Goal: Task Accomplishment & Management: Complete application form

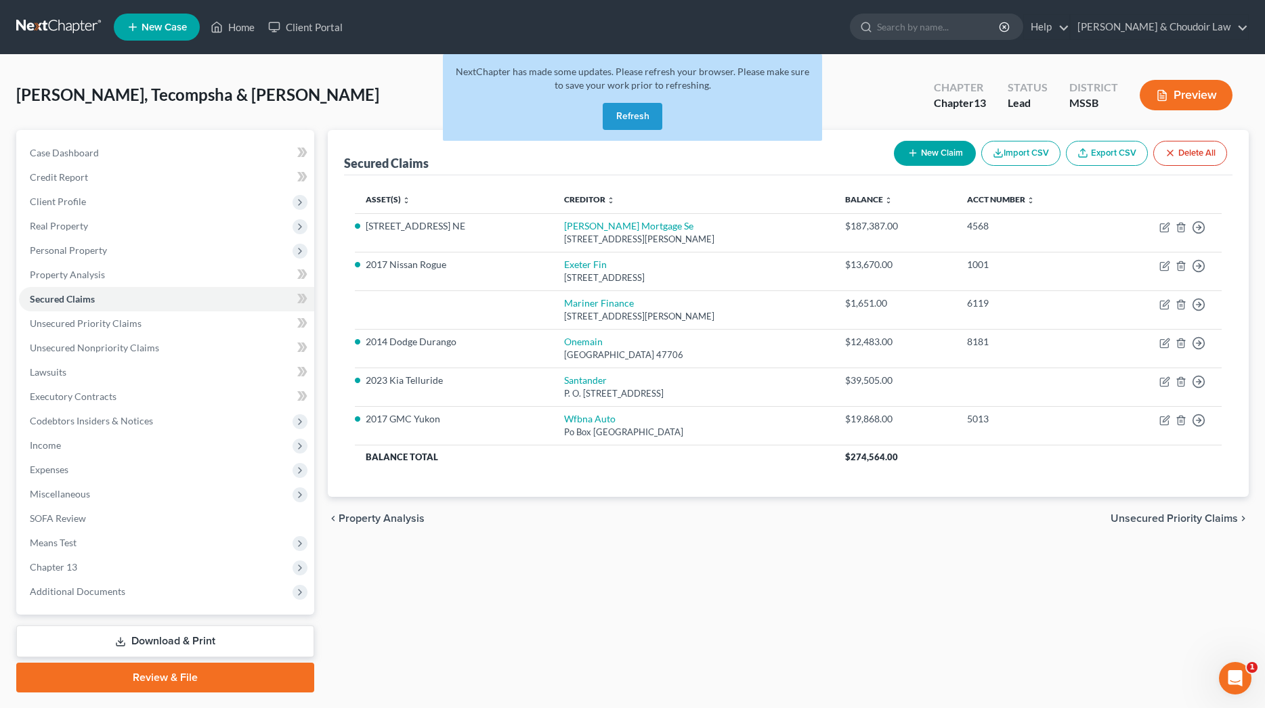
click at [665, 119] on div "NextChapter has made some updates. Please refresh your browser. Please make sur…" at bounding box center [632, 97] width 379 height 87
click at [649, 120] on button "Refresh" at bounding box center [633, 116] width 60 height 27
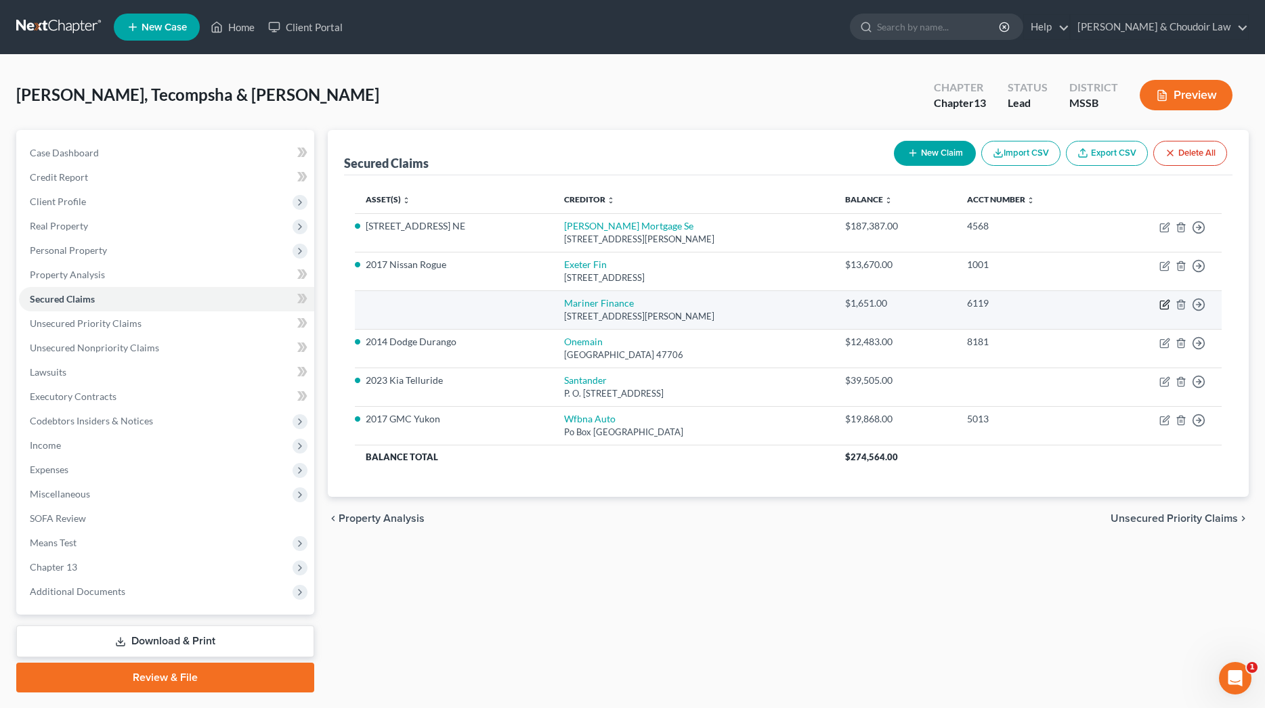
click at [1163, 303] on icon "button" at bounding box center [1164, 304] width 11 height 11
select select "21"
select select "1"
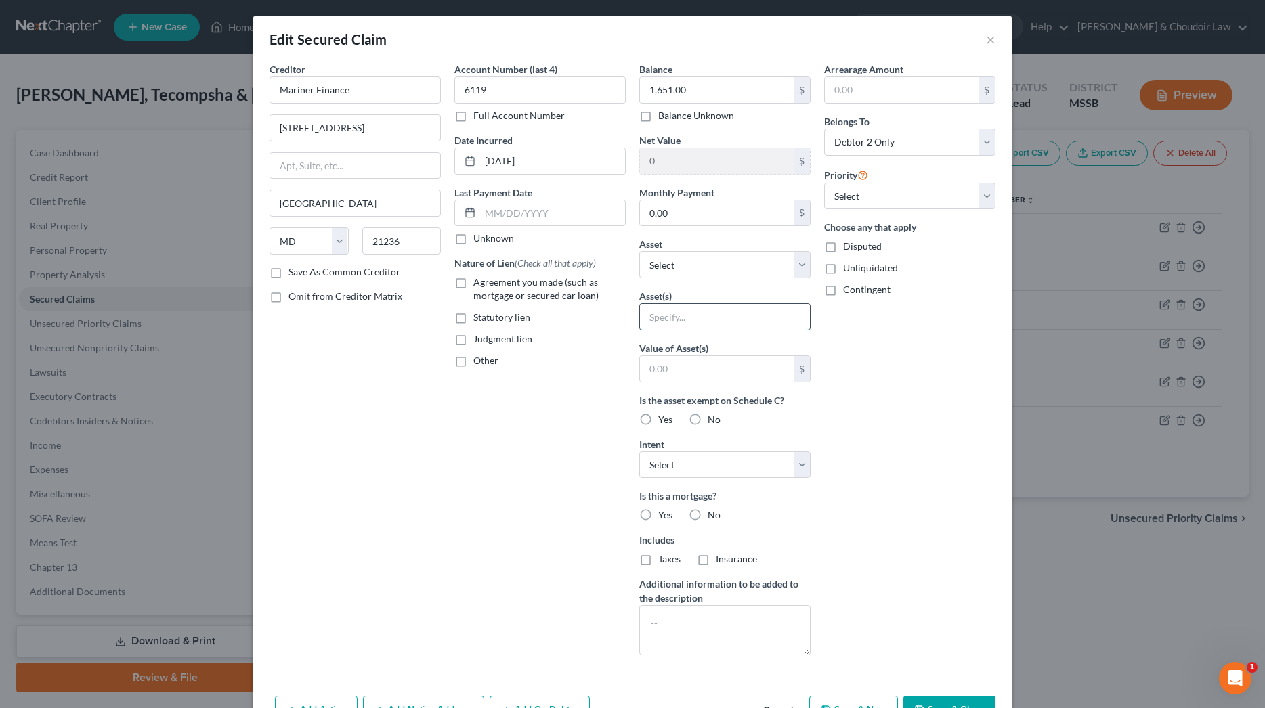
click at [721, 325] on input "text" at bounding box center [725, 317] width 170 height 26
type input "HHG"
select select "0"
click at [708, 515] on label "No" at bounding box center [714, 516] width 13 height 14
click at [713, 515] on input "No" at bounding box center [717, 513] width 9 height 9
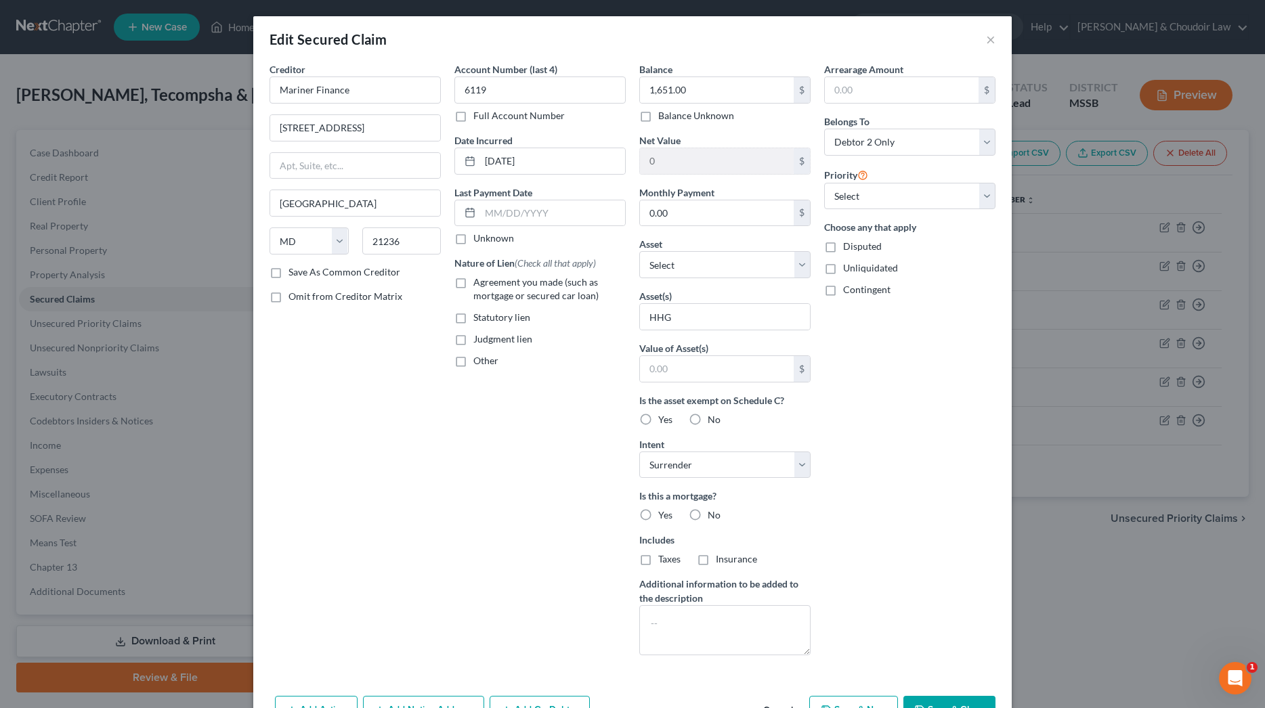
radio input "true"
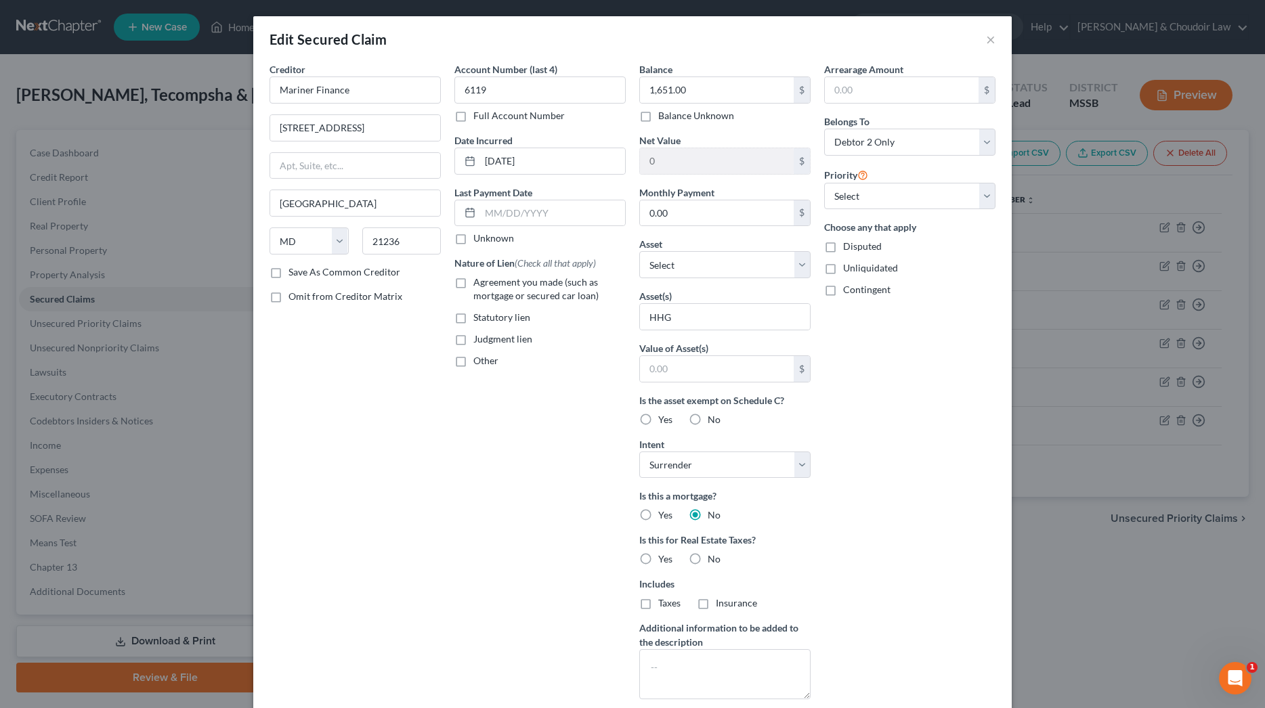
click at [708, 557] on label "No" at bounding box center [714, 560] width 13 height 14
click at [713, 557] on input "No" at bounding box center [717, 557] width 9 height 9
radio input "true"
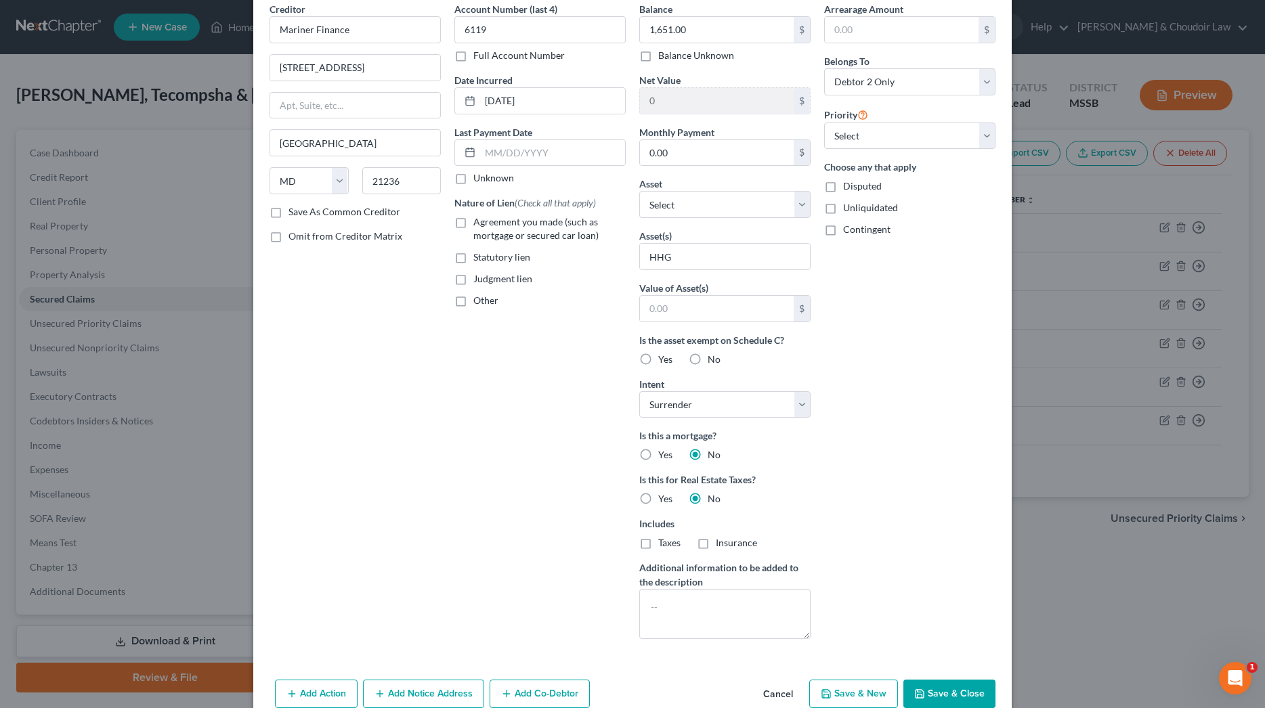
scroll to position [62, 0]
click at [944, 686] on button "Save & Close" at bounding box center [949, 693] width 92 height 28
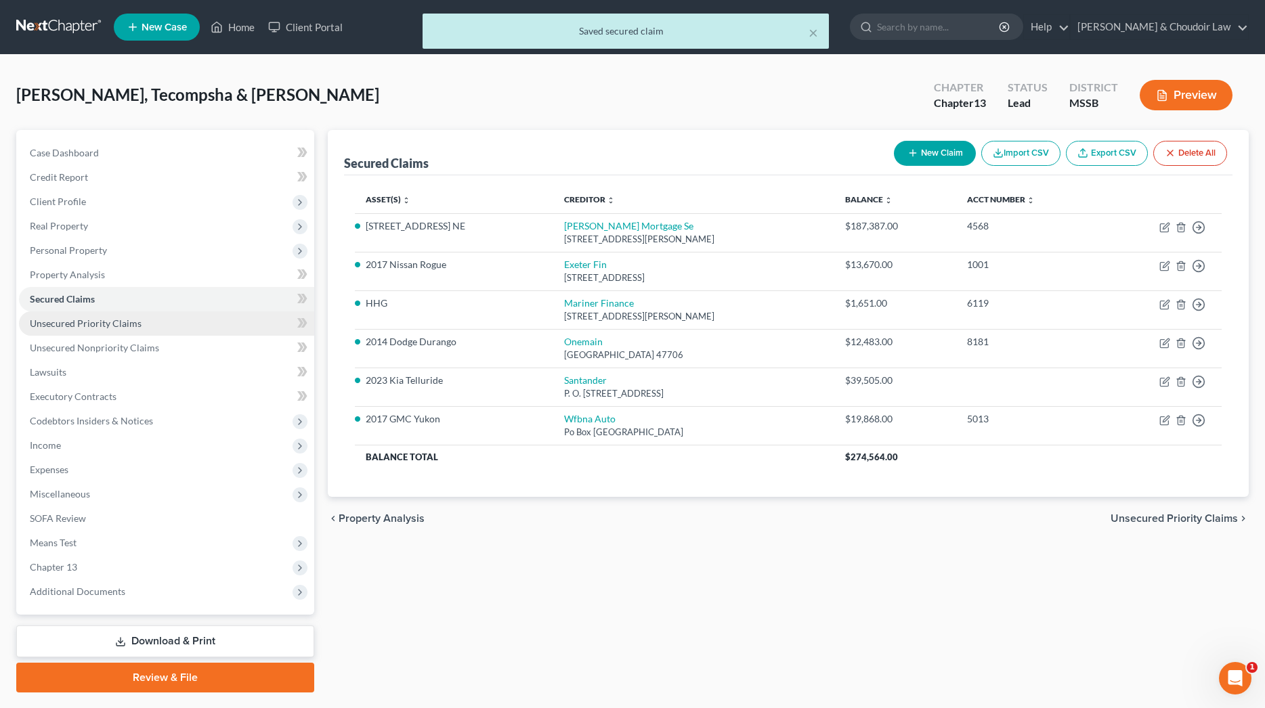
scroll to position [0, 0]
click at [154, 319] on link "Unsecured Priority Claims" at bounding box center [166, 324] width 295 height 24
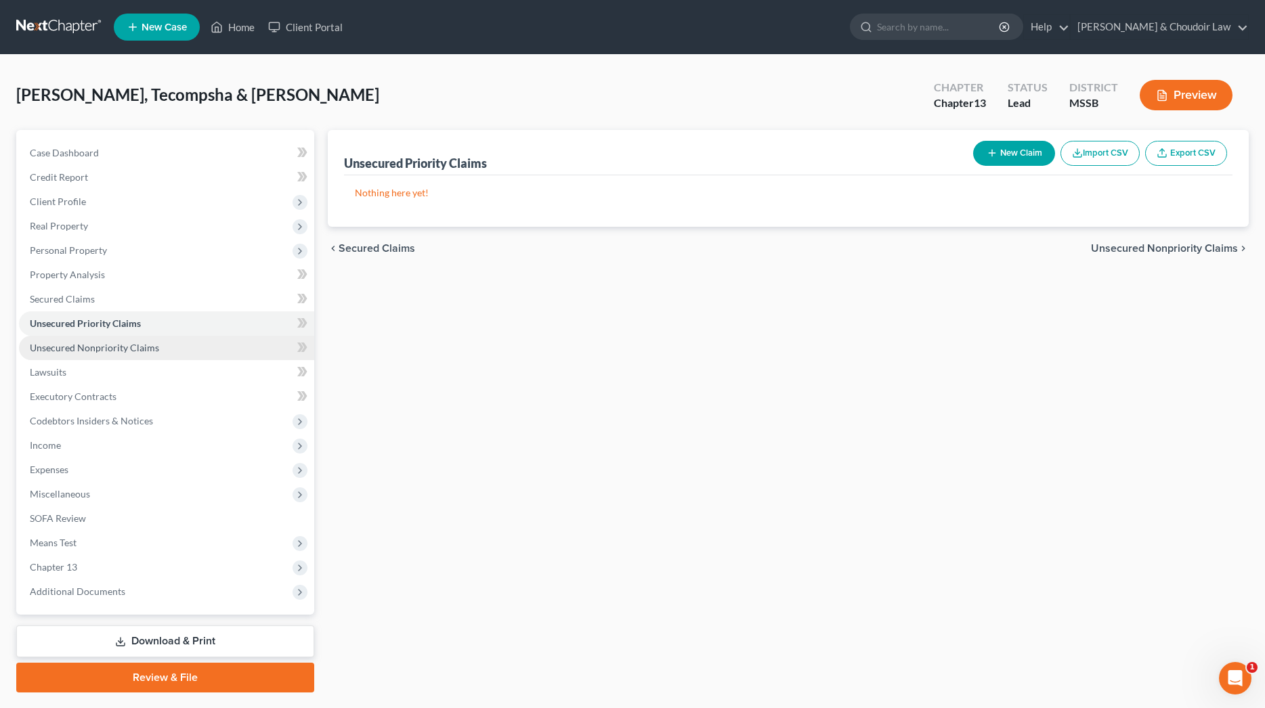
click at [142, 345] on span "Unsecured Nonpriority Claims" at bounding box center [94, 348] width 129 height 12
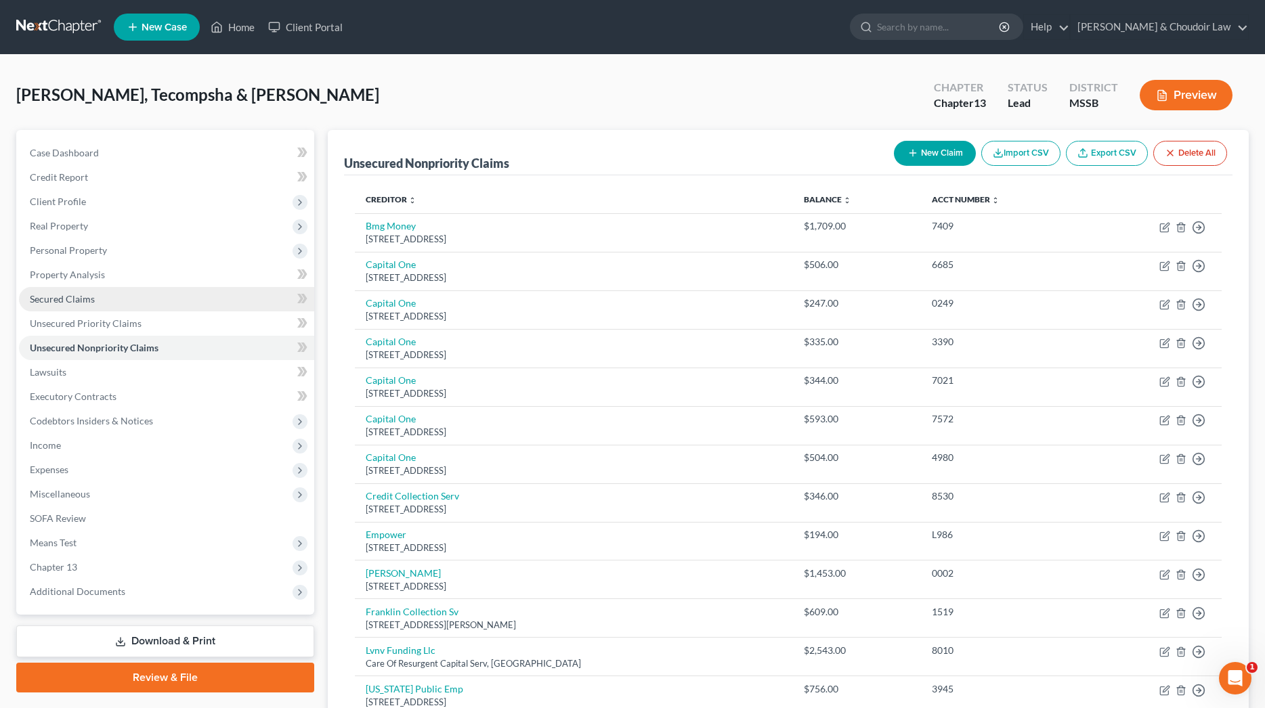
click at [74, 302] on span "Secured Claims" at bounding box center [62, 299] width 65 height 12
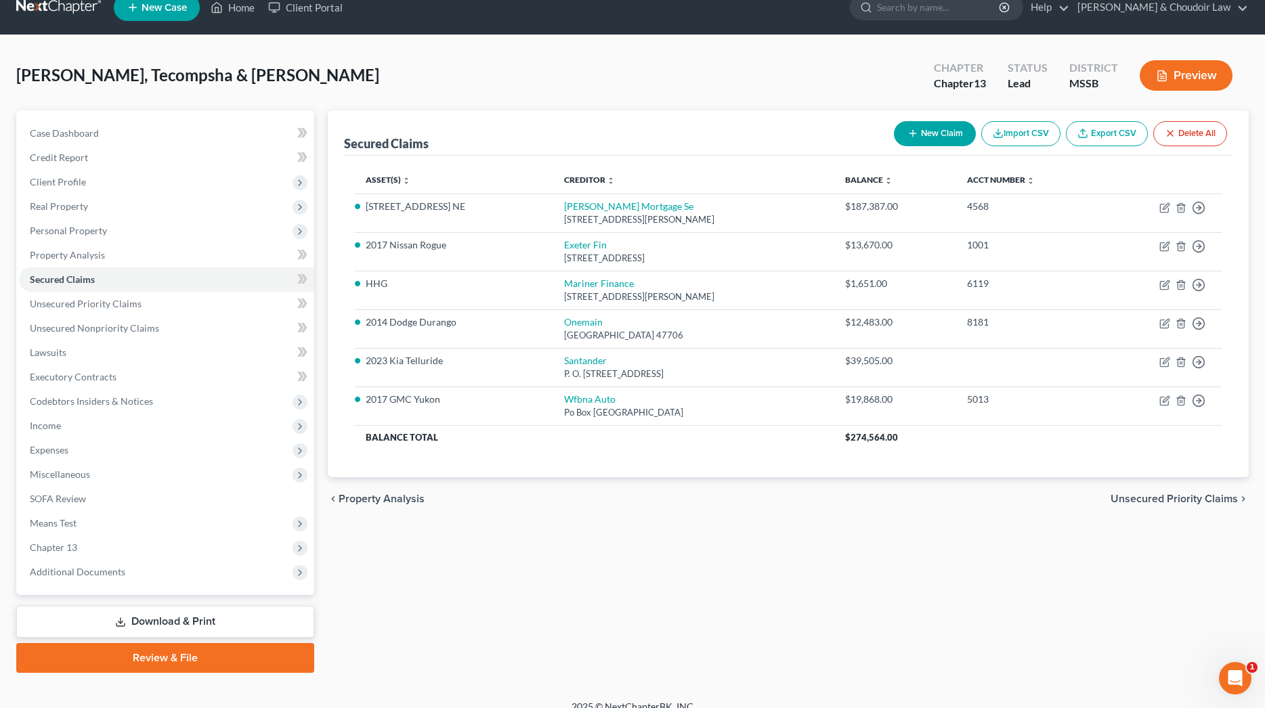
scroll to position [24, 0]
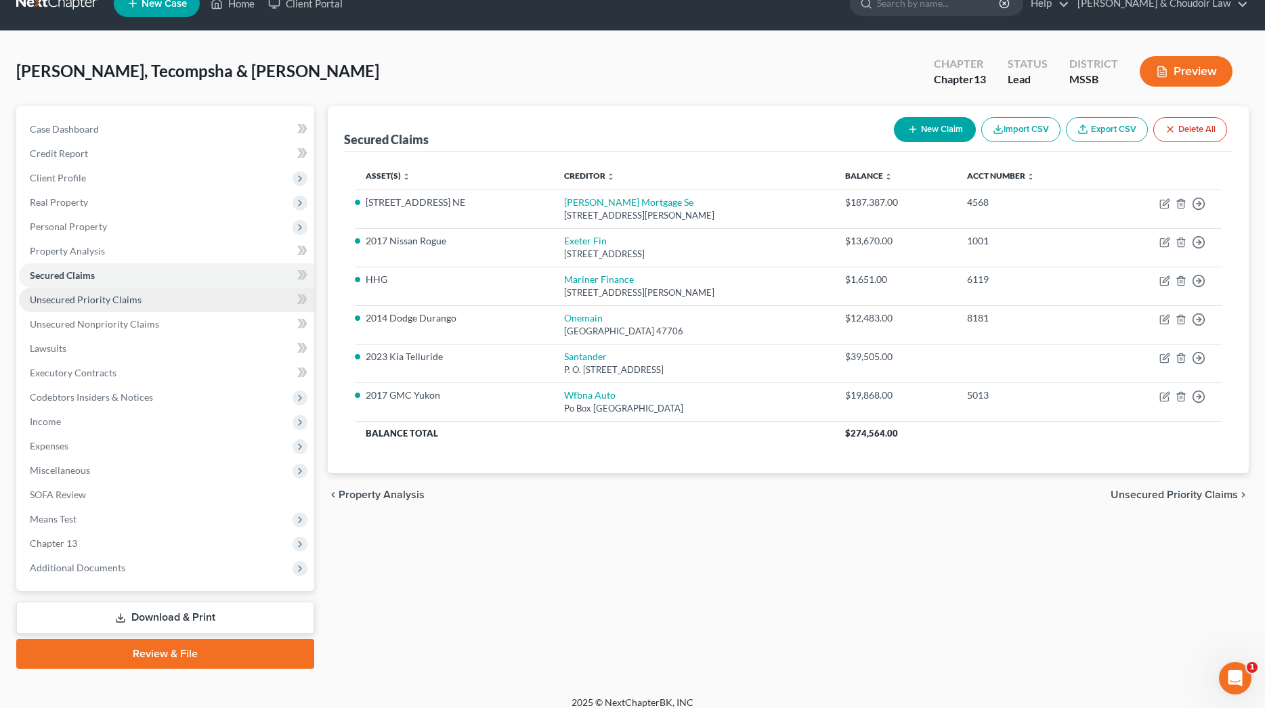
click at [113, 300] on span "Unsecured Priority Claims" at bounding box center [86, 300] width 112 height 12
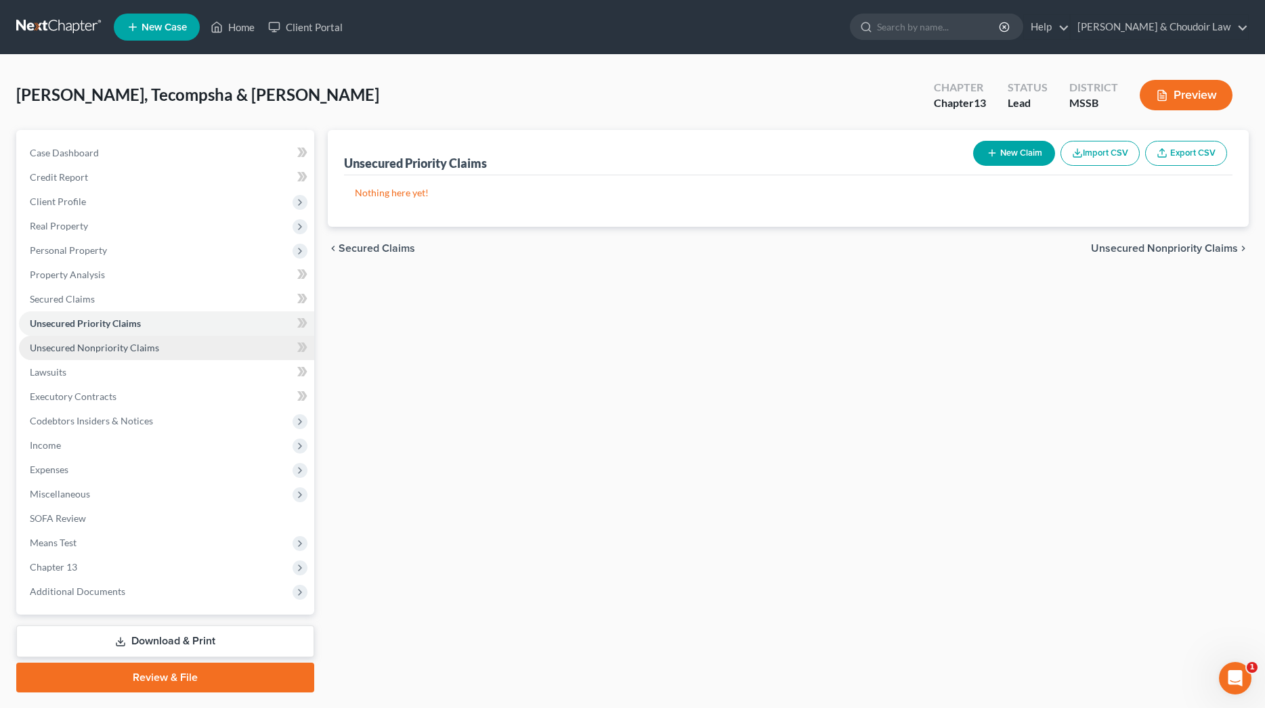
click at [112, 343] on span "Unsecured Nonpriority Claims" at bounding box center [94, 348] width 129 height 12
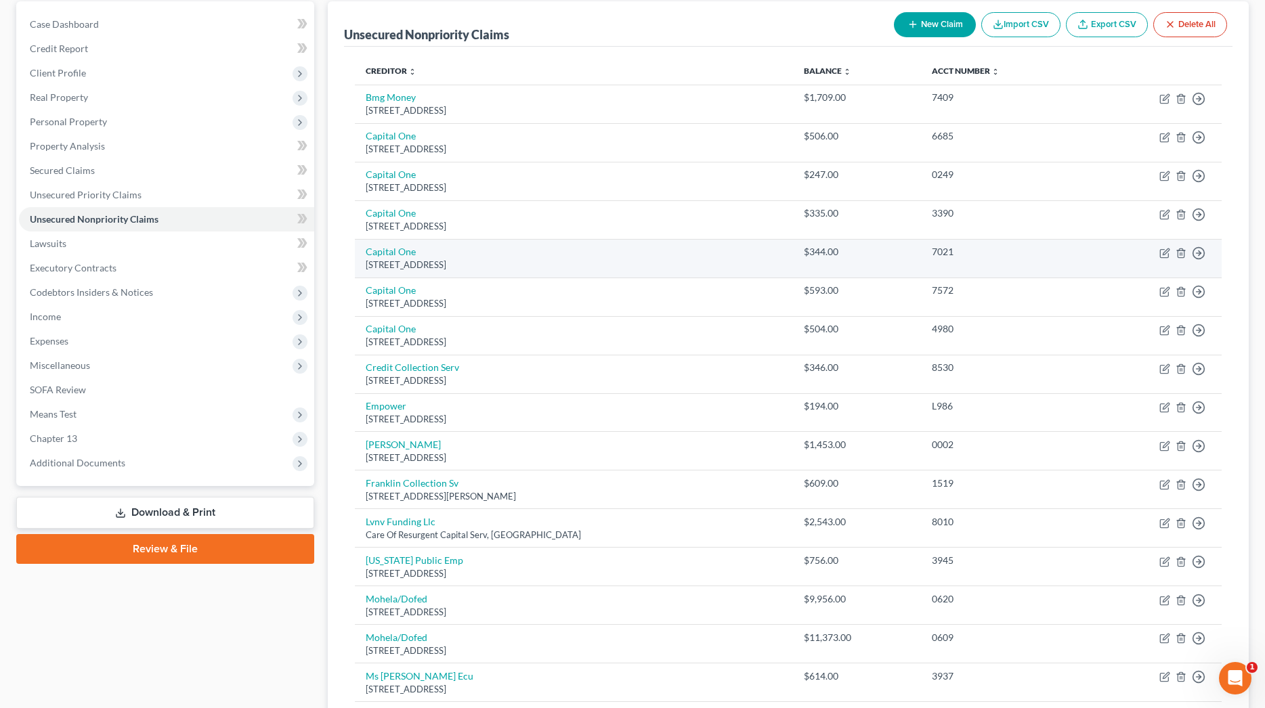
scroll to position [133, 0]
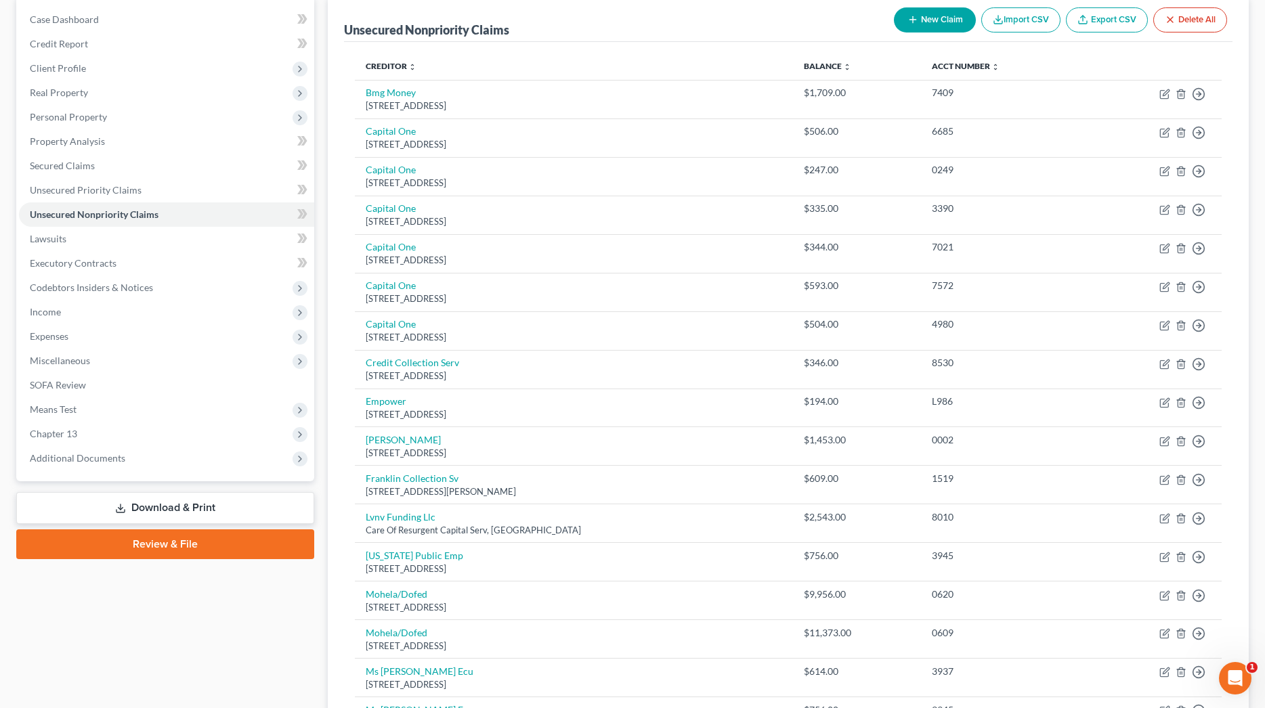
click at [954, 24] on button "New Claim" at bounding box center [935, 19] width 82 height 25
select select "2"
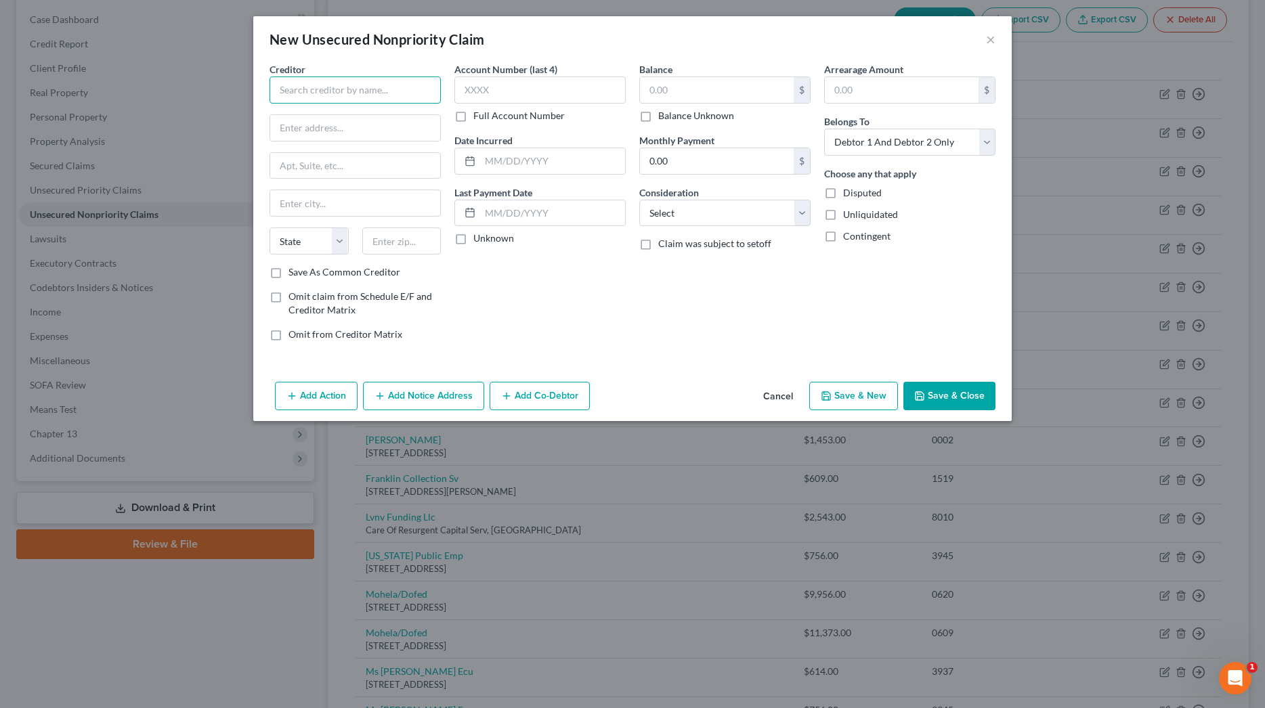
click at [398, 89] on input "text" at bounding box center [355, 90] width 171 height 27
type input "Crane Finance"
type input "P. O. Box 477"
type input "Keshena"
select select "52"
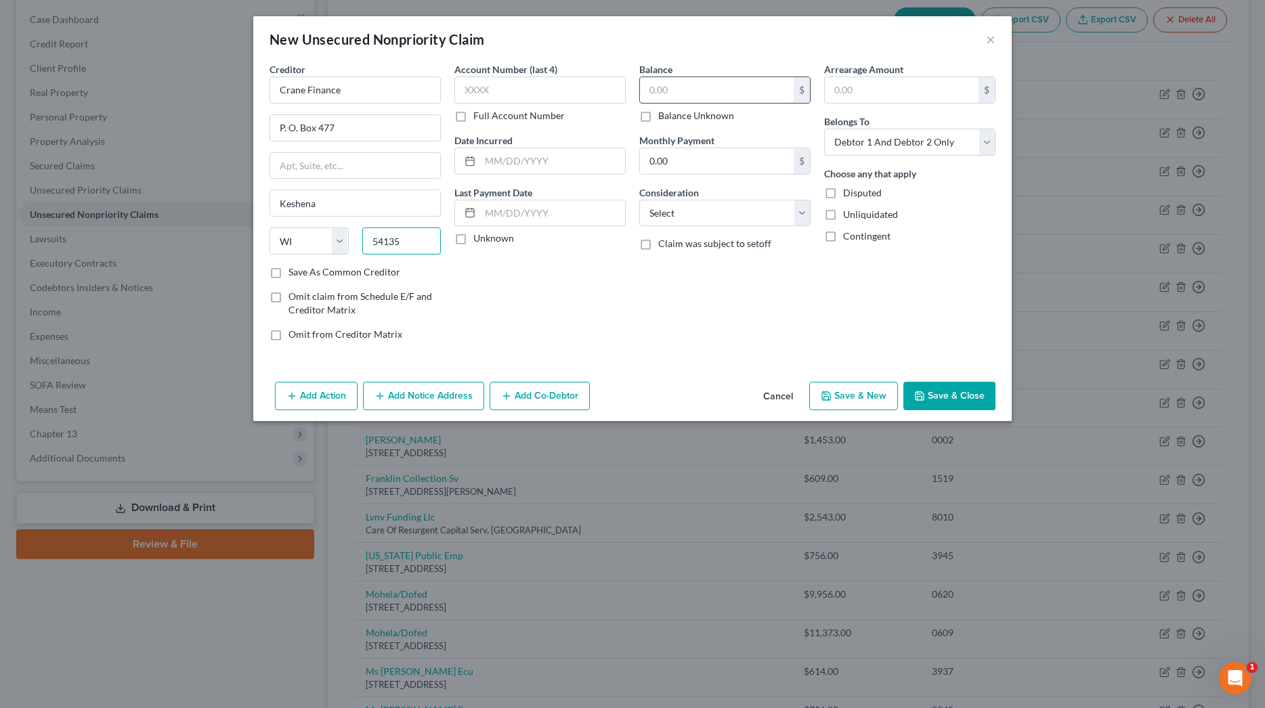
type input "54135"
click at [669, 87] on input "text" at bounding box center [717, 90] width 154 height 26
type input "1,198.51"
select select "10"
click at [934, 400] on button "Save & Close" at bounding box center [949, 396] width 92 height 28
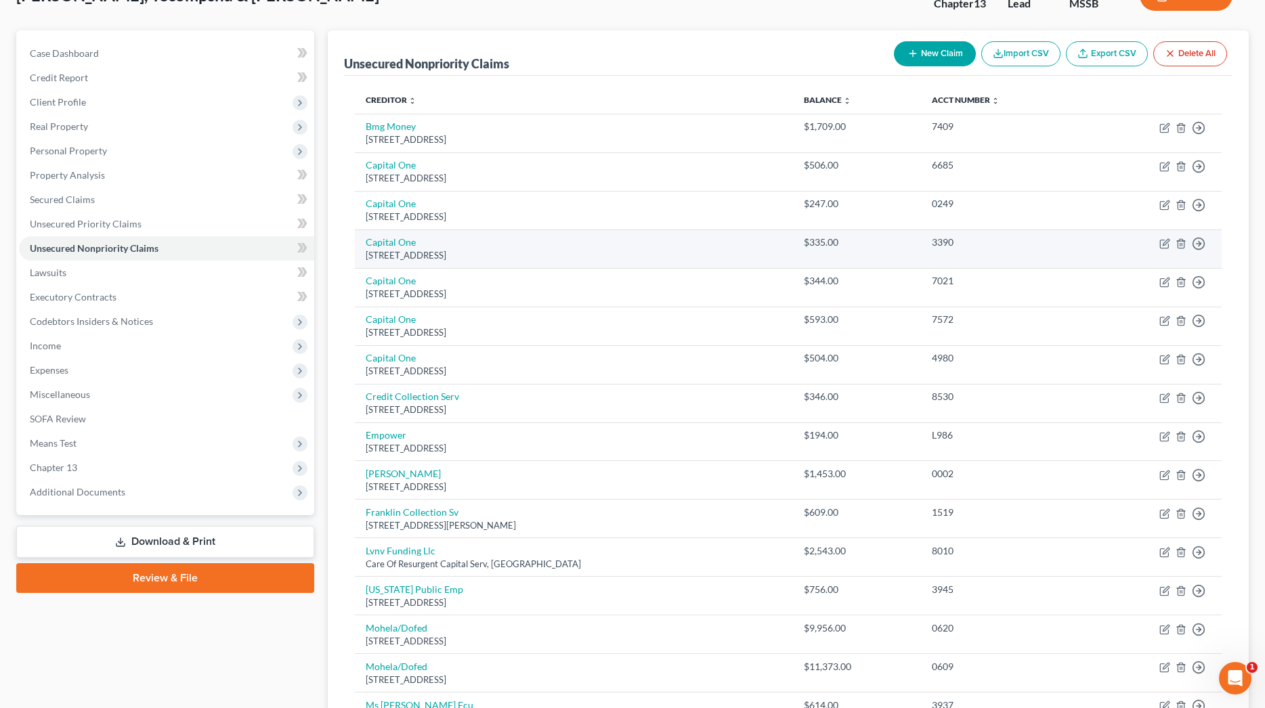
scroll to position [70, 0]
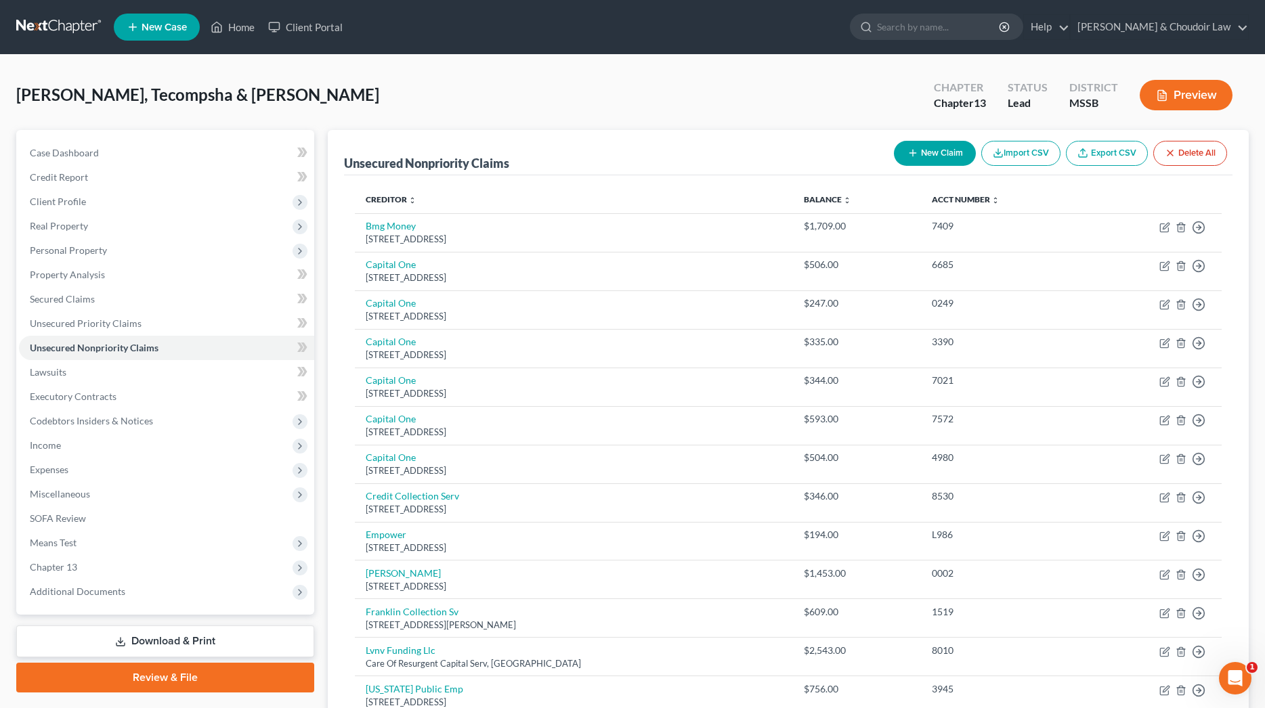
click at [944, 154] on button "New Claim" at bounding box center [935, 153] width 82 height 25
select select "2"
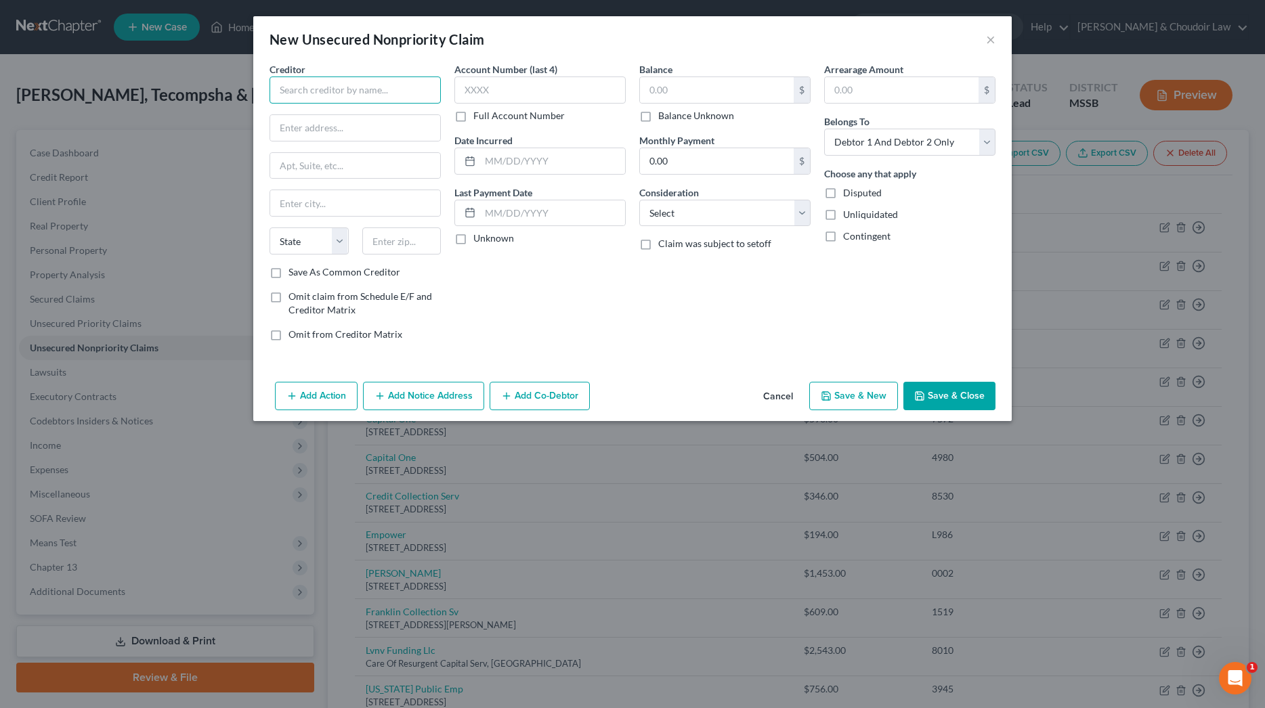
click at [381, 100] on input "text" at bounding box center [355, 90] width 171 height 27
type input "ass"
click at [939, 392] on button "Save & Close" at bounding box center [949, 396] width 92 height 28
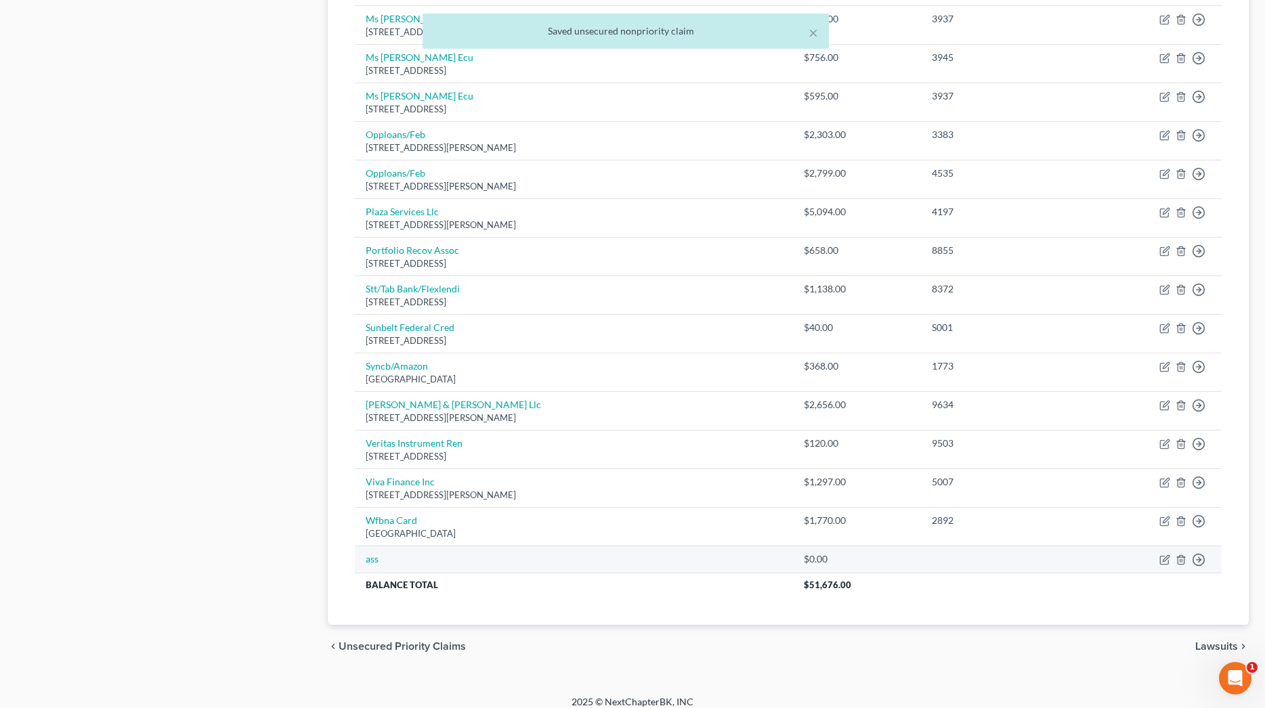
scroll to position [780, 0]
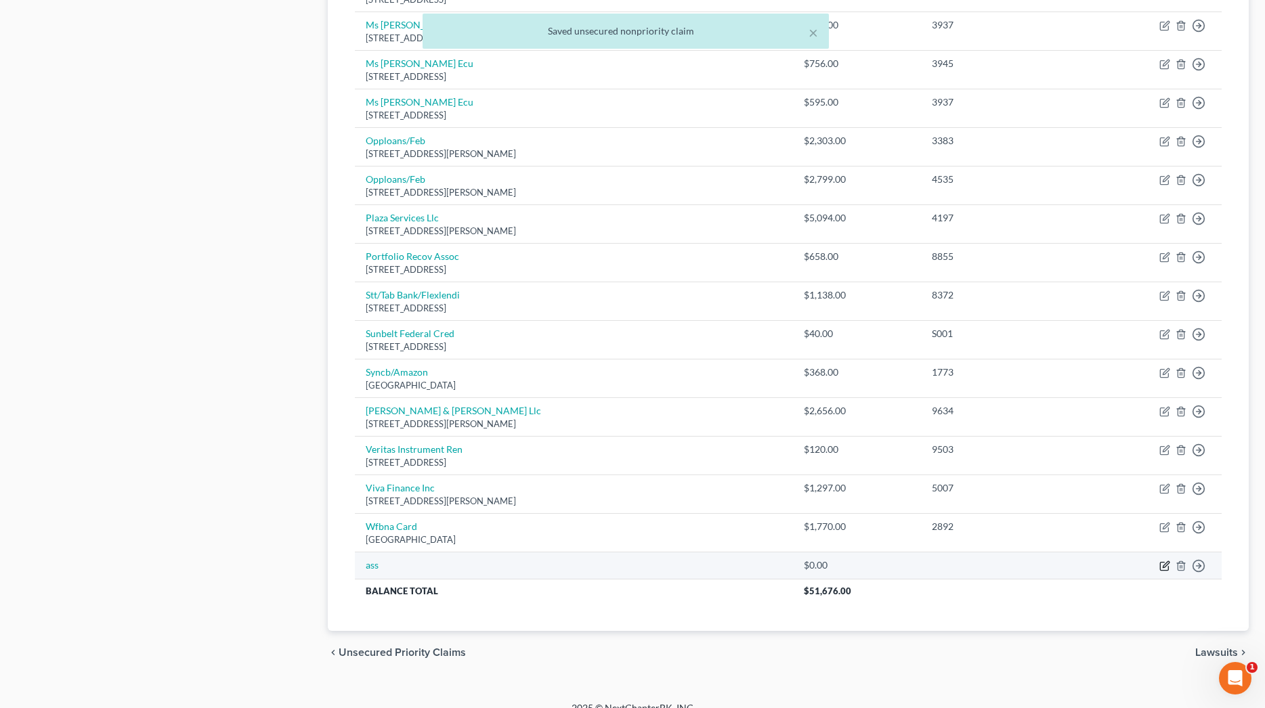
click at [1163, 561] on icon "button" at bounding box center [1164, 566] width 11 height 11
select select "2"
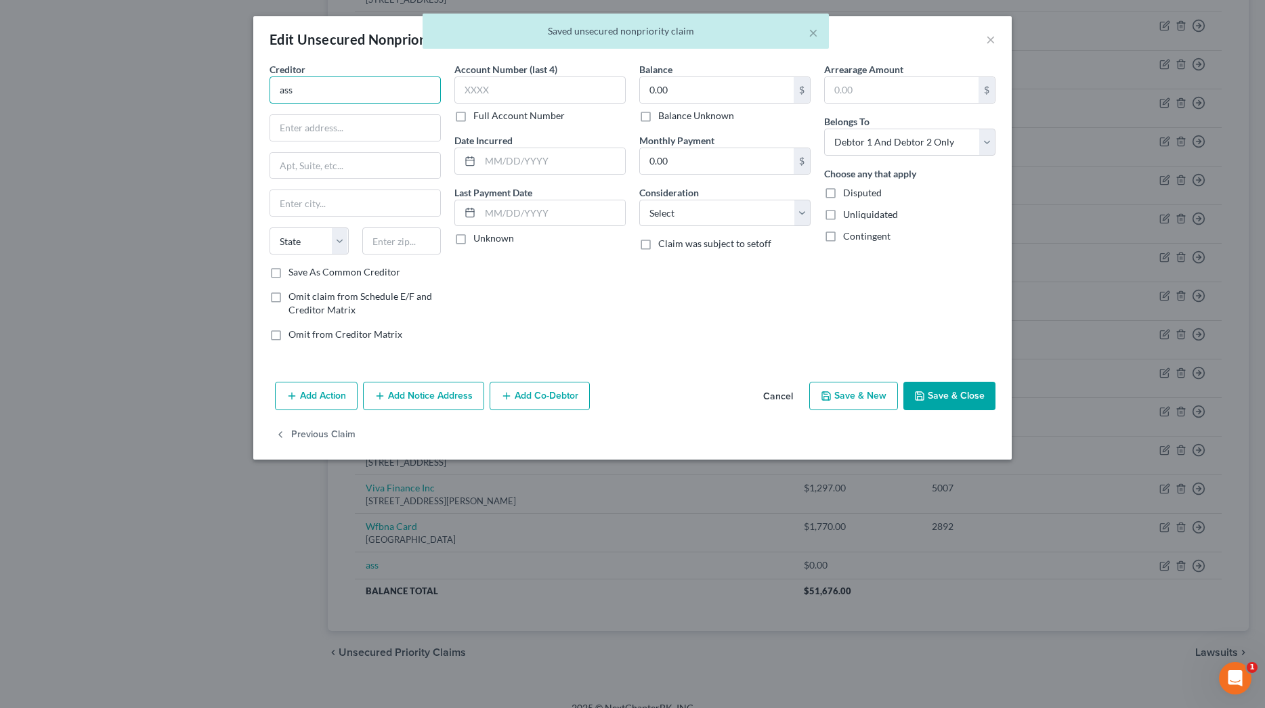
drag, startPoint x: 374, startPoint y: 95, endPoint x: 217, endPoint y: 90, distance: 157.2
click at [217, 90] on div "Edit Unsecured Nonpriority Claim × Creditor * ass State [US_STATE] AK AR AZ CA …" at bounding box center [632, 354] width 1265 height 708
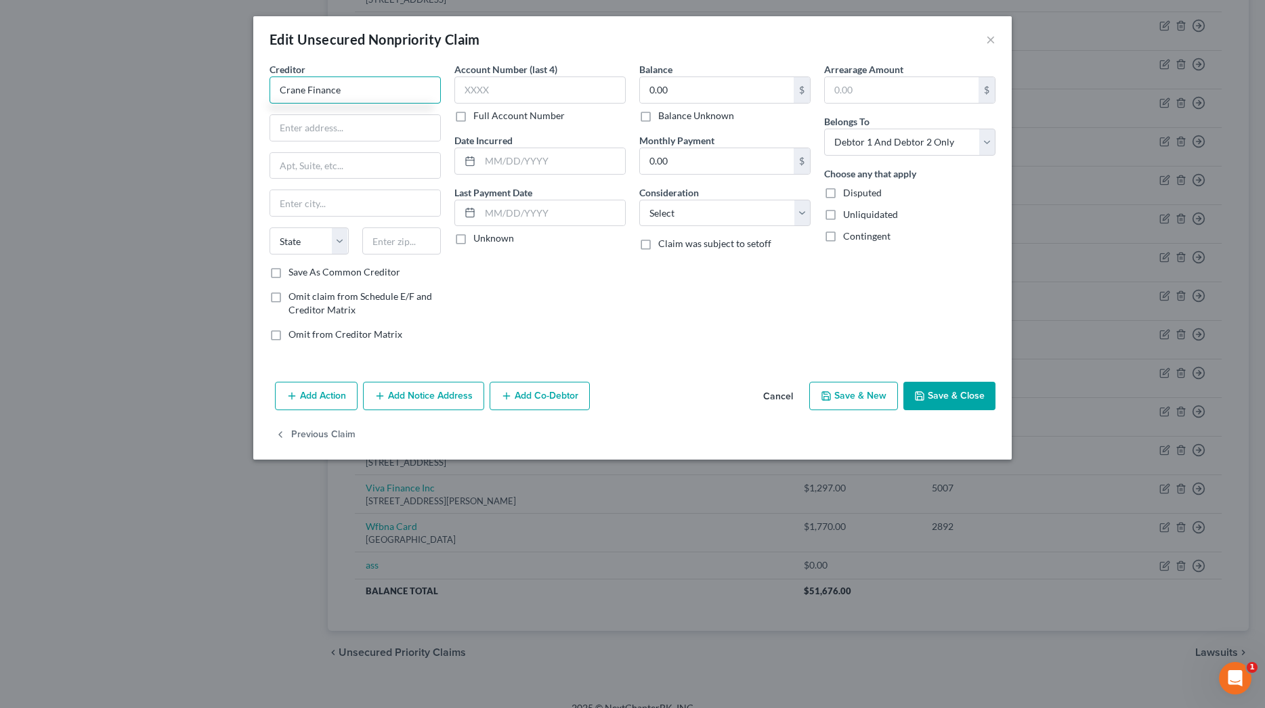
type input "Crane Finance"
type input "P. O. Box 477"
type input "Keshena"
select select "52"
type input "54135"
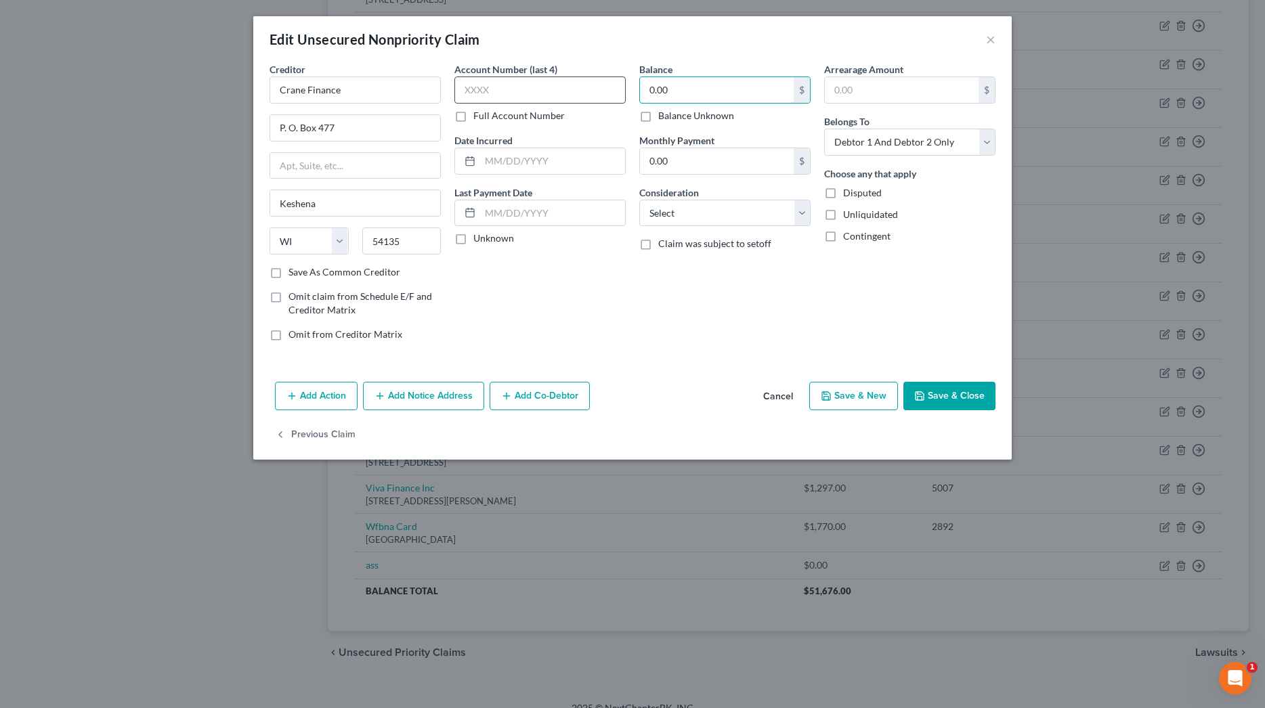
drag, startPoint x: 700, startPoint y: 90, endPoint x: 593, endPoint y: 91, distance: 107.7
click at [593, 91] on div "Creditor * Crane Finance P. O. Box 477 Keshena State [US_STATE] AK AR AZ CA CO …" at bounding box center [633, 207] width 740 height 290
type input "1,198.51"
select select "10"
click at [440, 397] on button "Add Notice Address" at bounding box center [423, 396] width 121 height 28
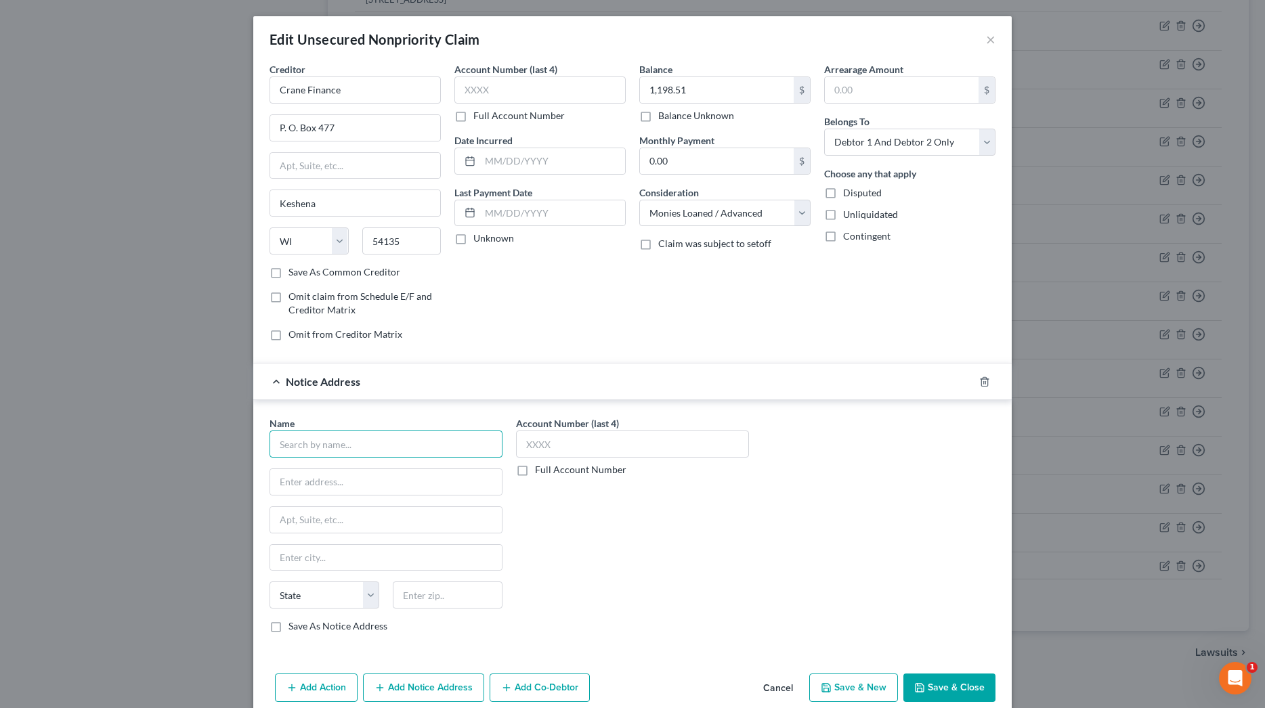
click at [405, 448] on input "text" at bounding box center [386, 444] width 233 height 27
type input "Customer Care Global"
type input "[STREET_ADDRESS][PERSON_NAME]"
type input "Suite 950"
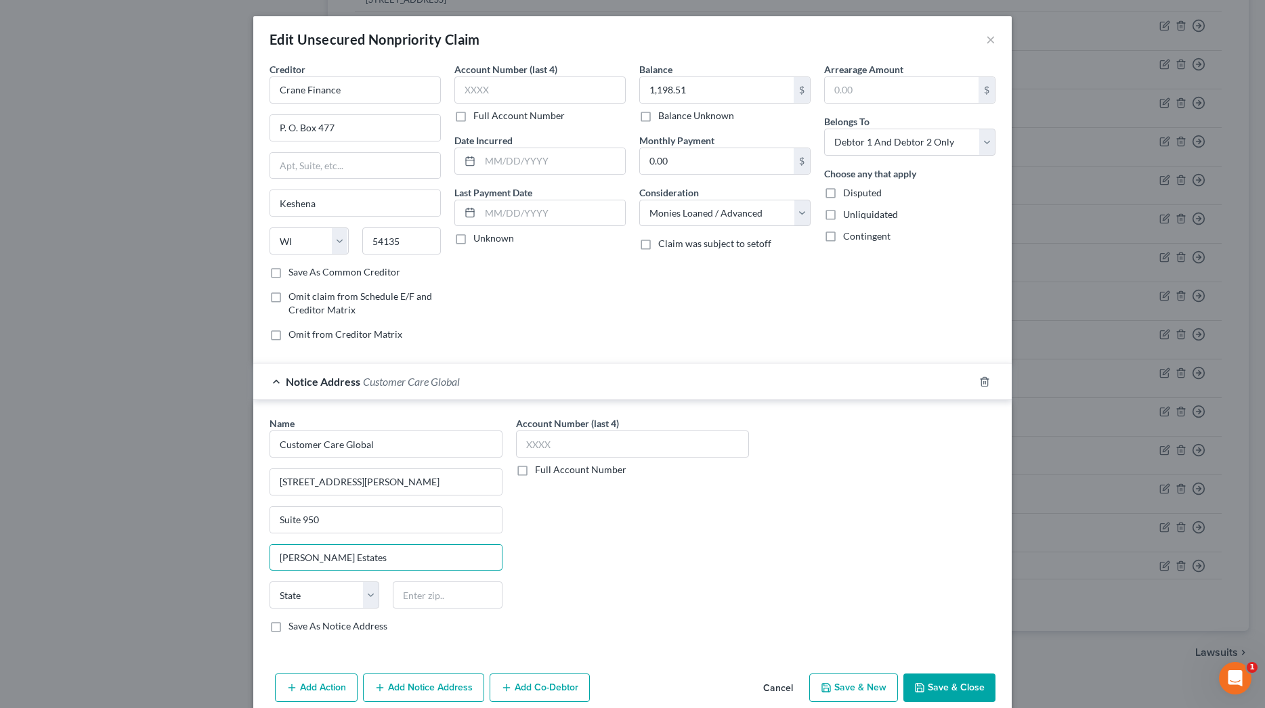
type input "[PERSON_NAME] Estates"
select select "14"
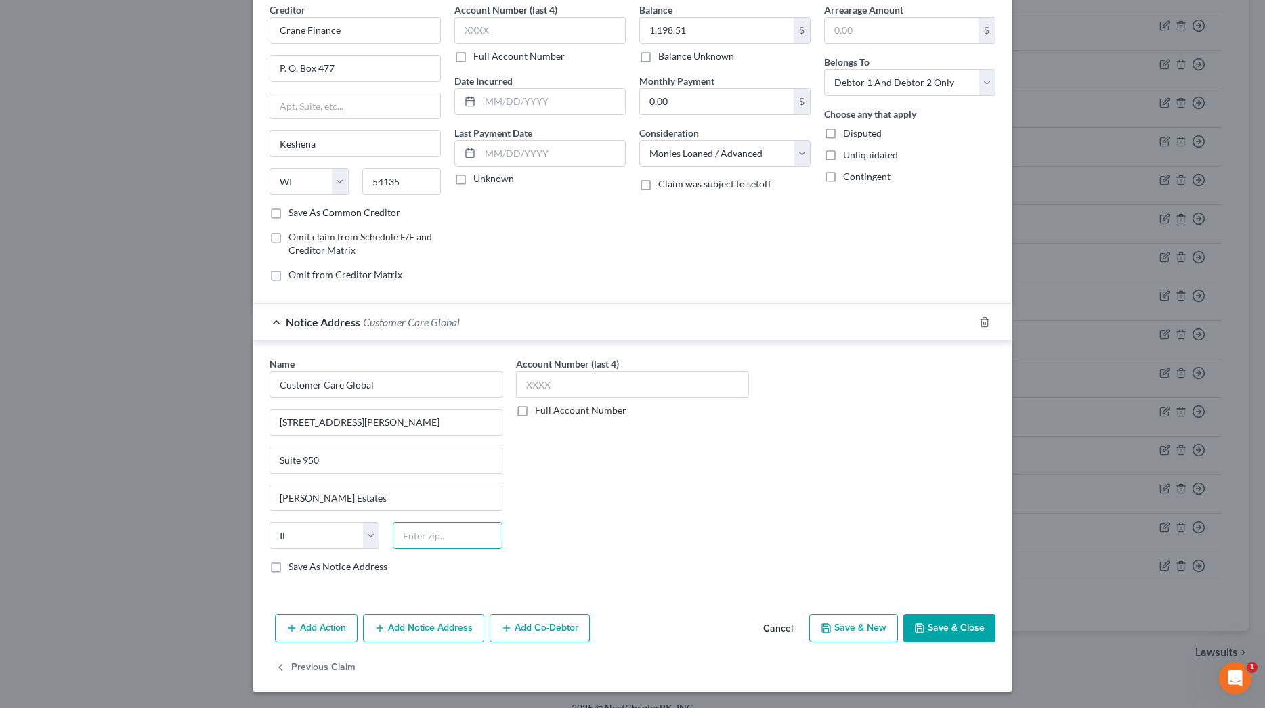
scroll to position [60, 0]
type input "60169"
click at [964, 631] on button "Save & Close" at bounding box center [949, 628] width 92 height 28
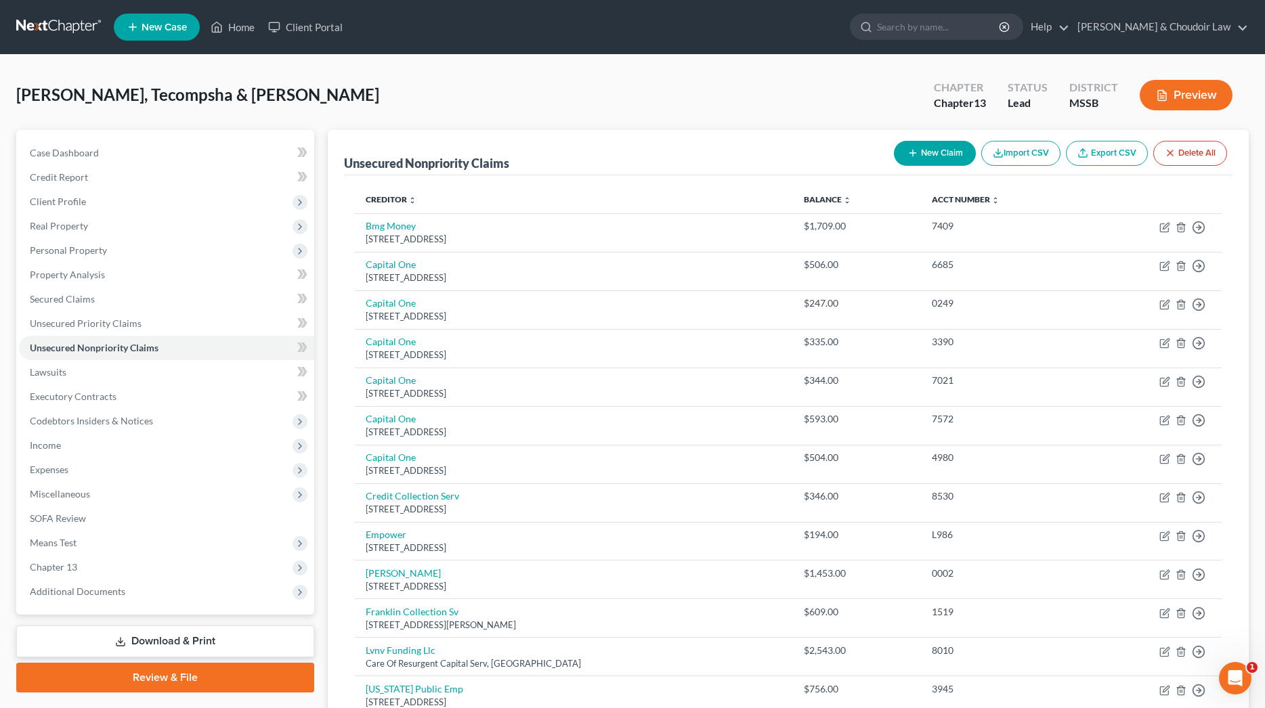
scroll to position [0, 0]
click at [922, 154] on button "New Claim" at bounding box center [935, 153] width 82 height 25
select select "2"
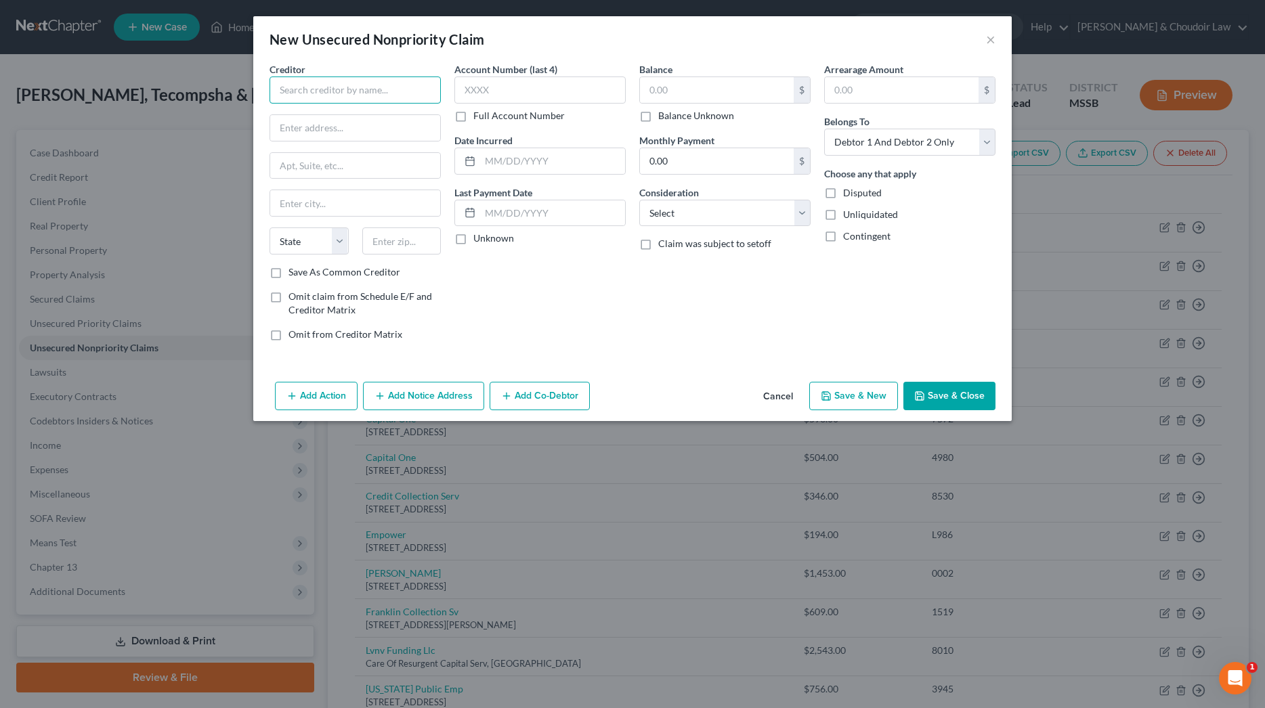
click at [367, 88] on input "text" at bounding box center [355, 90] width 171 height 27
type input "Big Picture Loans"
type input "P. O. Box 704"
type input "Watersmeet"
select select "23"
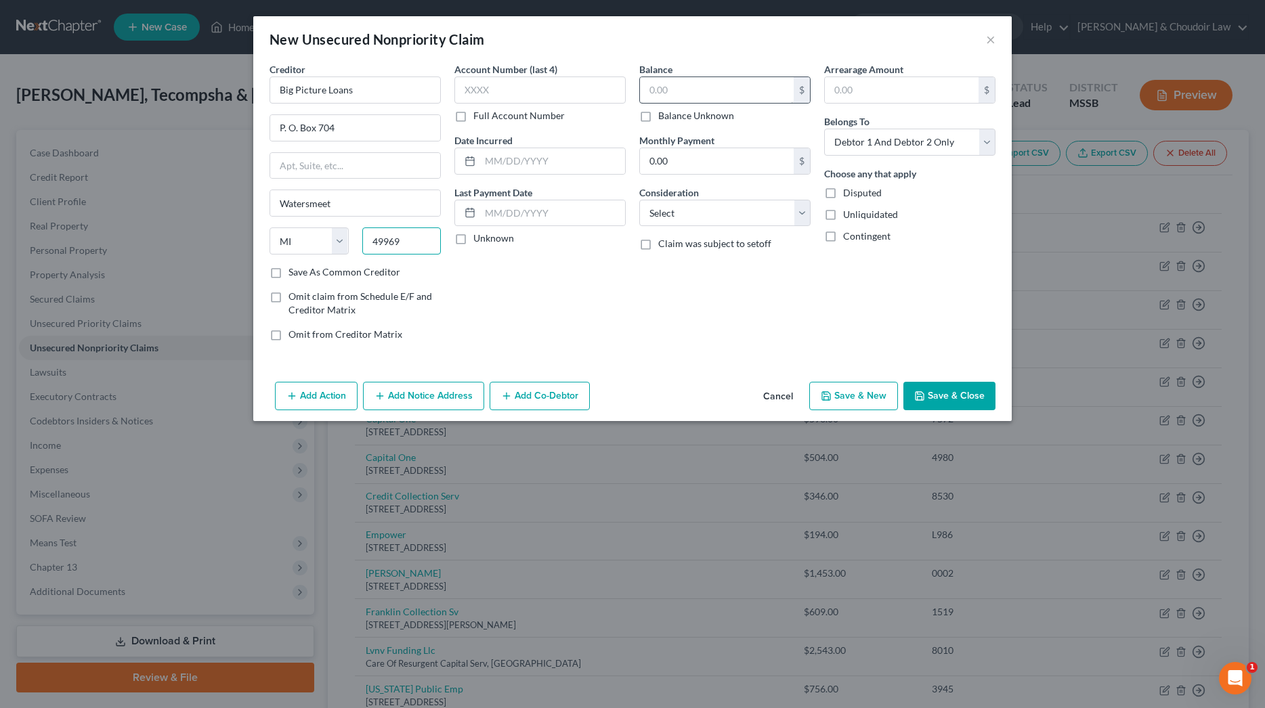
type input "49969"
click at [654, 92] on input "text" at bounding box center [717, 90] width 154 height 26
type input "1,000"
type input "8832"
select select "10"
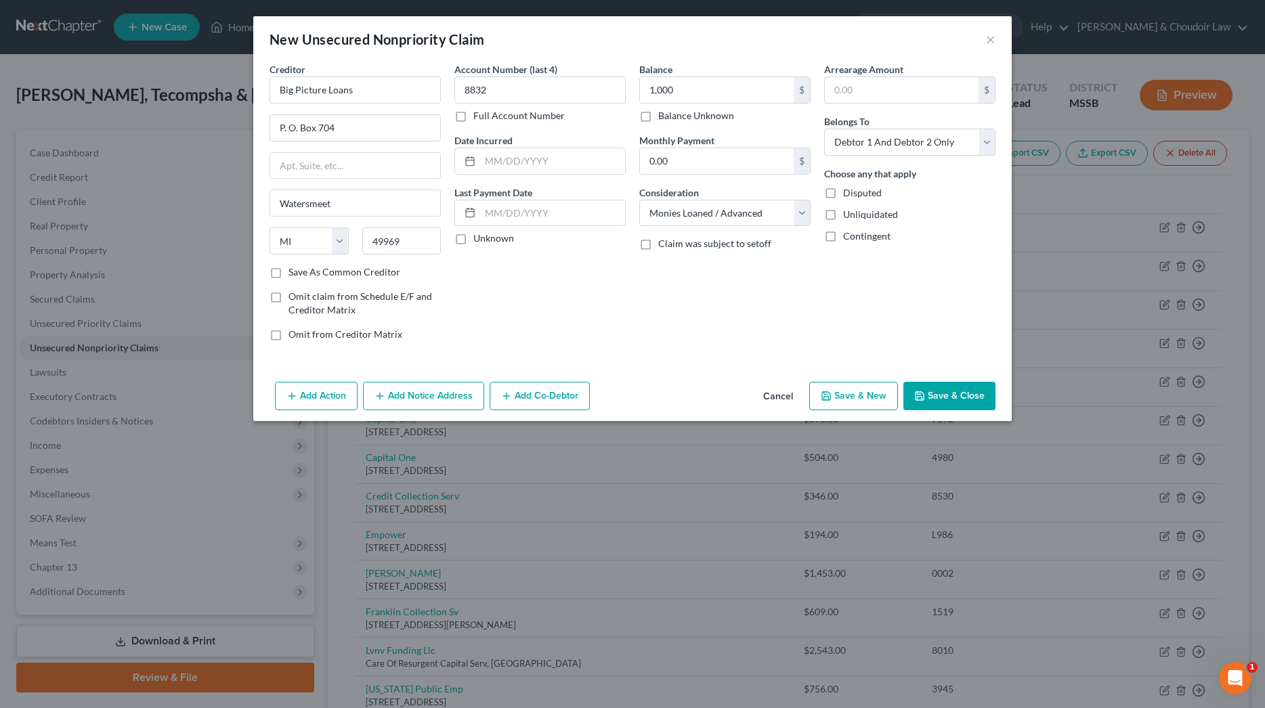
click at [940, 400] on button "Save & Close" at bounding box center [949, 396] width 92 height 28
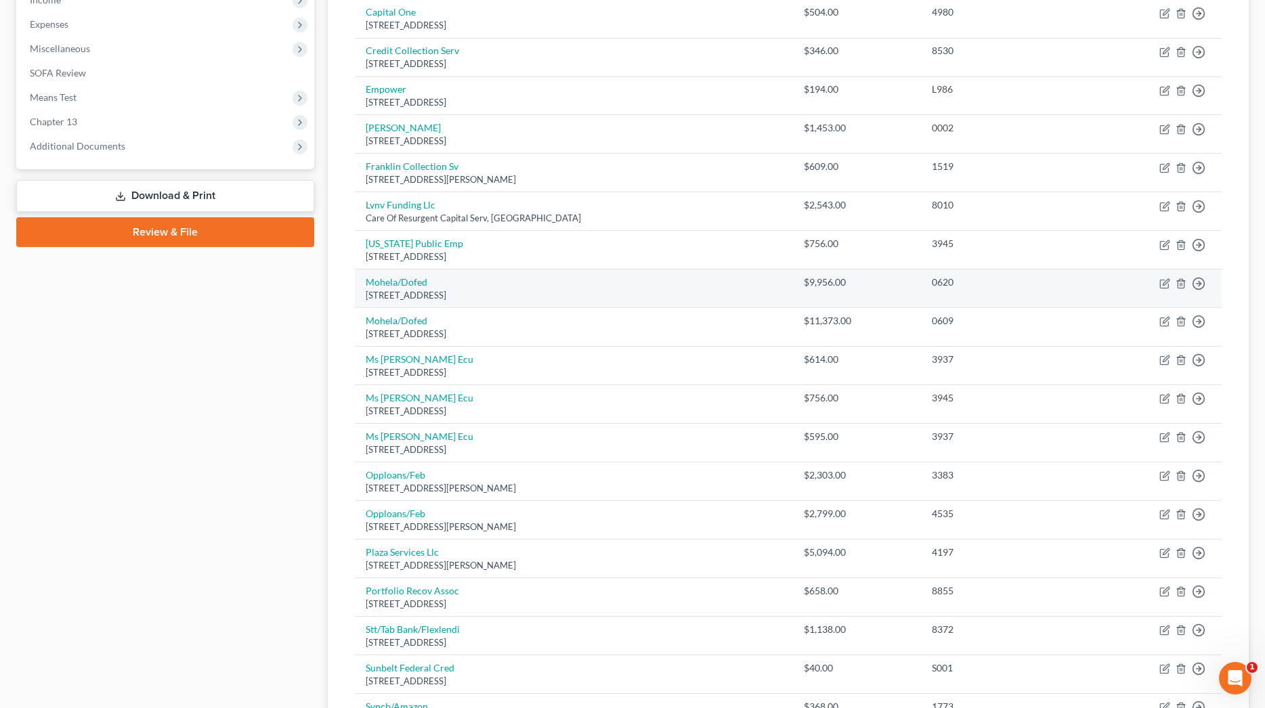
scroll to position [431, 0]
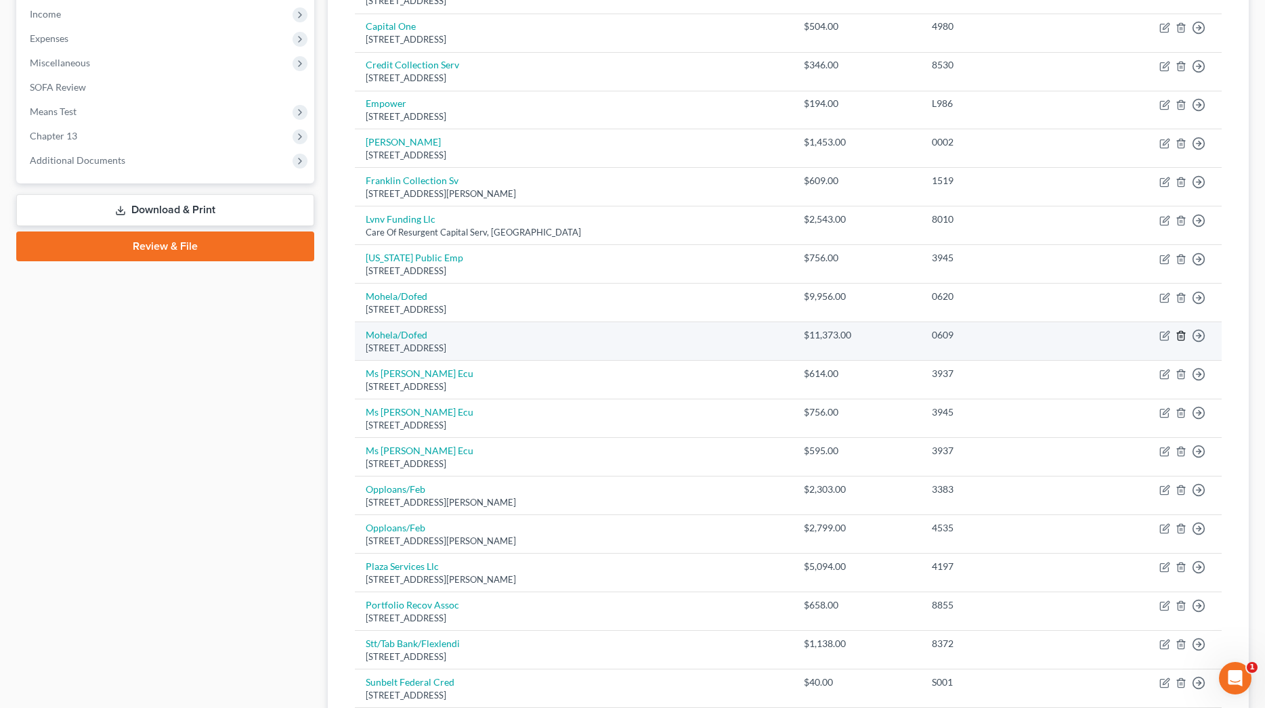
click at [1181, 331] on icon "button" at bounding box center [1181, 335] width 11 height 11
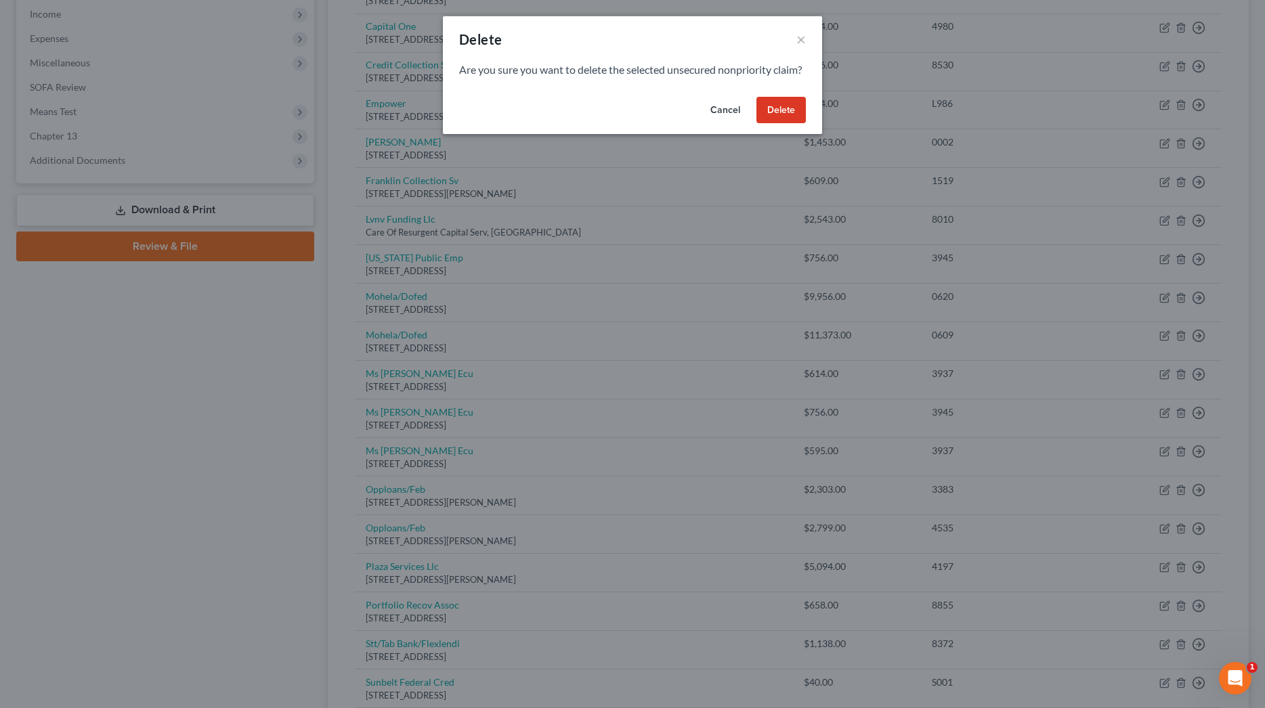
click at [773, 124] on button "Delete" at bounding box center [780, 110] width 49 height 27
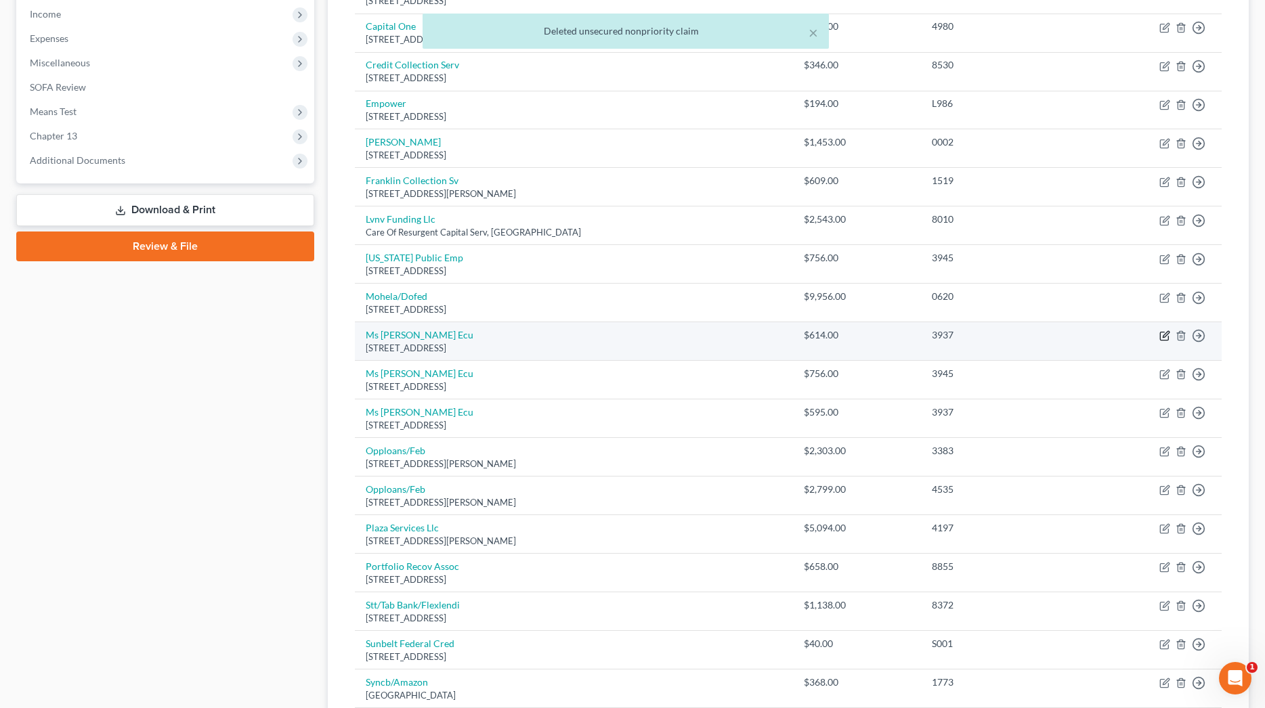
click at [1165, 333] on icon "button" at bounding box center [1166, 335] width 6 height 6
select select "25"
select select "1"
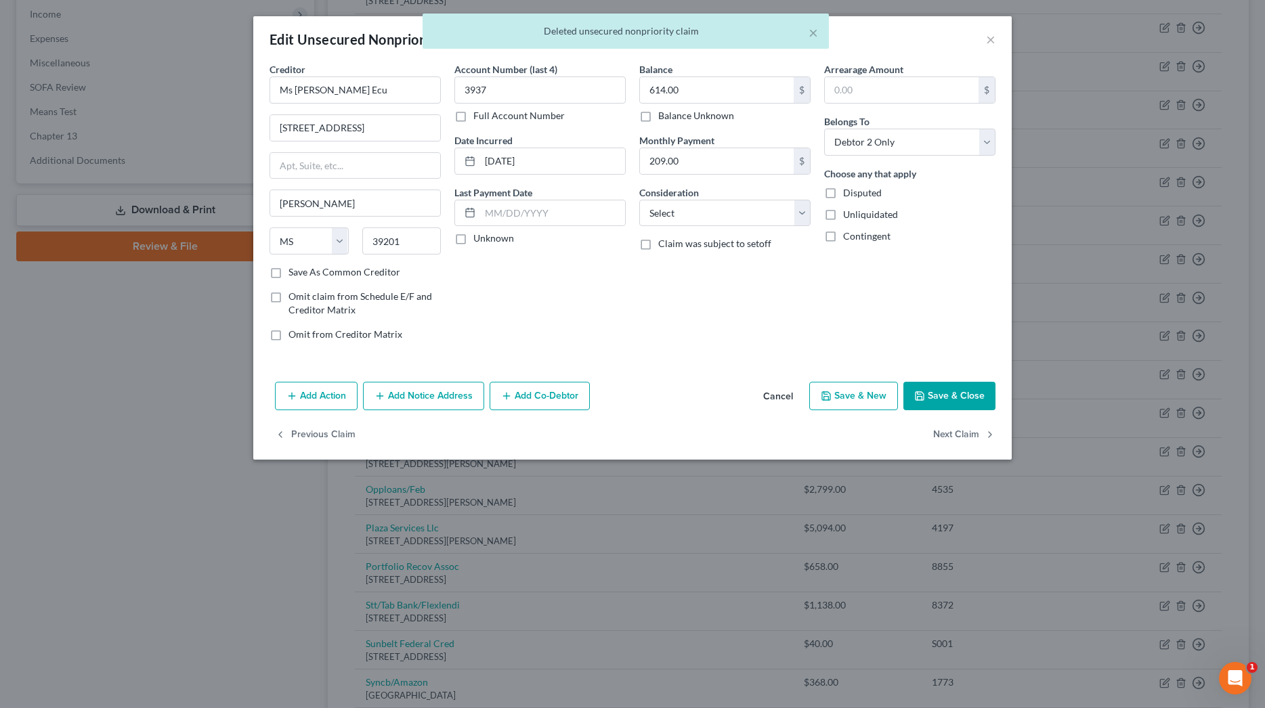
click at [989, 38] on div "× Deleted unsecured nonpriority claim" at bounding box center [625, 35] width 1265 height 42
click at [989, 39] on div "× Deleted unsecured nonpriority claim" at bounding box center [625, 35] width 1265 height 42
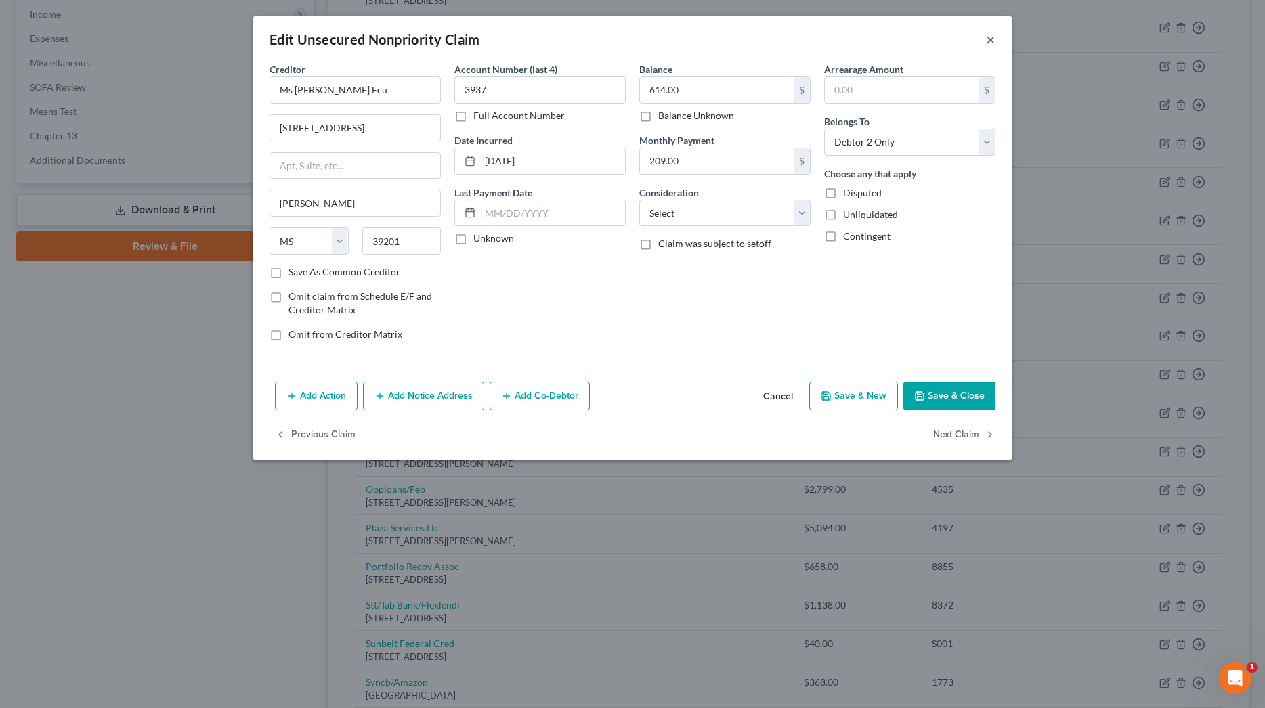
click at [995, 38] on button "×" at bounding box center [990, 39] width 9 height 16
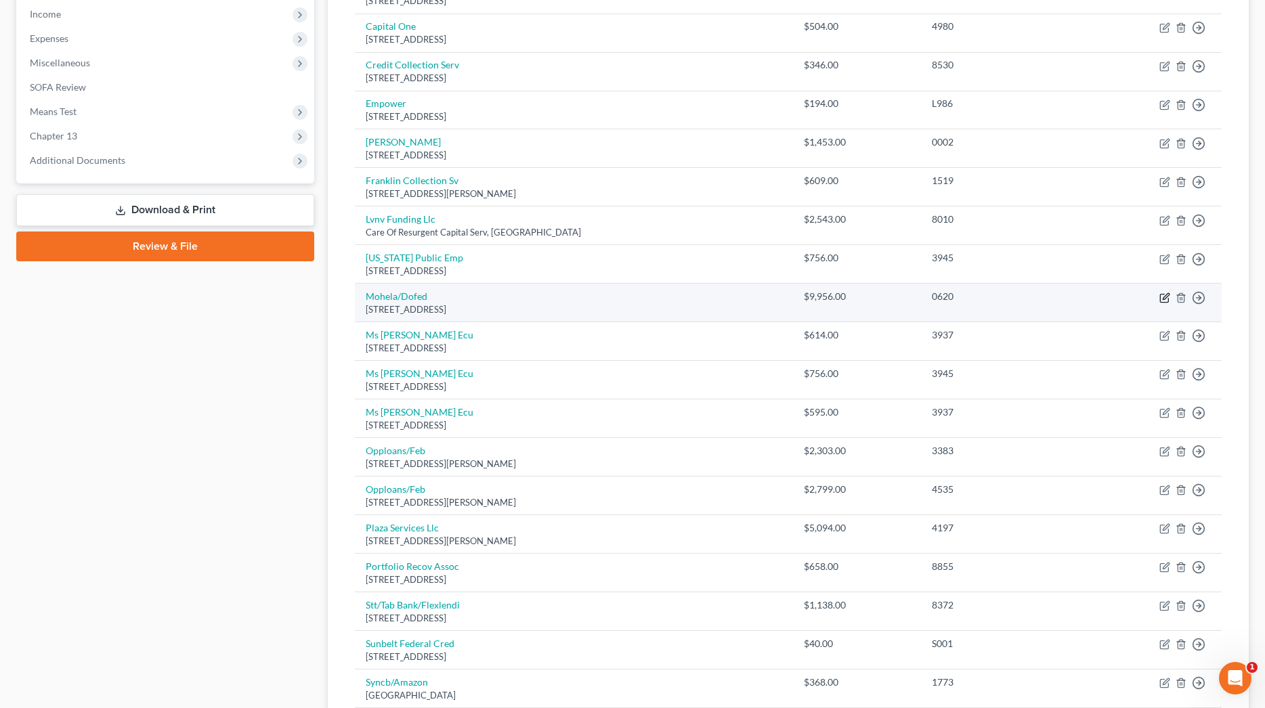
click at [1160, 294] on icon "button" at bounding box center [1164, 298] width 8 height 8
select select "26"
select select "17"
select select "1"
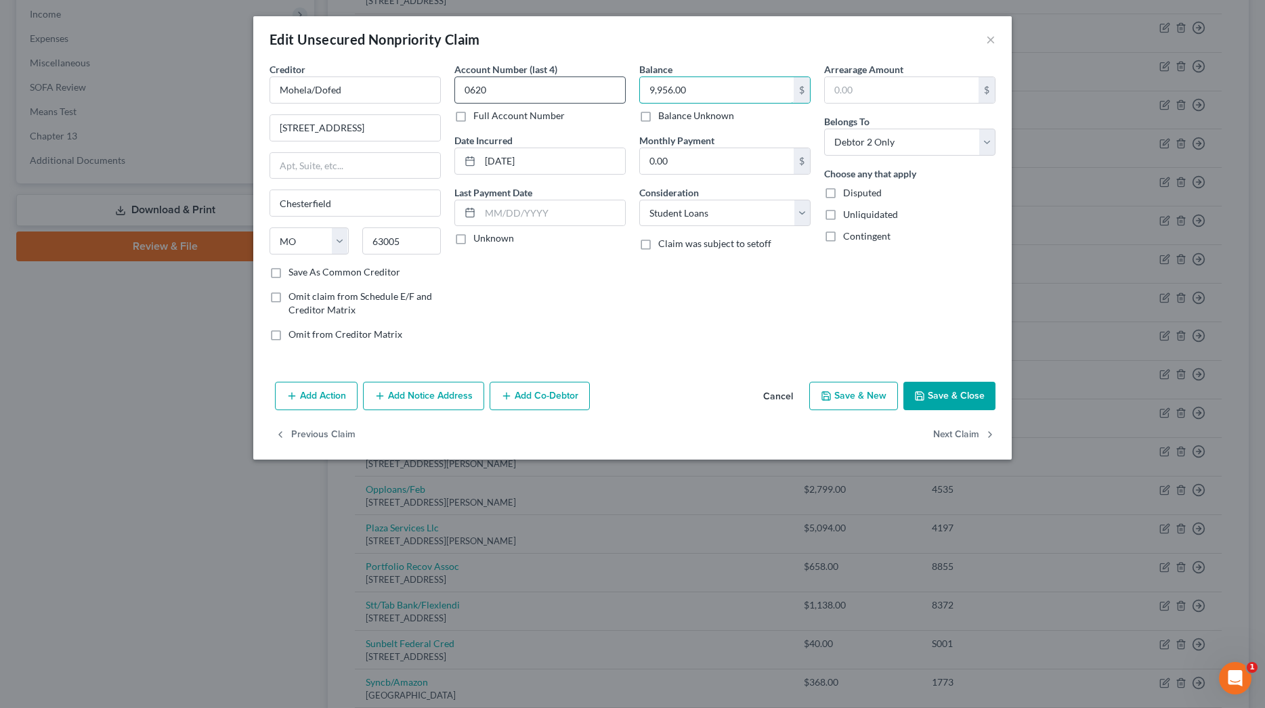
drag, startPoint x: 748, startPoint y: 93, endPoint x: 542, endPoint y: 89, distance: 205.2
click at [542, 89] on div "Creditor * Mohela/Dofed [GEOGRAPHIC_DATA] [US_STATE] AK AR AZ CA CO CT DE DC [G…" at bounding box center [633, 207] width 740 height 290
type input "21,329"
click at [425, 402] on button "Add Notice Address" at bounding box center [423, 396] width 121 height 28
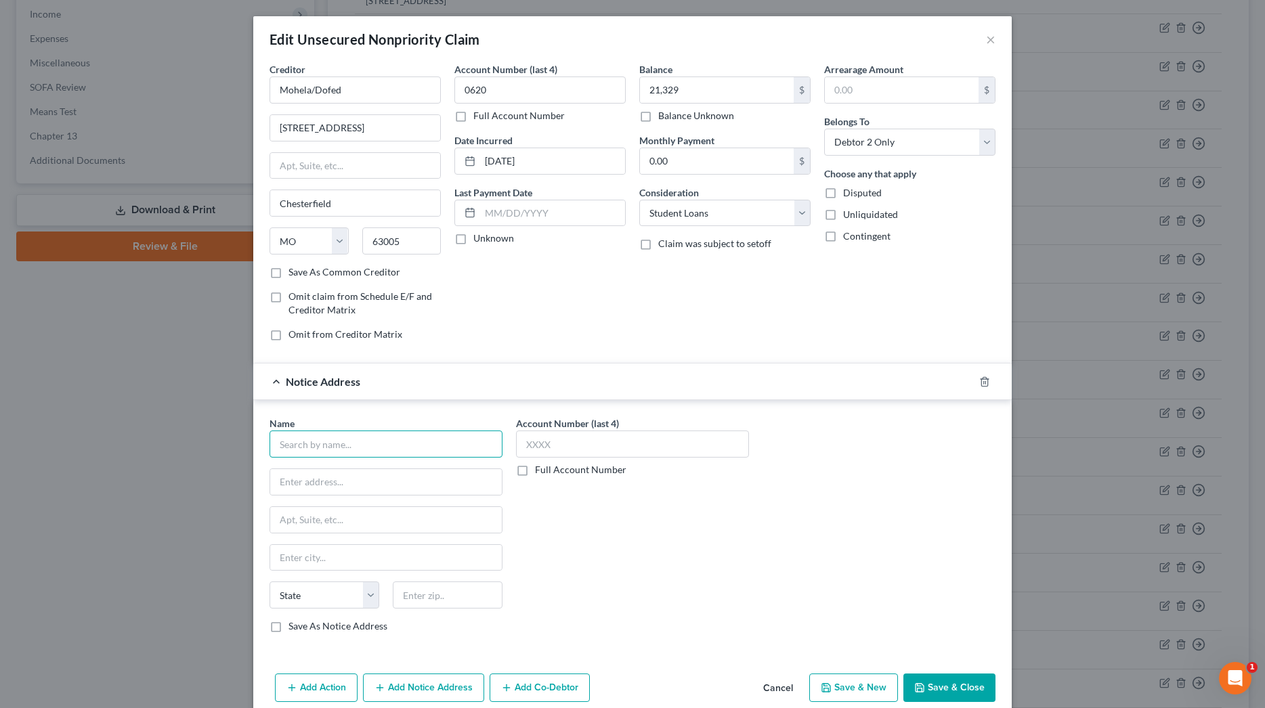
click at [385, 453] on input "text" at bounding box center [386, 444] width 233 height 27
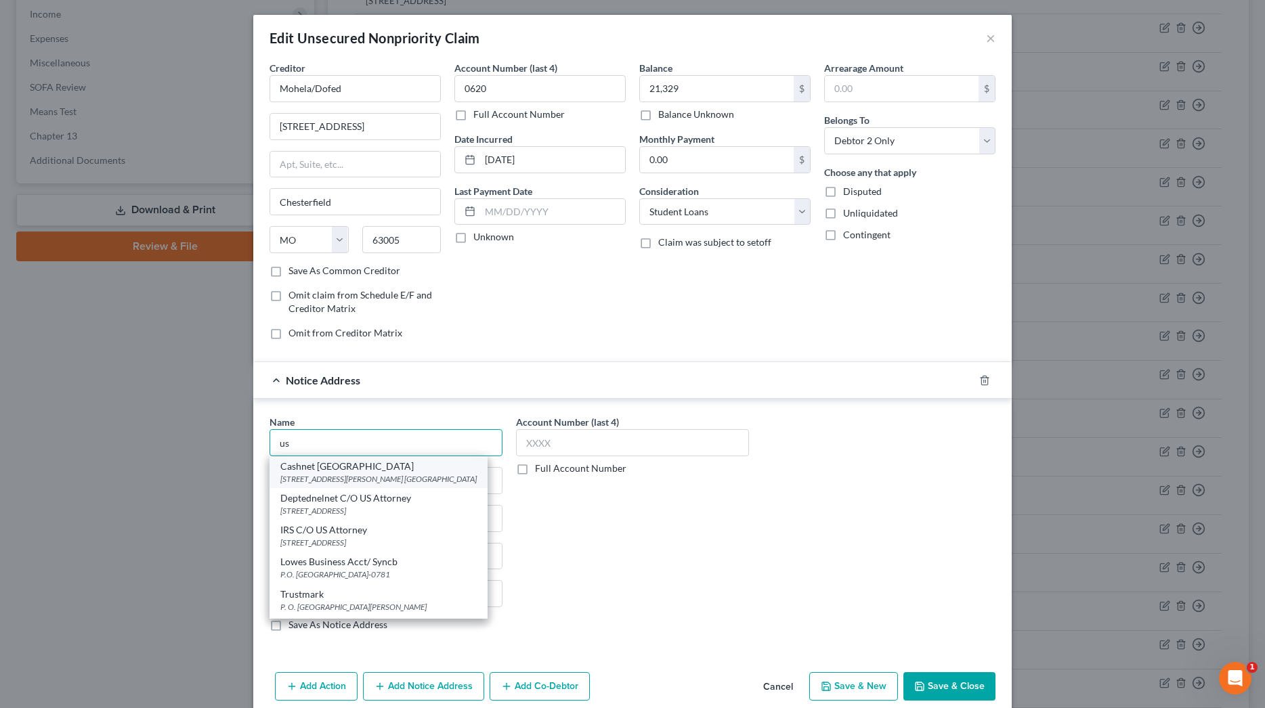
scroll to position [3, 0]
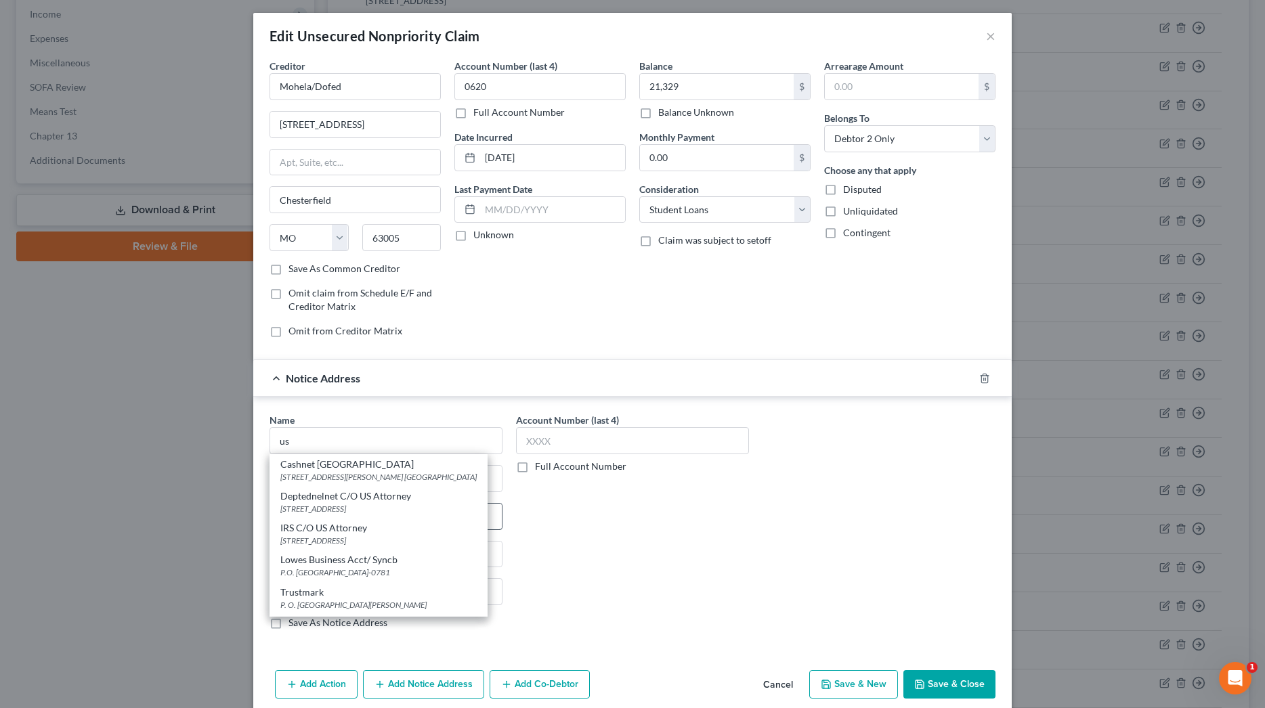
click at [367, 505] on div "[STREET_ADDRESS]" at bounding box center [378, 509] width 196 height 12
type input "Deptednelnet C/O US Attorney"
type input "[STREET_ADDRESS]"
type input "Suite 4.430"
type input "[PERSON_NAME]"
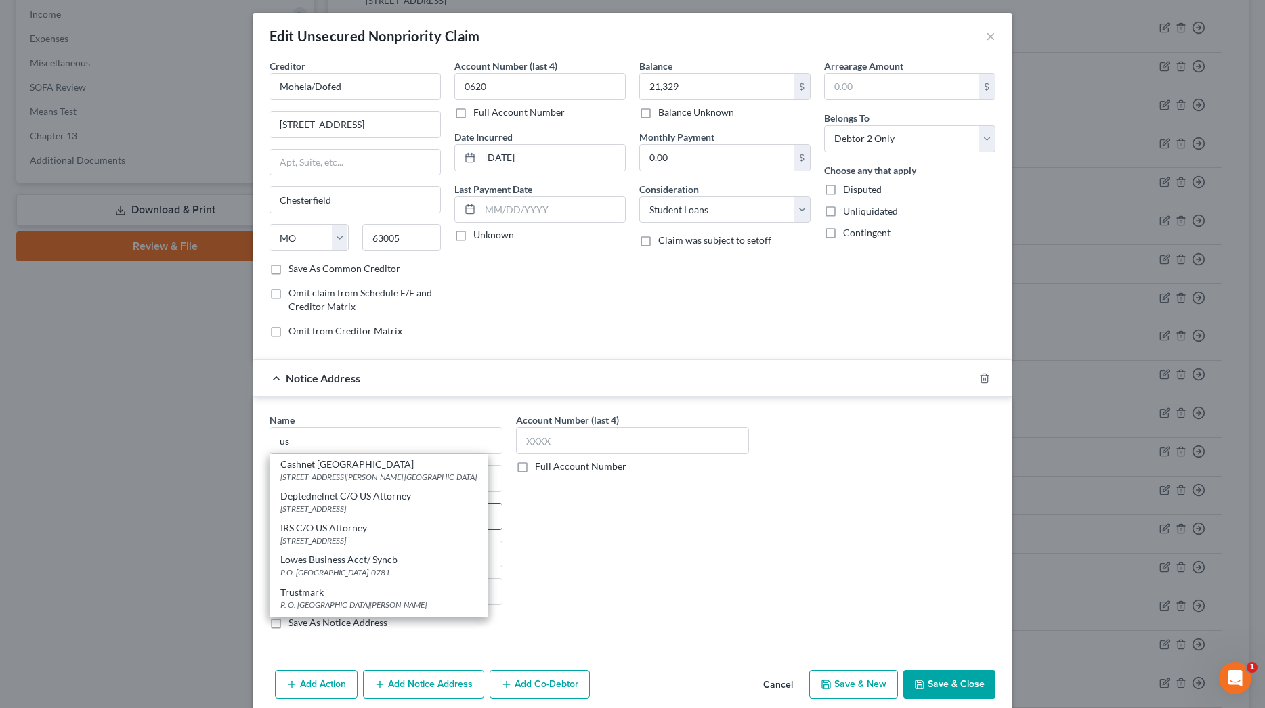
select select "25"
type input "39201"
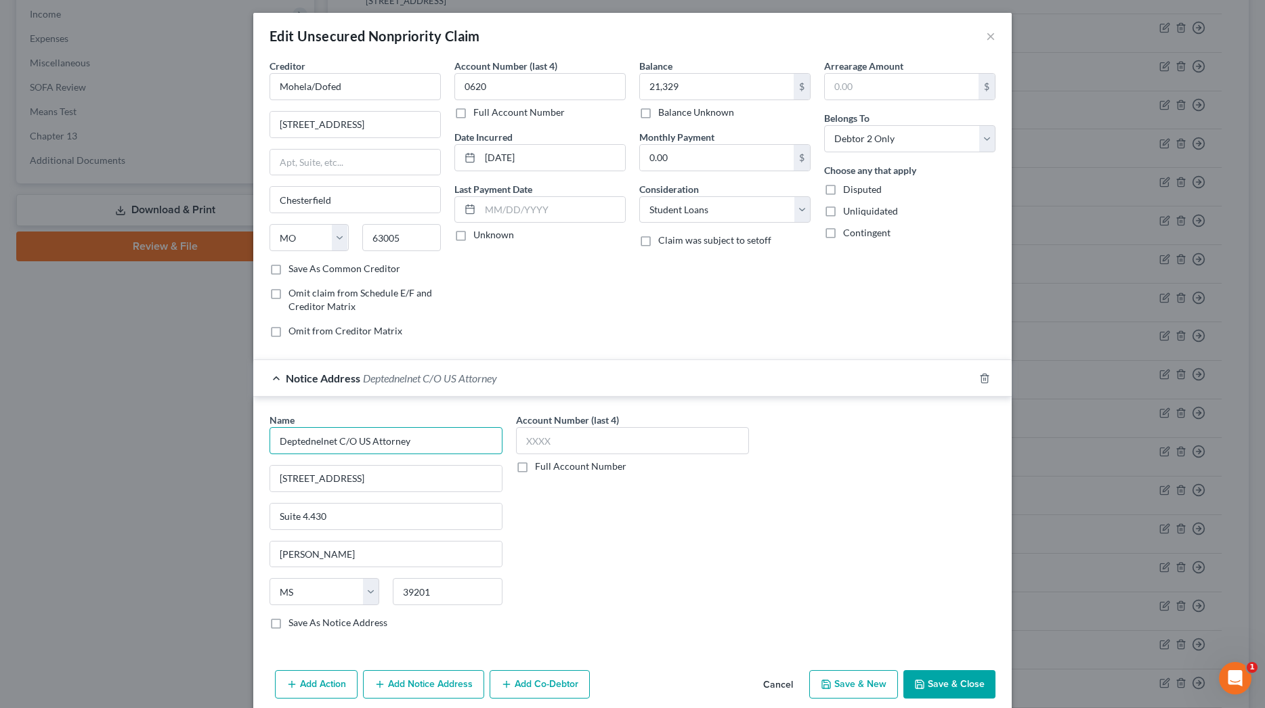
drag, startPoint x: 337, startPoint y: 444, endPoint x: 192, endPoint y: 444, distance: 145.6
click at [192, 444] on div "Edit Unsecured Nonpriority Claim × Creditor * Mohela/Dofed [GEOGRAPHIC_DATA] [U…" at bounding box center [632, 354] width 1265 height 708
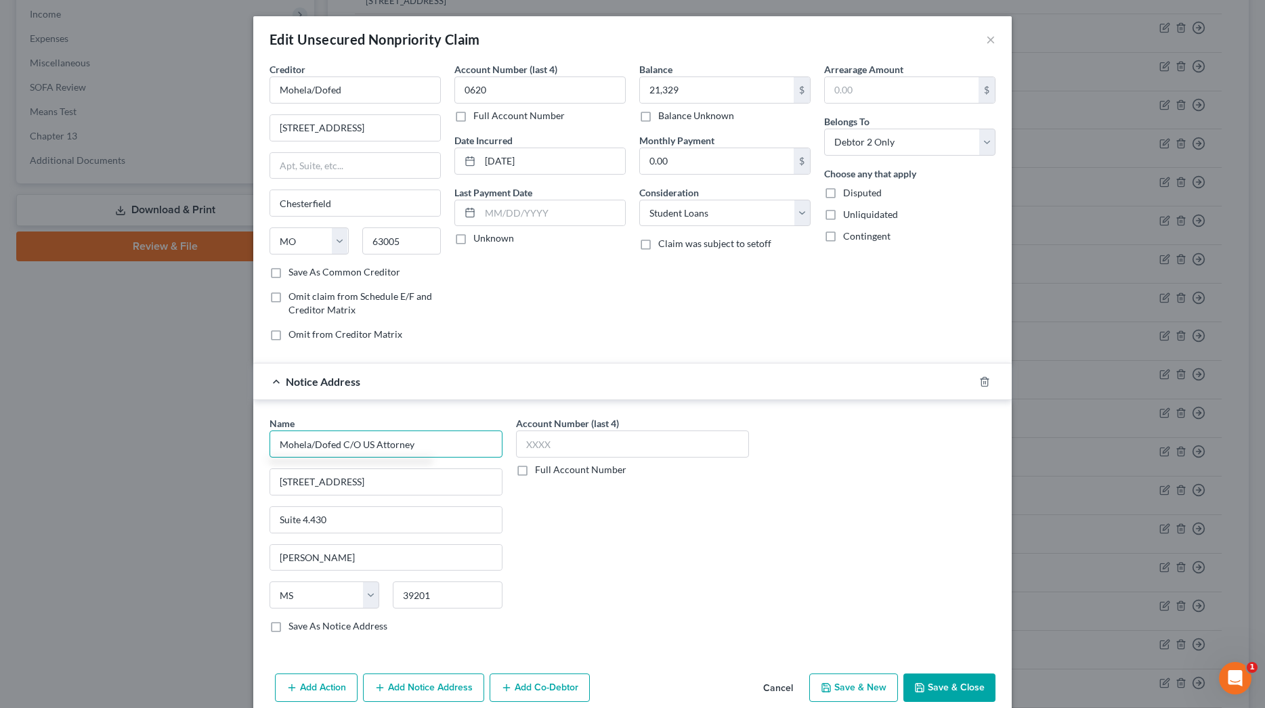
scroll to position [0, 0]
type input "Mohela/Dofed C/O US Attorney"
click at [949, 691] on button "Save & Close" at bounding box center [949, 688] width 92 height 28
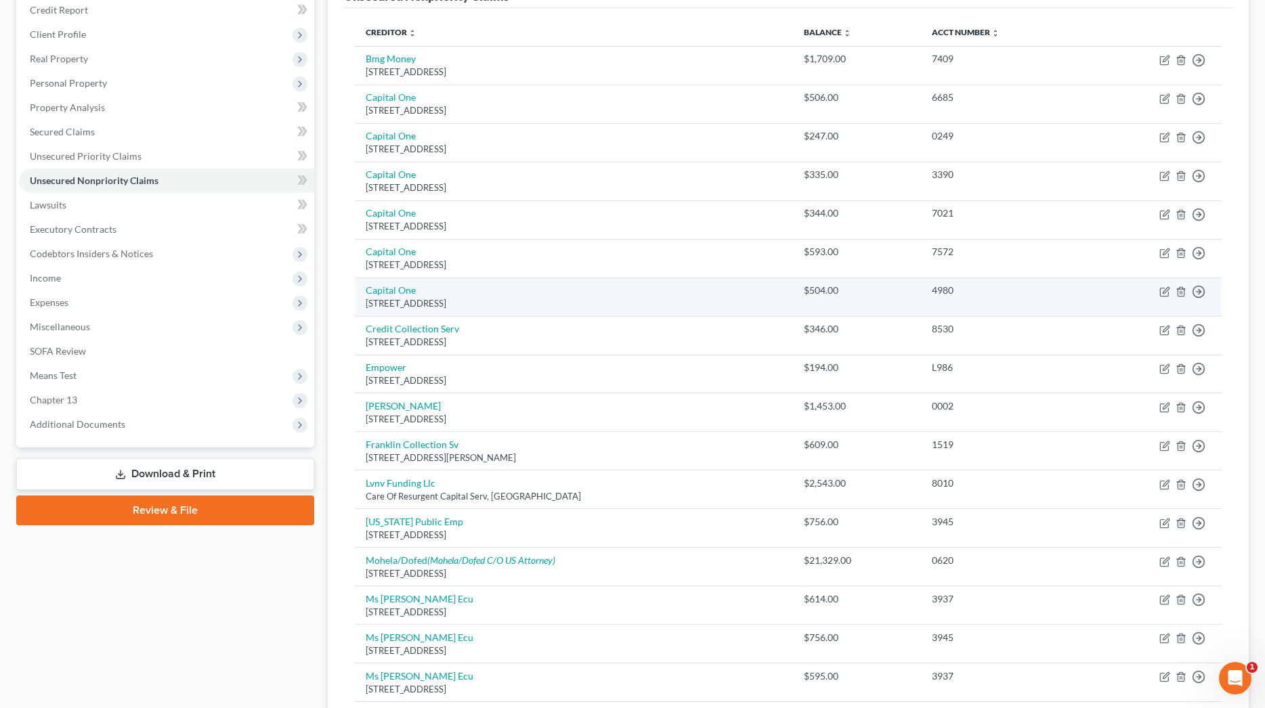
scroll to position [133, 0]
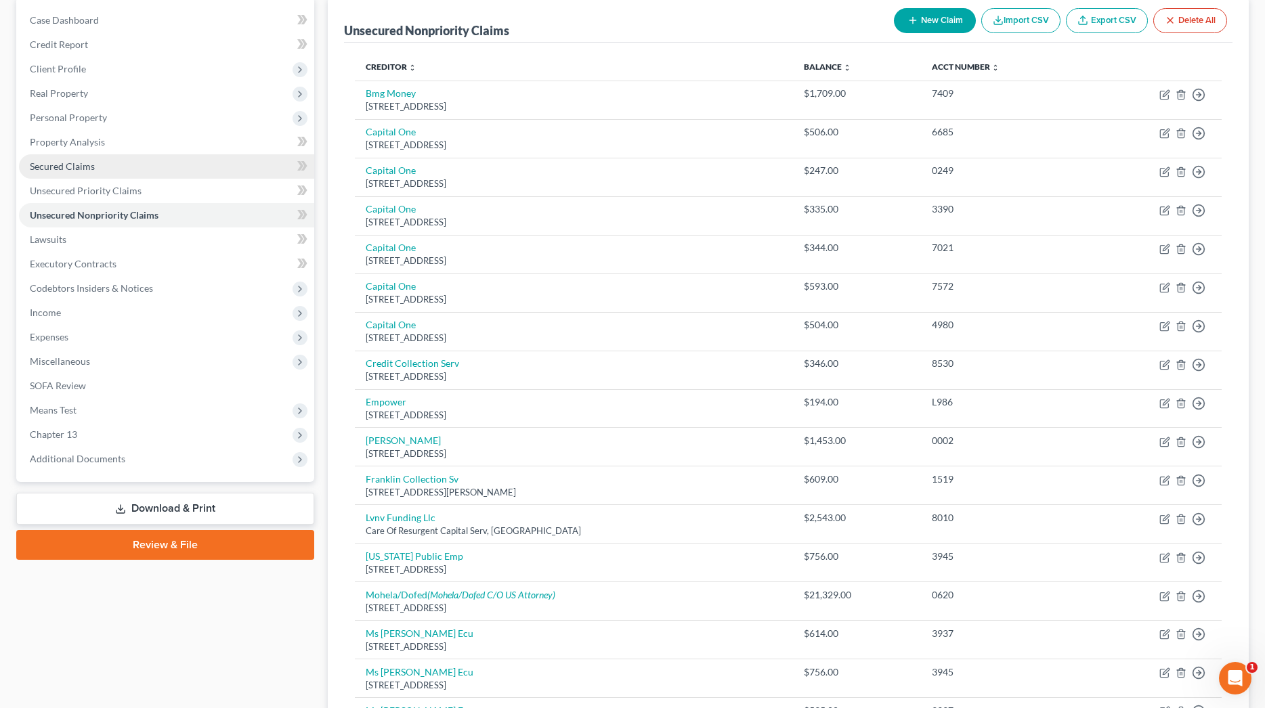
click at [87, 173] on link "Secured Claims" at bounding box center [166, 166] width 295 height 24
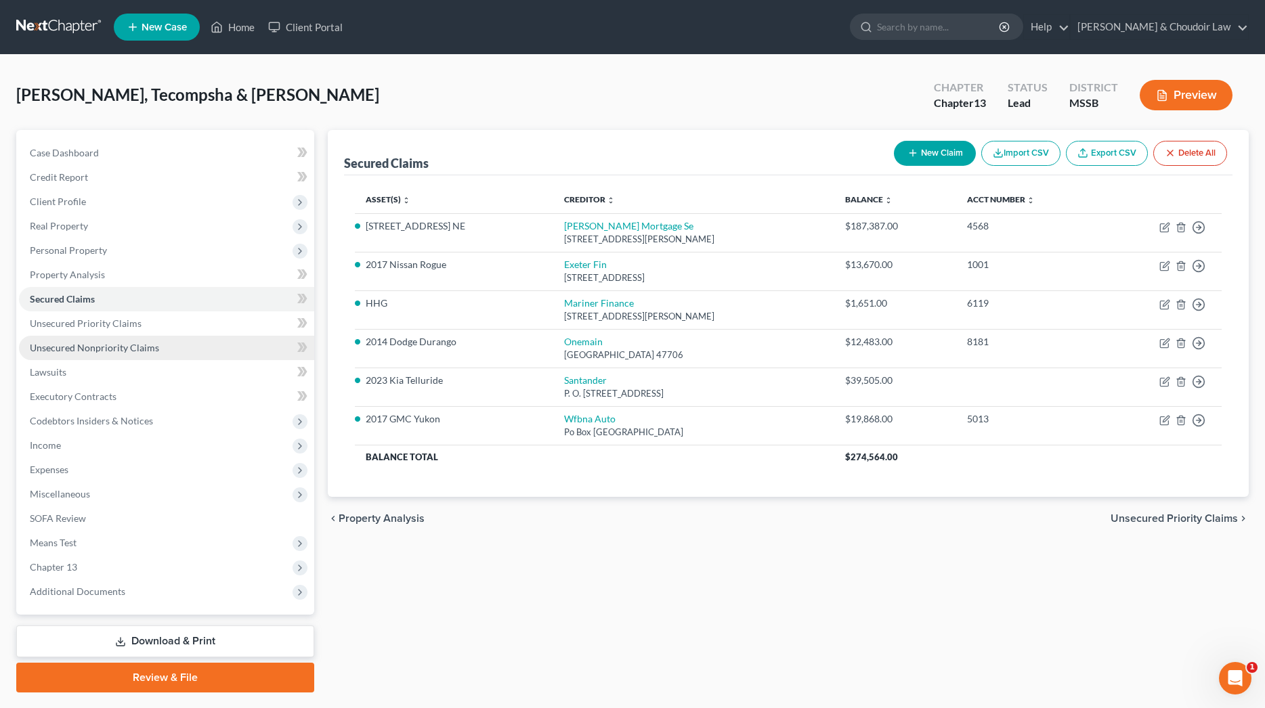
click at [143, 343] on span "Unsecured Nonpriority Claims" at bounding box center [94, 348] width 129 height 12
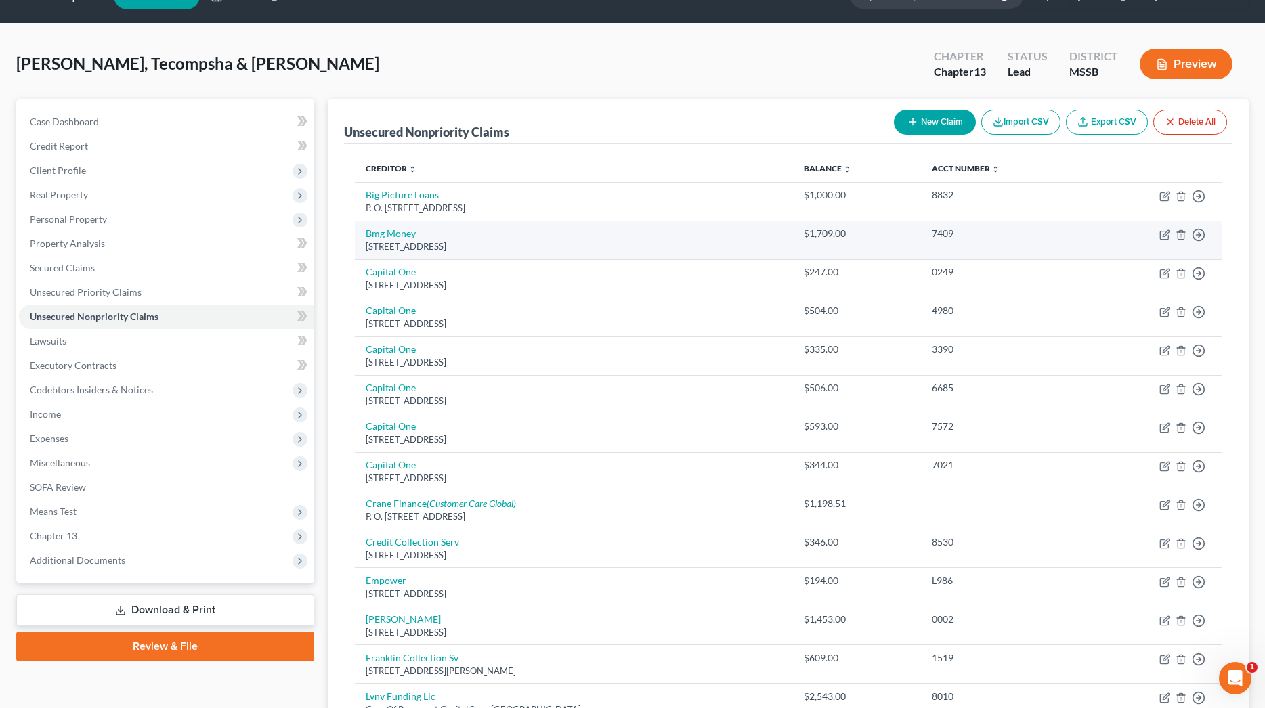
scroll to position [3, 0]
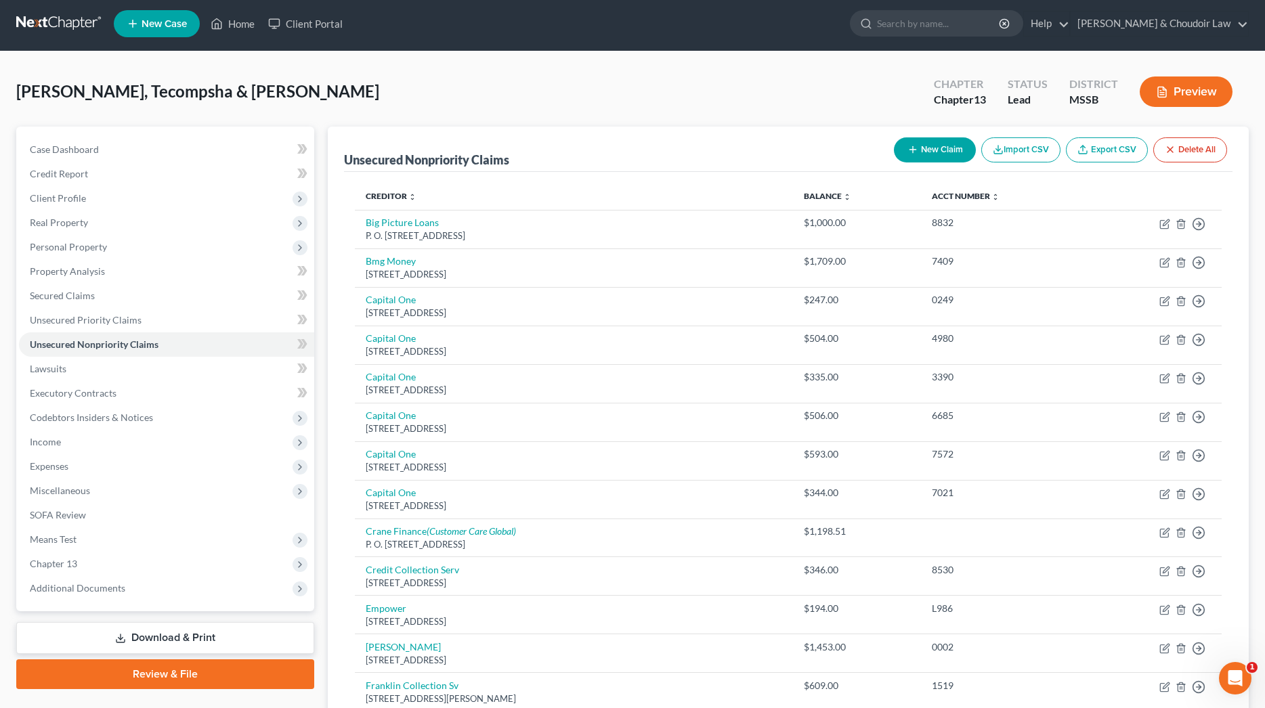
click at [935, 154] on button "New Claim" at bounding box center [935, 149] width 82 height 25
select select "2"
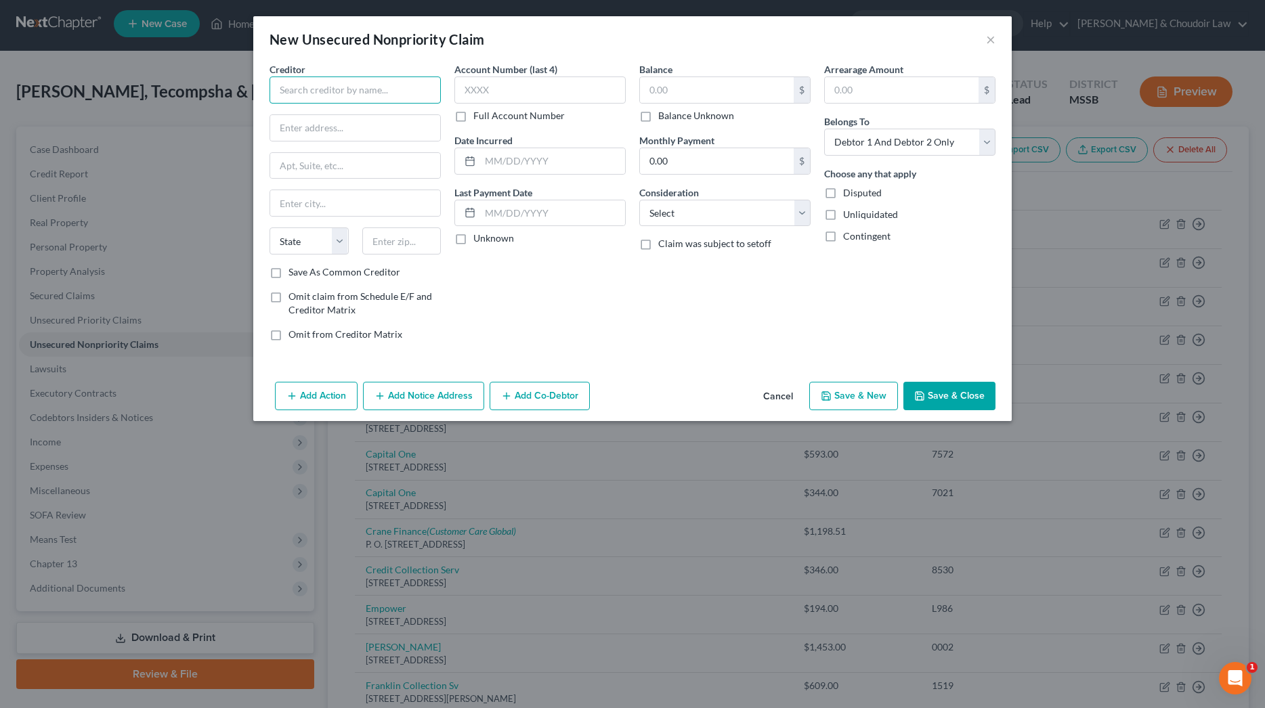
click at [413, 93] on input "text" at bounding box center [355, 90] width 171 height 27
type input "[GEOGRAPHIC_DATA]"
type input "4"
click at [421, 89] on input "[GEOGRAPHIC_DATA]" at bounding box center [355, 90] width 171 height 27
drag, startPoint x: 421, startPoint y: 89, endPoint x: 228, endPoint y: 86, distance: 193.7
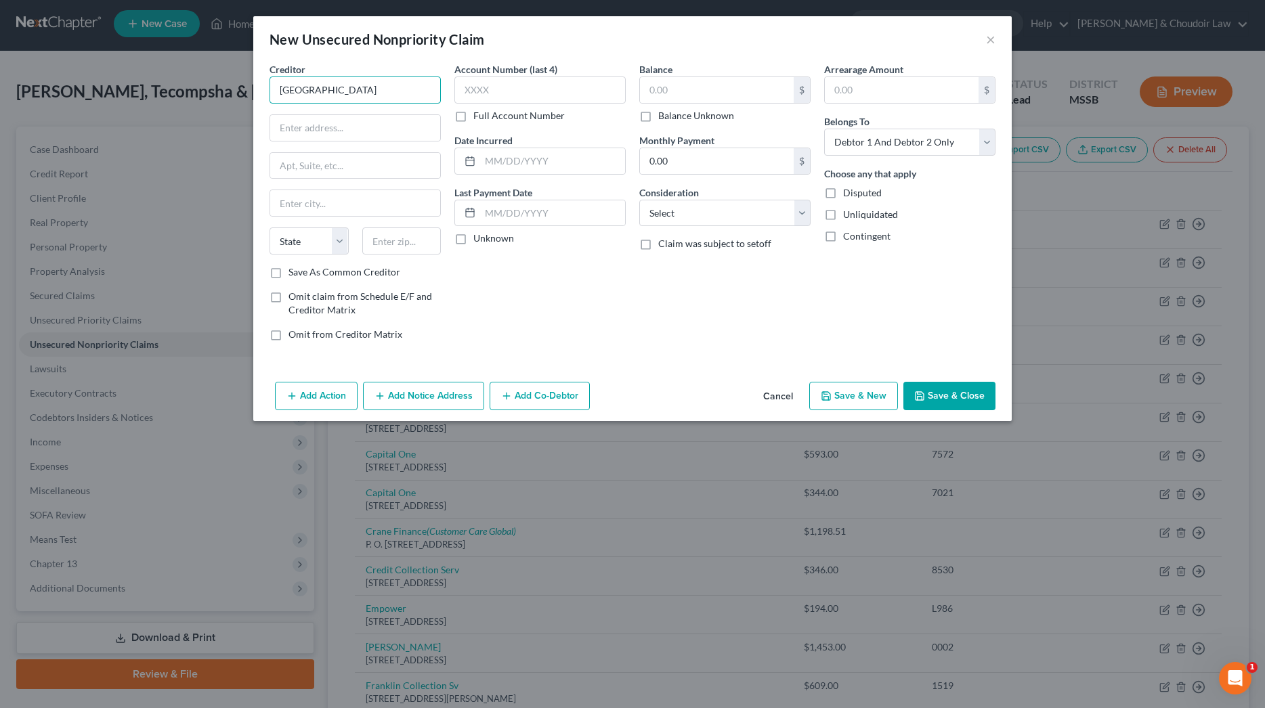
click at [228, 86] on div "New Unsecured Nonpriority Claim × Creditor * [GEOGRAPHIC_DATA] [US_STATE][GEOGR…" at bounding box center [632, 354] width 1265 height 708
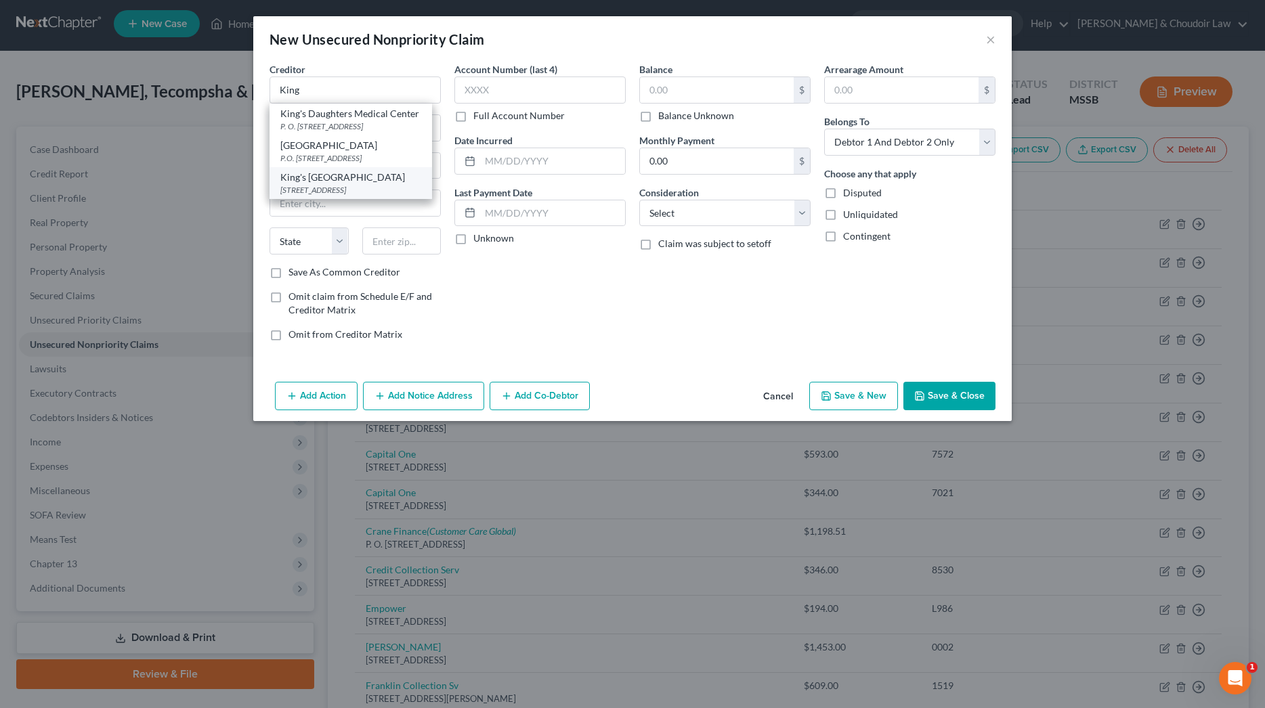
click at [357, 187] on div "[STREET_ADDRESS]" at bounding box center [350, 190] width 141 height 12
type input "King's [GEOGRAPHIC_DATA]"
type input "427 Hw"
type input "Brookhaven"
select select "25"
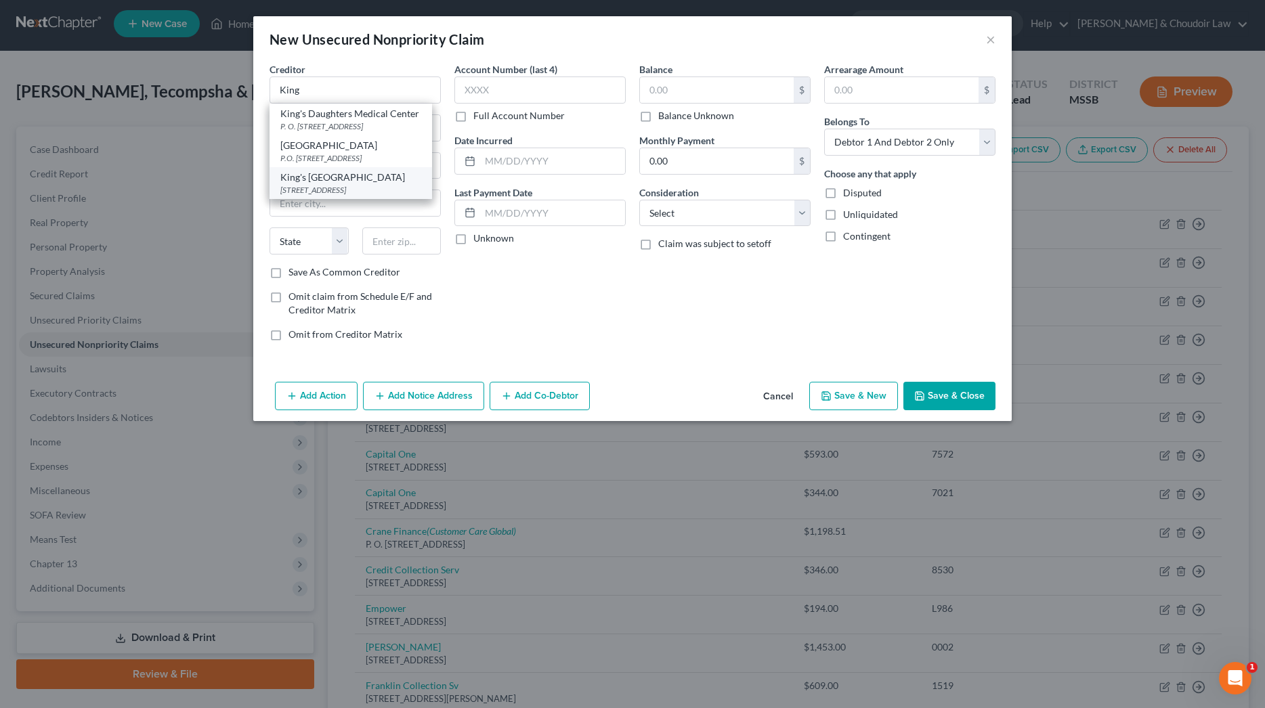
type input "39601"
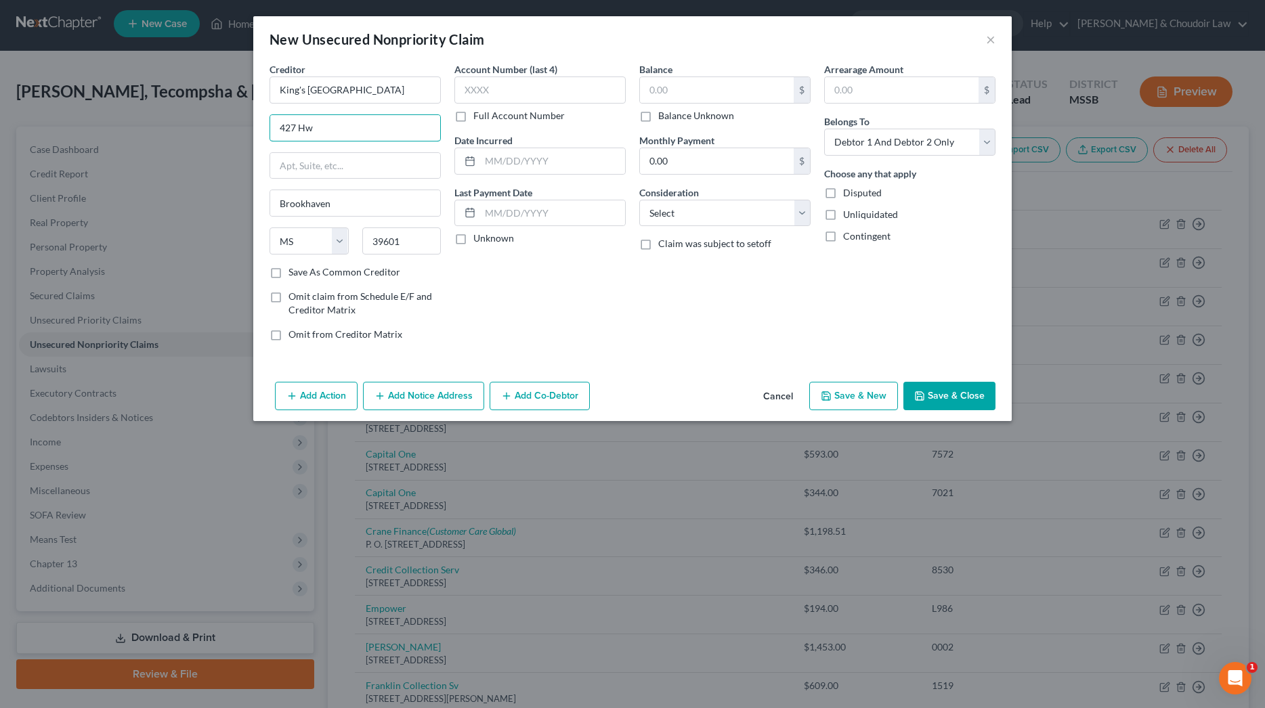
drag, startPoint x: 348, startPoint y: 123, endPoint x: 236, endPoint y: 125, distance: 111.7
click at [236, 125] on div "New Unsecured Nonpriority Claim × Creditor * King's [GEOGRAPHIC_DATA] [GEOGRAPH…" at bounding box center [632, 354] width 1265 height 708
type input "[STREET_ADDRESS]"
click at [490, 116] on label "Full Account Number" at bounding box center [518, 116] width 91 height 14
click at [488, 116] on input "Full Account Number" at bounding box center [483, 113] width 9 height 9
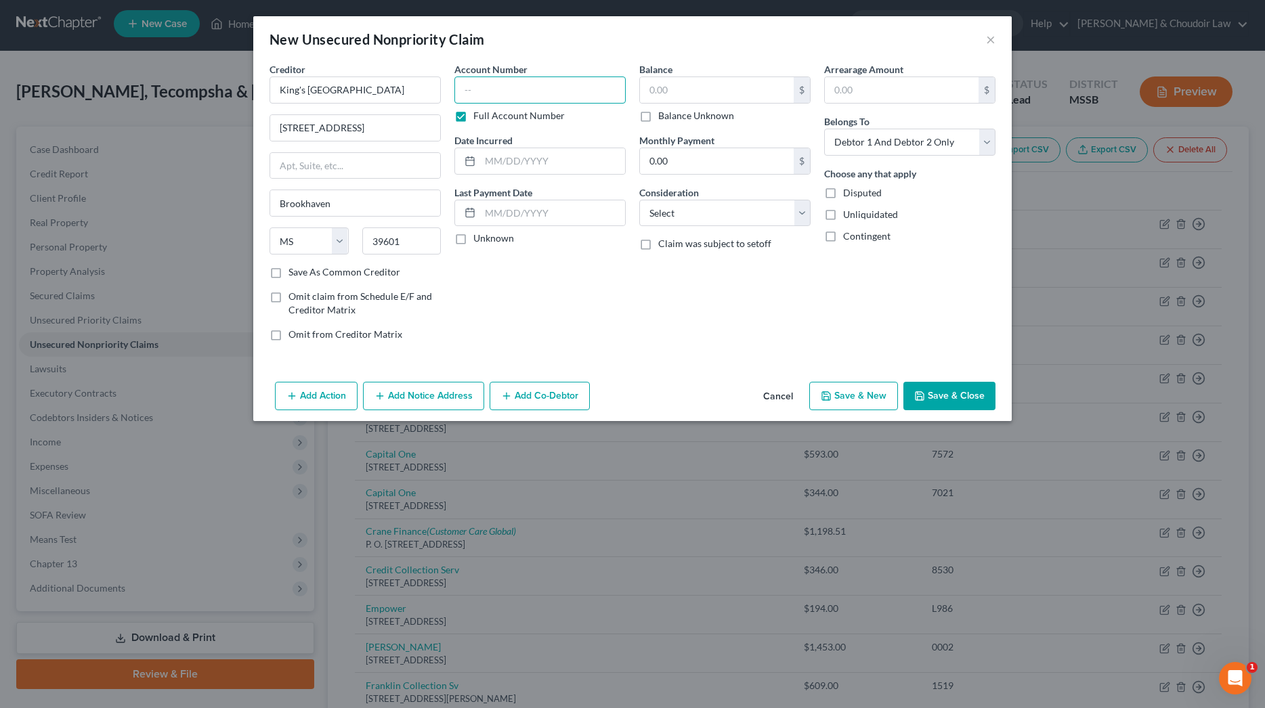
click at [493, 94] on input "text" at bounding box center [539, 90] width 171 height 27
type input "K00057762940"
type input "307.35"
select select "9"
click at [863, 399] on button "Save & New" at bounding box center [853, 396] width 89 height 28
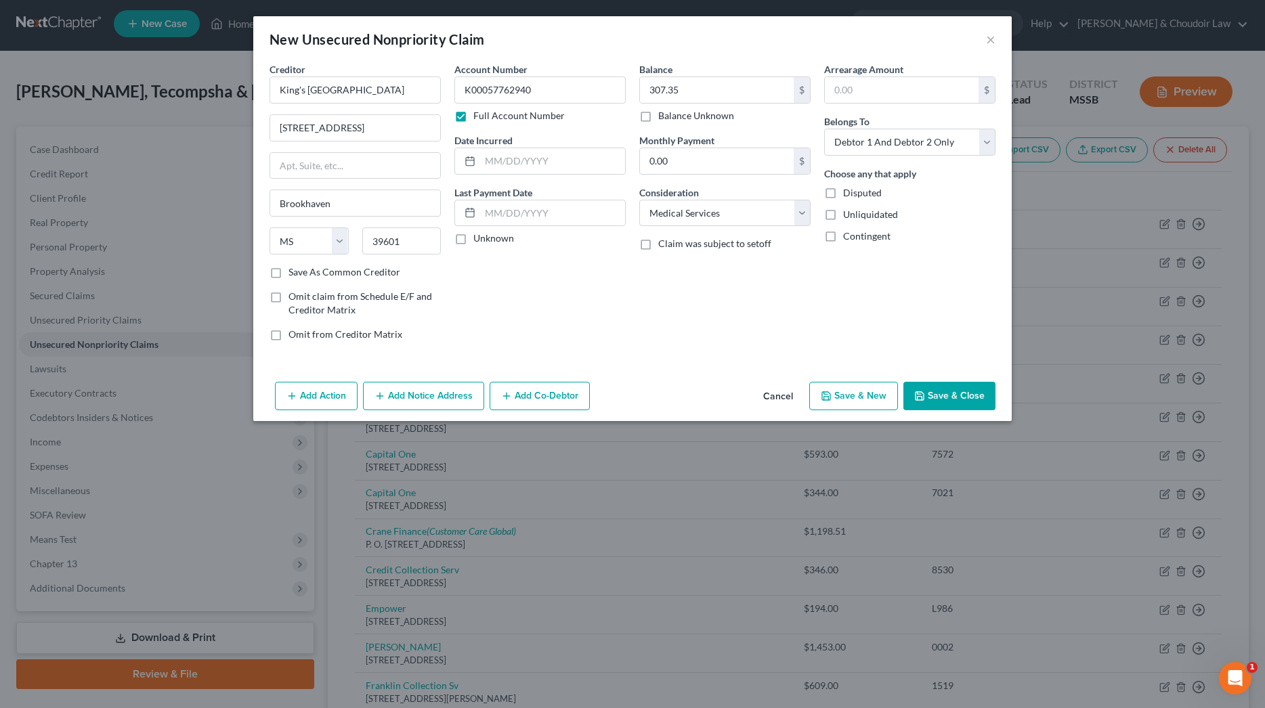
select select "2"
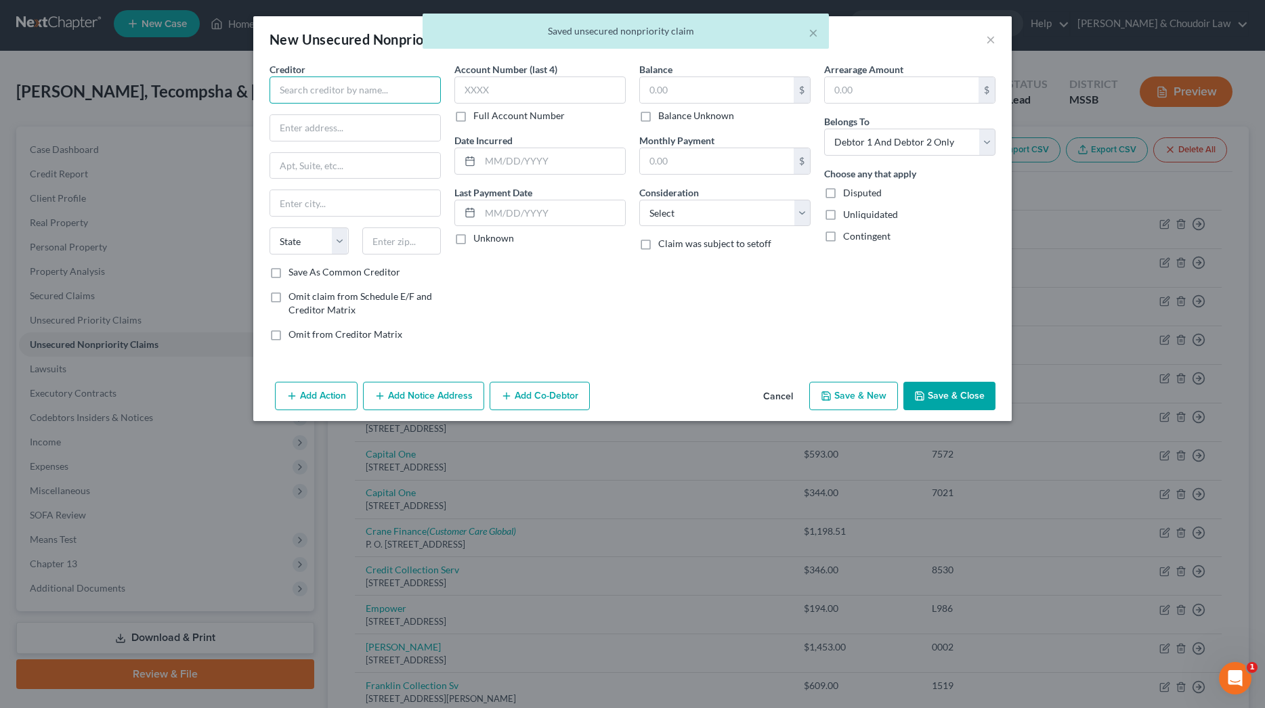
click at [364, 85] on input "text" at bounding box center [355, 90] width 171 height 27
click at [370, 118] on div "[GEOGRAPHIC_DATA]" at bounding box center [350, 114] width 141 height 14
type input "[GEOGRAPHIC_DATA]"
type input "P.O. Box 538"
type input "Brookhaven"
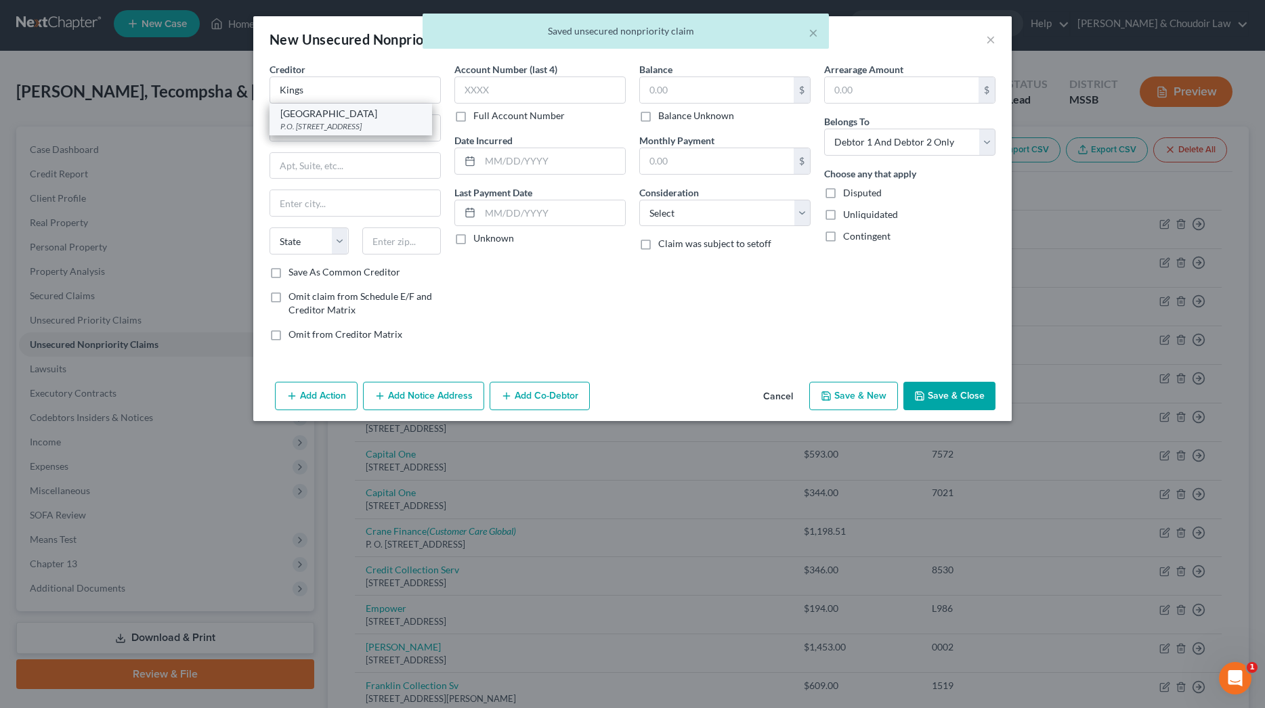
select select "25"
type input "39602-0538"
drag, startPoint x: 357, startPoint y: 123, endPoint x: 213, endPoint y: 125, distance: 143.6
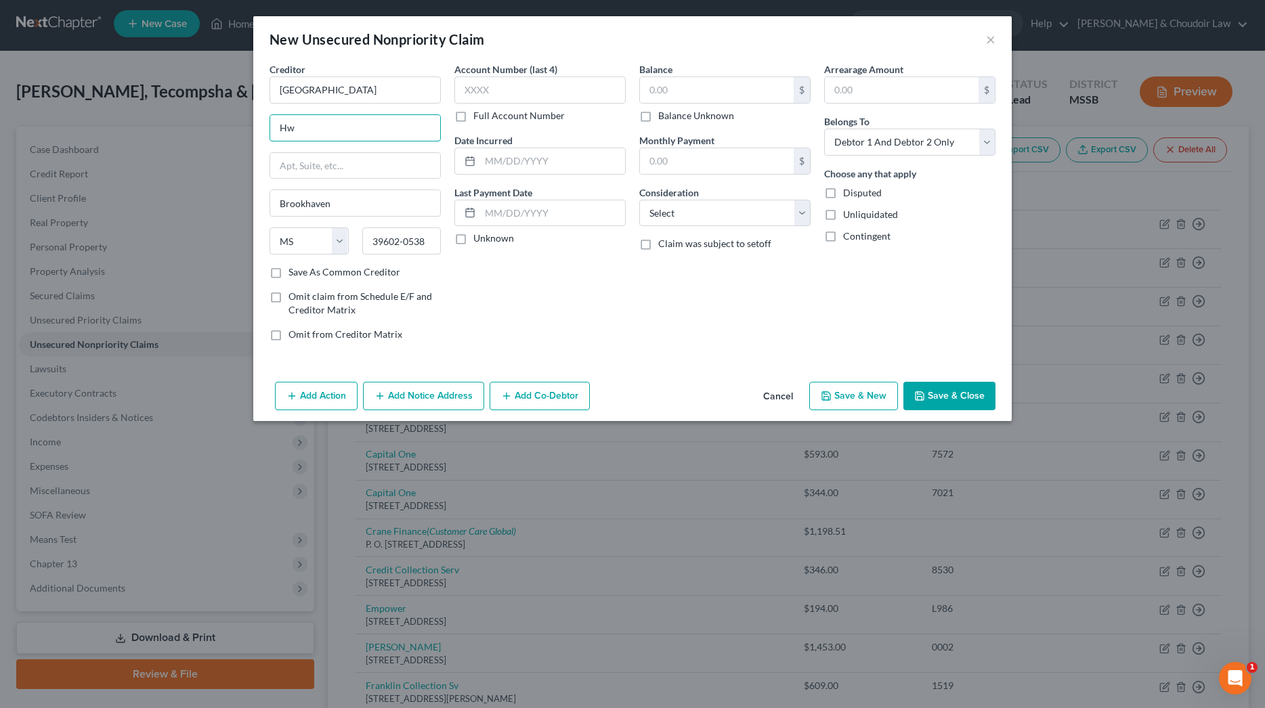
type input "H"
type input "[STREET_ADDRESS]"
type input "39601"
click at [494, 115] on label "Full Account Number" at bounding box center [518, 116] width 91 height 14
click at [488, 115] on input "Full Account Number" at bounding box center [483, 113] width 9 height 9
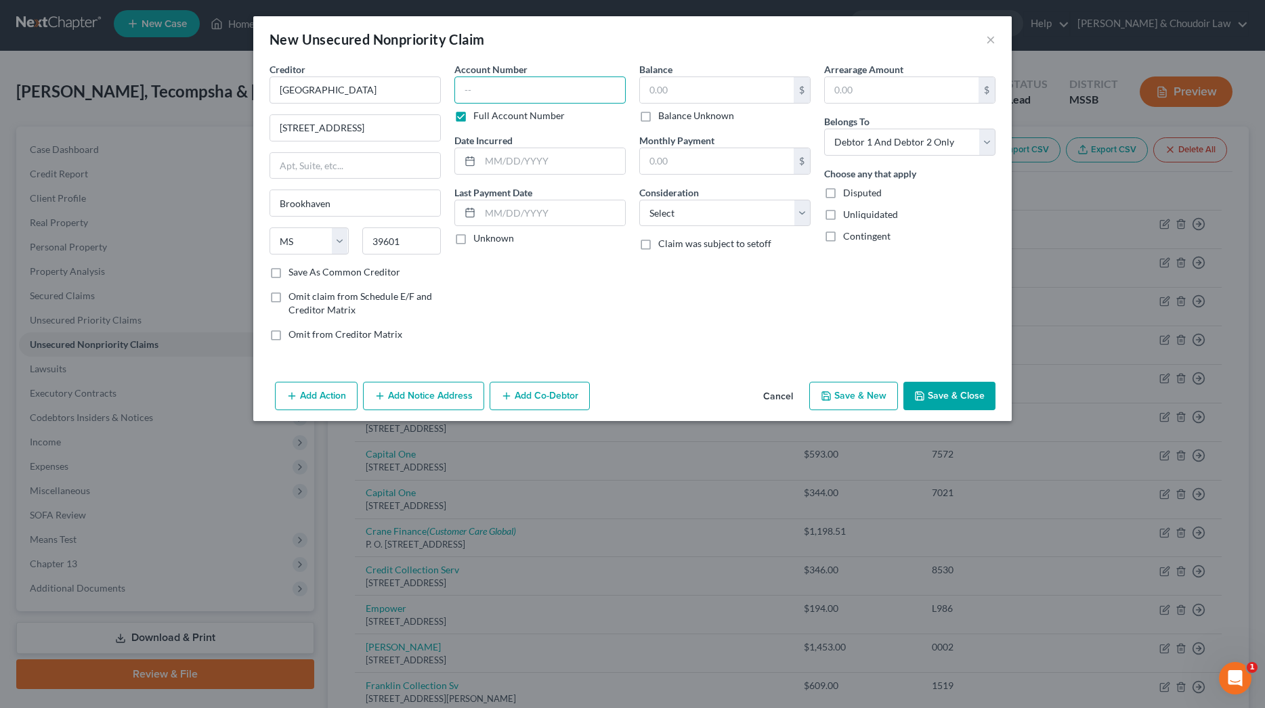
click at [494, 91] on input "text" at bounding box center [539, 90] width 171 height 27
type input "K00055648307"
click at [674, 84] on input "text" at bounding box center [717, 90] width 154 height 26
type input "73.92"
select select "9"
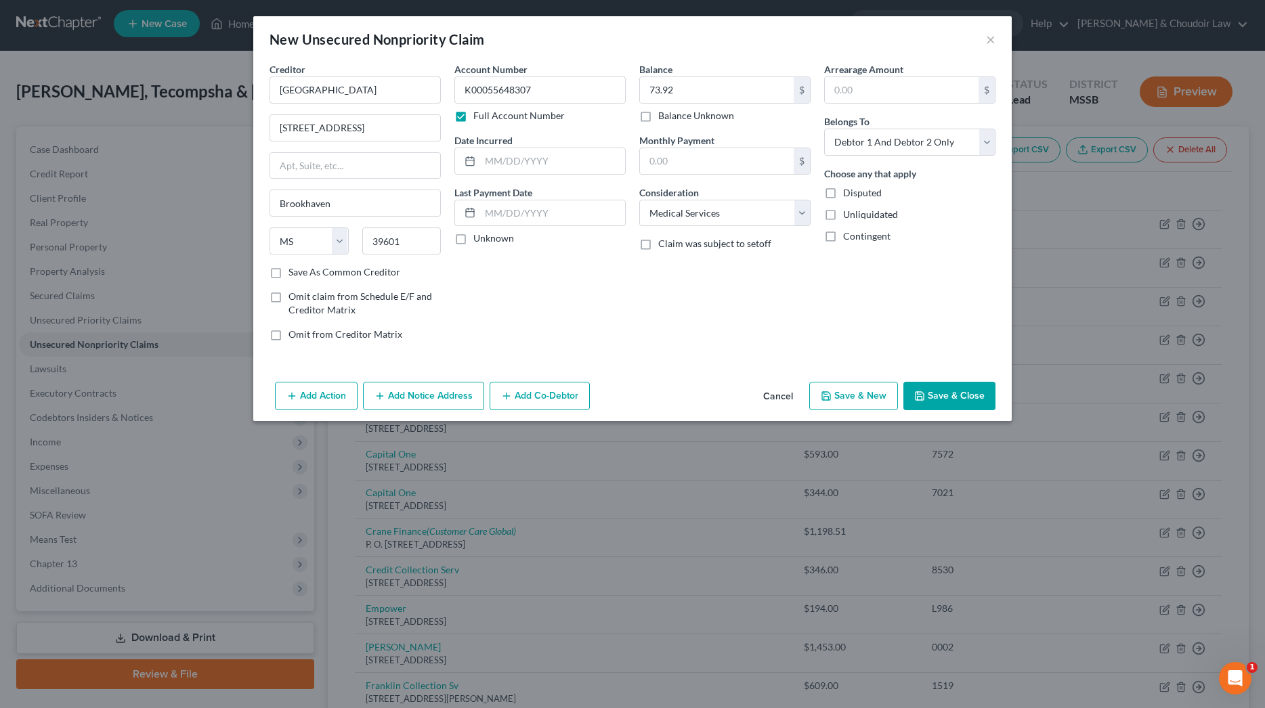
click at [839, 389] on button "Save & New" at bounding box center [853, 396] width 89 height 28
select select "2"
type input "0.00"
click at [353, 98] on input "text" at bounding box center [355, 90] width 171 height 27
click at [356, 110] on div "[GEOGRAPHIC_DATA]" at bounding box center [350, 114] width 141 height 14
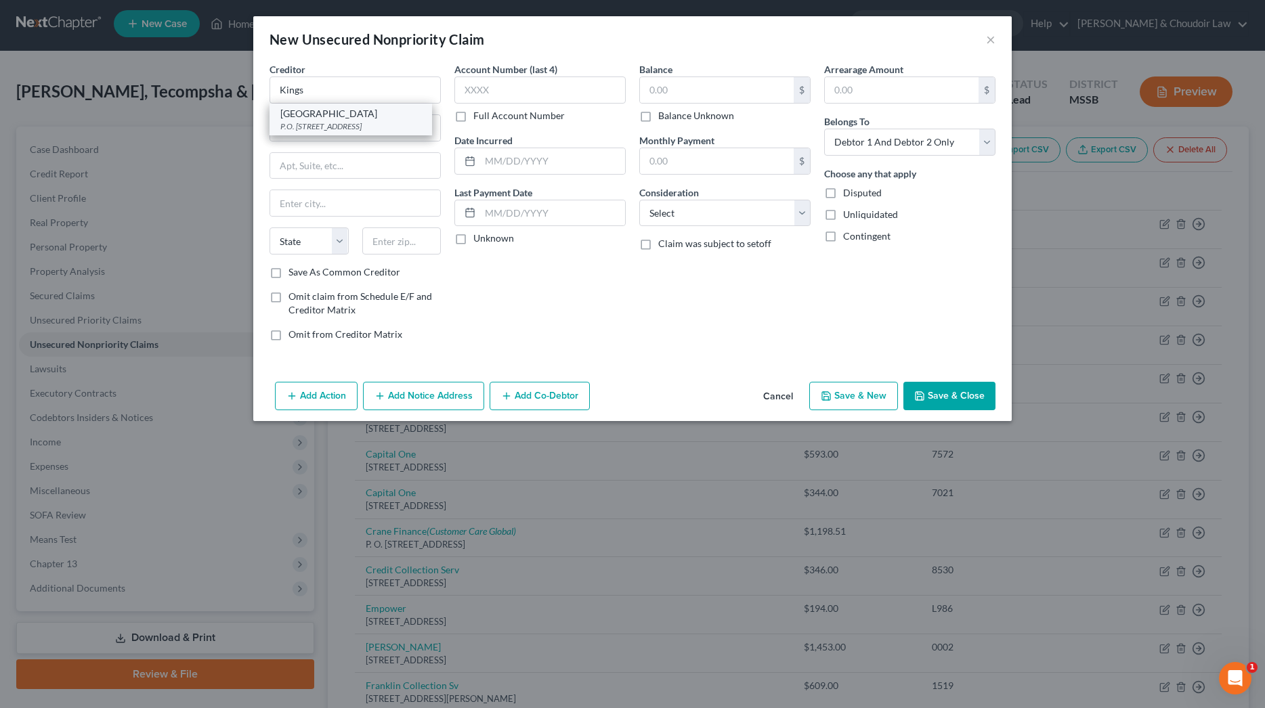
type input "[GEOGRAPHIC_DATA]"
type input "P.O. Box 538"
type input "Brookhaven"
select select "25"
type input "39602-0538"
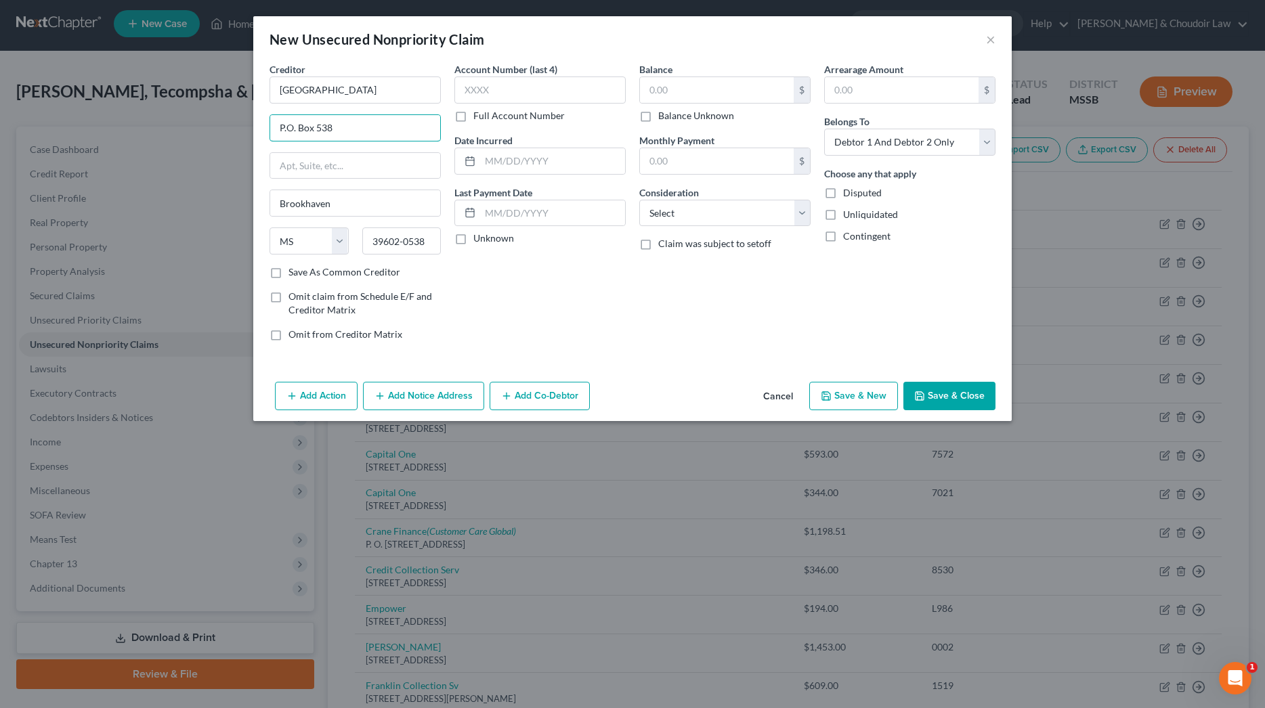
drag, startPoint x: 257, startPoint y: 125, endPoint x: 205, endPoint y: 123, distance: 52.2
type input "H"
type input "[STREET_ADDRESS]"
type input "39601"
click at [492, 116] on label "Full Account Number" at bounding box center [518, 116] width 91 height 14
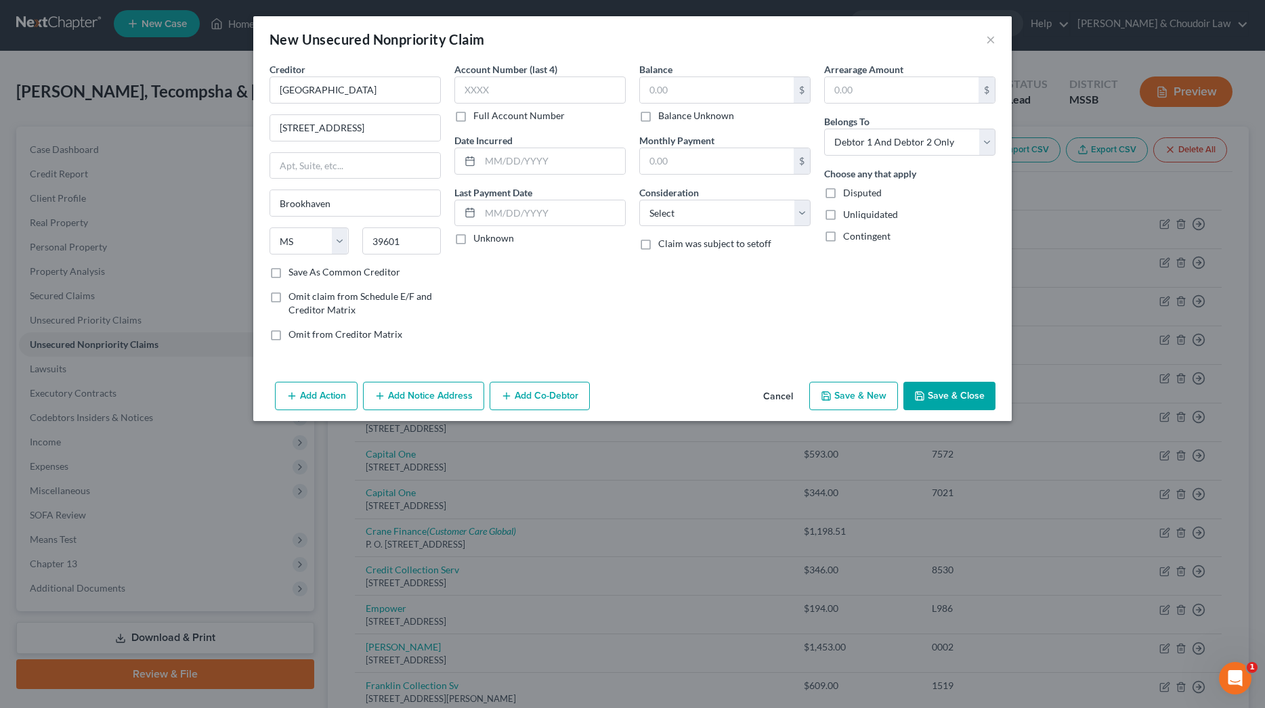
click at [488, 116] on input "Full Account Number" at bounding box center [483, 113] width 9 height 9
click at [497, 93] on input "text" at bounding box center [539, 90] width 171 height 27
type input "K00058610403"
click at [721, 91] on input "text" at bounding box center [717, 90] width 154 height 26
select select "9"
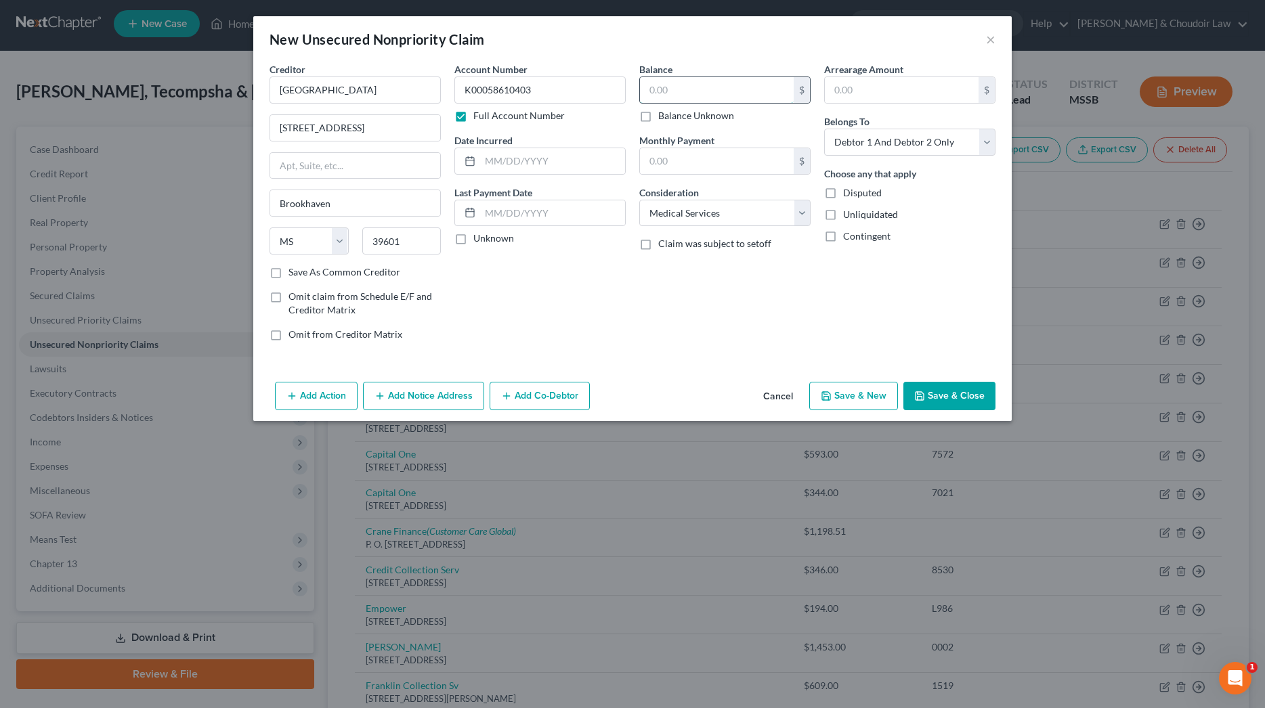
click at [720, 92] on input "text" at bounding box center [717, 90] width 154 height 26
type input "53.85"
click at [987, 388] on button "Save & Close" at bounding box center [949, 396] width 92 height 28
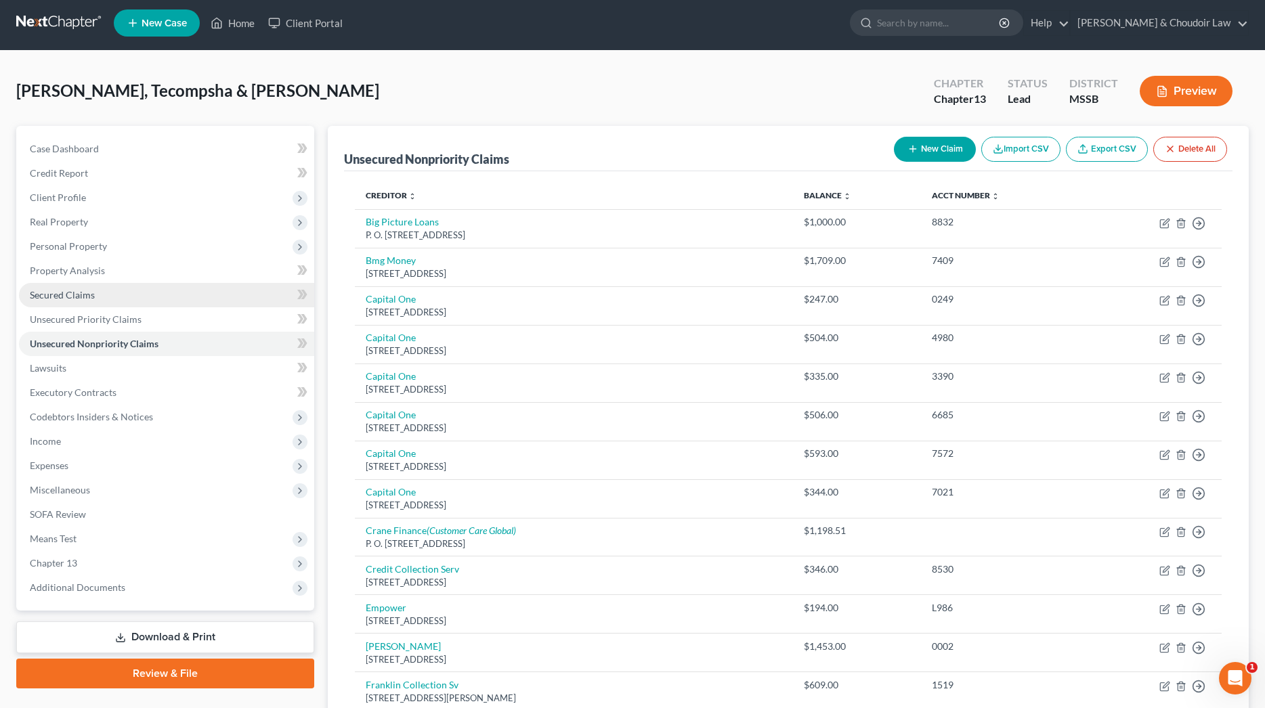
scroll to position [5, 0]
click at [89, 288] on span "Secured Claims" at bounding box center [62, 294] width 65 height 12
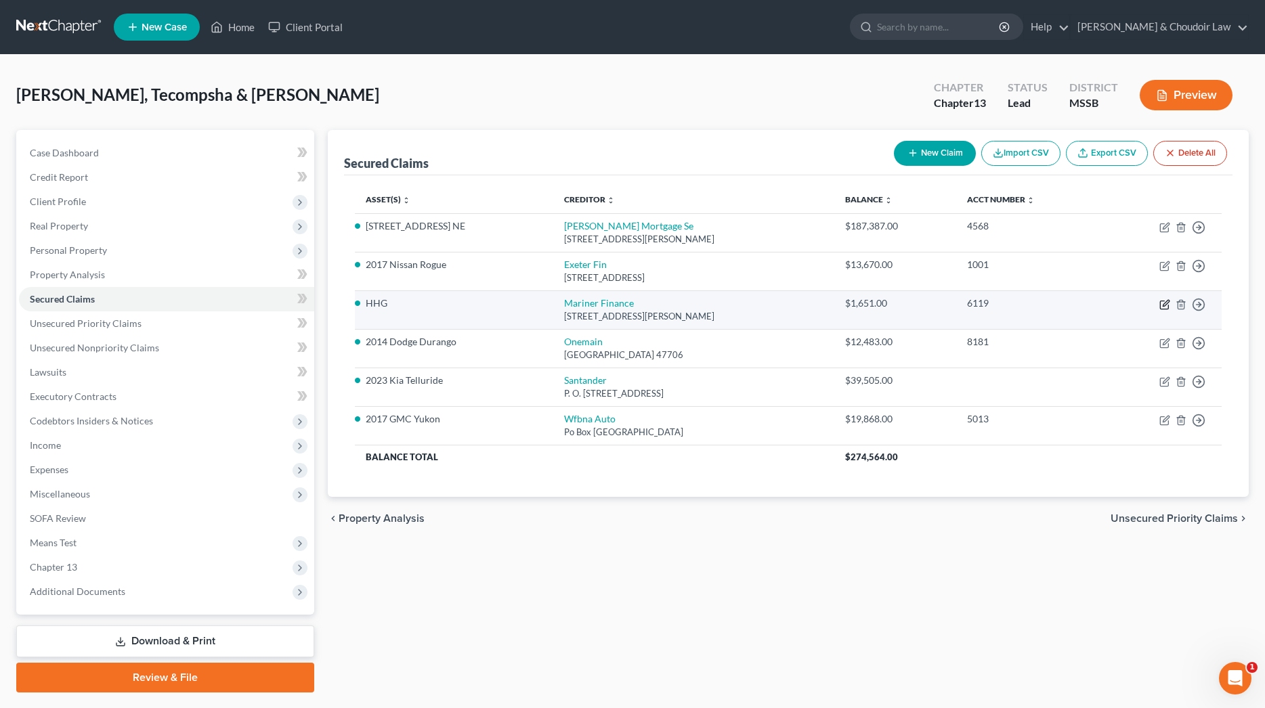
click at [1163, 302] on icon "button" at bounding box center [1164, 304] width 11 height 11
select select "21"
select select "0"
select select "1"
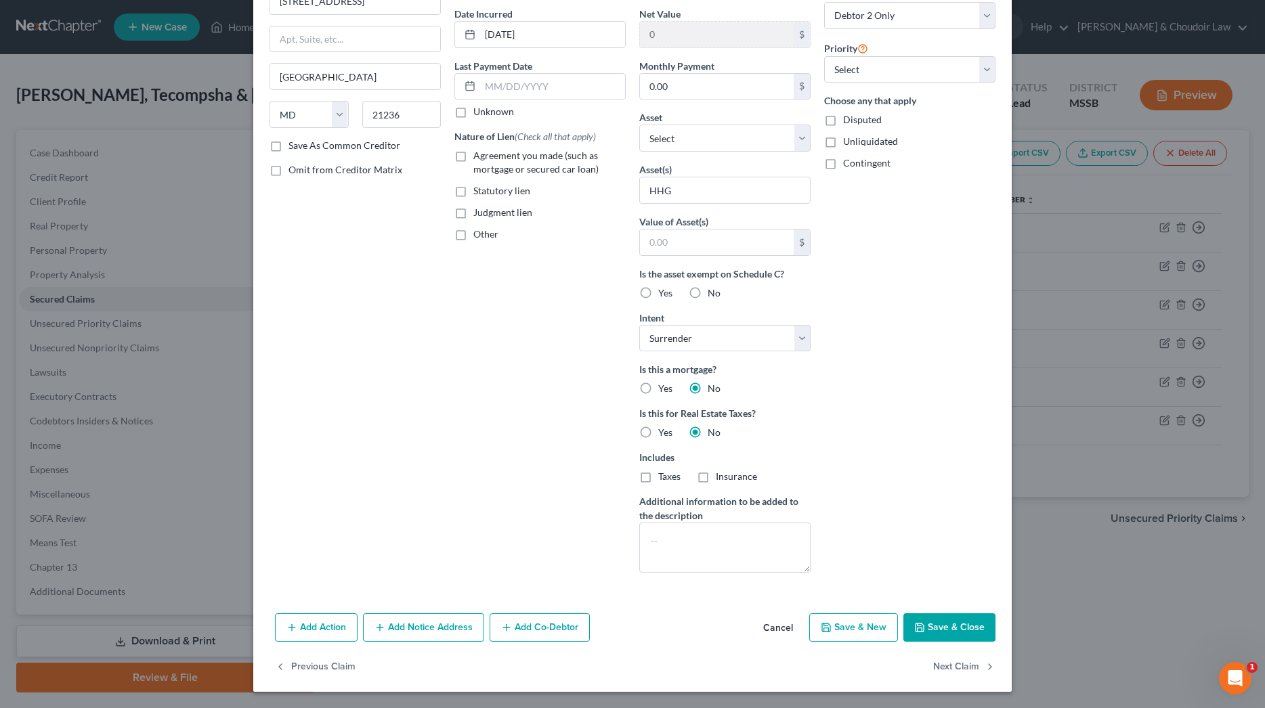
scroll to position [112, 0]
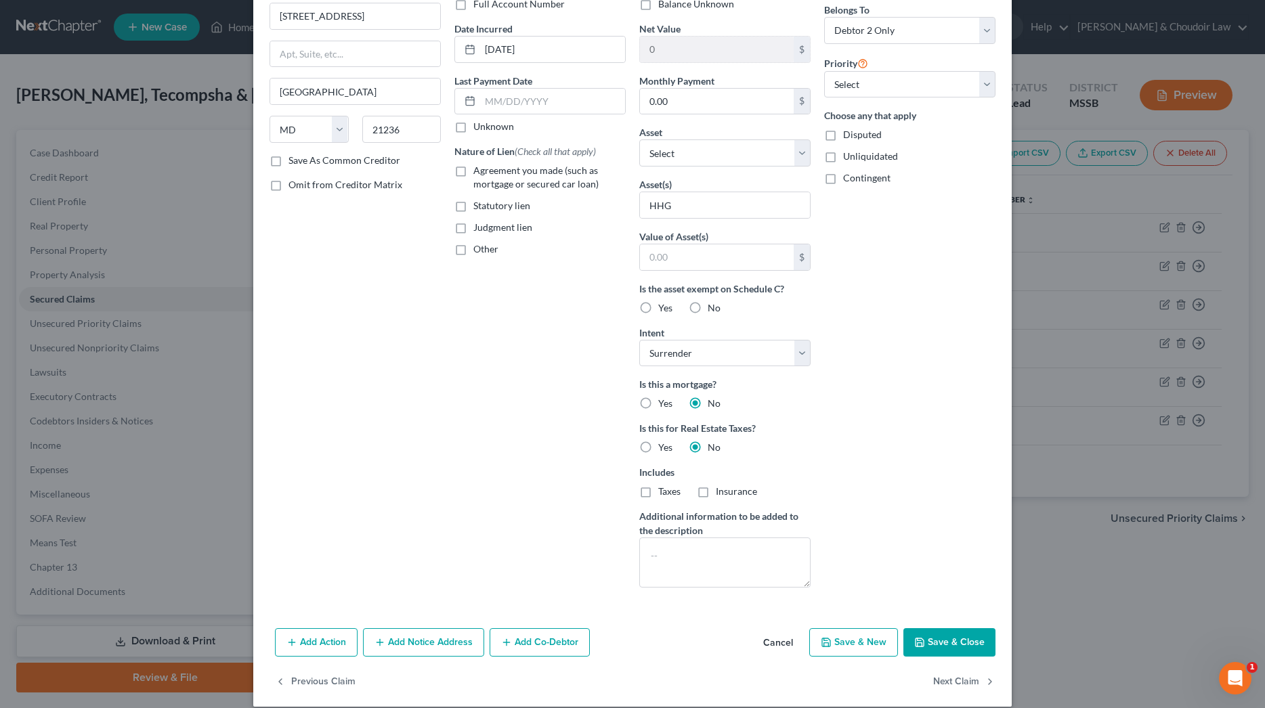
click at [957, 637] on button "Save & Close" at bounding box center [949, 642] width 92 height 28
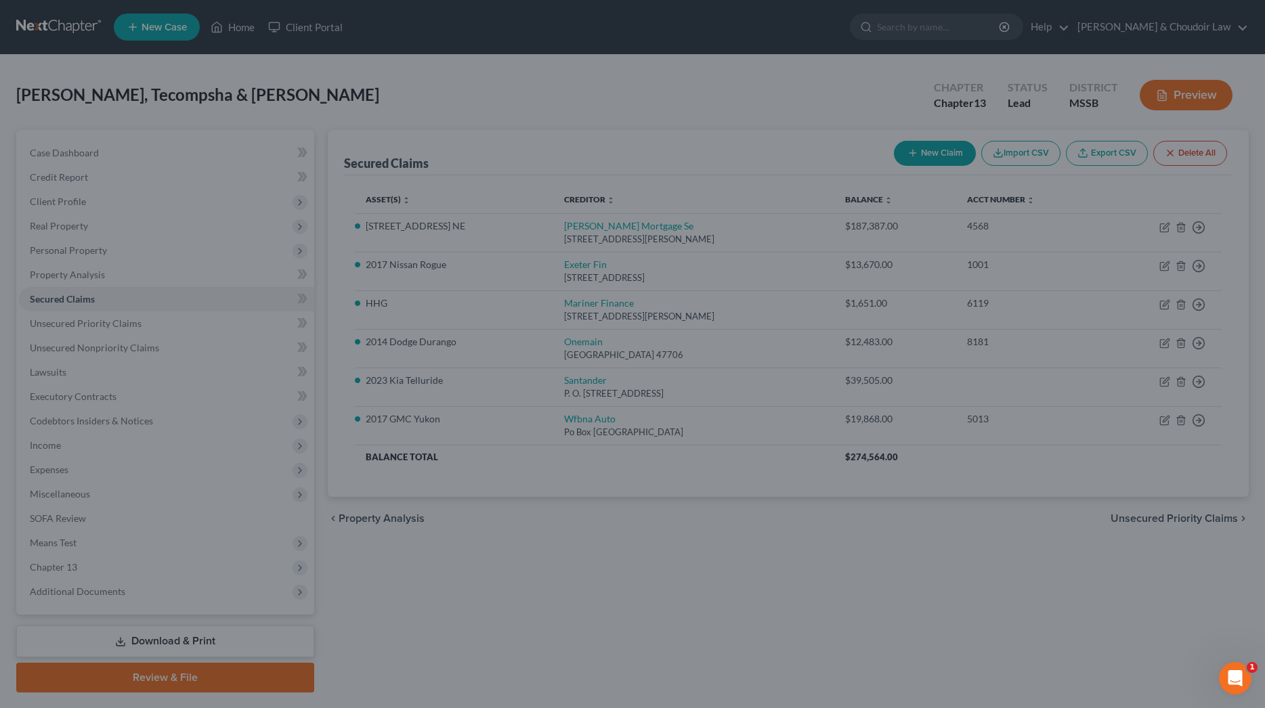
scroll to position [0, 0]
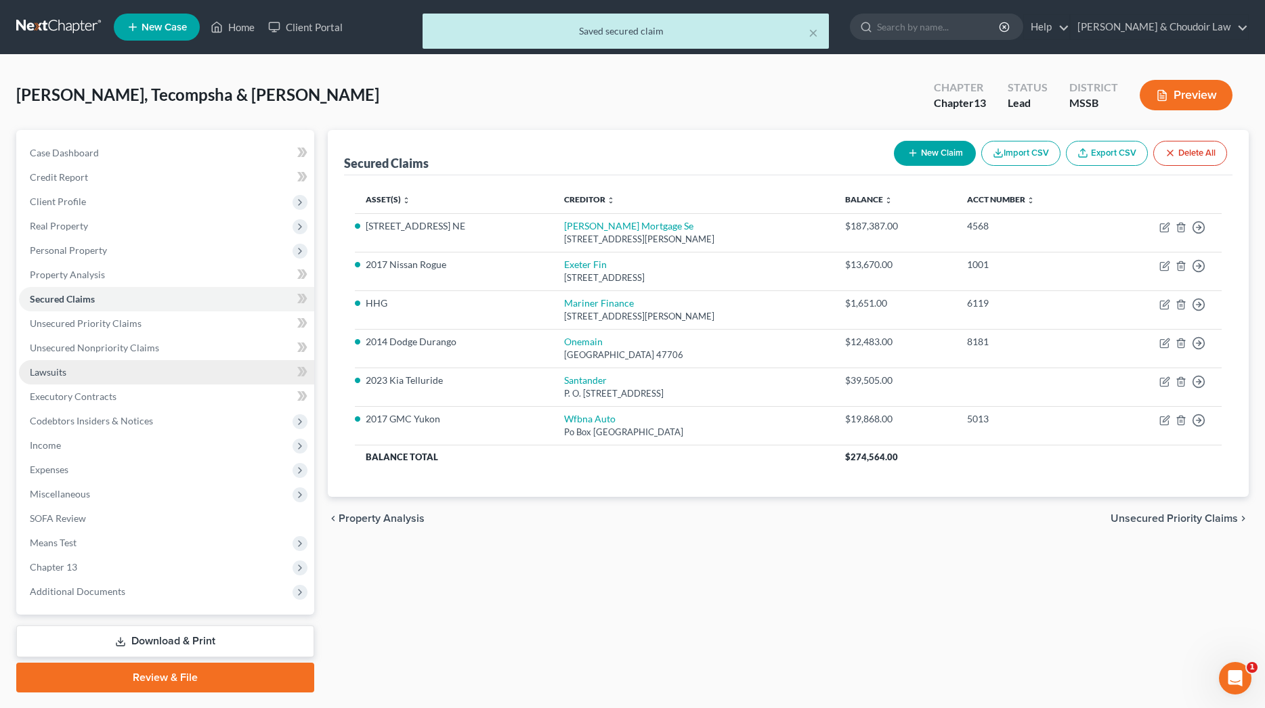
click at [58, 373] on span "Lawsuits" at bounding box center [48, 372] width 37 height 12
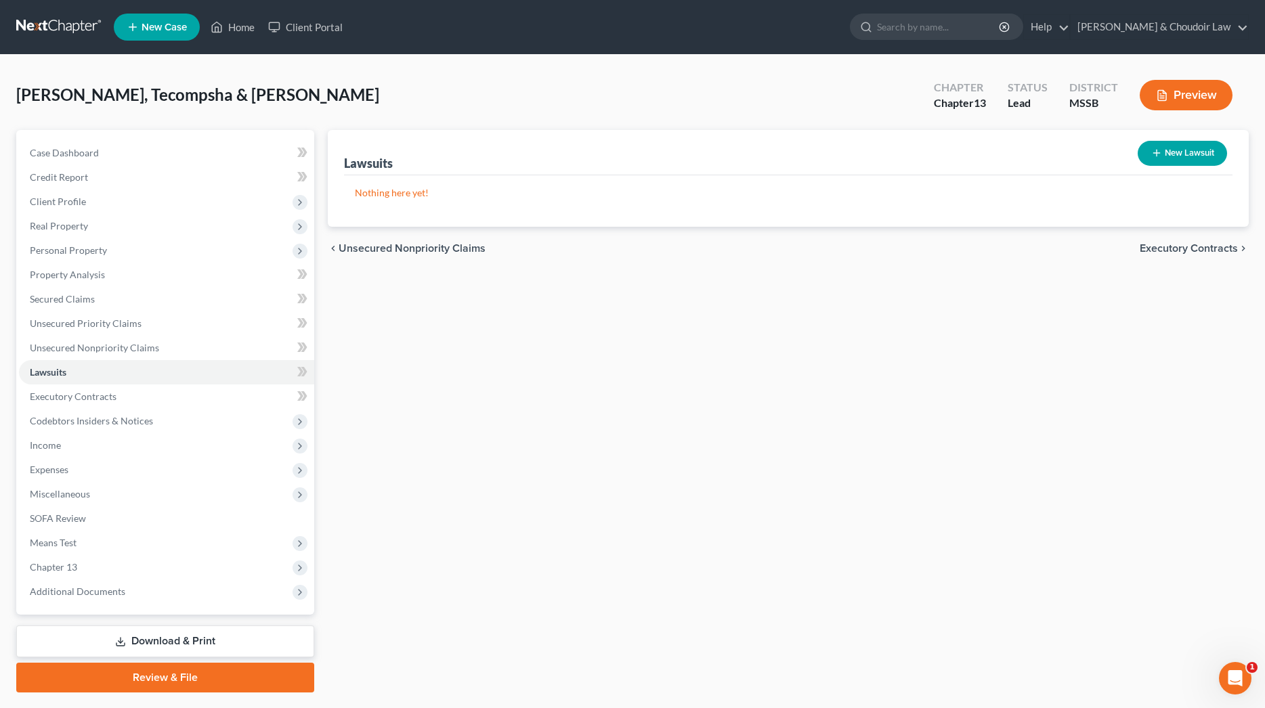
scroll to position [3, 0]
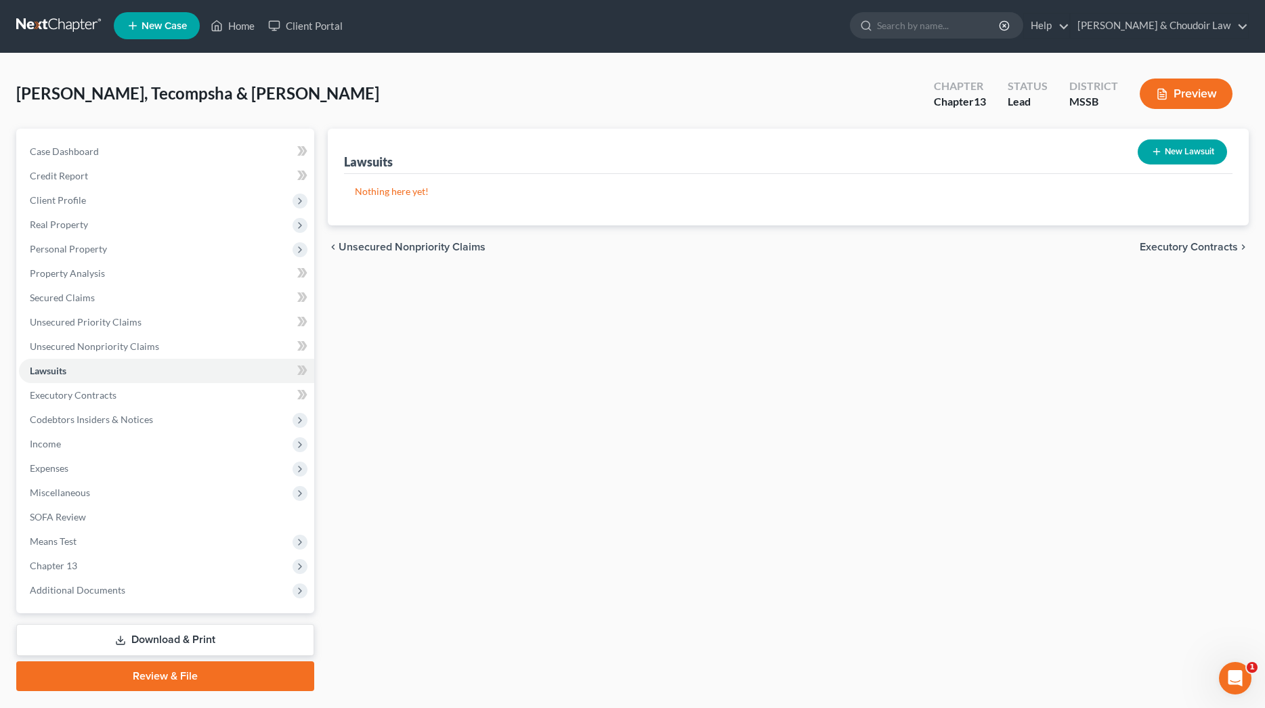
click at [1191, 149] on button "New Lawsuit" at bounding box center [1182, 152] width 89 height 25
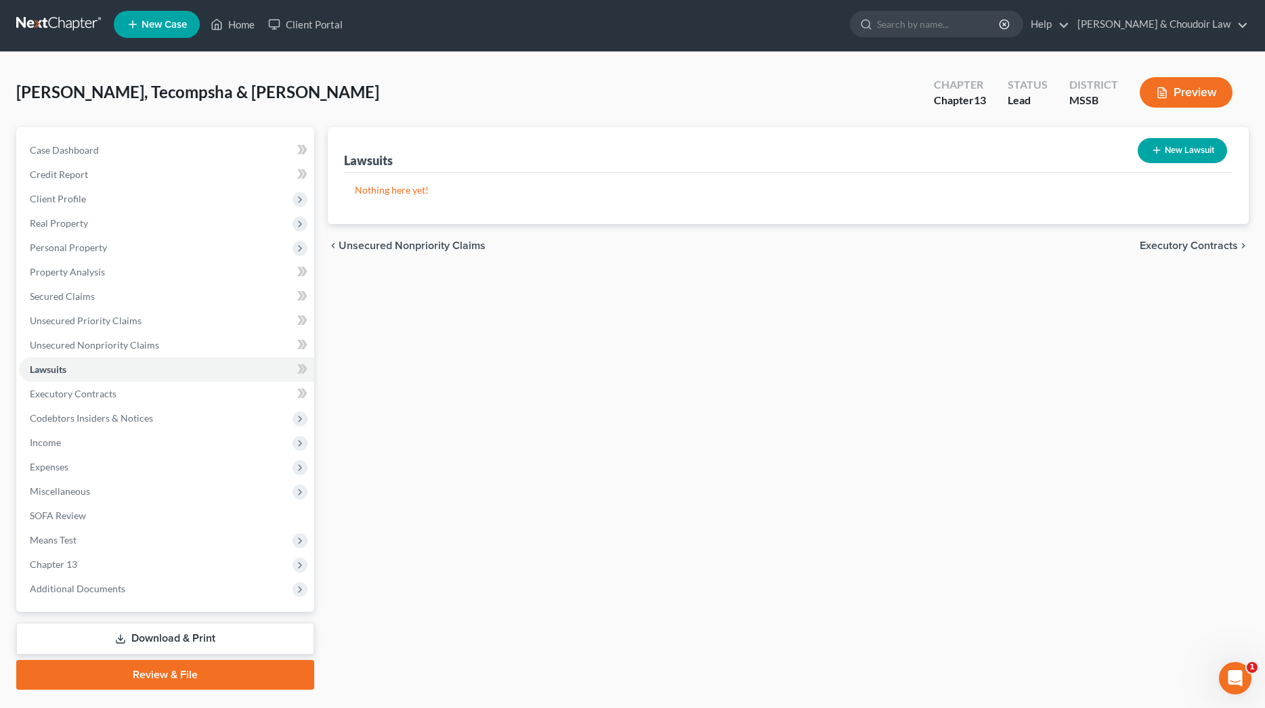
select select "0"
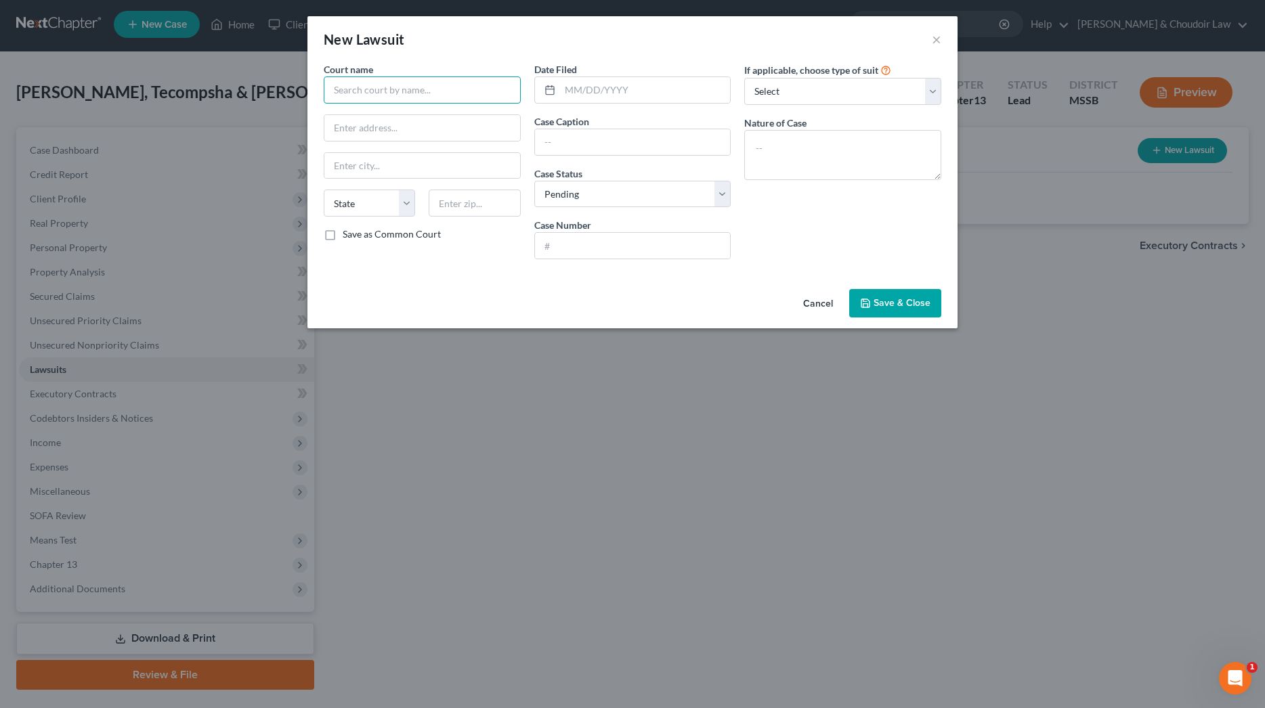
click at [402, 96] on input "text" at bounding box center [422, 90] width 197 height 27
drag, startPoint x: 444, startPoint y: 88, endPoint x: 184, endPoint y: 94, distance: 259.4
click at [184, 94] on div "New Lawsuit × Court name * Circuit Court of Linco State [US_STATE] AK AR AZ CA …" at bounding box center [632, 354] width 1265 height 708
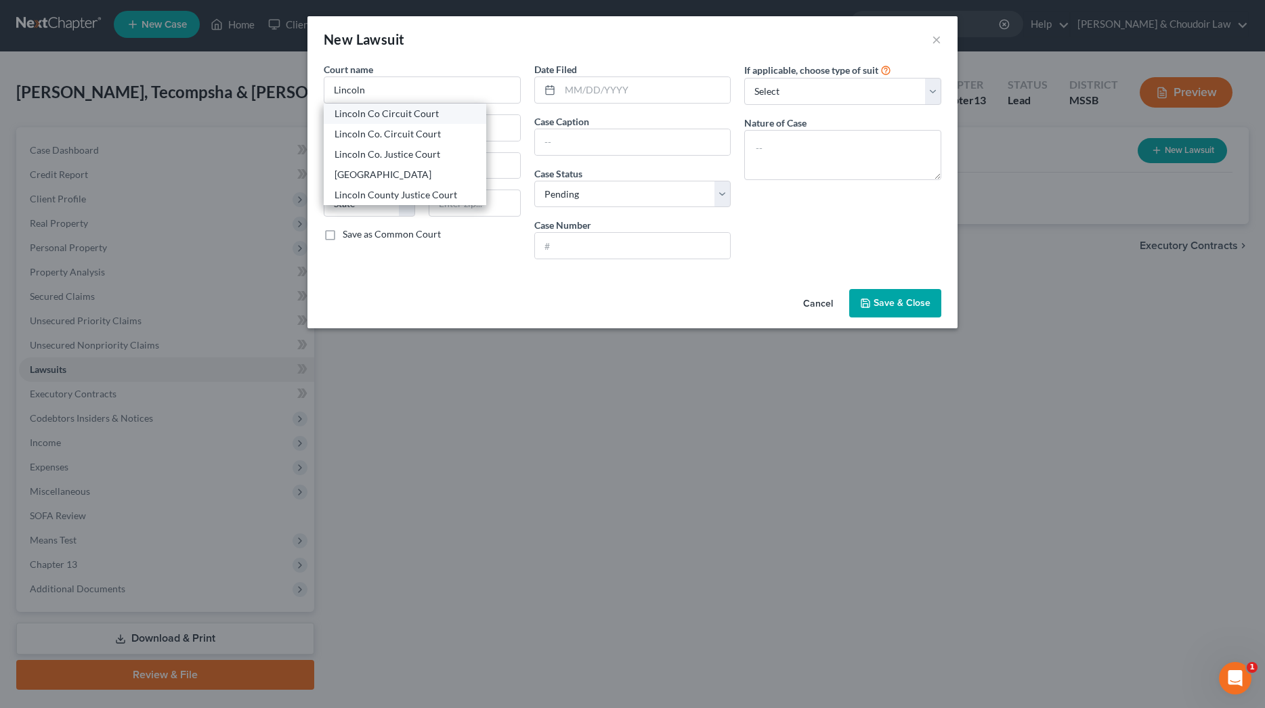
click at [382, 110] on div "Lincoln Co Circuit Court" at bounding box center [405, 114] width 141 height 14
type input "Lincoln Co Circuit Court"
type input "P. O. Box 357"
type input "Brookhaven"
select select "25"
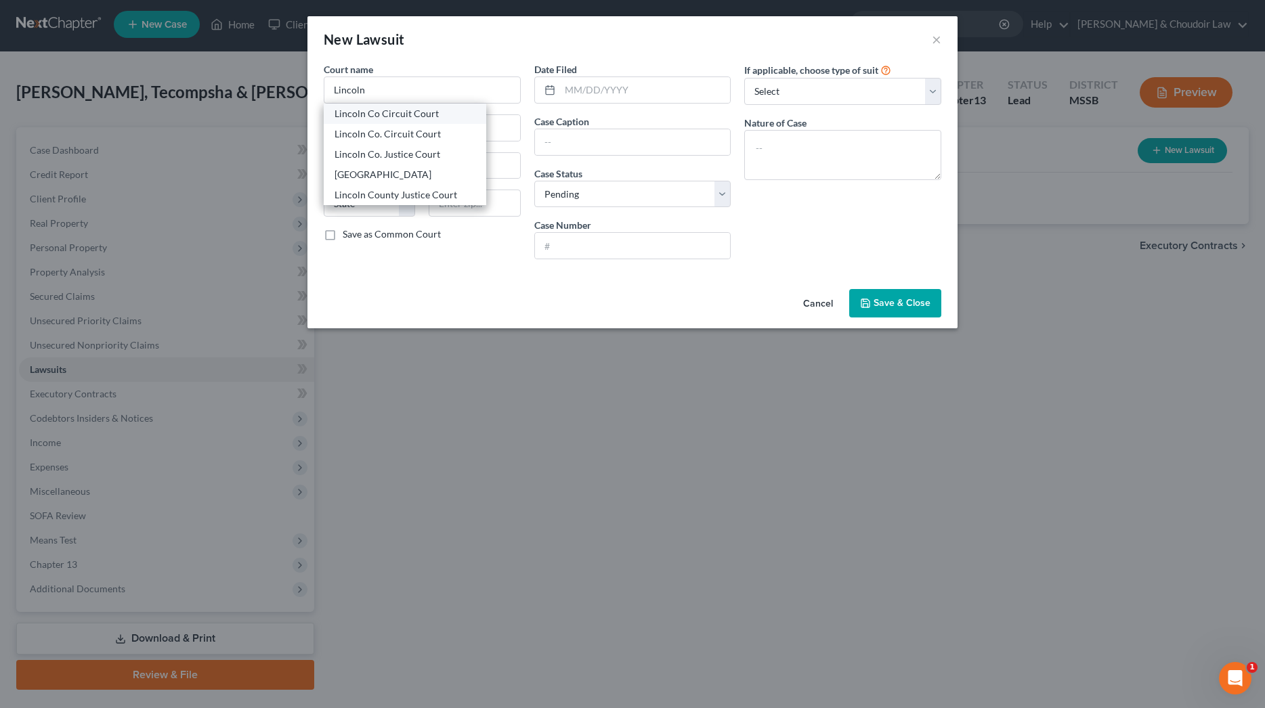
type input "39602"
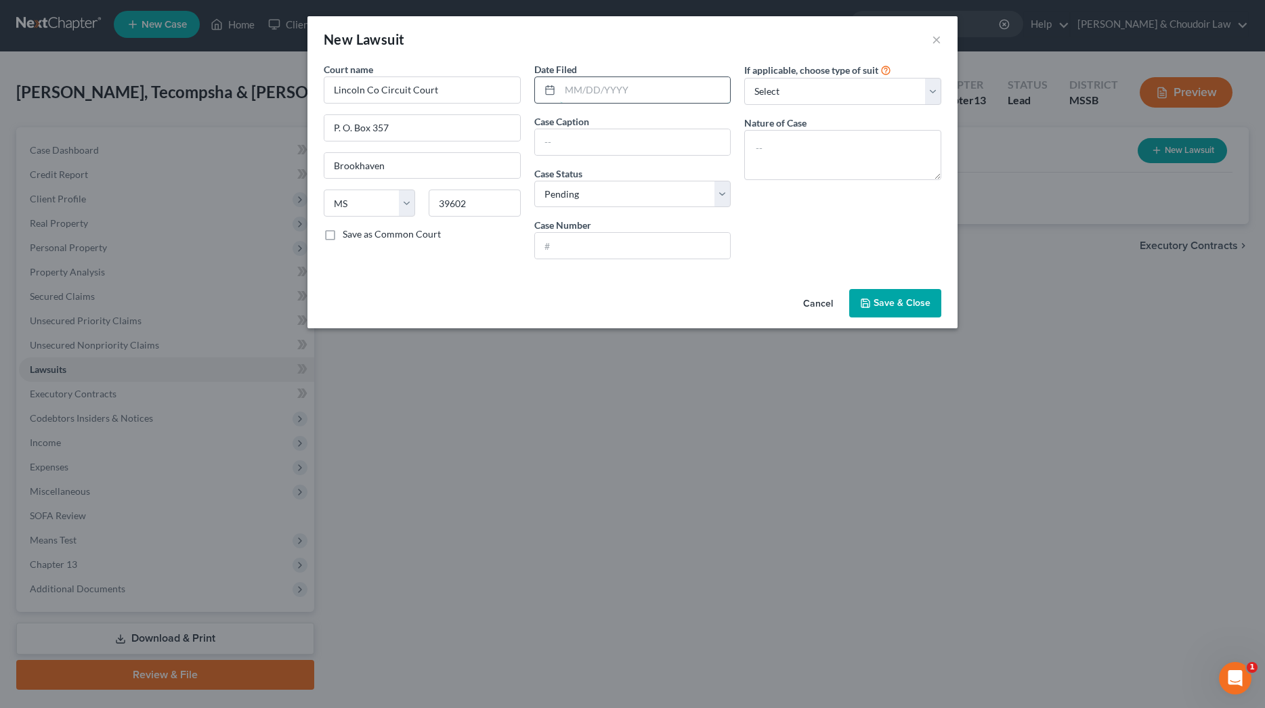
click at [625, 91] on input "text" at bounding box center [645, 90] width 171 height 26
type input "[DATE]"
click at [655, 135] on input "text" at bounding box center [633, 142] width 196 height 26
type input "Mariner Finance LLC [PERSON_NAME]"
click at [634, 238] on input "text" at bounding box center [633, 246] width 196 height 26
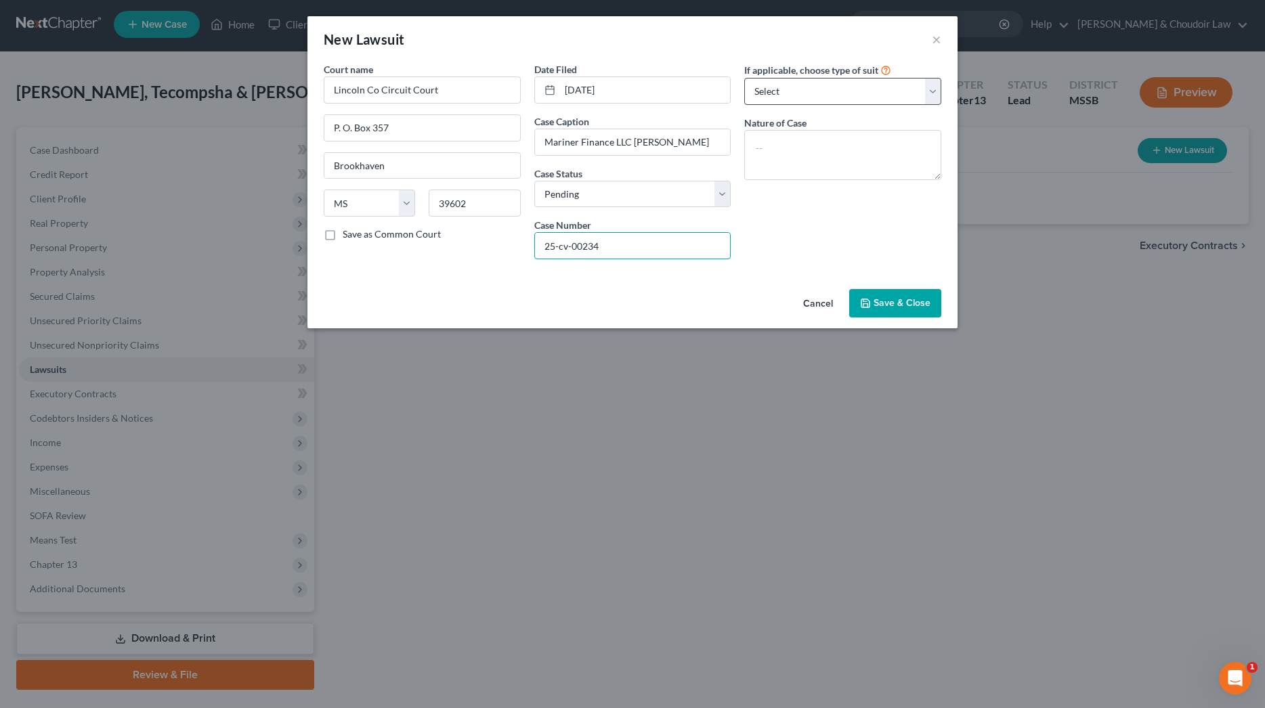
type input "25-cv-00234"
select select "4"
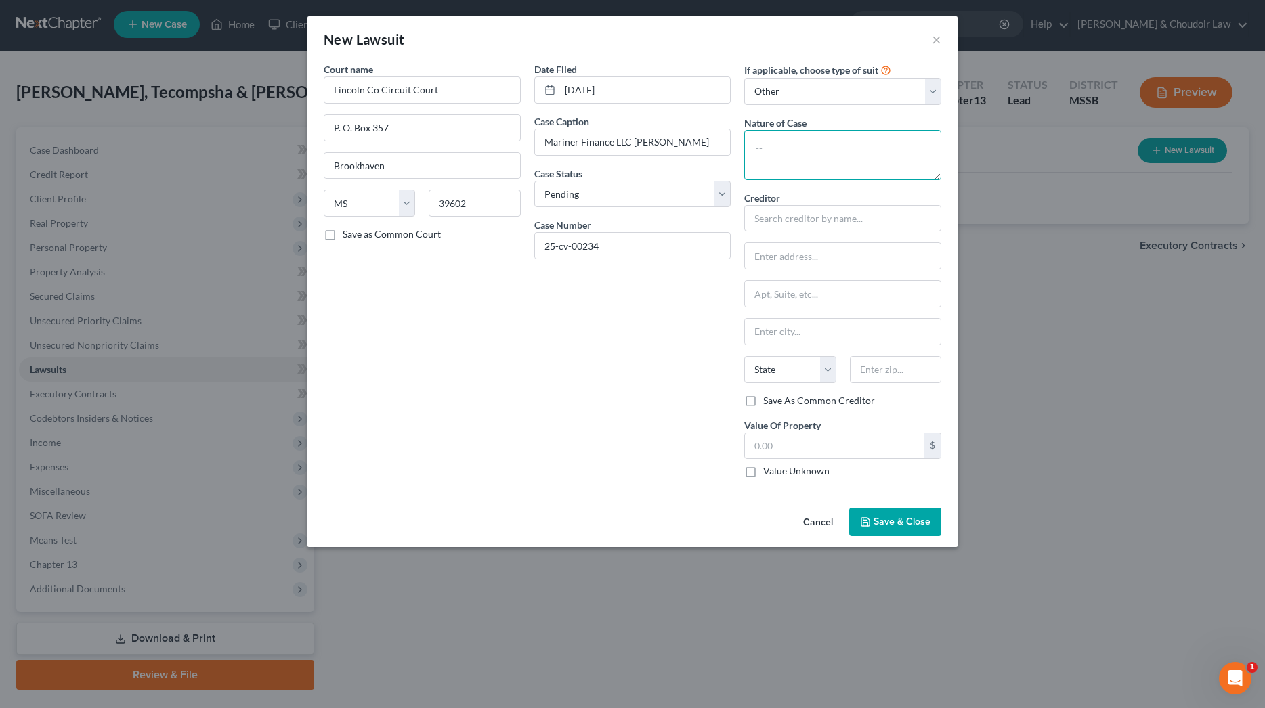
click at [809, 136] on textarea at bounding box center [842, 155] width 197 height 50
type textarea "Civil Debt Suit"
type input "Mariner Finance LLC"
type input "c/o [PERSON_NAME] & [PERSON_NAME]"
type input "P. O. Box 90260"
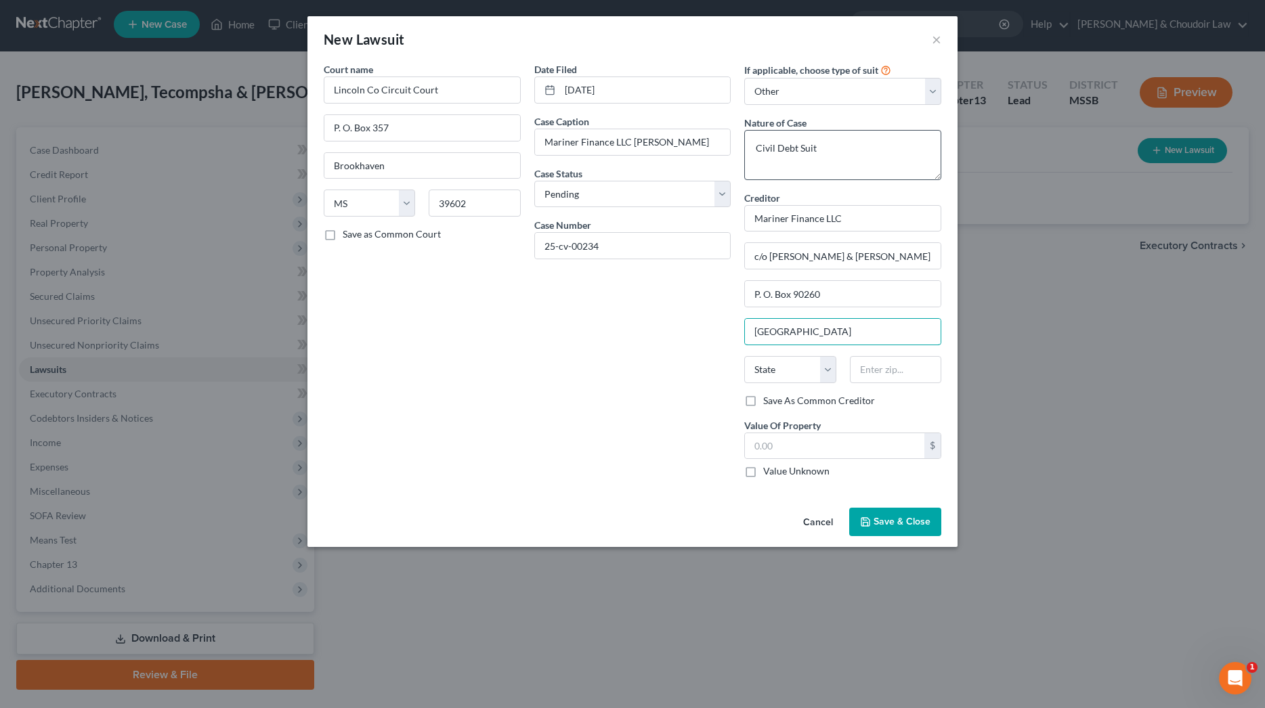
type input "[GEOGRAPHIC_DATA]"
select select "15"
type input "46290"
click at [916, 520] on span "Save & Close" at bounding box center [902, 522] width 57 height 12
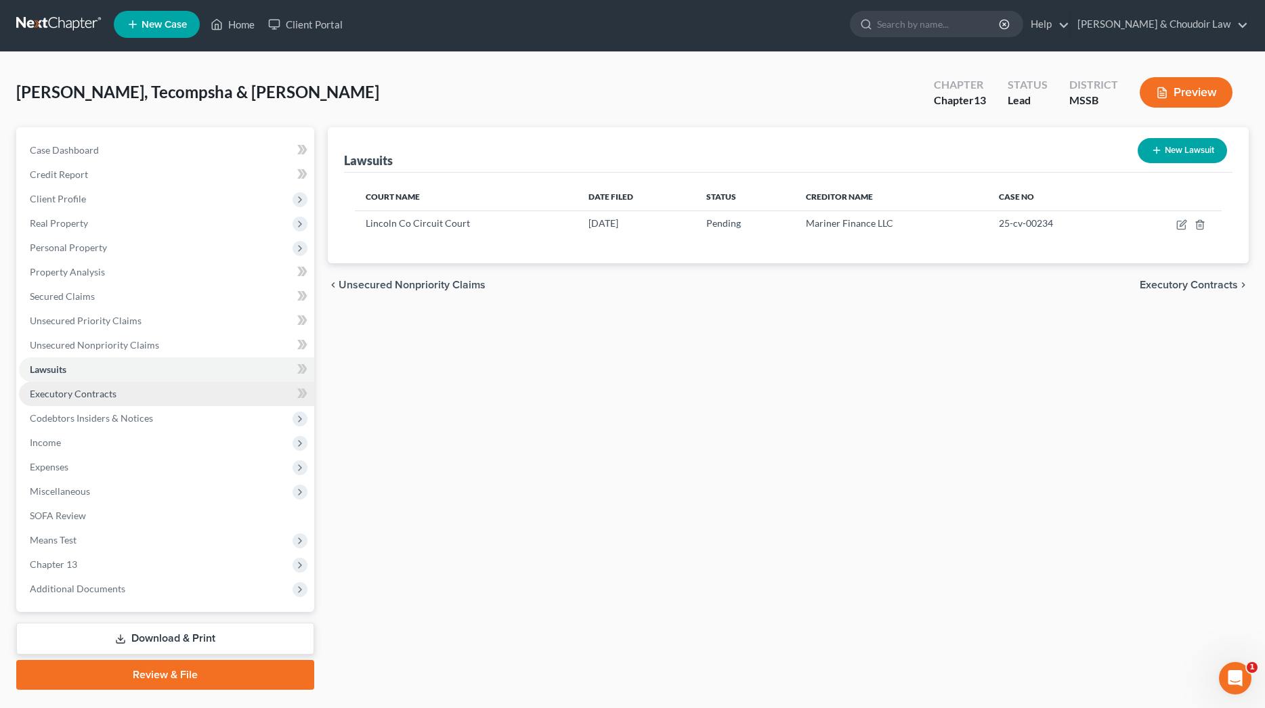
click at [132, 404] on link "Executory Contracts" at bounding box center [166, 394] width 295 height 24
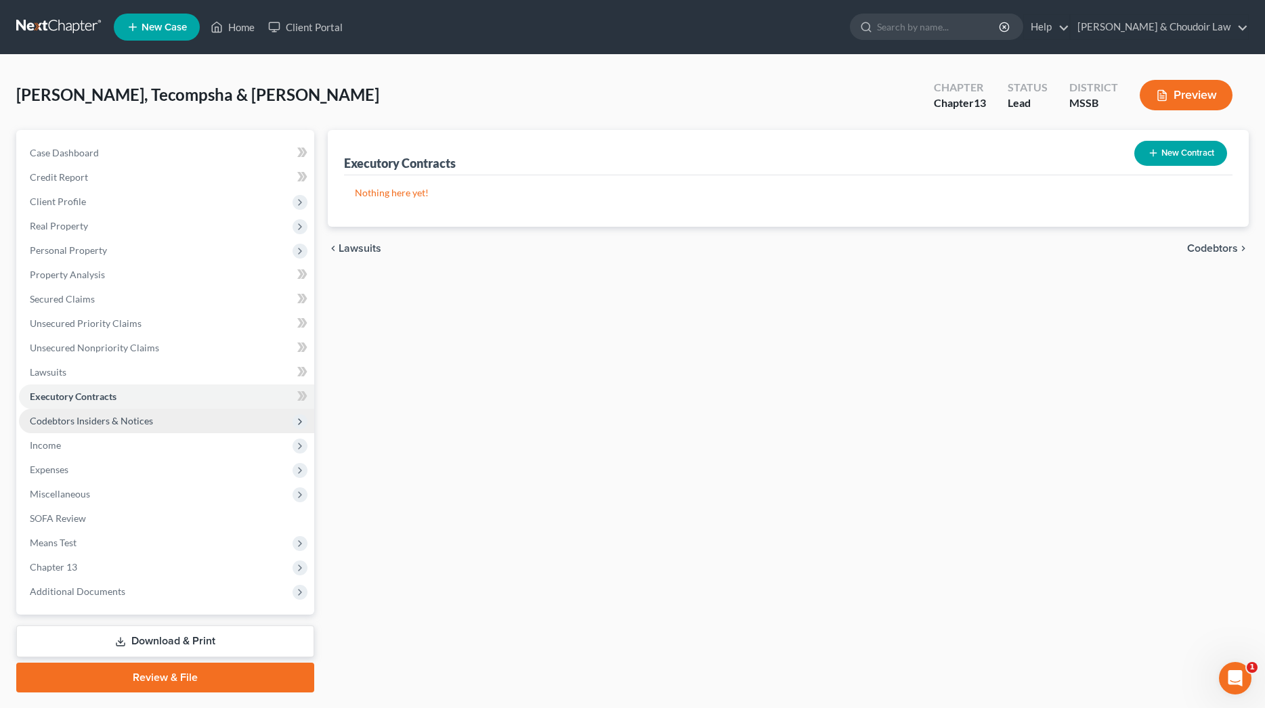
click at [52, 422] on span "Codebtors Insiders & Notices" at bounding box center [91, 421] width 123 height 12
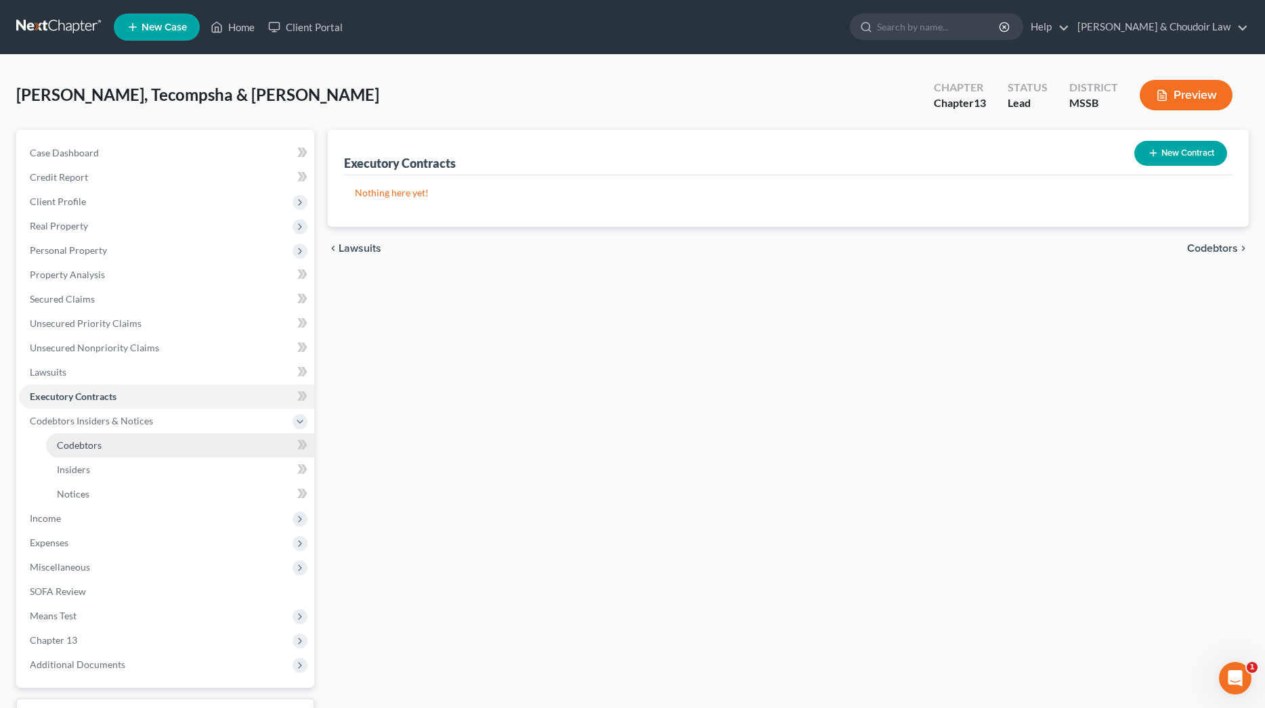
click at [60, 440] on span "Codebtors" at bounding box center [79, 446] width 45 height 12
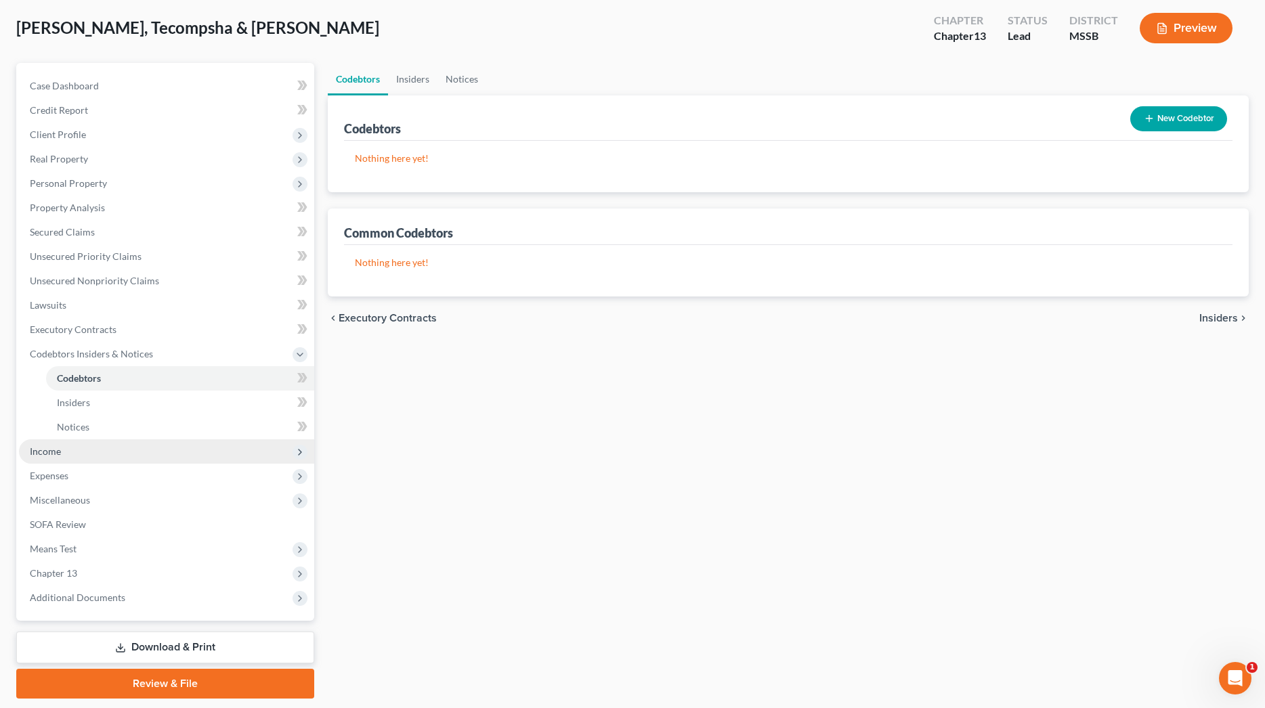
scroll to position [68, 0]
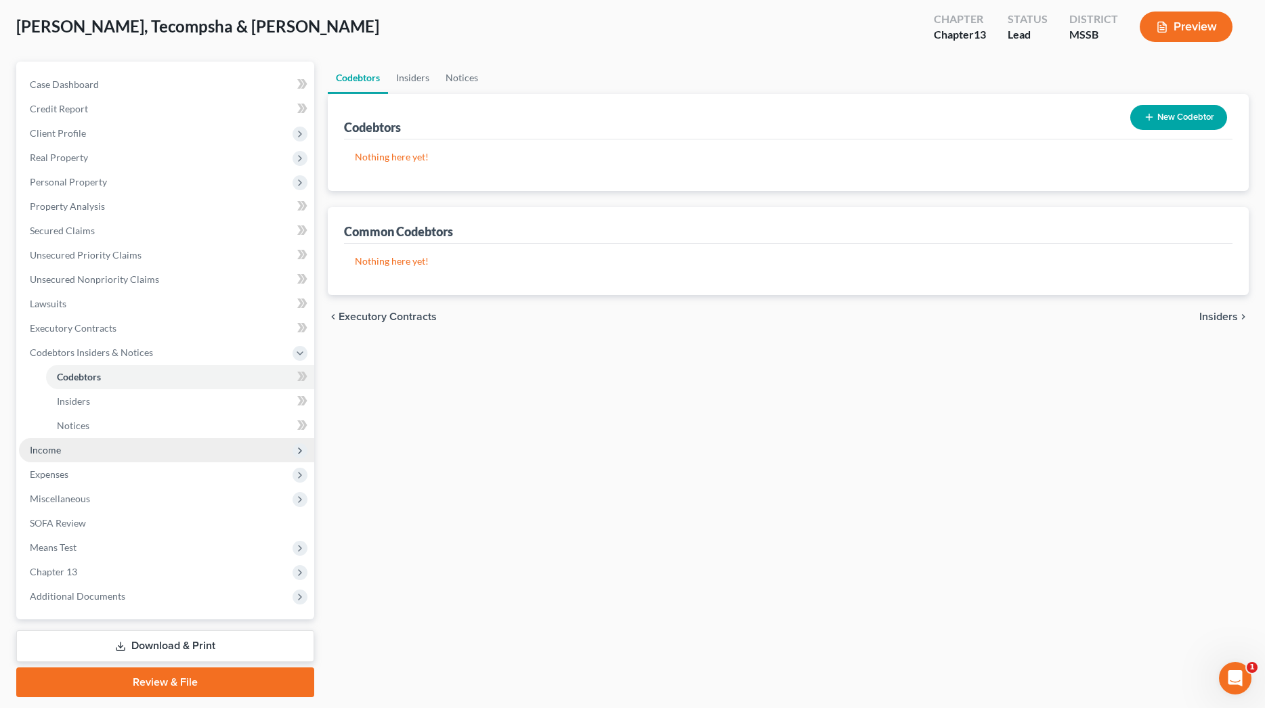
click at [51, 454] on span "Income" at bounding box center [45, 450] width 31 height 12
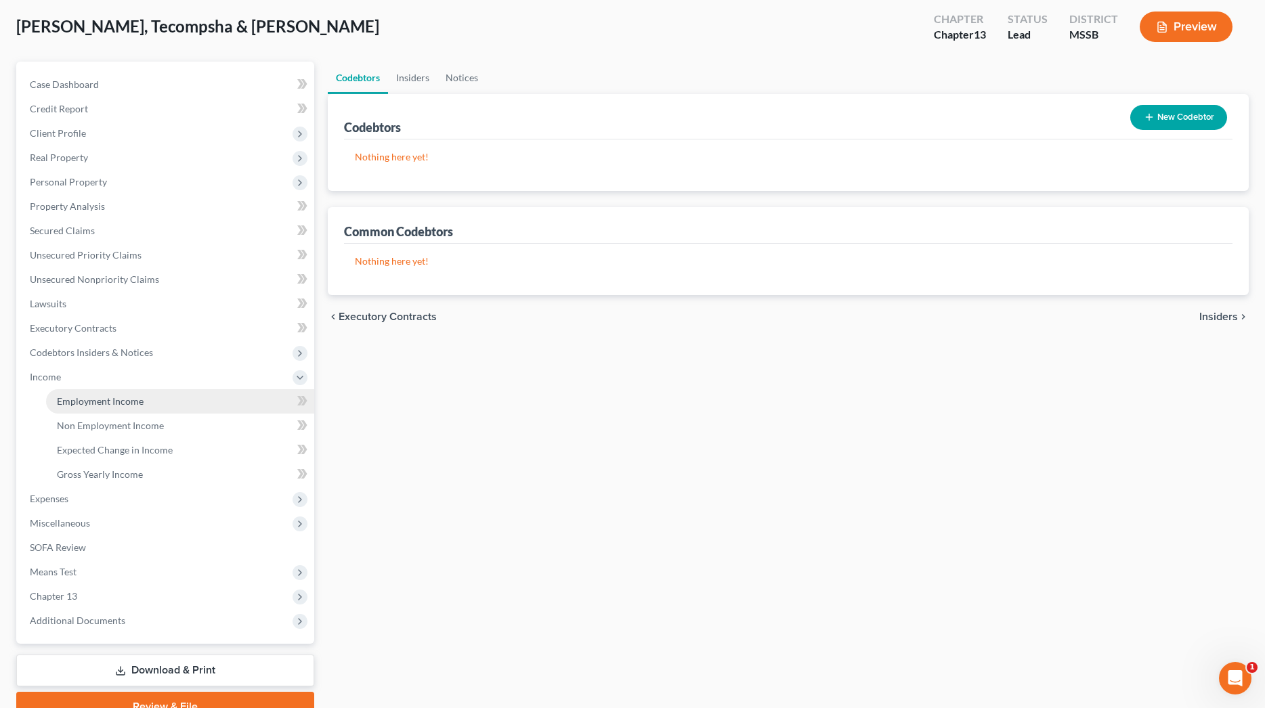
click at [87, 402] on span "Employment Income" at bounding box center [100, 401] width 87 height 12
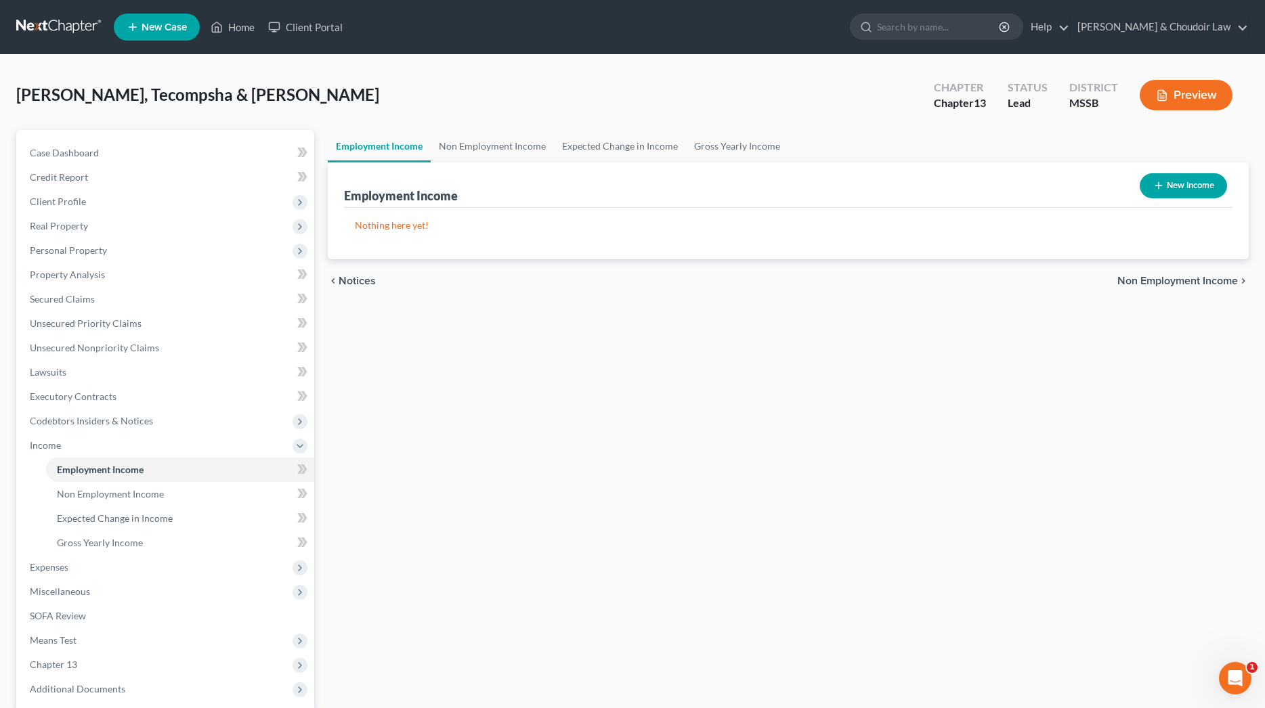
click at [1195, 177] on button "New Income" at bounding box center [1183, 185] width 87 height 25
select select "0"
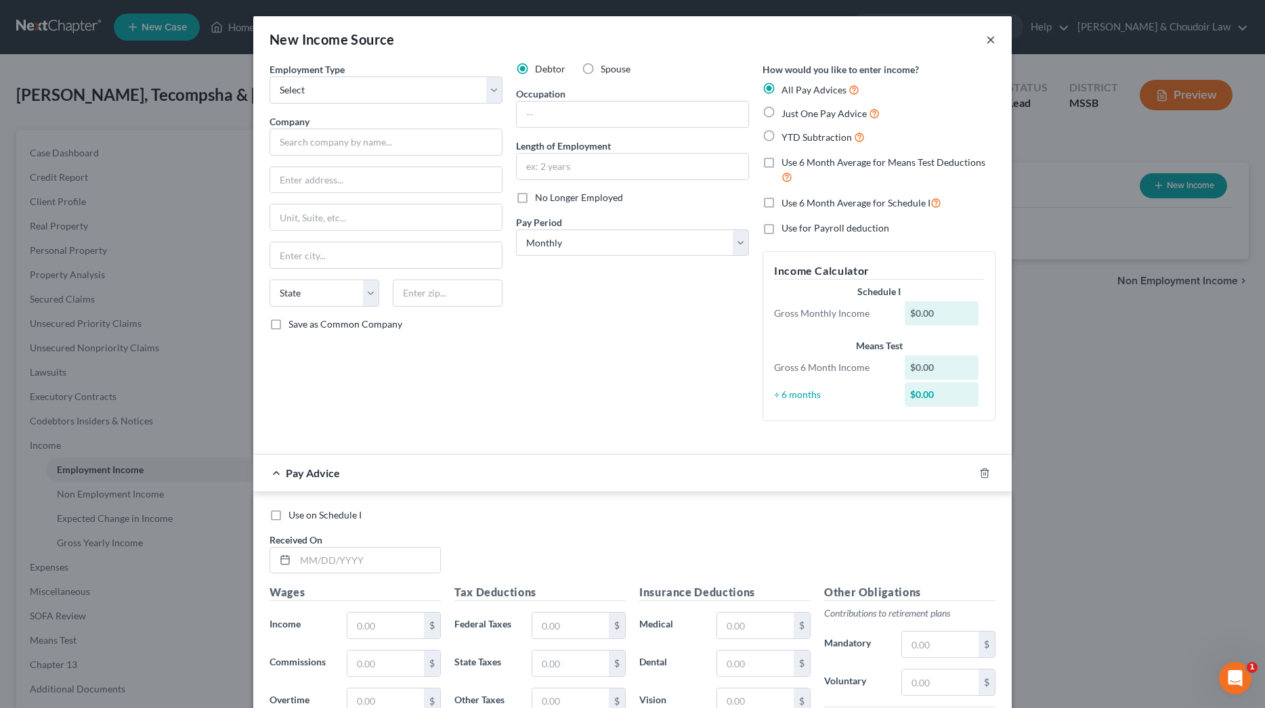
click at [993, 41] on button "×" at bounding box center [990, 39] width 9 height 16
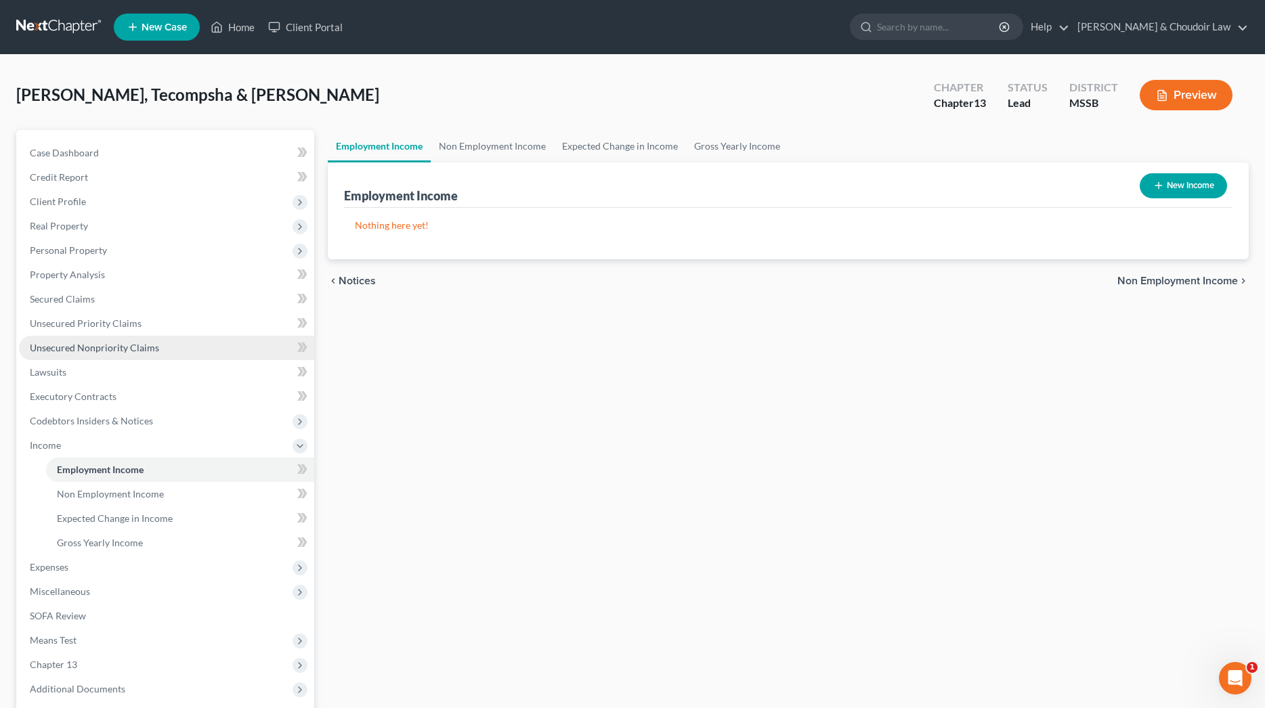
click at [103, 357] on link "Unsecured Nonpriority Claims" at bounding box center [166, 348] width 295 height 24
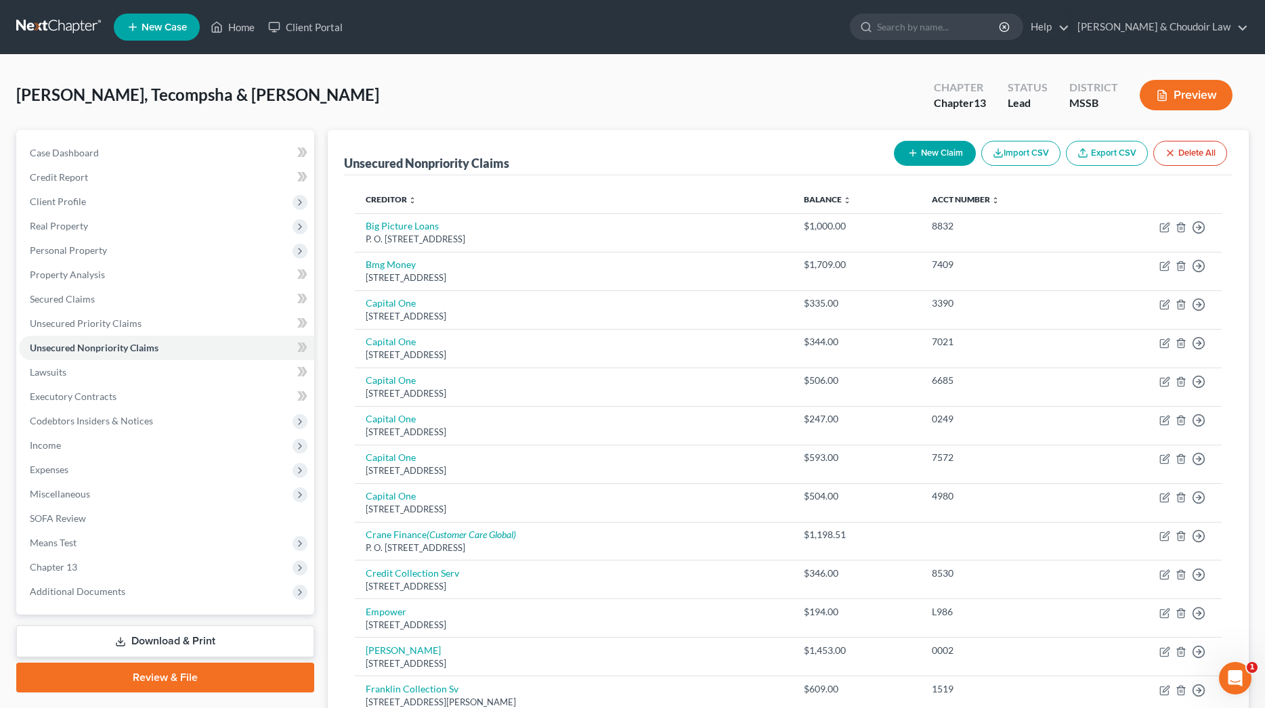
click at [921, 151] on button "New Claim" at bounding box center [935, 153] width 82 height 25
select select "2"
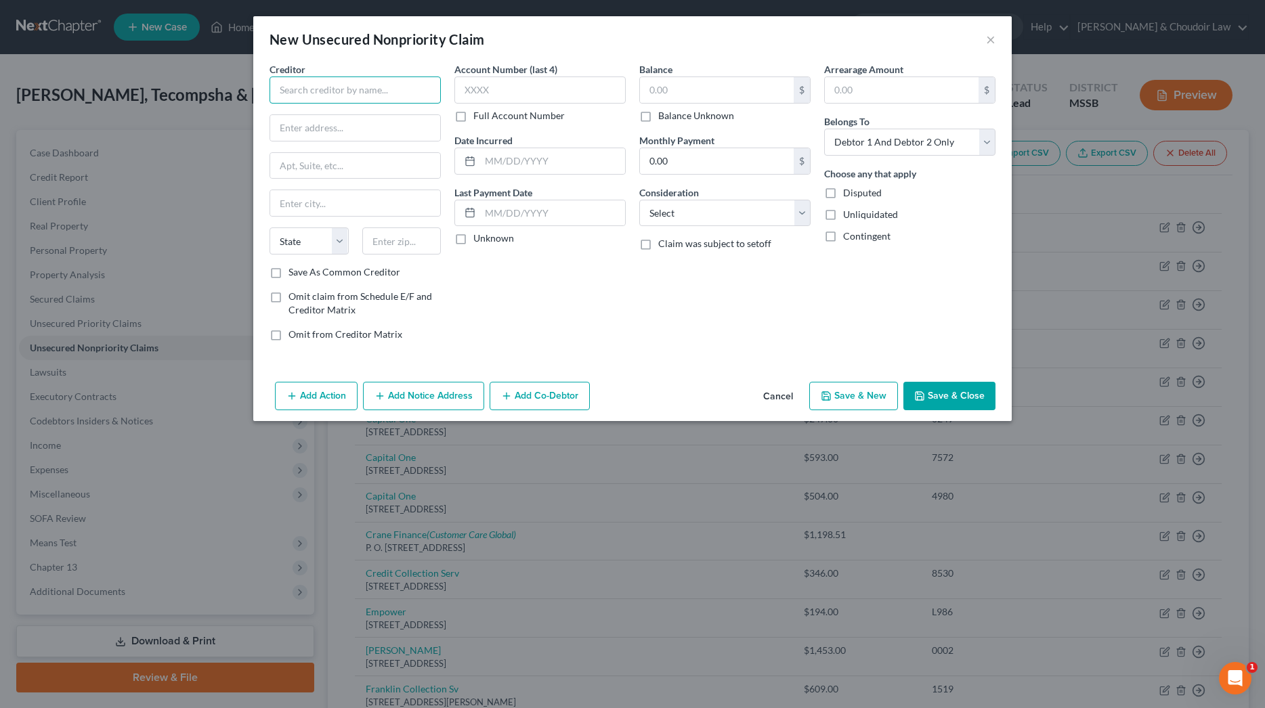
click at [412, 79] on input "text" at bounding box center [355, 90] width 171 height 27
type input "m"
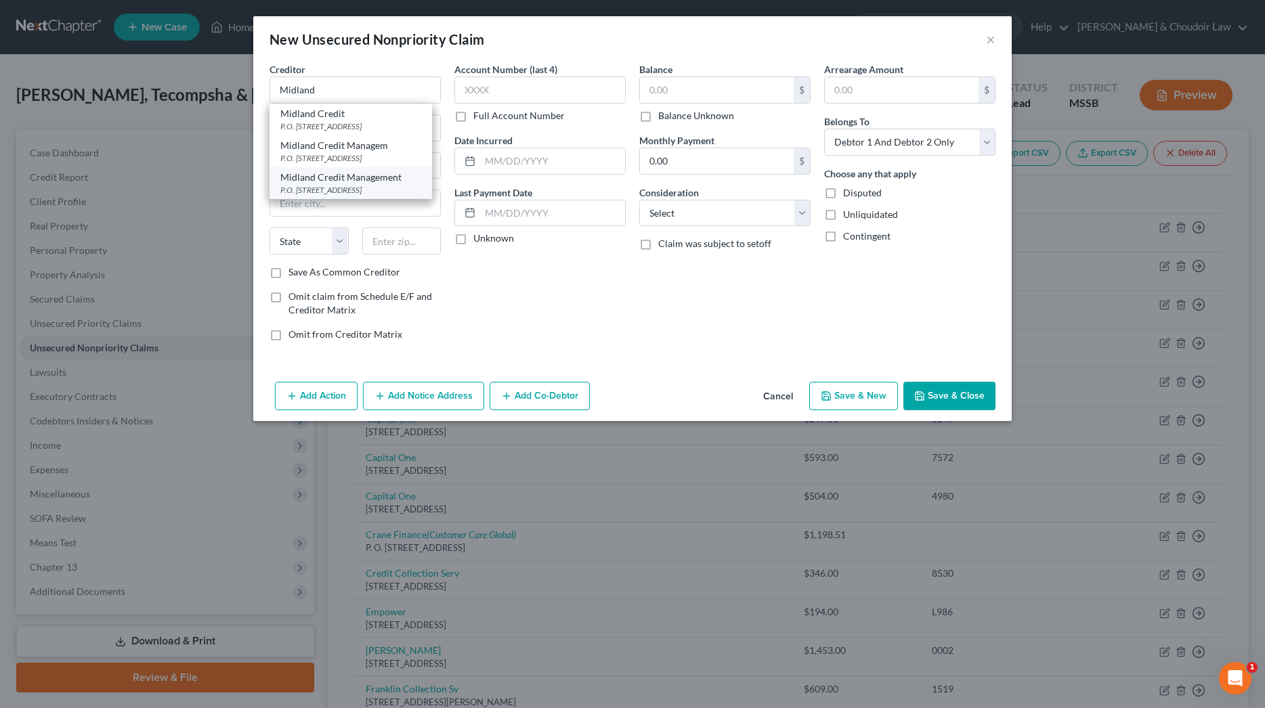
click at [388, 174] on div "Midland Credit Management" at bounding box center [350, 178] width 141 height 14
type input "Midland Credit Management"
type input "P.O. Box 939069"
type input "[GEOGRAPHIC_DATA]"
select select "4"
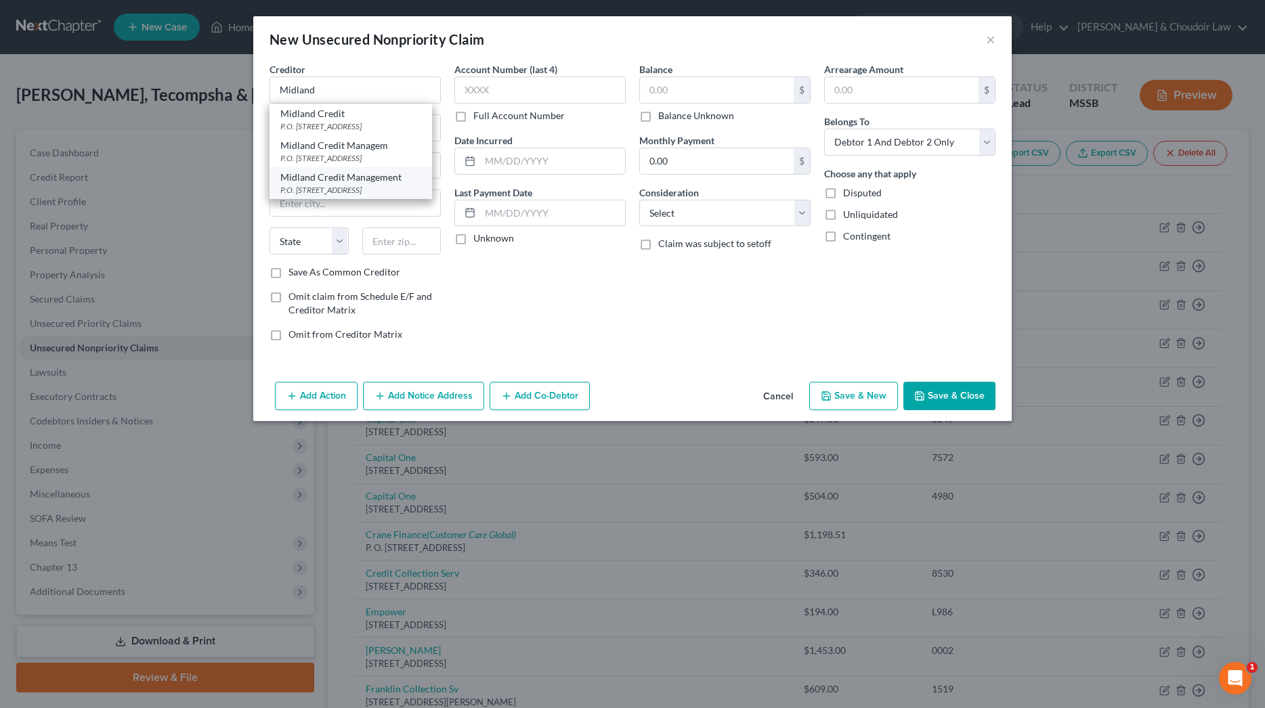
type input "92193"
click at [685, 82] on input "text" at bounding box center [717, 90] width 154 height 26
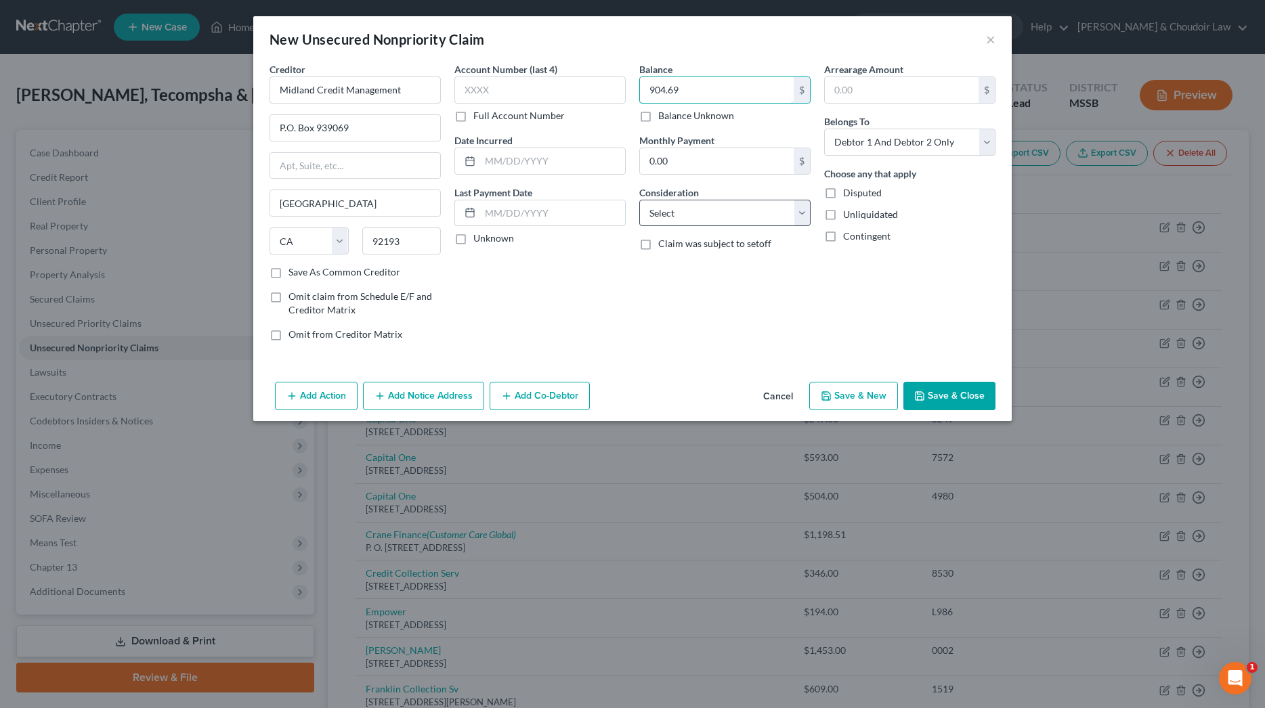
type input "904.69"
select select "10"
click at [964, 399] on button "Save & Close" at bounding box center [949, 396] width 92 height 28
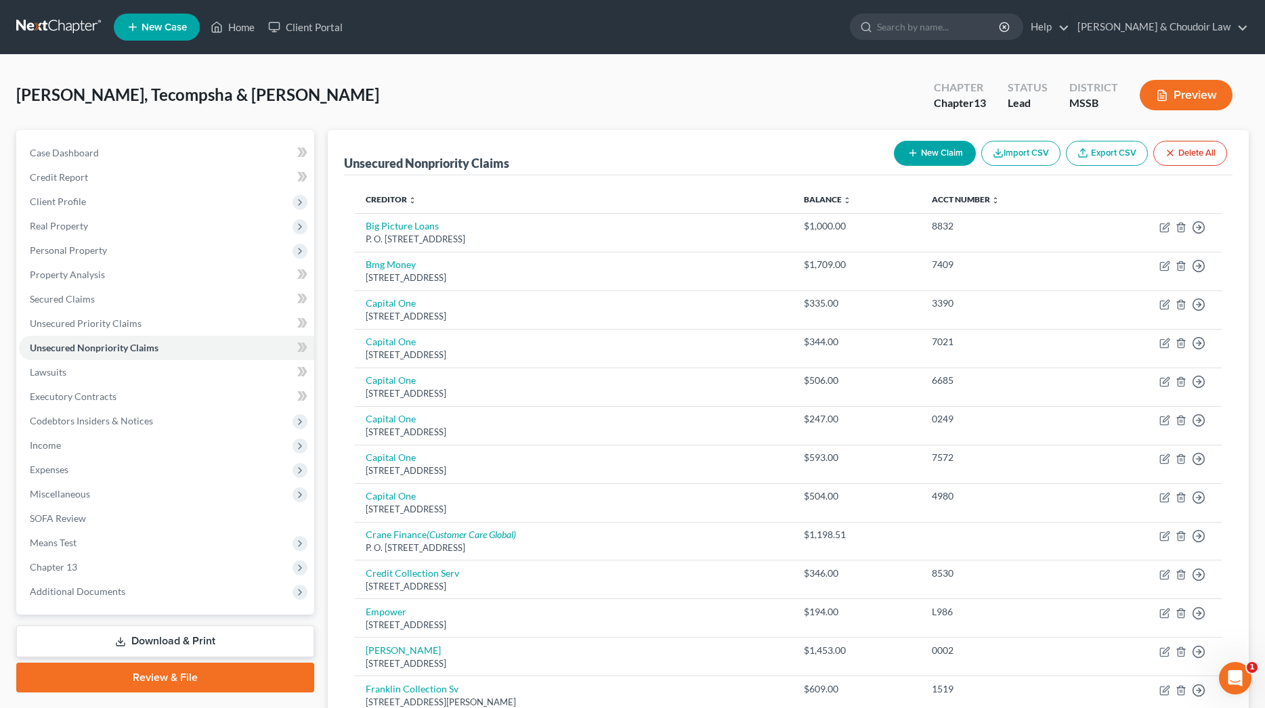
click at [941, 161] on button "New Claim" at bounding box center [935, 153] width 82 height 25
select select "2"
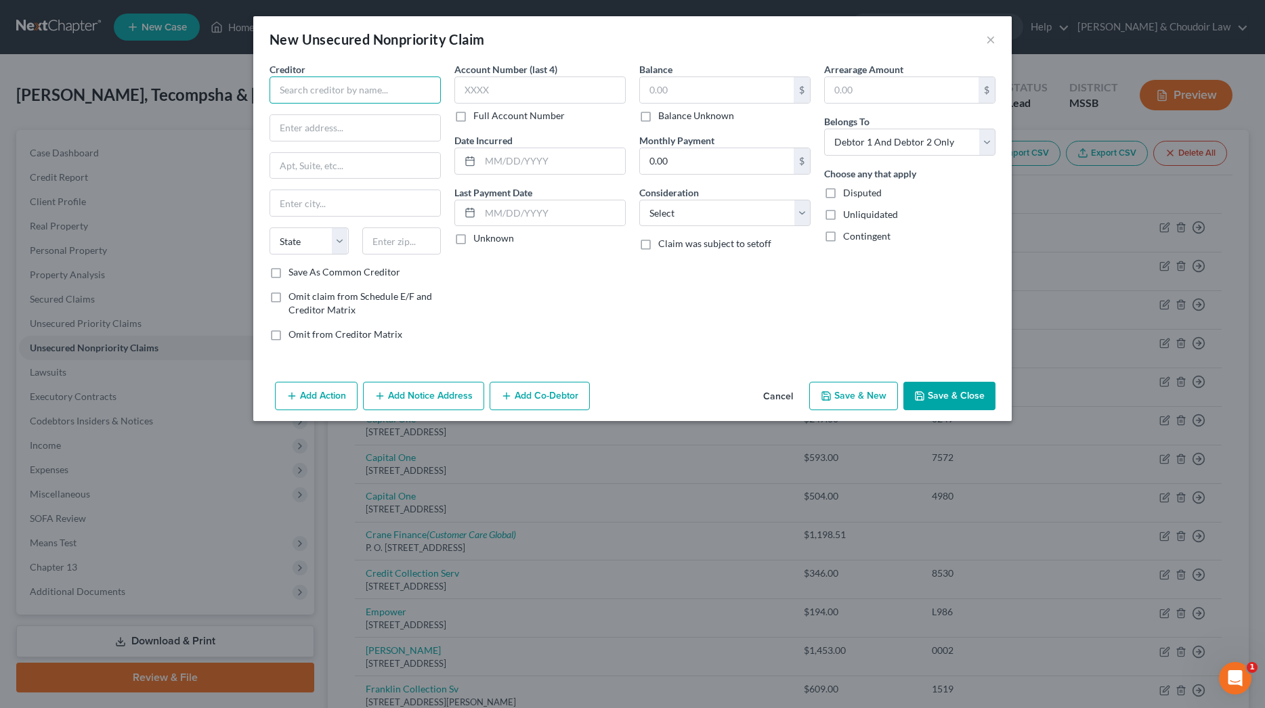
click at [411, 98] on input "text" at bounding box center [355, 90] width 171 height 27
click at [383, 126] on div "P.O. [GEOGRAPHIC_DATA]" at bounding box center [350, 127] width 141 height 12
type input "Speedy Cash"
type input "P.O. Box 780408"
type input "Wichita"
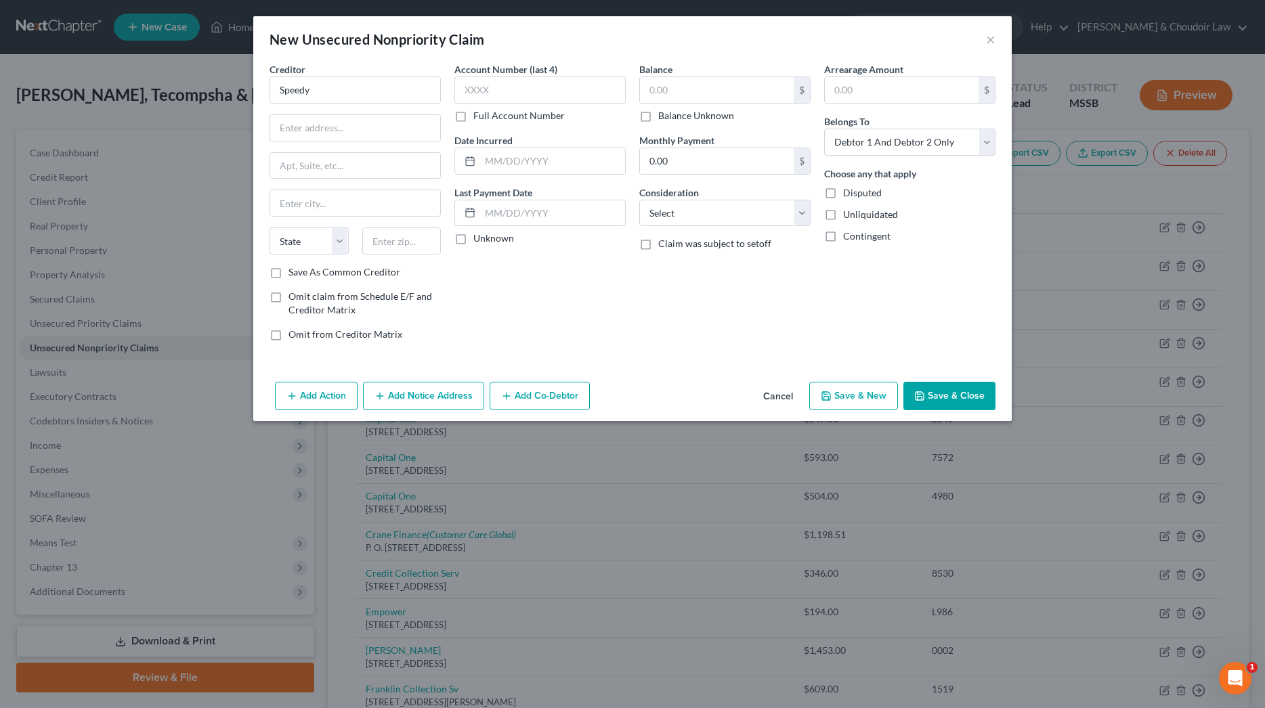
select select "17"
type input "67278"
click at [698, 89] on input "text" at bounding box center [717, 90] width 154 height 26
click at [685, 114] on label "Balance Unknown" at bounding box center [696, 116] width 76 height 14
click at [672, 114] on input "Balance Unknown" at bounding box center [668, 113] width 9 height 9
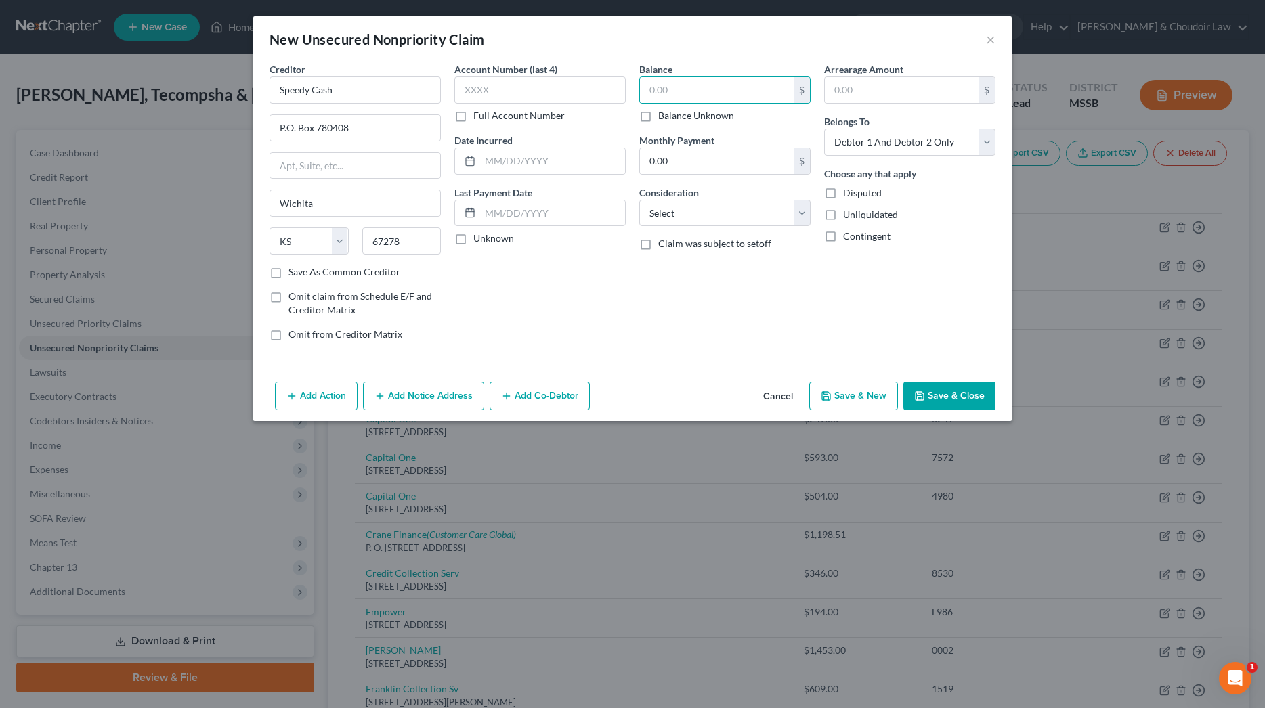
checkbox input "true"
type input "0.00"
select select "10"
click at [837, 394] on button "Save & New" at bounding box center [853, 396] width 89 height 28
select select "2"
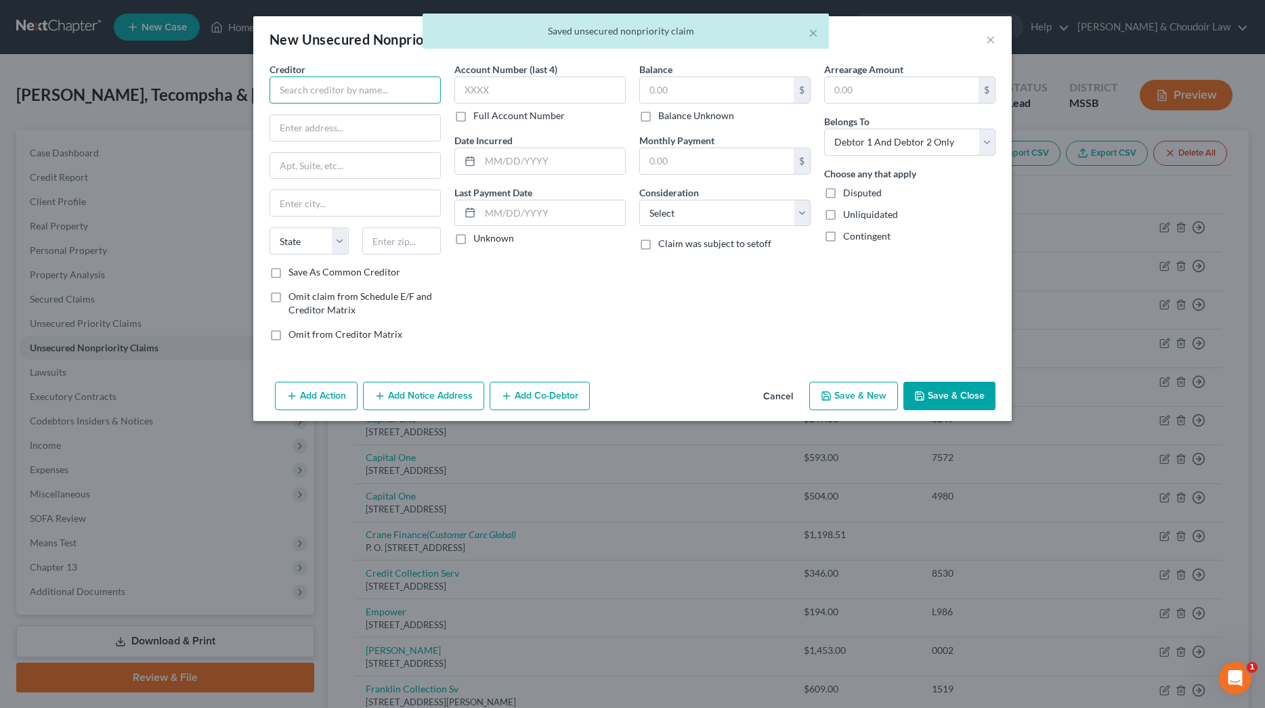
click at [343, 85] on input "text" at bounding box center [355, 90] width 171 height 27
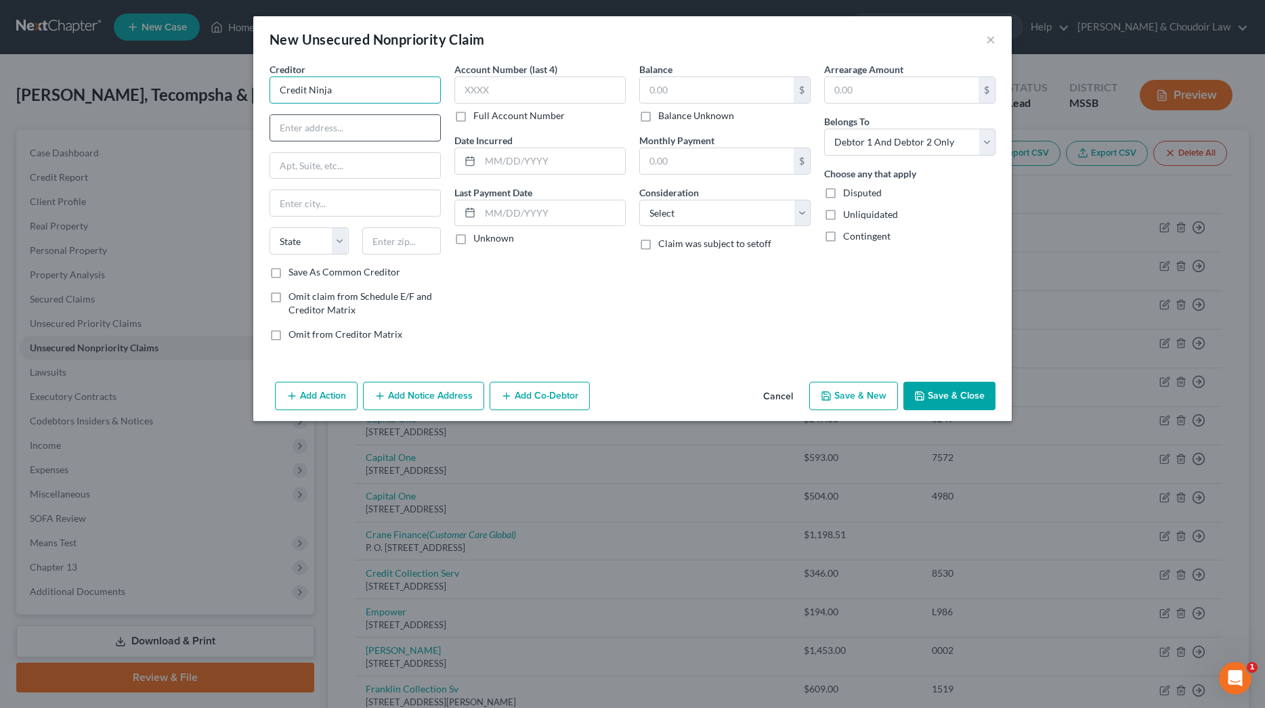
type input "Credit Ninja"
paste input "[STREET_ADDRESS][PERSON_NAME]"
drag, startPoint x: 368, startPoint y: 129, endPoint x: 419, endPoint y: 129, distance: 51.5
click at [419, 129] on input "[STREET_ADDRESS][PERSON_NAME]" at bounding box center [355, 128] width 170 height 26
type input "[STREET_ADDRESS][PERSON_NAME]"
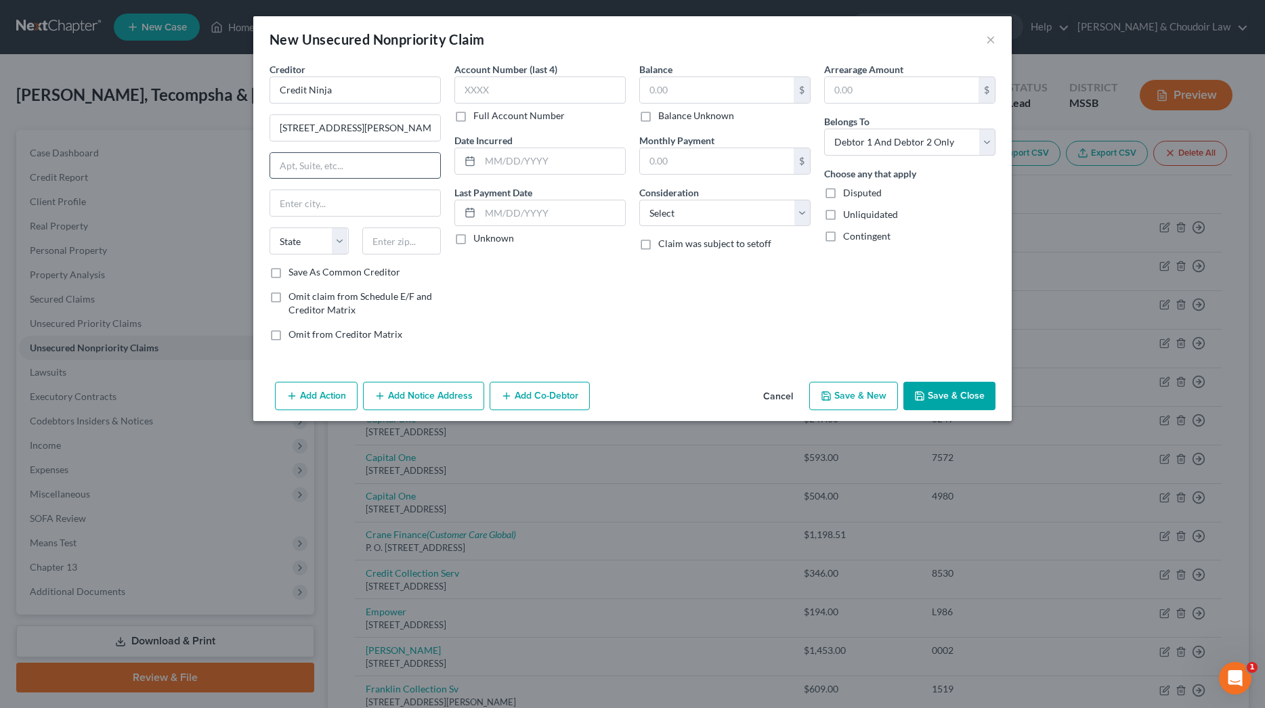
paste input ", Suite 404"
drag, startPoint x: 285, startPoint y: 167, endPoint x: 296, endPoint y: 175, distance: 13.1
click at [285, 167] on input ", Suite 404" at bounding box center [355, 166] width 170 height 26
type input "Suite 404"
type input "[GEOGRAPHIC_DATA]"
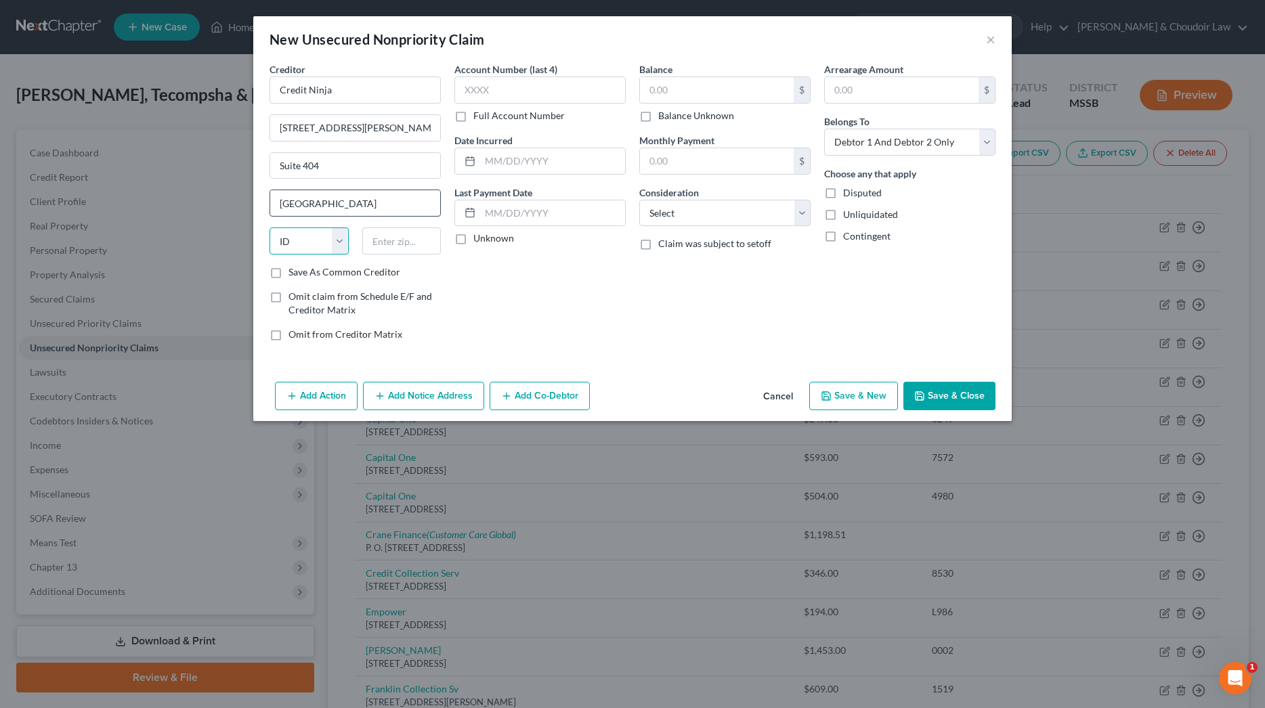
select select "14"
type input "60606"
click at [700, 94] on input "text" at bounding box center [717, 90] width 154 height 26
select select "10"
click at [698, 119] on label "Balance Unknown" at bounding box center [696, 116] width 76 height 14
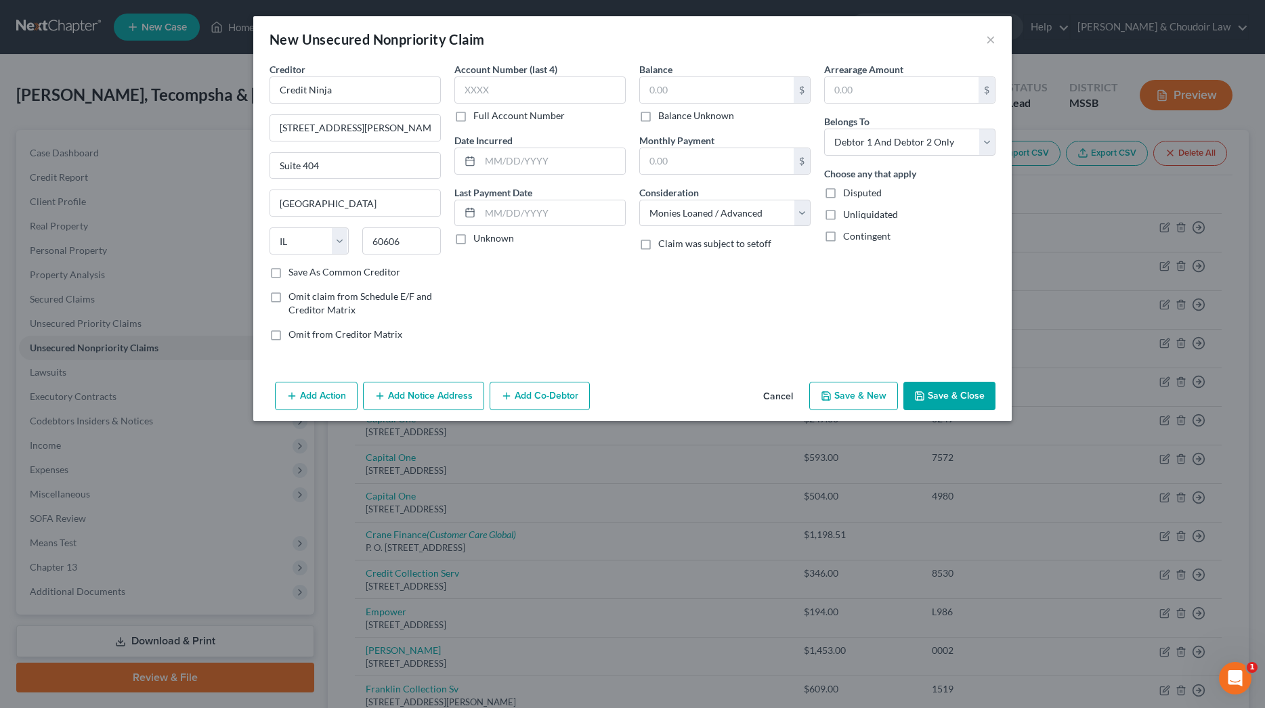
click at [672, 118] on input "Balance Unknown" at bounding box center [668, 113] width 9 height 9
checkbox input "true"
type input "0.00"
click at [861, 387] on button "Save & New" at bounding box center [853, 396] width 89 height 28
select select "2"
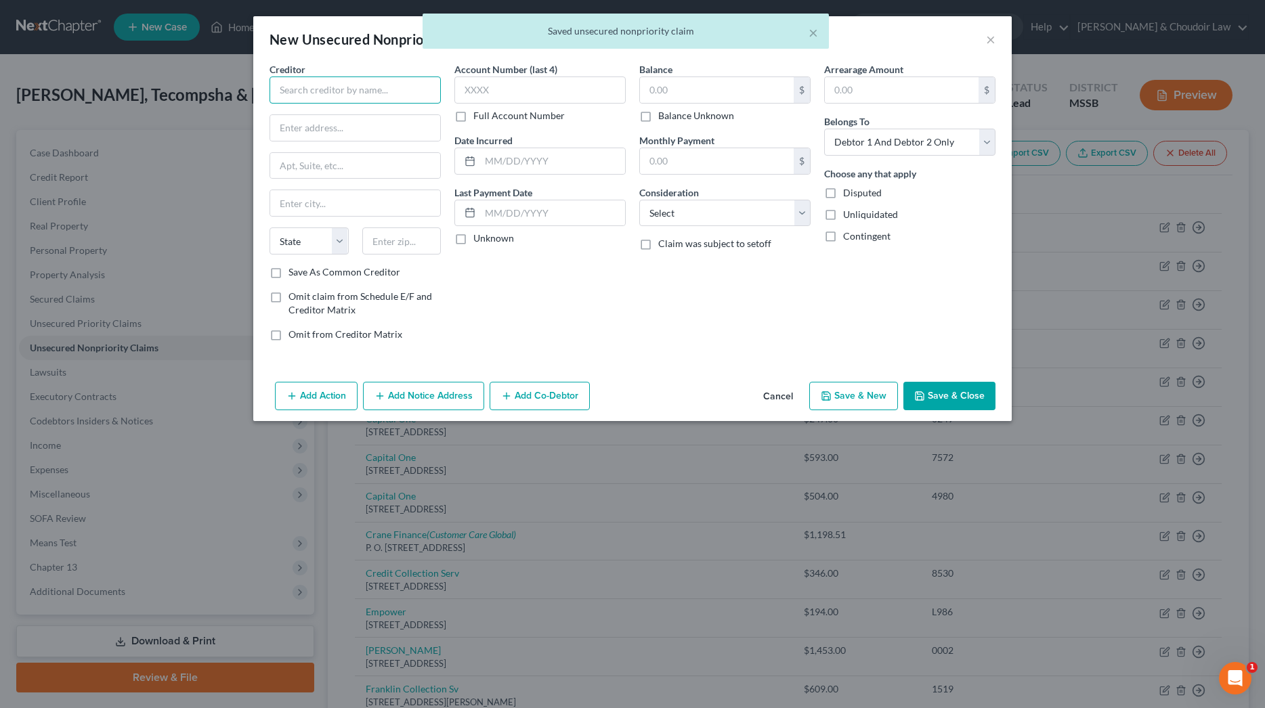
click at [413, 90] on input "text" at bounding box center [355, 90] width 171 height 27
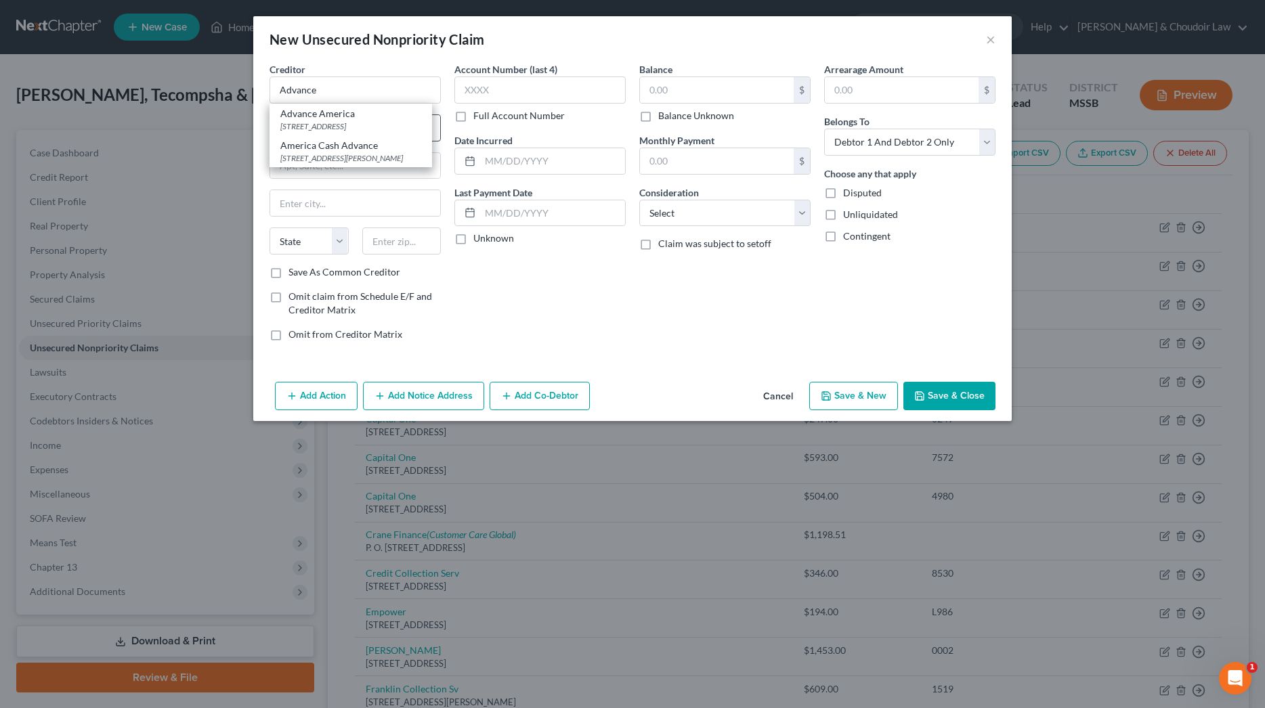
click at [399, 121] on div "[STREET_ADDRESS]" at bounding box center [350, 127] width 141 height 12
type input "Advance America"
type input "[STREET_ADDRESS]"
type input "[GEOGRAPHIC_DATA]"
select select "42"
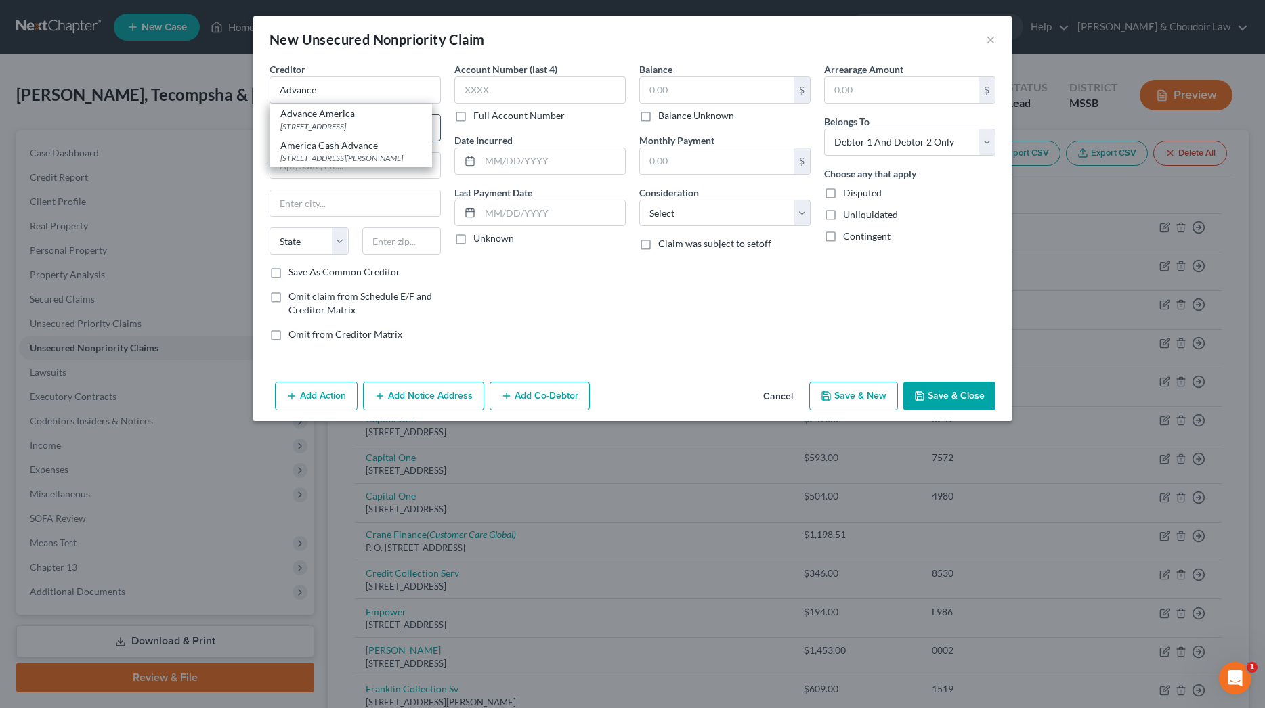
type input "29306-5138"
click at [668, 119] on label "Balance Unknown" at bounding box center [696, 116] width 76 height 14
click at [668, 118] on input "Balance Unknown" at bounding box center [668, 113] width 9 height 9
checkbox input "true"
type input "0.00"
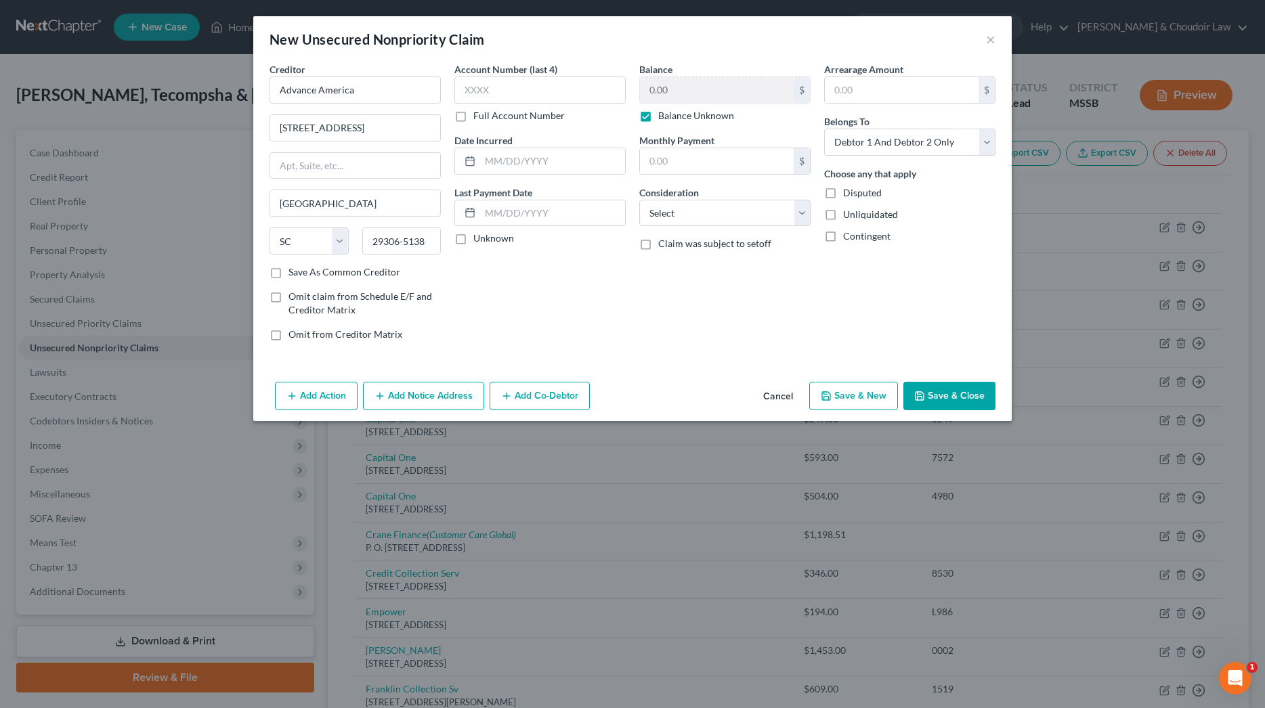
click at [695, 197] on label "Consideration" at bounding box center [669, 193] width 60 height 14
select select "10"
click at [920, 393] on icon "button" at bounding box center [919, 396] width 11 height 11
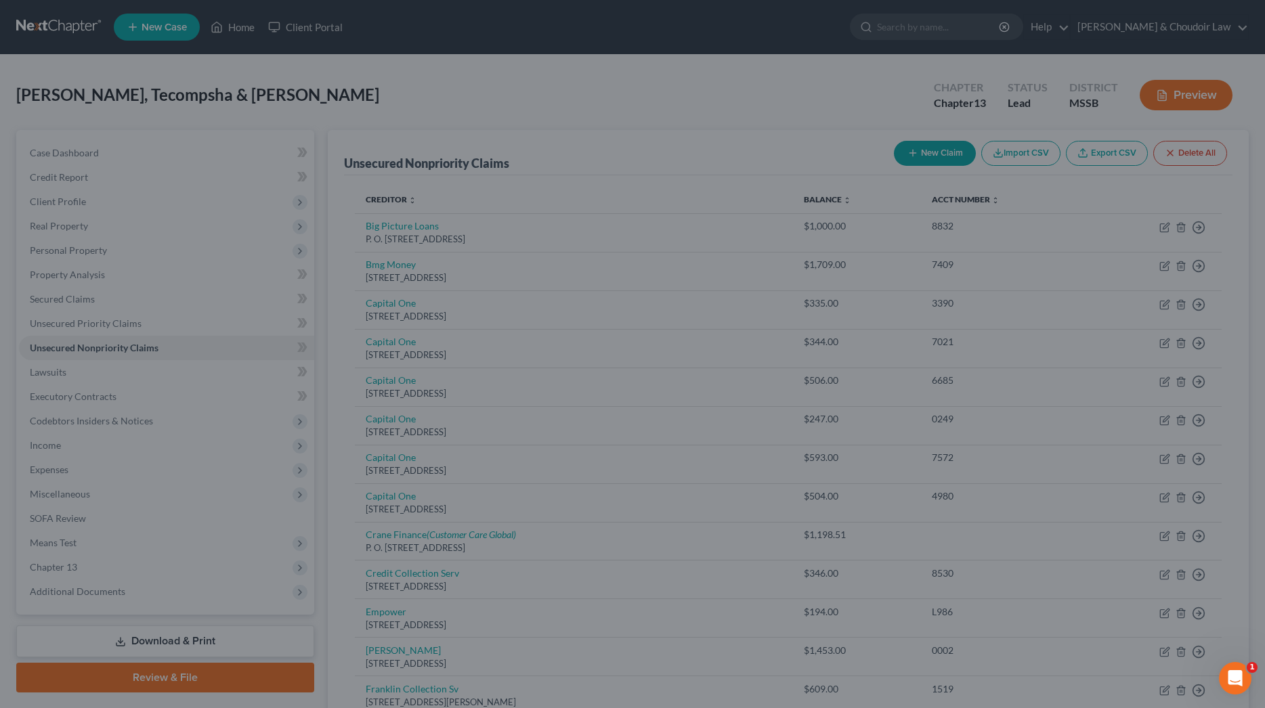
type input "0.00"
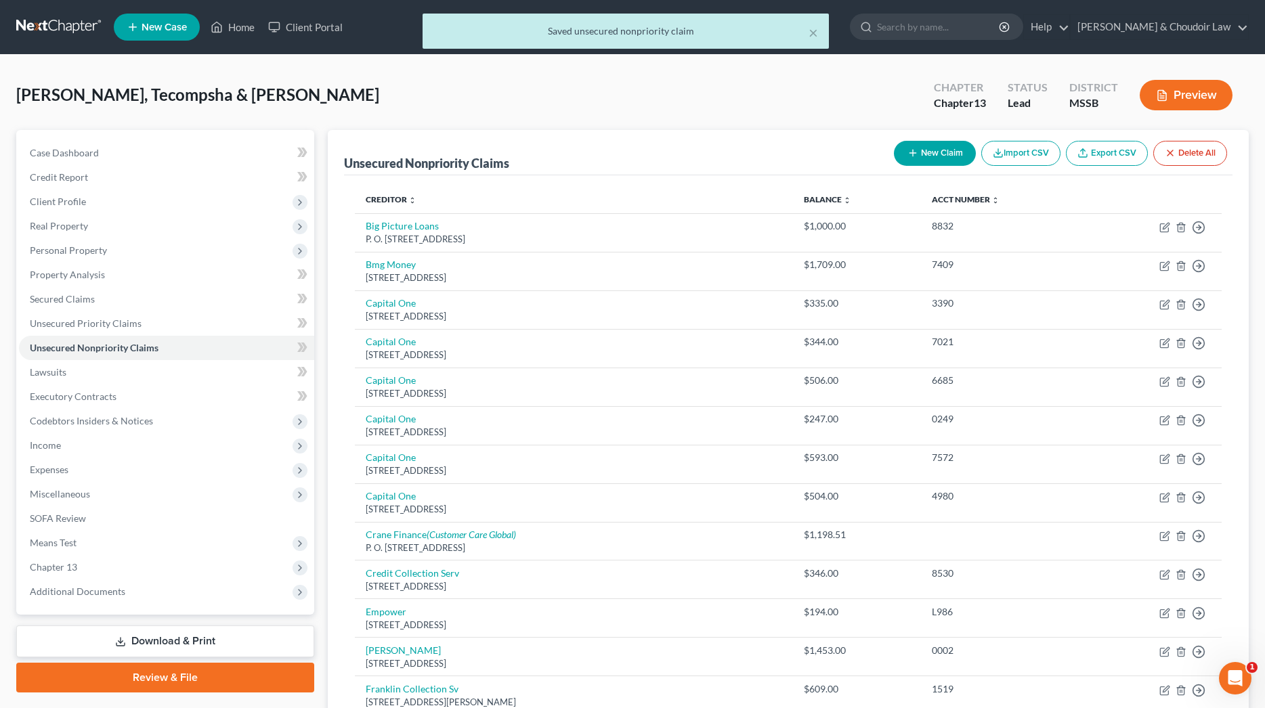
click at [933, 143] on button "New Claim" at bounding box center [935, 153] width 82 height 25
select select "2"
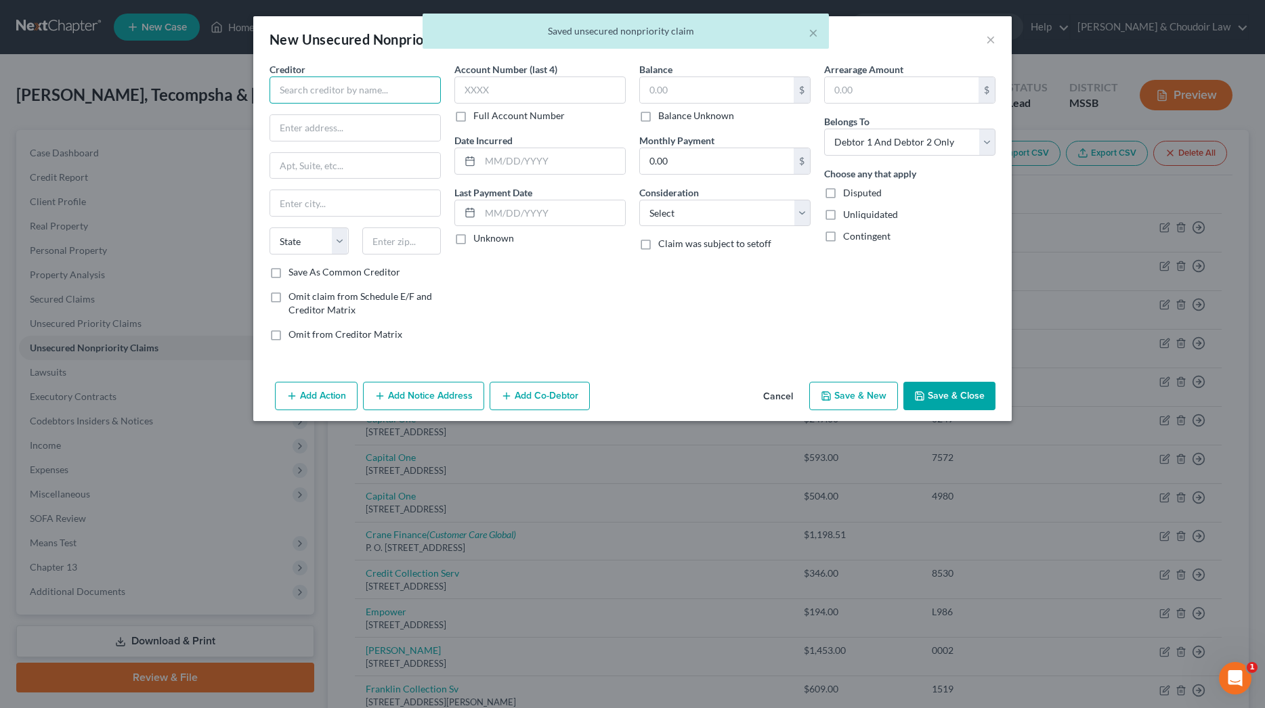
click at [393, 93] on input "text" at bounding box center [355, 90] width 171 height 27
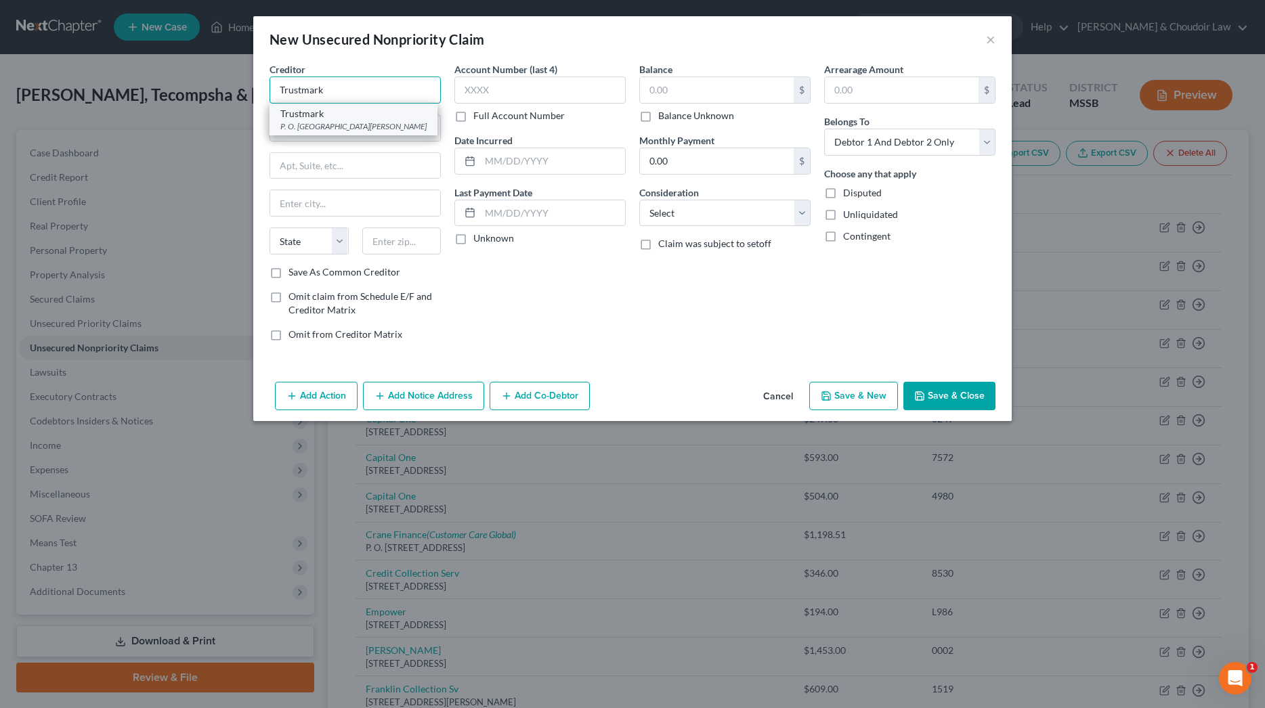
type input "Trustmark"
click at [372, 119] on div "Trustmark" at bounding box center [353, 114] width 146 height 14
type input "P. O. Box 291"
type input "[PERSON_NAME]"
select select "25"
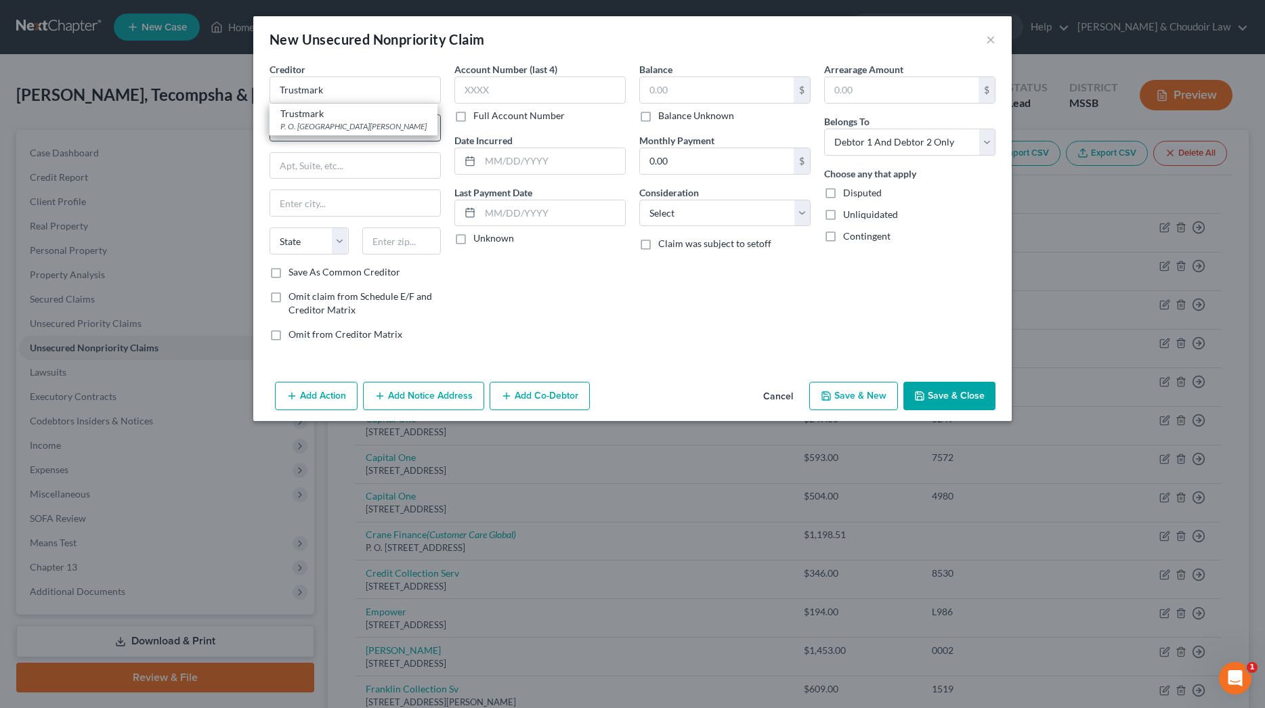
type input "39201"
click at [675, 116] on label "Balance Unknown" at bounding box center [696, 116] width 76 height 14
click at [672, 116] on input "Balance Unknown" at bounding box center [668, 113] width 9 height 9
checkbox input "true"
type input "0.00"
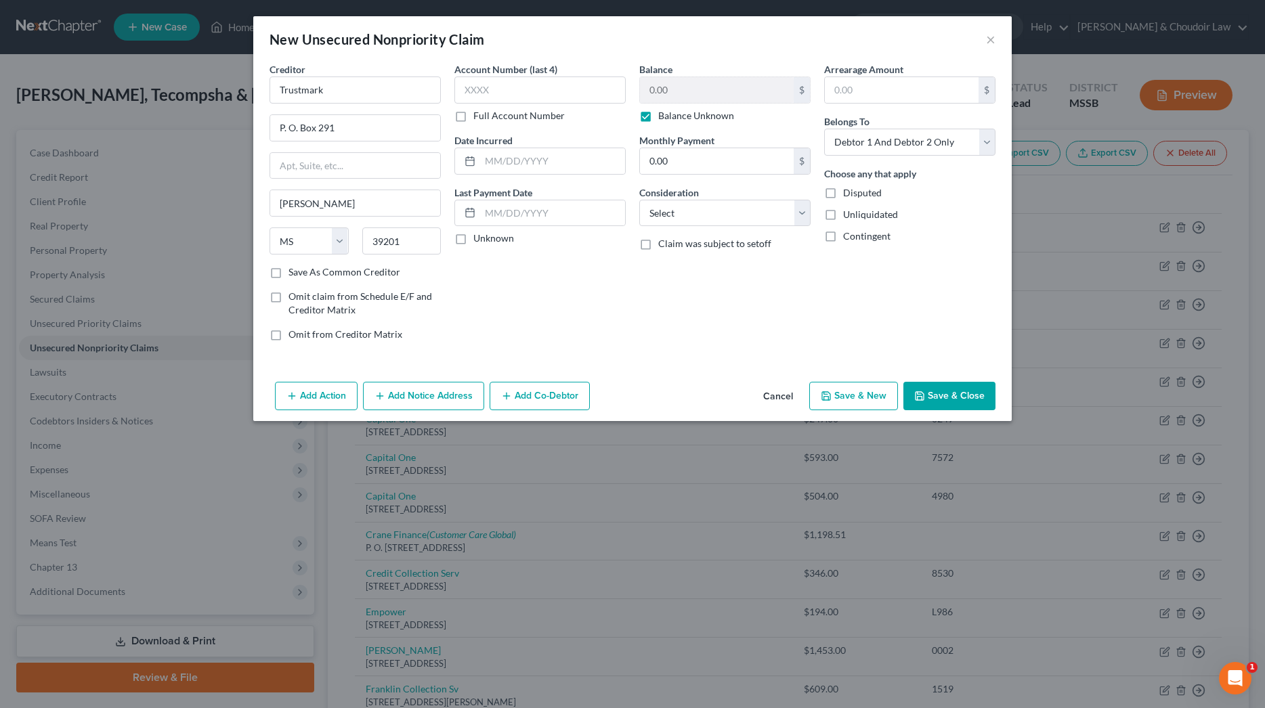
click at [679, 113] on label "Balance Unknown" at bounding box center [696, 116] width 76 height 14
click at [672, 113] on input "Balance Unknown" at bounding box center [668, 113] width 9 height 9
checkbox input "false"
click at [678, 91] on input "0.00" at bounding box center [717, 90] width 154 height 26
type input "0.00"
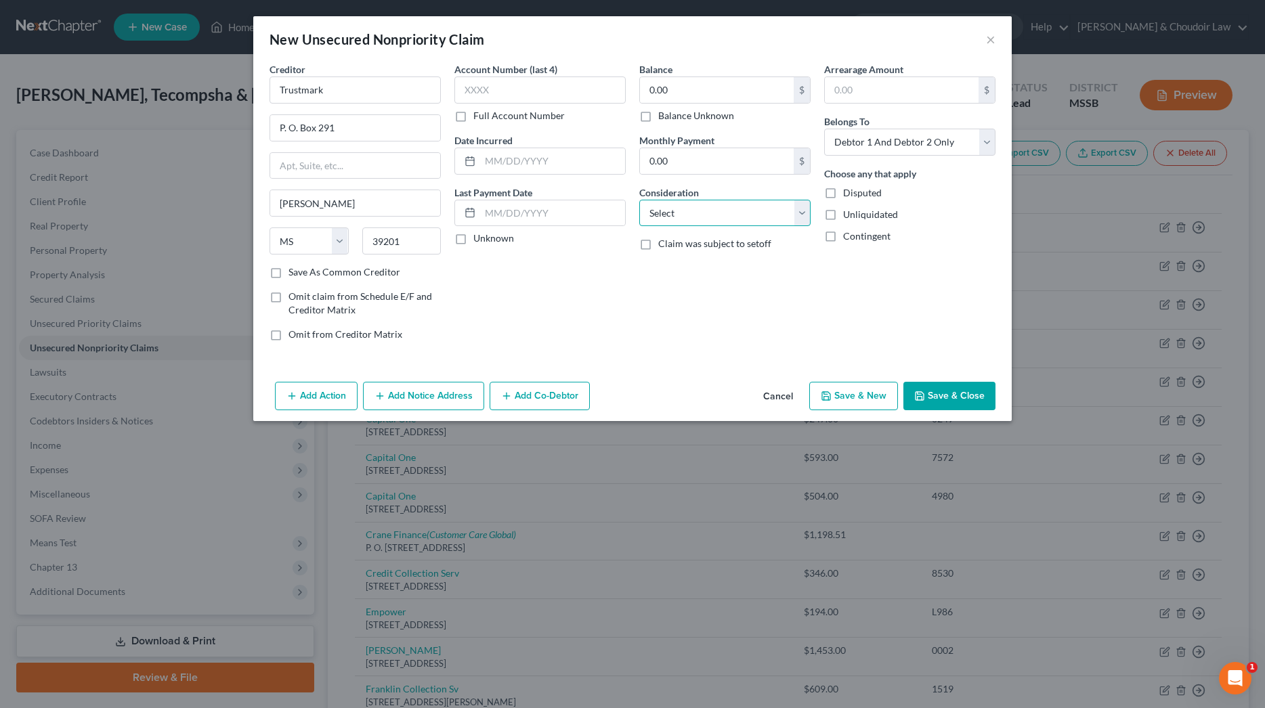
select select "15"
click at [882, 401] on button "Save & New" at bounding box center [853, 396] width 89 height 28
select select "2"
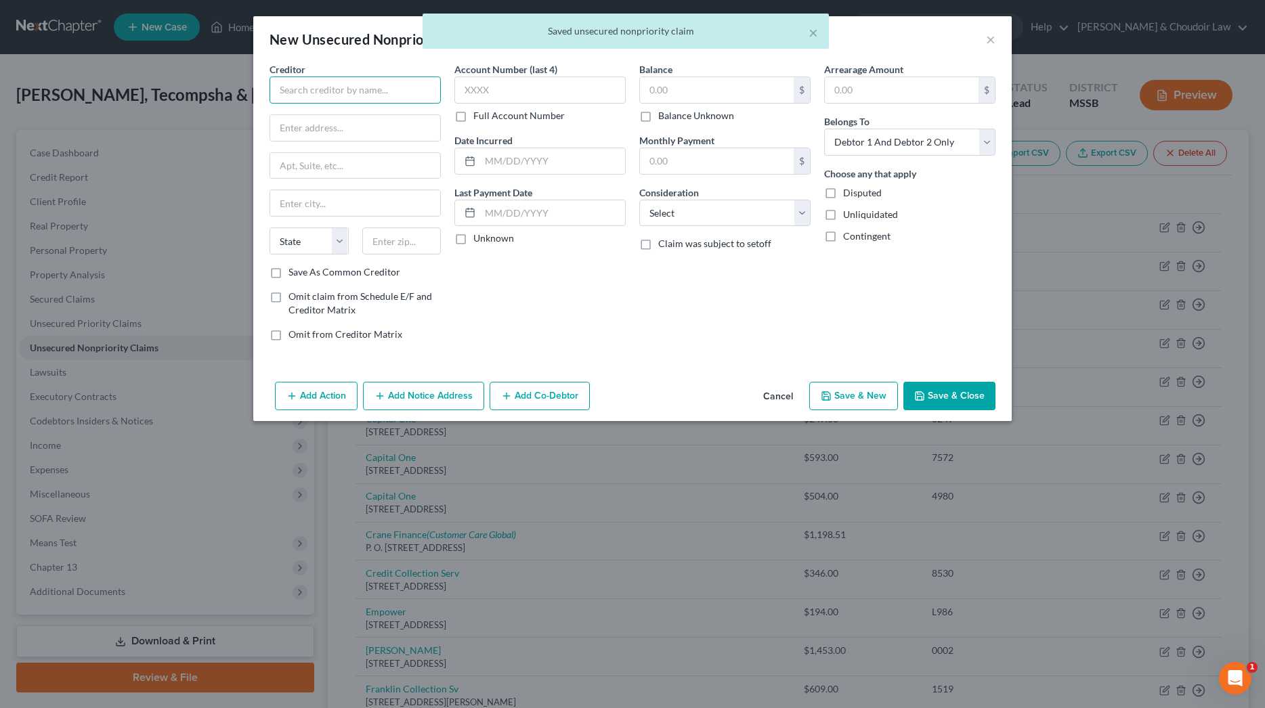
click at [328, 95] on input "text" at bounding box center [355, 90] width 171 height 27
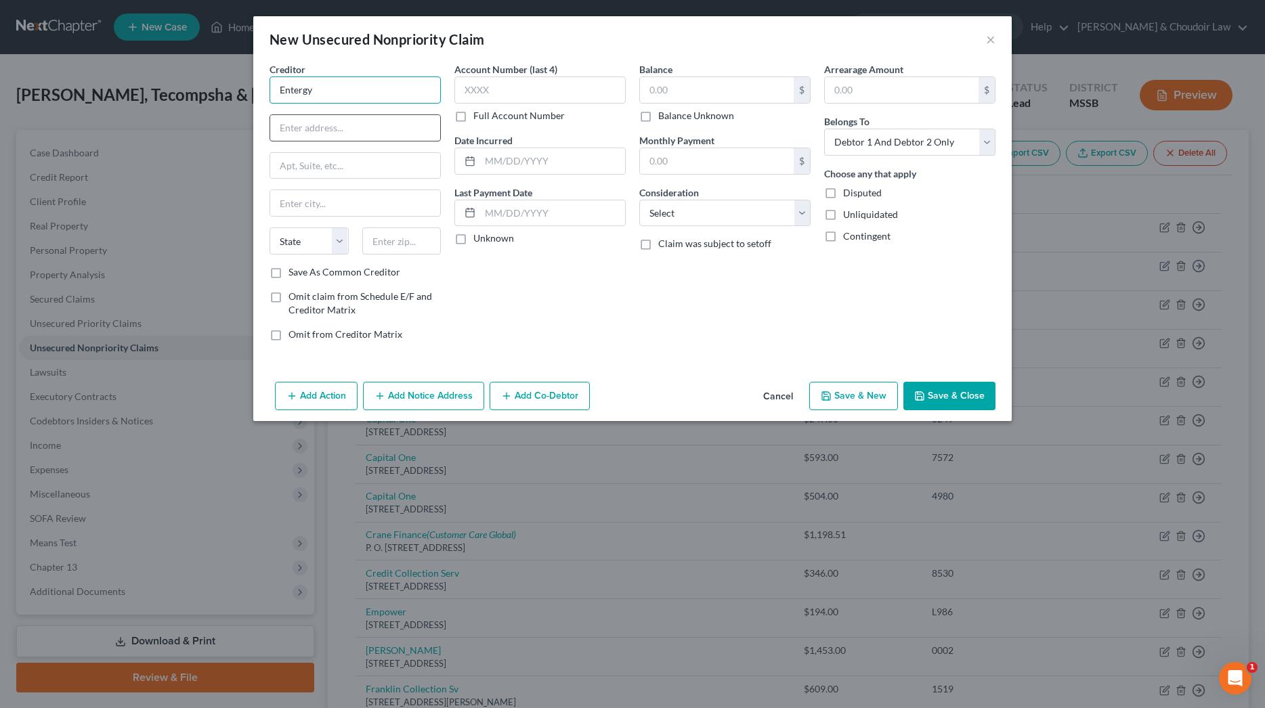
type input "Entergy"
drag, startPoint x: 317, startPoint y: 119, endPoint x: 316, endPoint y: 127, distance: 8.2
paste input "P.O. [GEOGRAPHIC_DATA]-8105"
type input "P.O. [GEOGRAPHIC_DATA]-8105"
select select "19"
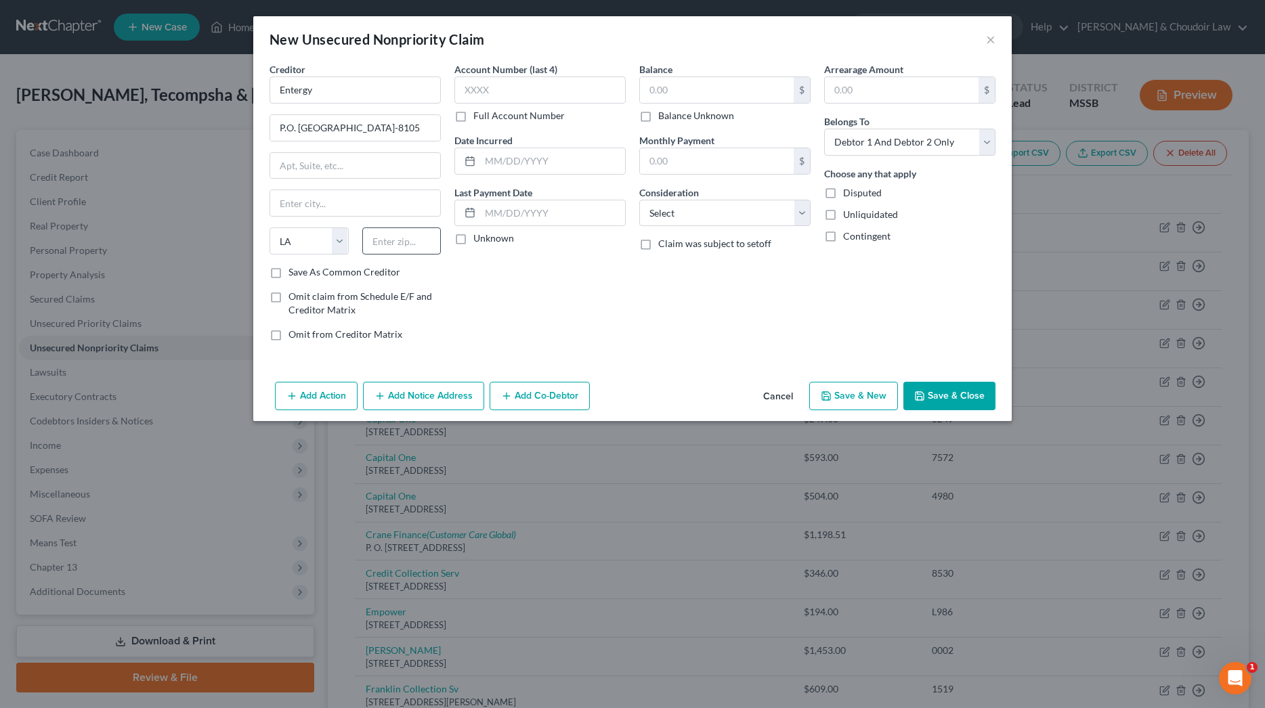
click at [395, 254] on div "State [US_STATE] AK AR AZ CA CO CT DE DC [GEOGRAPHIC_DATA] [GEOGRAPHIC_DATA] GU…" at bounding box center [355, 247] width 185 height 38
click at [395, 247] on input "text" at bounding box center [401, 241] width 79 height 27
drag, startPoint x: 425, startPoint y: 129, endPoint x: 448, endPoint y: 129, distance: 22.3
click at [448, 129] on div "Creditor * Entergy P.O. [GEOGRAPHIC_DATA]-[GEOGRAPHIC_DATA][US_STATE] AZ CA CO …" at bounding box center [633, 207] width 740 height 290
click at [412, 248] on input "7089" at bounding box center [401, 241] width 79 height 27
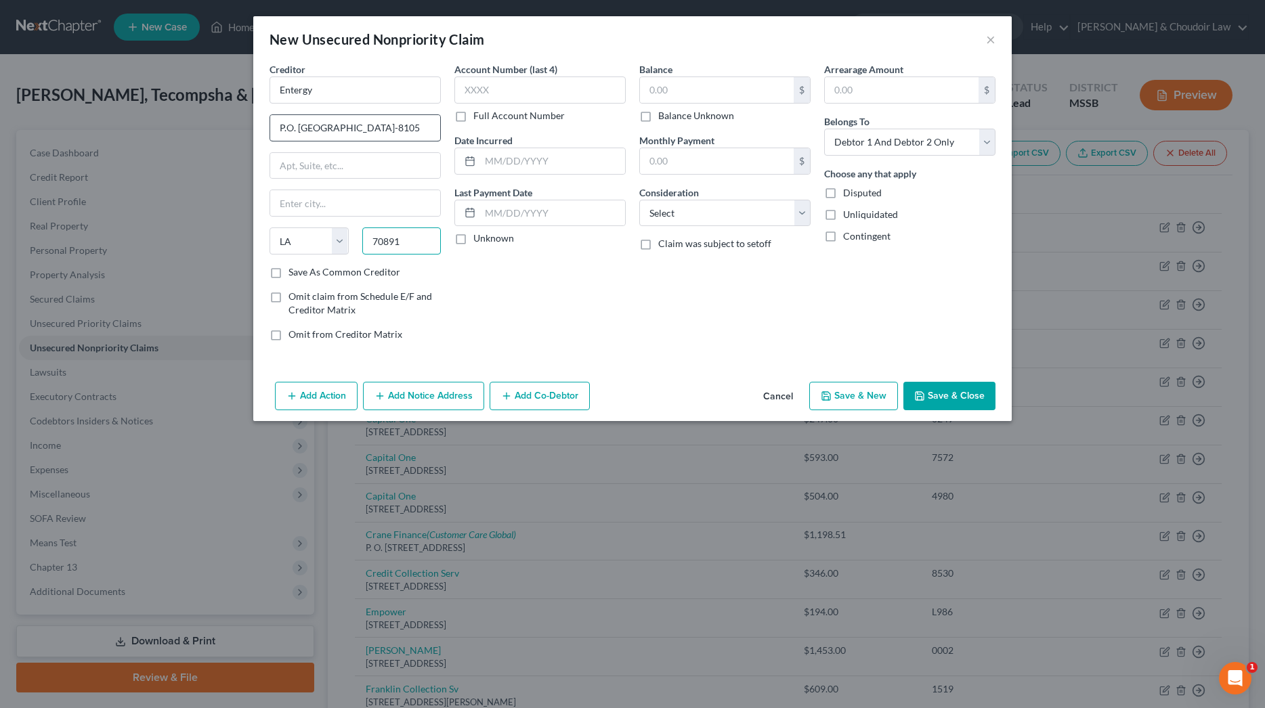
type input "70891"
drag, startPoint x: 397, startPoint y: 127, endPoint x: 433, endPoint y: 126, distance: 36.6
click at [433, 126] on input "P.O. [GEOGRAPHIC_DATA]-8105" at bounding box center [355, 128] width 170 height 26
type input "P.O. [GEOGRAPHIC_DATA]"
type input "Baton Rouge"
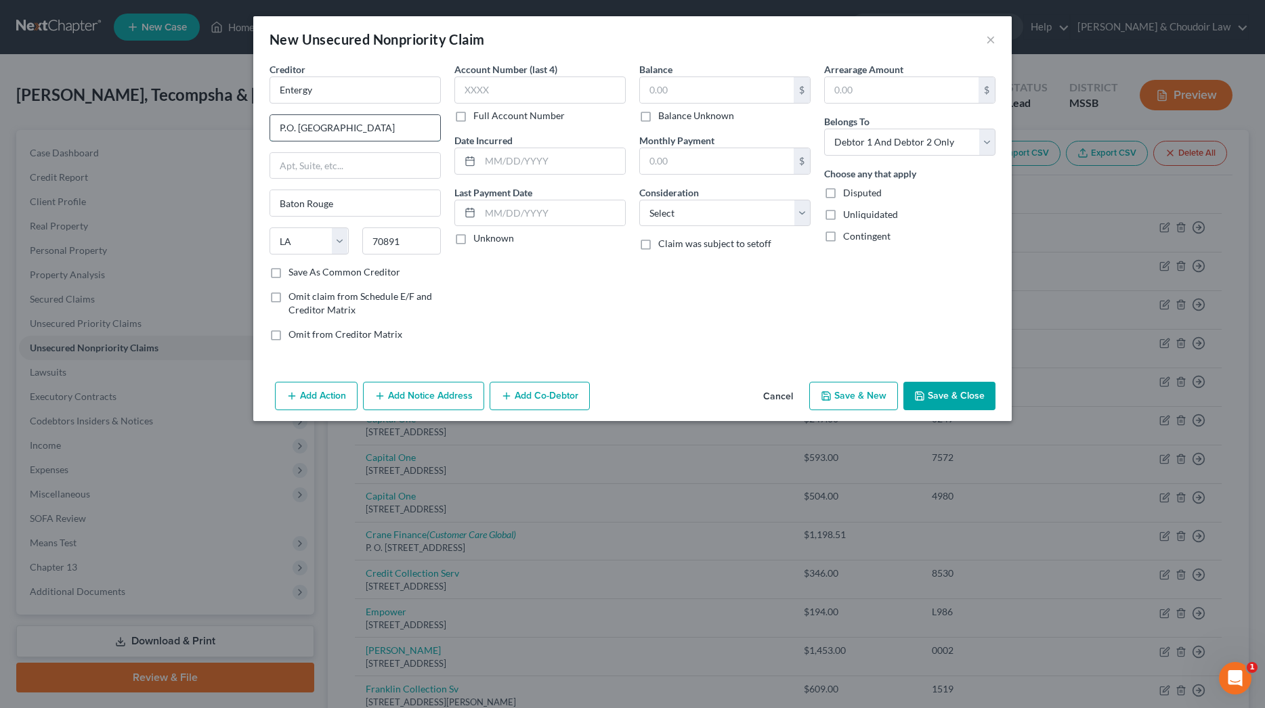
drag, startPoint x: 377, startPoint y: 129, endPoint x: 337, endPoint y: 129, distance: 39.3
click at [337, 129] on input "P.O. [GEOGRAPHIC_DATA]" at bounding box center [355, 128] width 170 height 26
type input "P.O. Box 8105"
click at [675, 95] on input "text" at bounding box center [717, 90] width 154 height 26
type input "700"
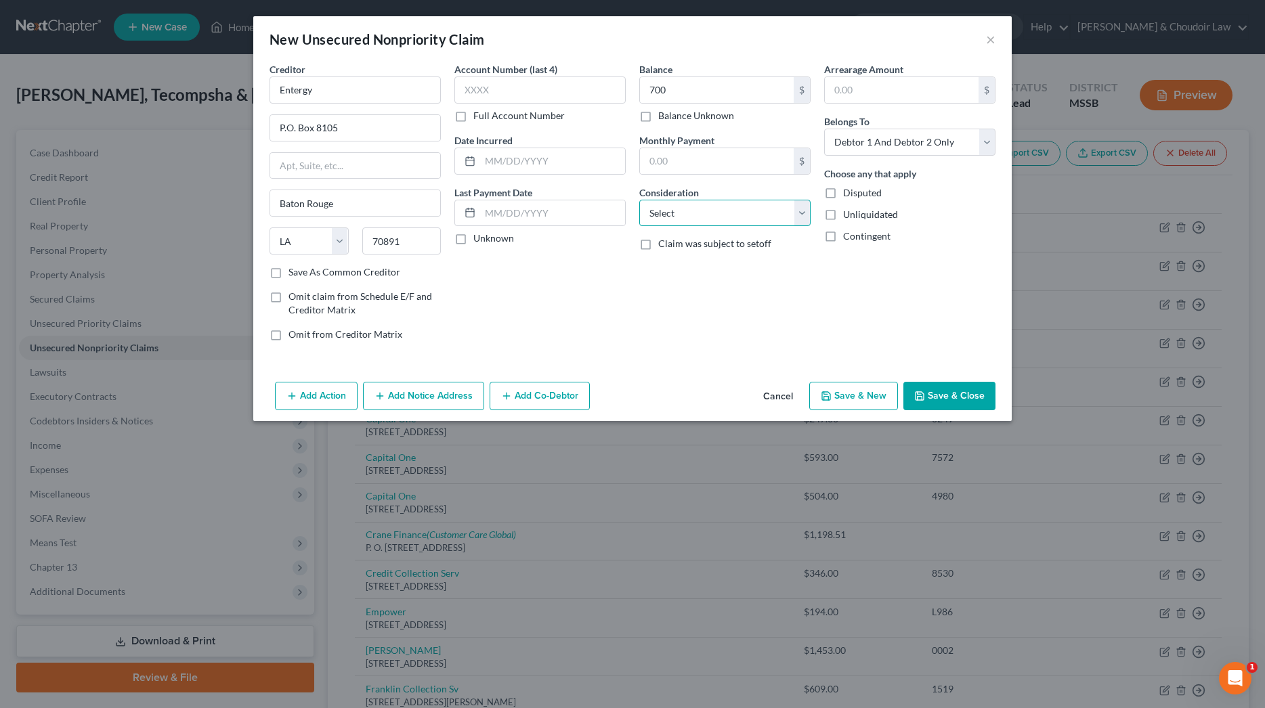
select select "20"
click at [859, 386] on button "Save & New" at bounding box center [853, 396] width 89 height 28
select select "2"
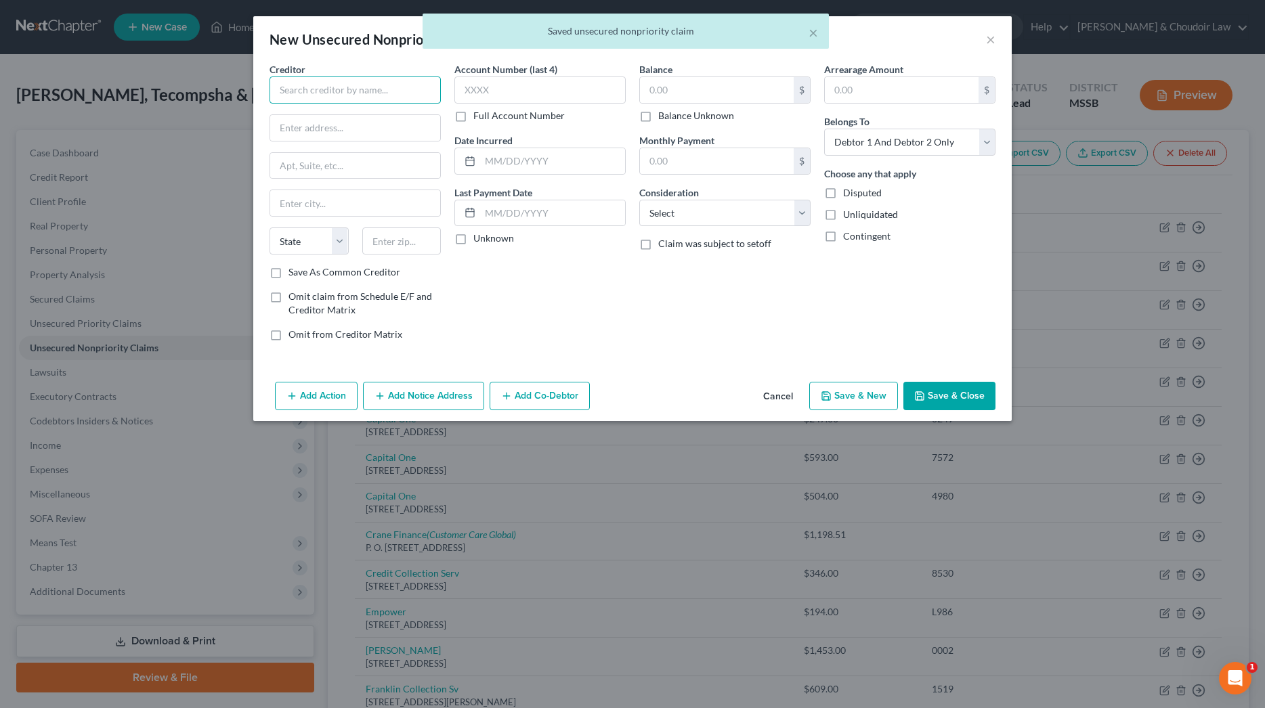
click at [395, 86] on input "text" at bounding box center [355, 90] width 171 height 27
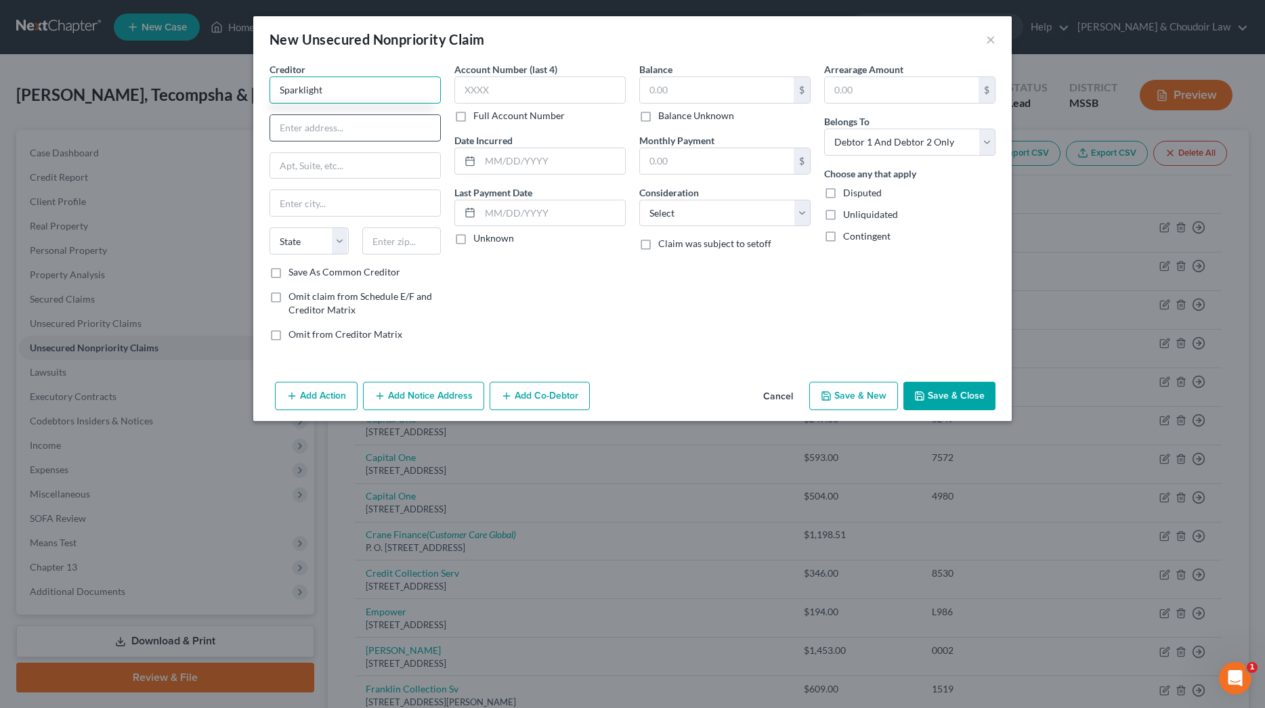
type input "Sparklight"
type input "P.O. Box 78000"
type input "P"
type input "Phoenix"
select select "3"
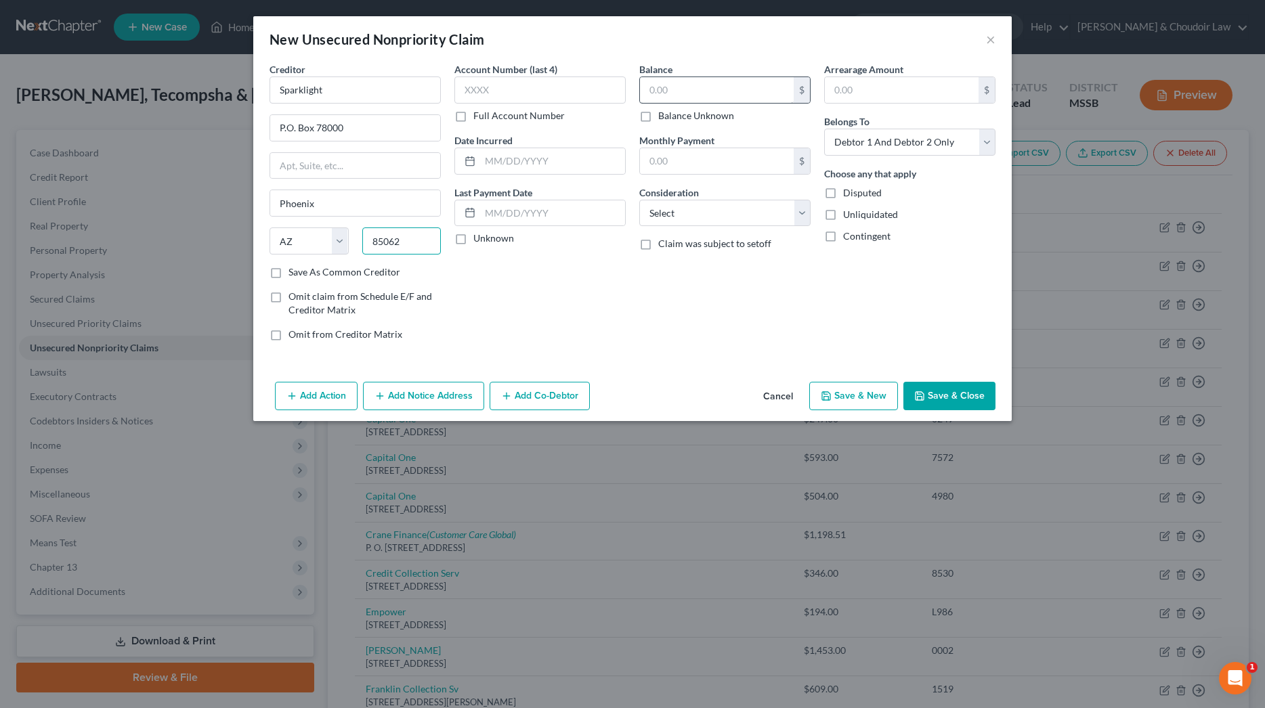
type input "85062"
click at [712, 84] on input "text" at bounding box center [717, 90] width 154 height 26
type input "200"
select select "20"
click at [939, 393] on button "Save & Close" at bounding box center [949, 396] width 92 height 28
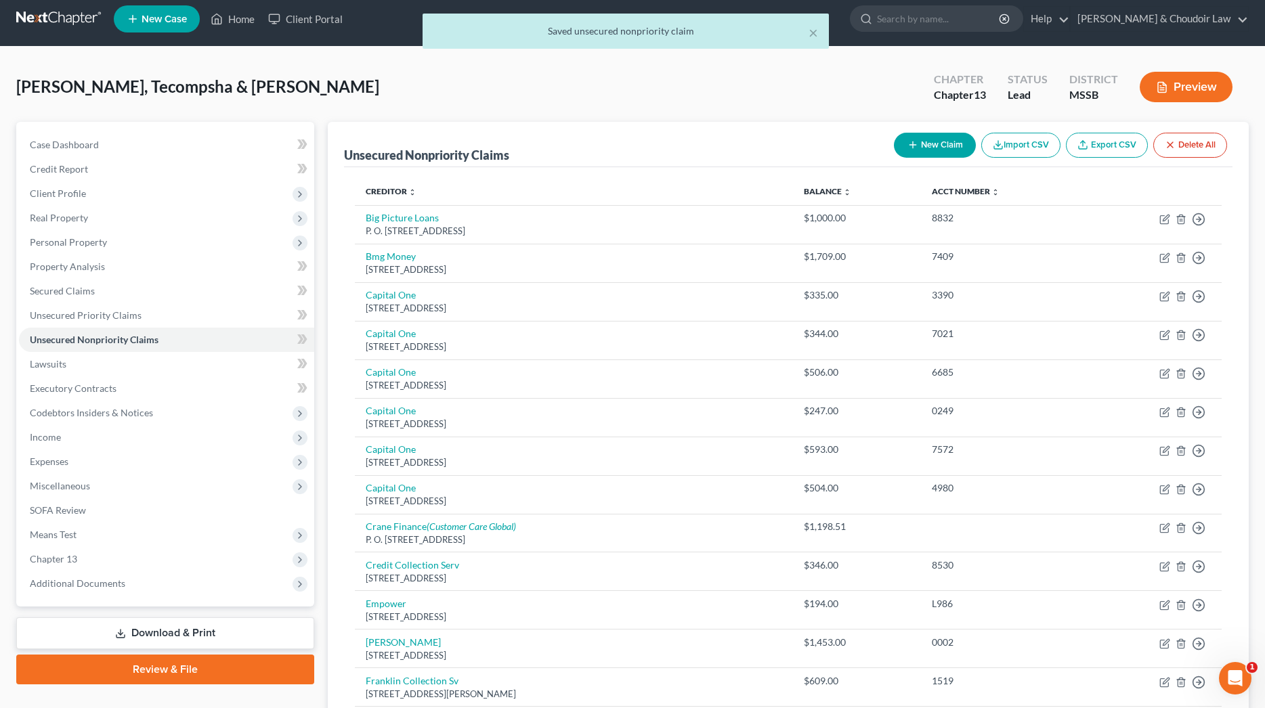
scroll to position [11, 0]
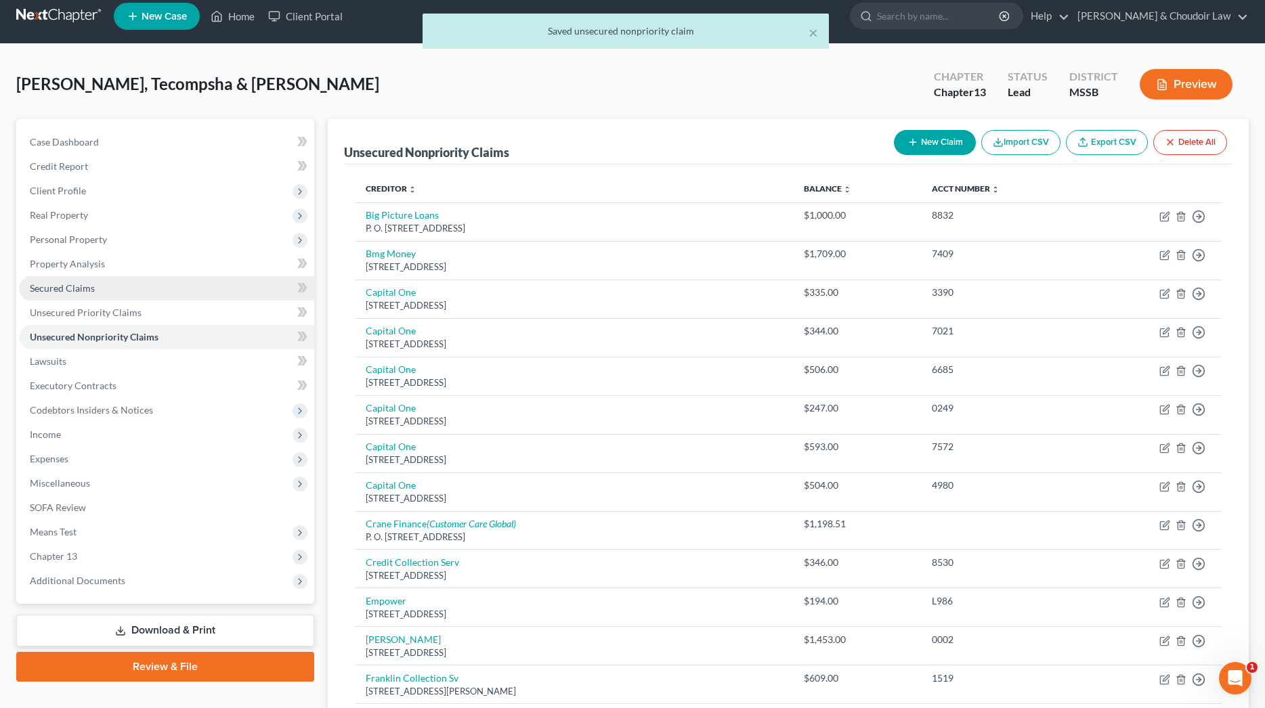
click at [85, 287] on span "Secured Claims" at bounding box center [62, 288] width 65 height 12
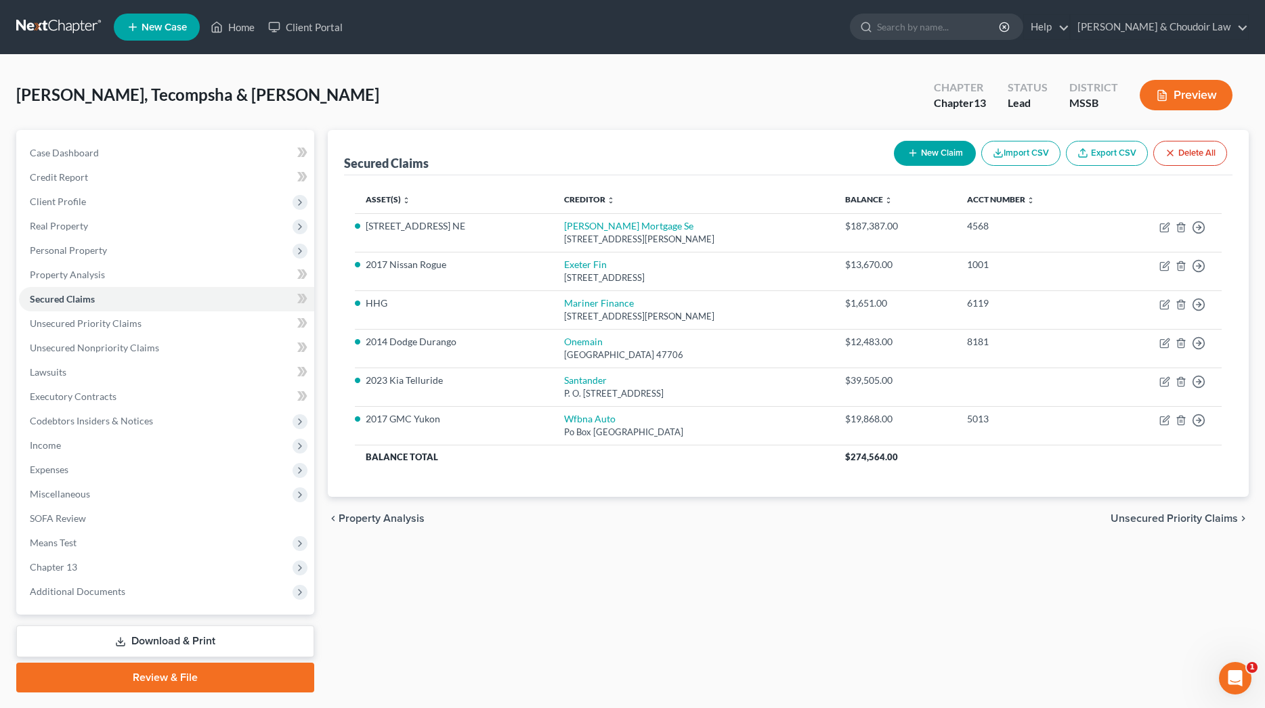
click at [954, 154] on button "New Claim" at bounding box center [935, 153] width 82 height 25
select select "2"
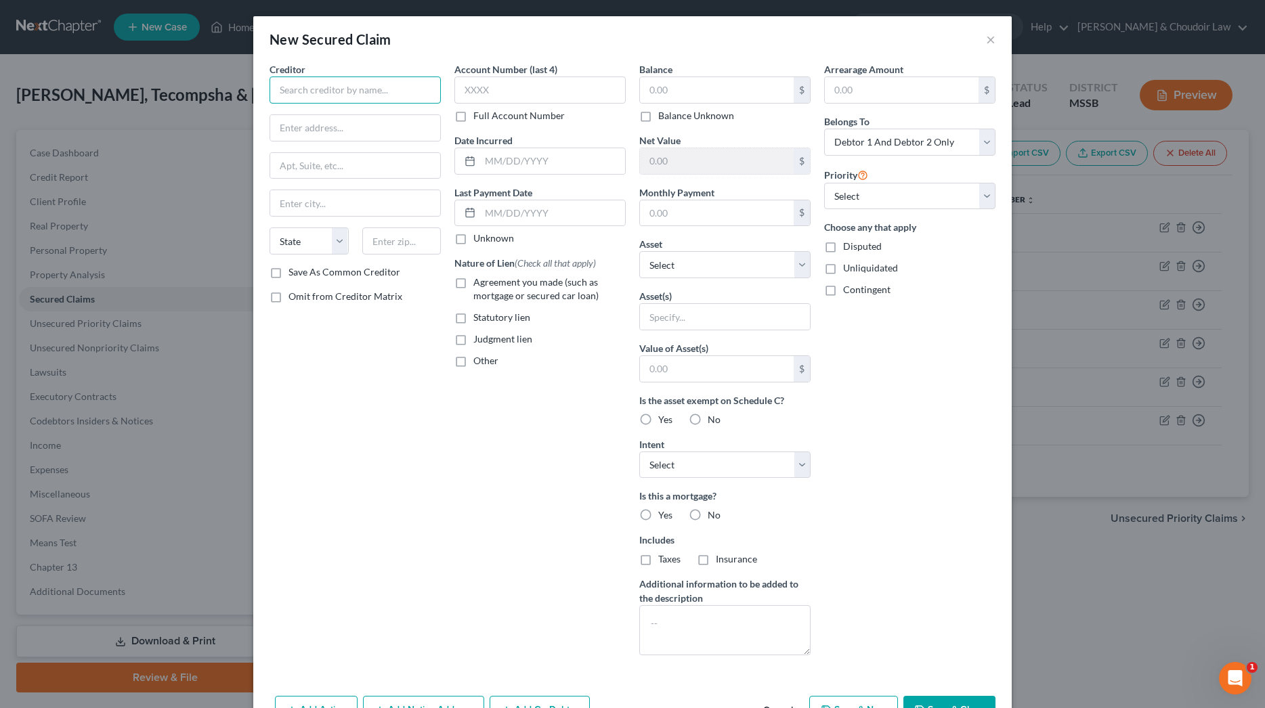
click at [379, 93] on input "text" at bounding box center [355, 90] width 171 height 27
drag, startPoint x: 372, startPoint y: 85, endPoint x: 296, endPoint y: 90, distance: 76.7
click at [296, 90] on input "[PERSON_NAME] Furniture" at bounding box center [355, 90] width 171 height 27
type input "[PERSON_NAME]"
click at [986, 37] on button "×" at bounding box center [990, 39] width 9 height 16
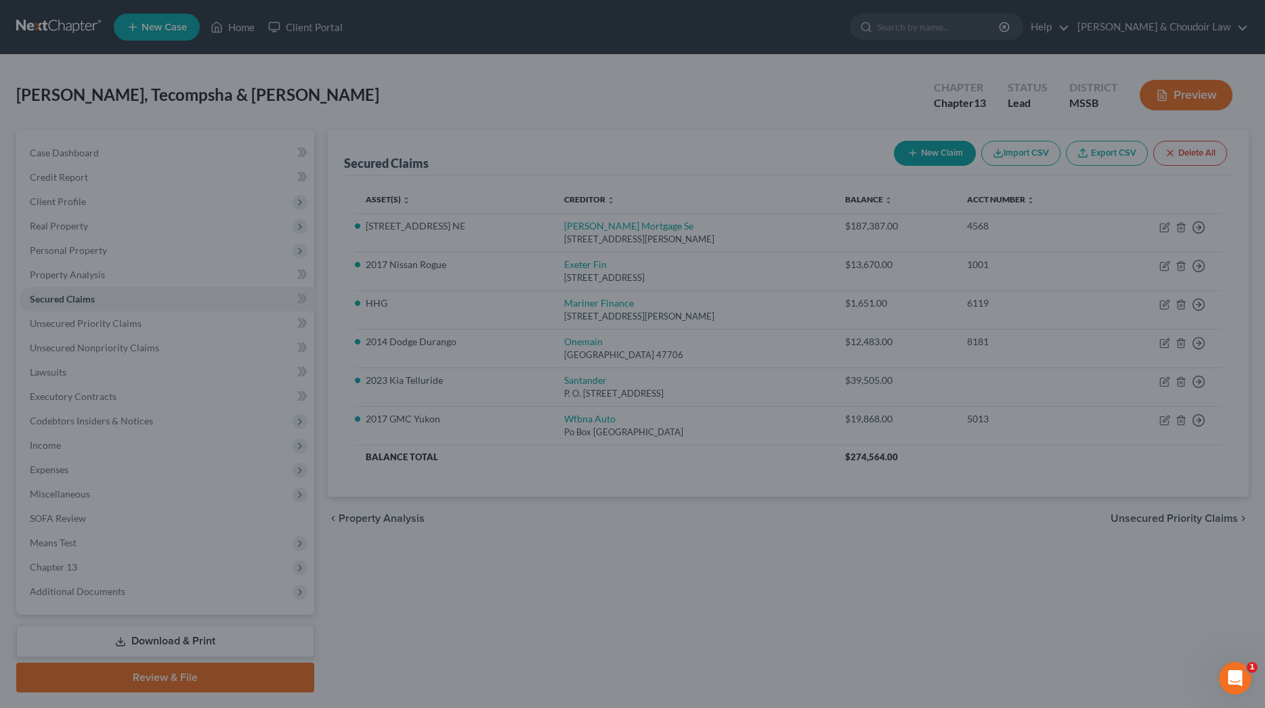
scroll to position [1, 0]
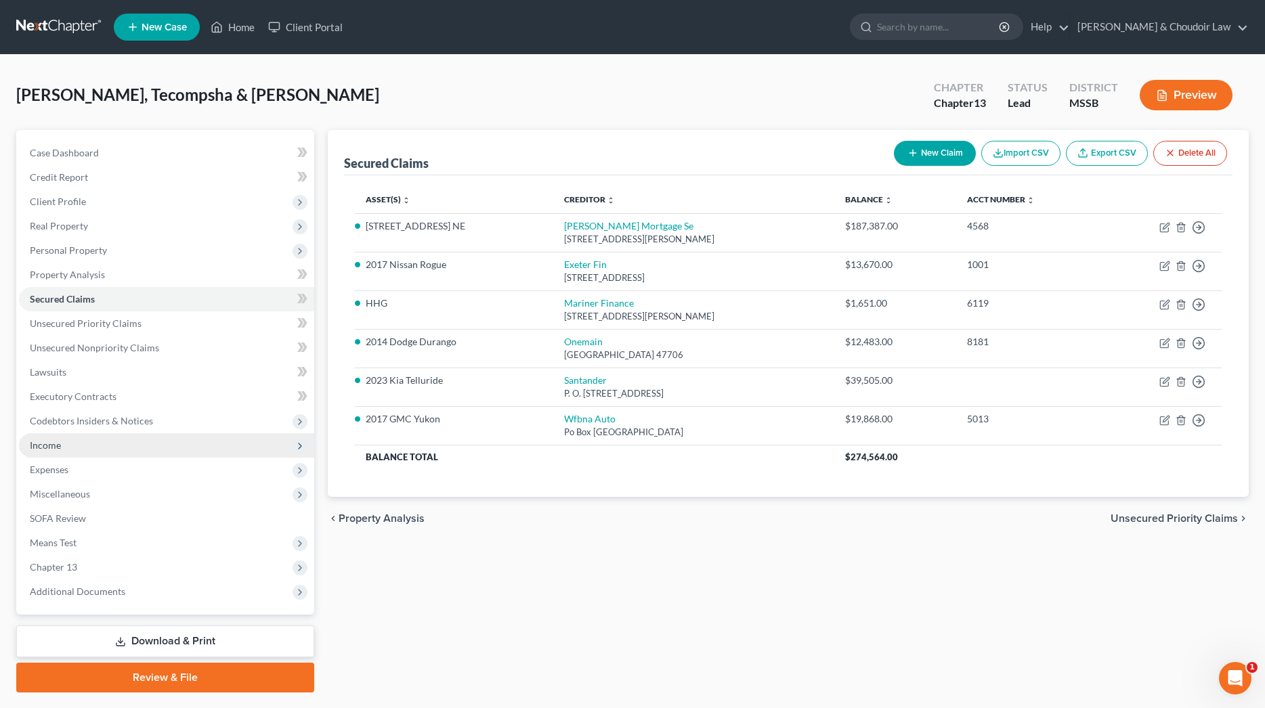
click at [65, 447] on span "Income" at bounding box center [166, 445] width 295 height 24
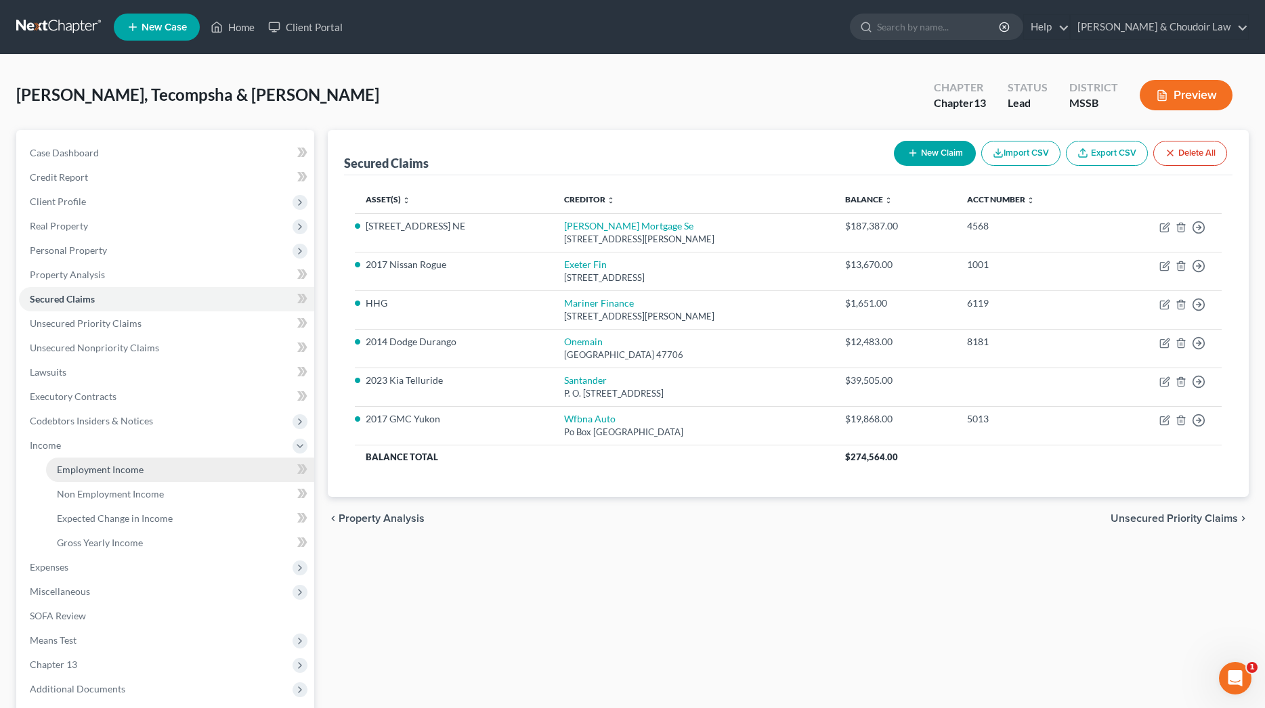
click at [72, 463] on link "Employment Income" at bounding box center [180, 470] width 268 height 24
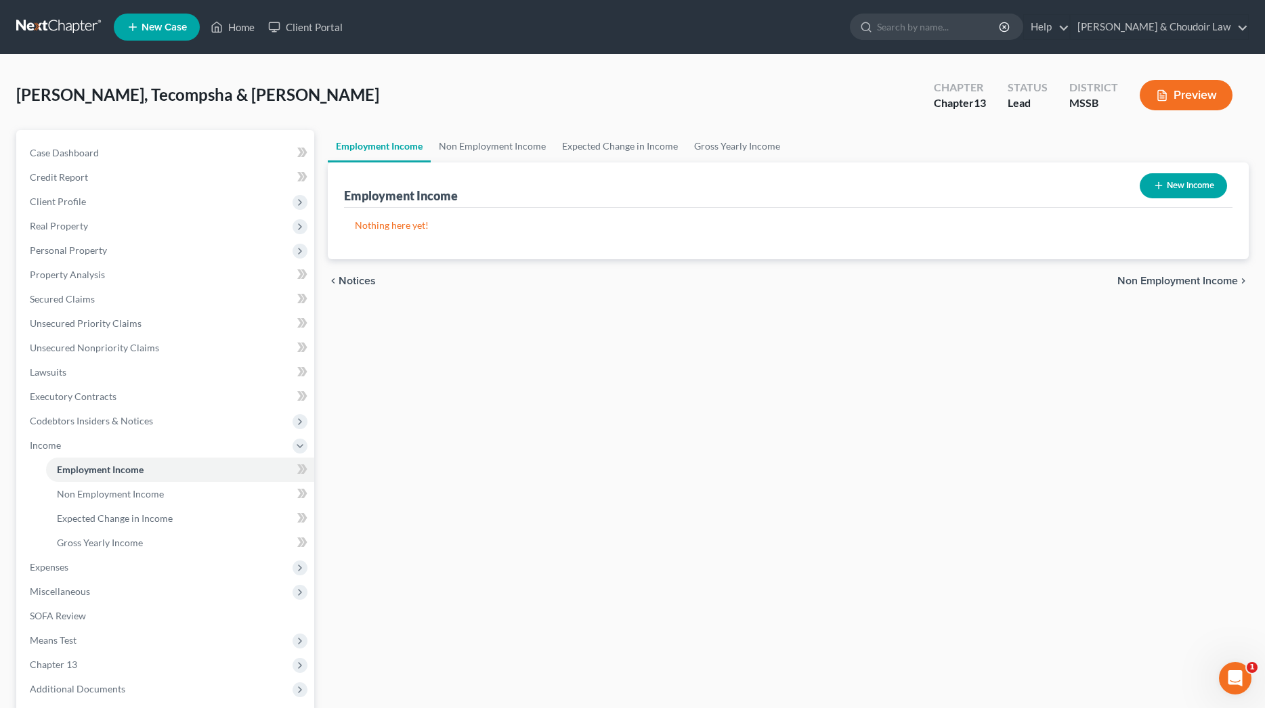
scroll to position [65, 0]
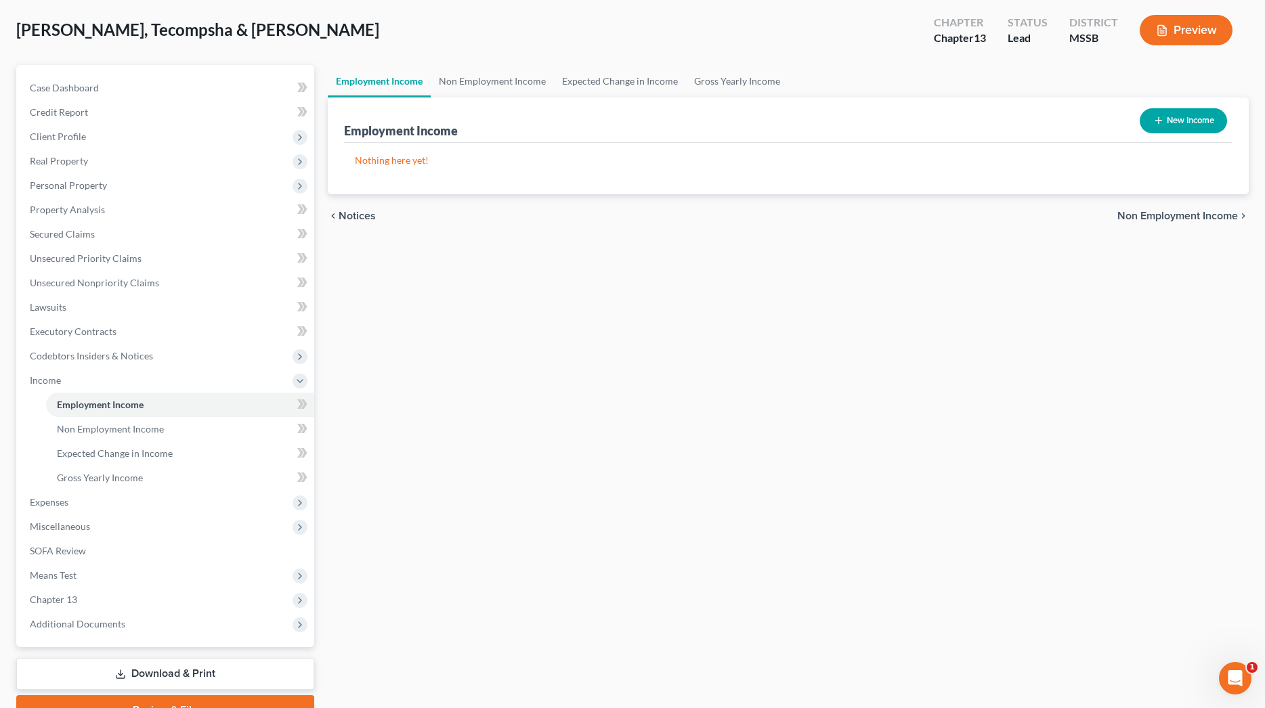
click at [1170, 125] on button "New Income" at bounding box center [1183, 120] width 87 height 25
select select "0"
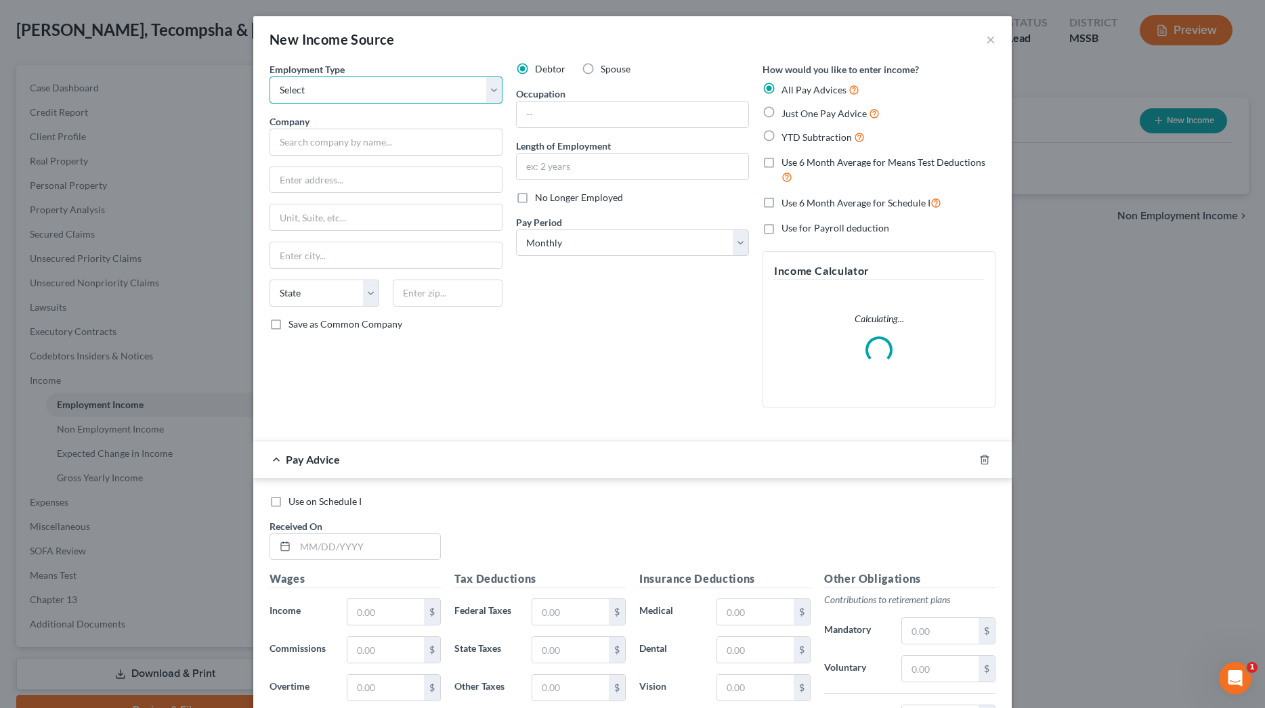
select select "0"
click at [348, 132] on input "text" at bounding box center [386, 142] width 233 height 27
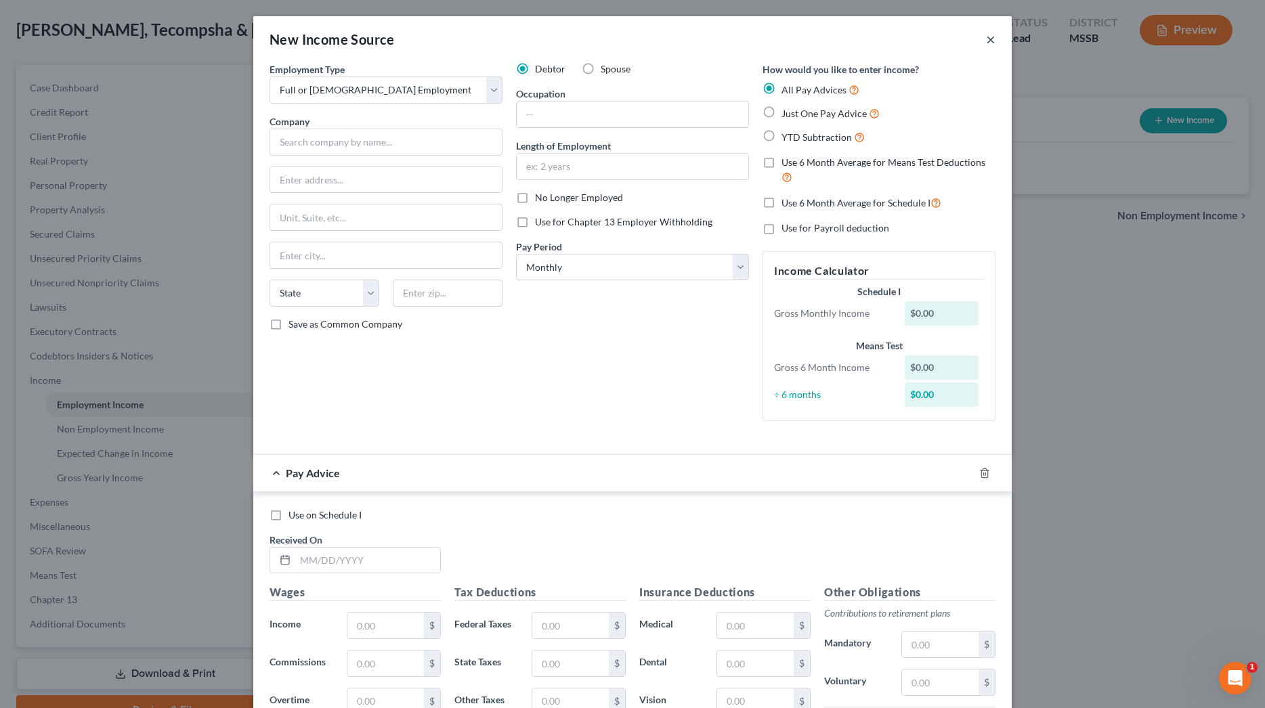
click at [991, 36] on button "×" at bounding box center [990, 39] width 9 height 16
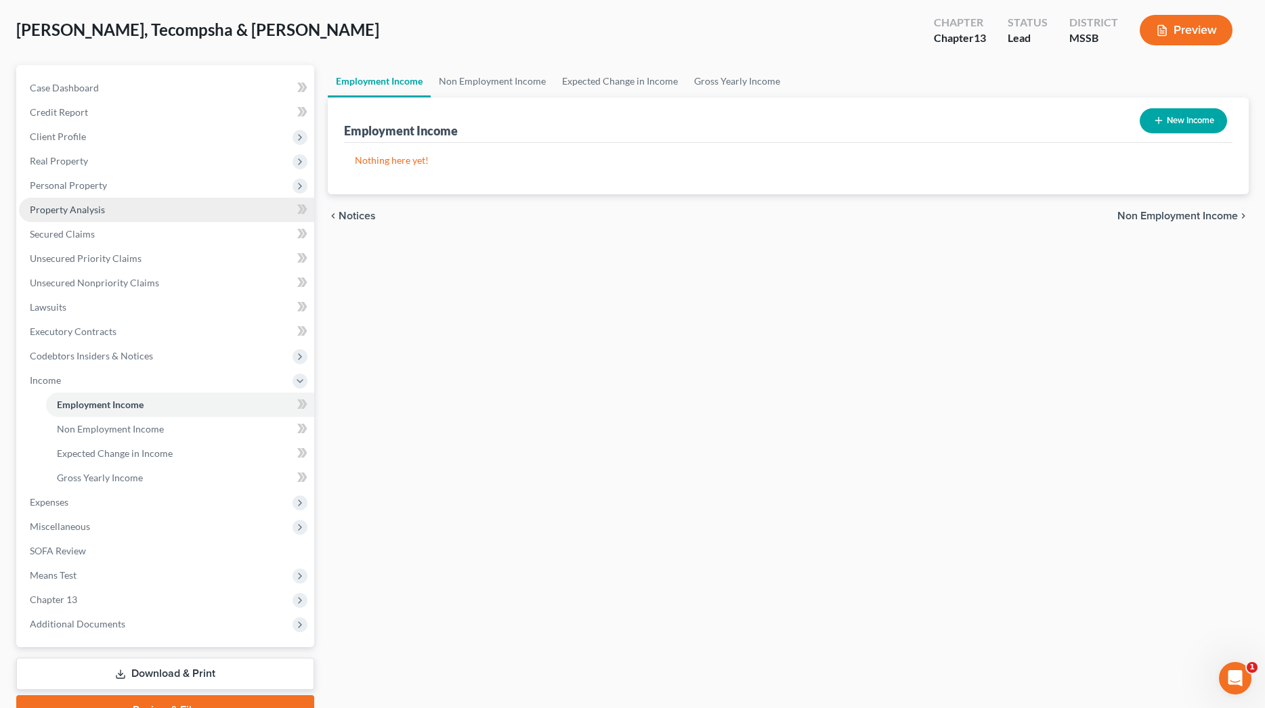
click at [83, 255] on span "Unsecured Priority Claims" at bounding box center [86, 259] width 112 height 12
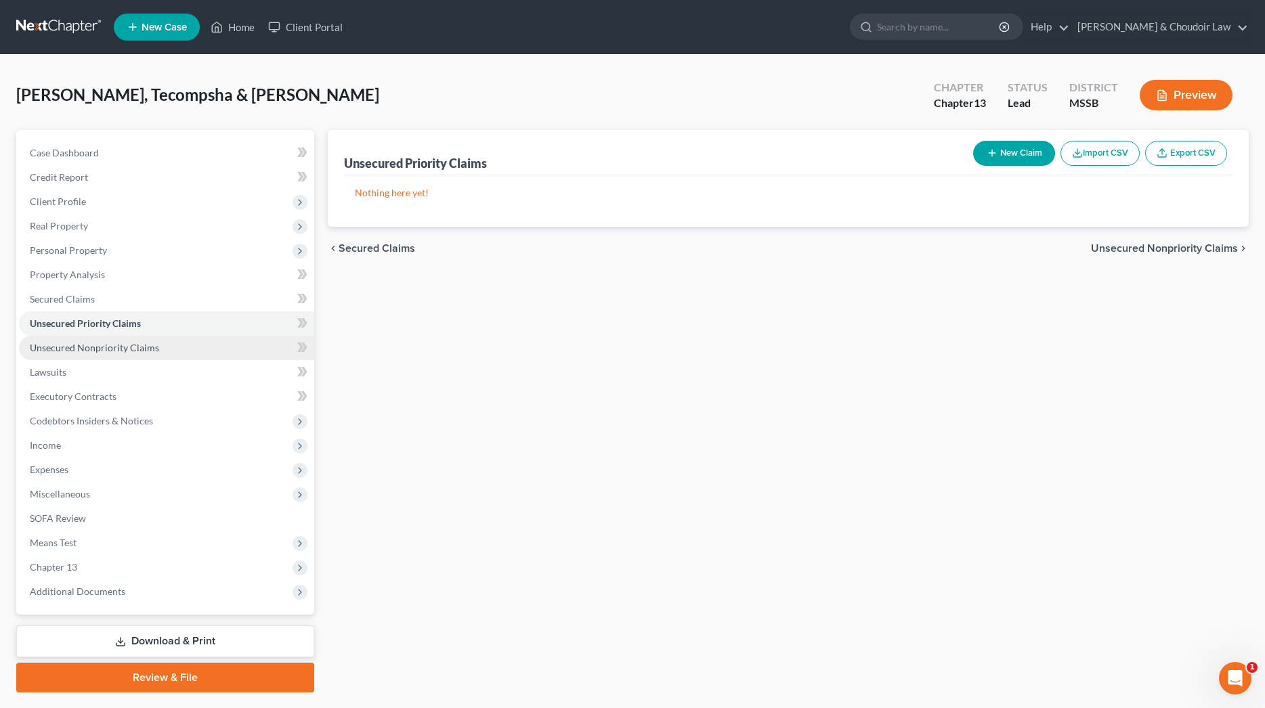
click at [89, 345] on span "Unsecured Nonpriority Claims" at bounding box center [94, 348] width 129 height 12
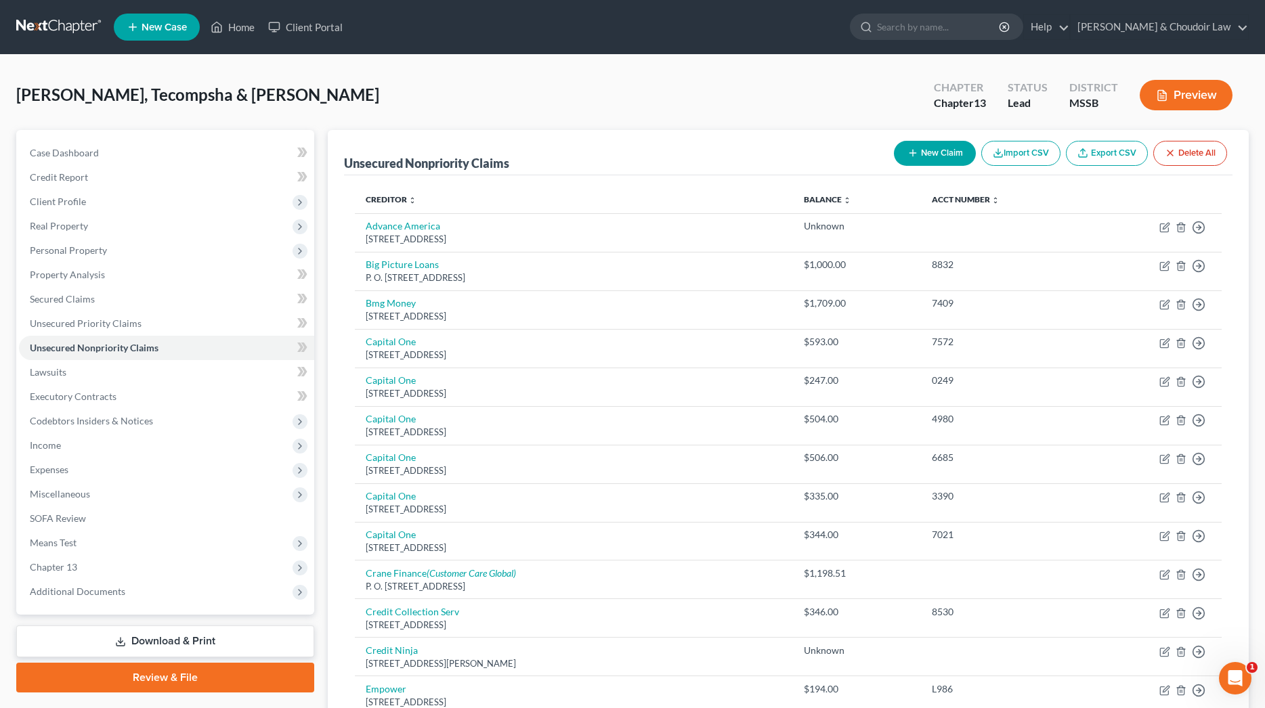
click at [938, 146] on button "New Claim" at bounding box center [935, 153] width 82 height 25
select select "2"
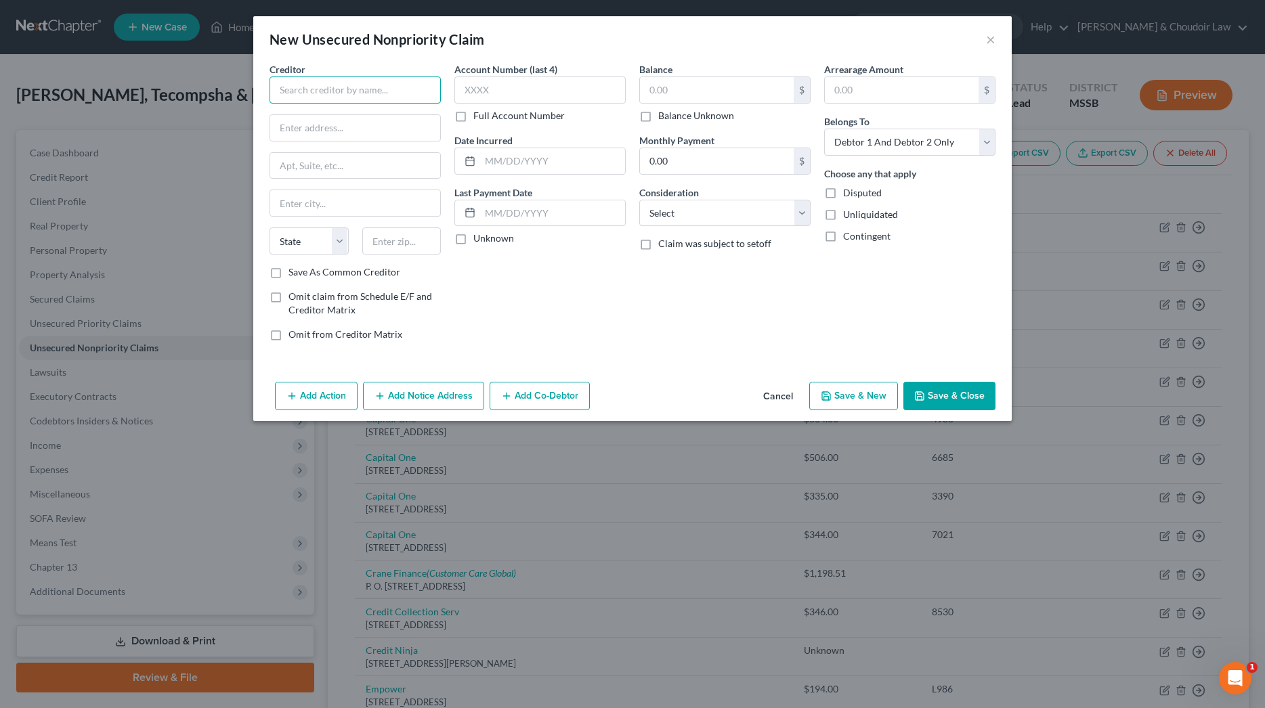
click at [410, 82] on input "text" at bounding box center [355, 90] width 171 height 27
click at [993, 41] on button "×" at bounding box center [990, 39] width 9 height 16
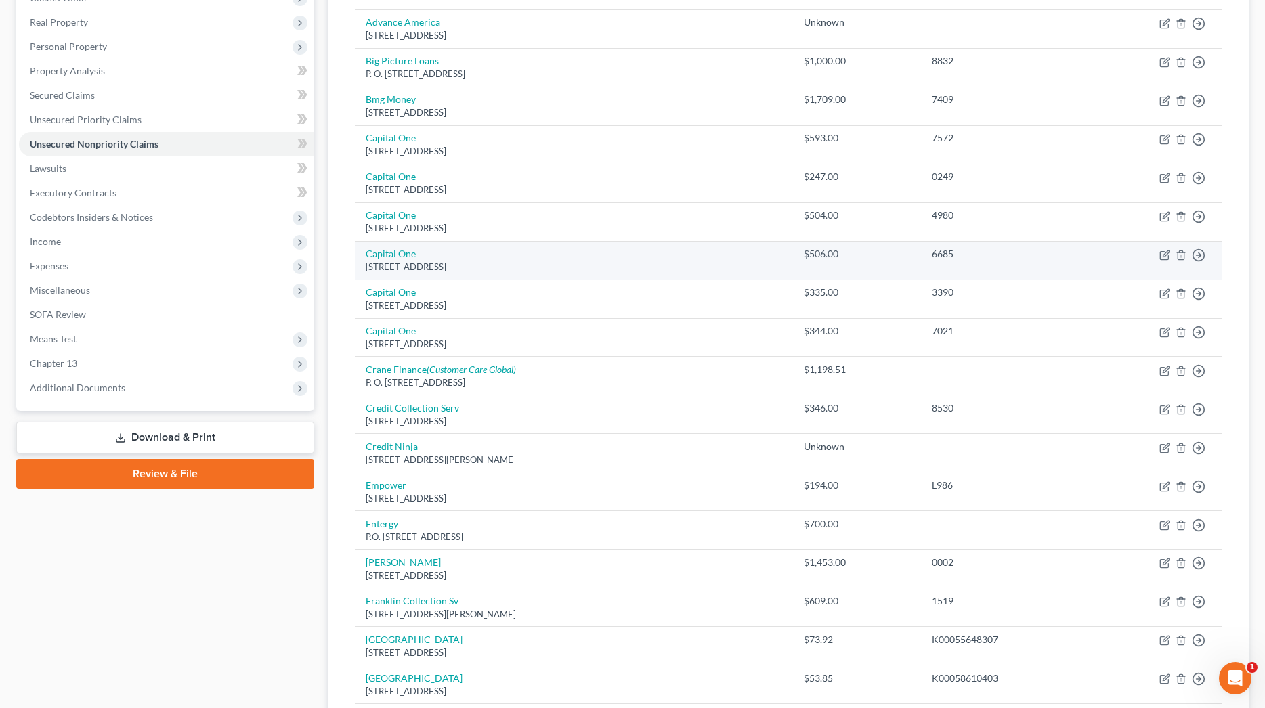
scroll to position [224, 0]
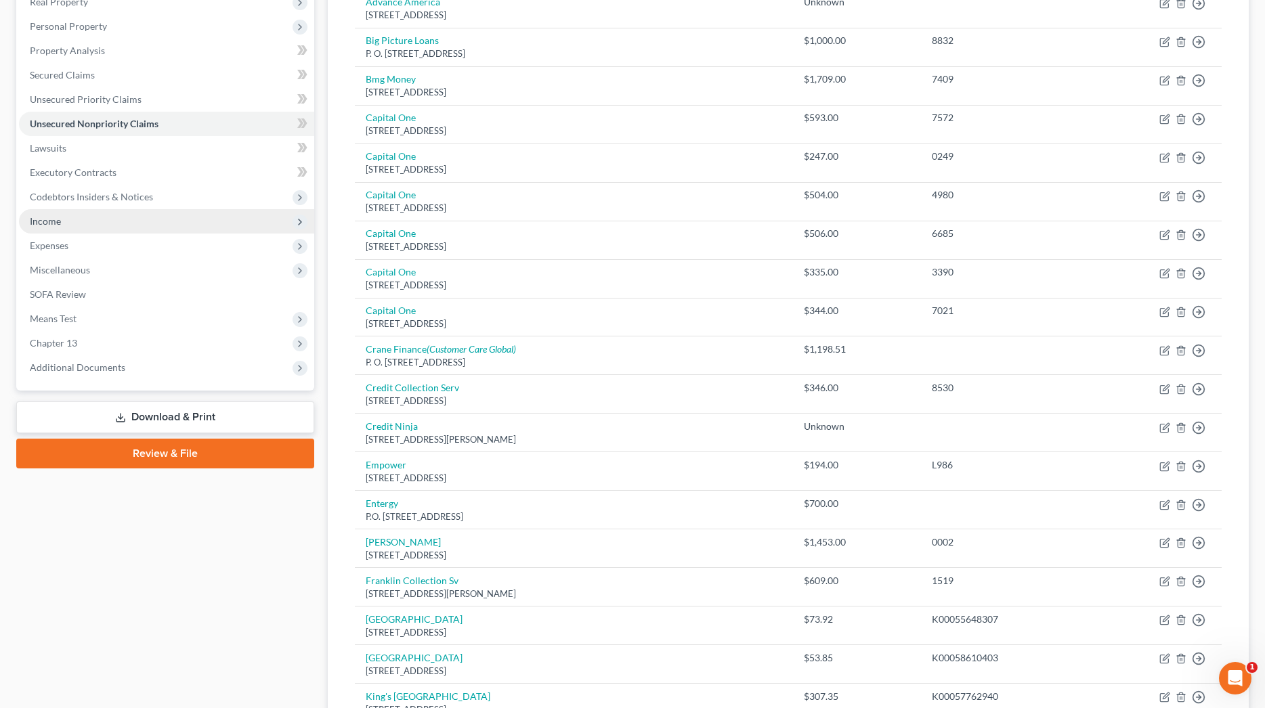
click at [62, 217] on span "Income" at bounding box center [166, 221] width 295 height 24
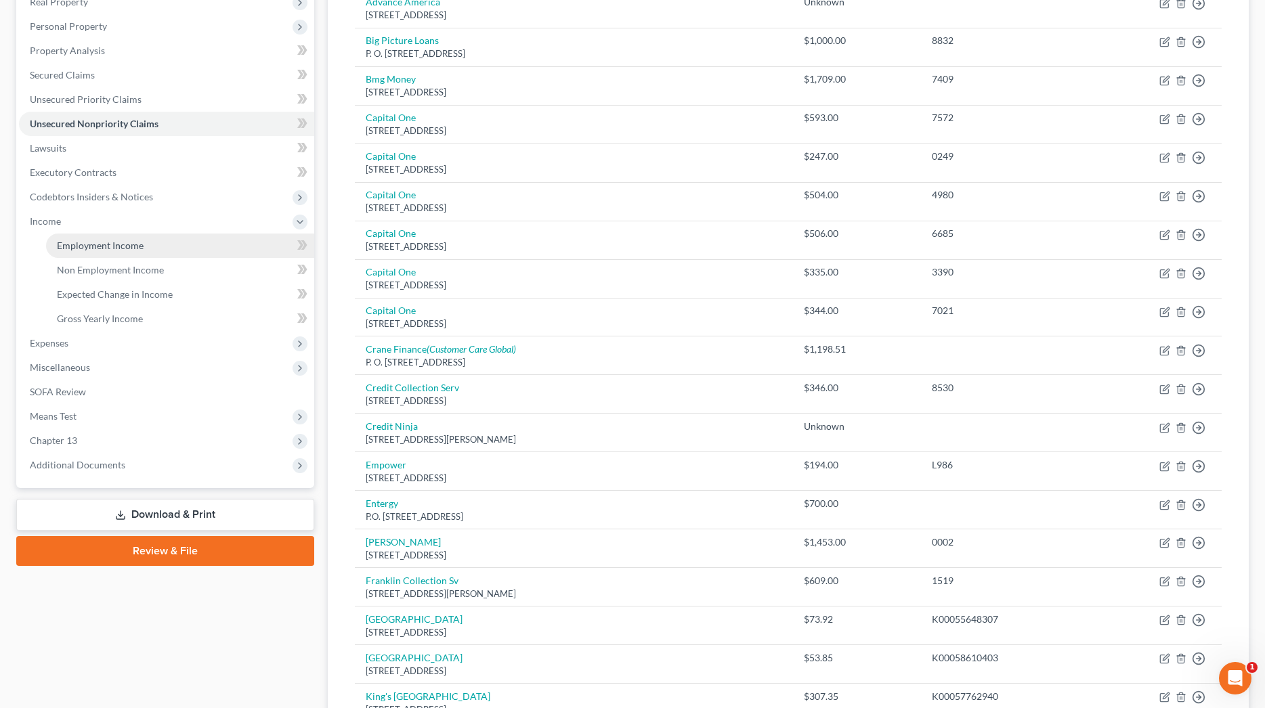
click at [87, 245] on span "Employment Income" at bounding box center [100, 246] width 87 height 12
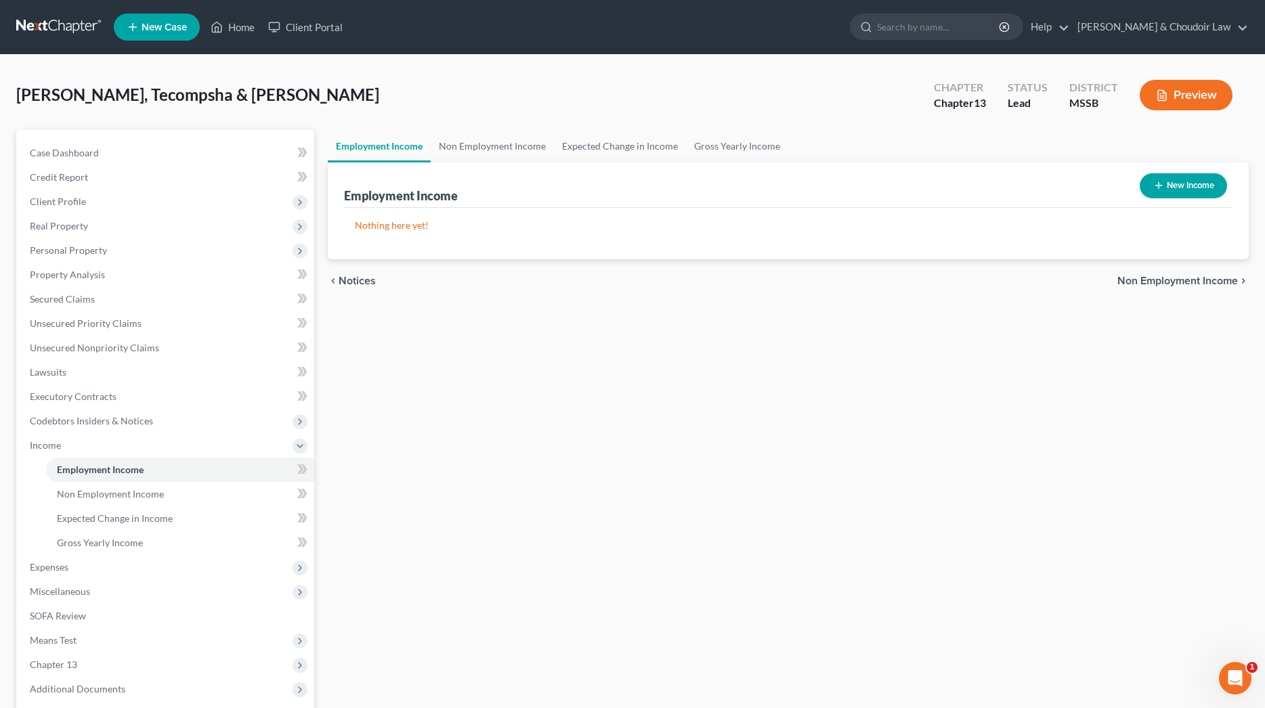
click at [1171, 186] on button "New Income" at bounding box center [1183, 185] width 87 height 25
select select "0"
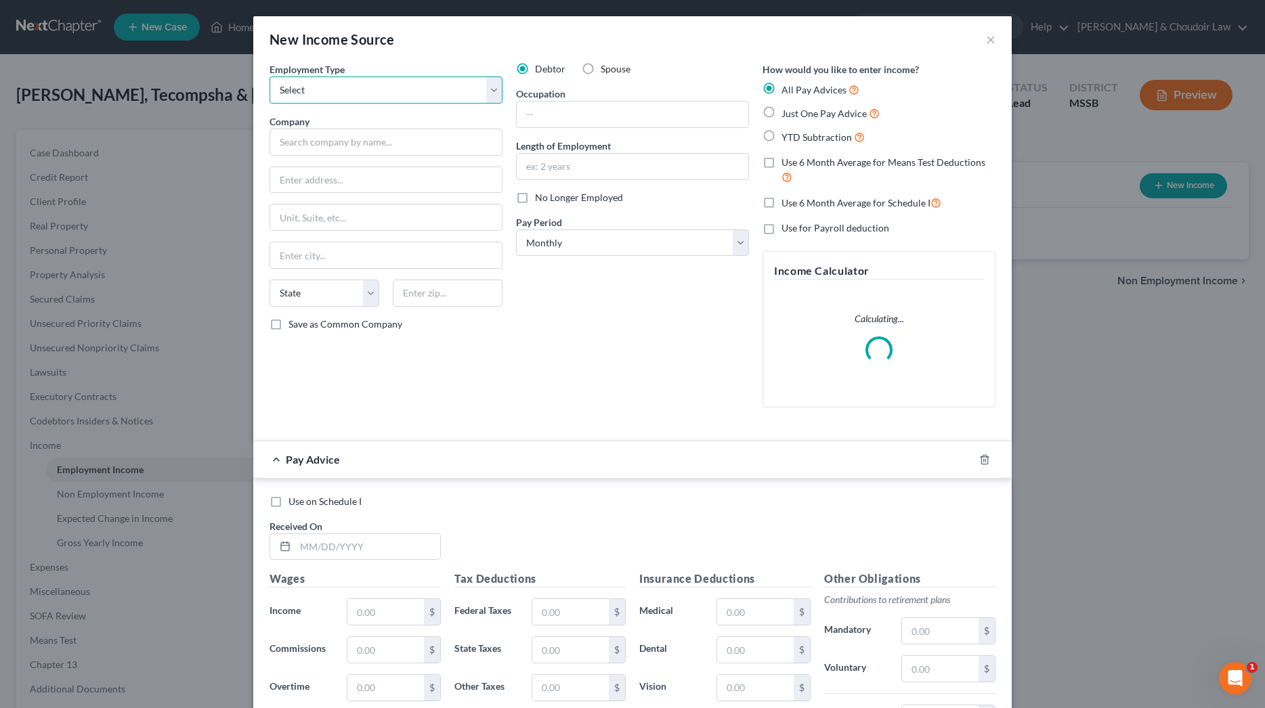
select select "0"
click at [358, 132] on input "text" at bounding box center [386, 142] width 233 height 27
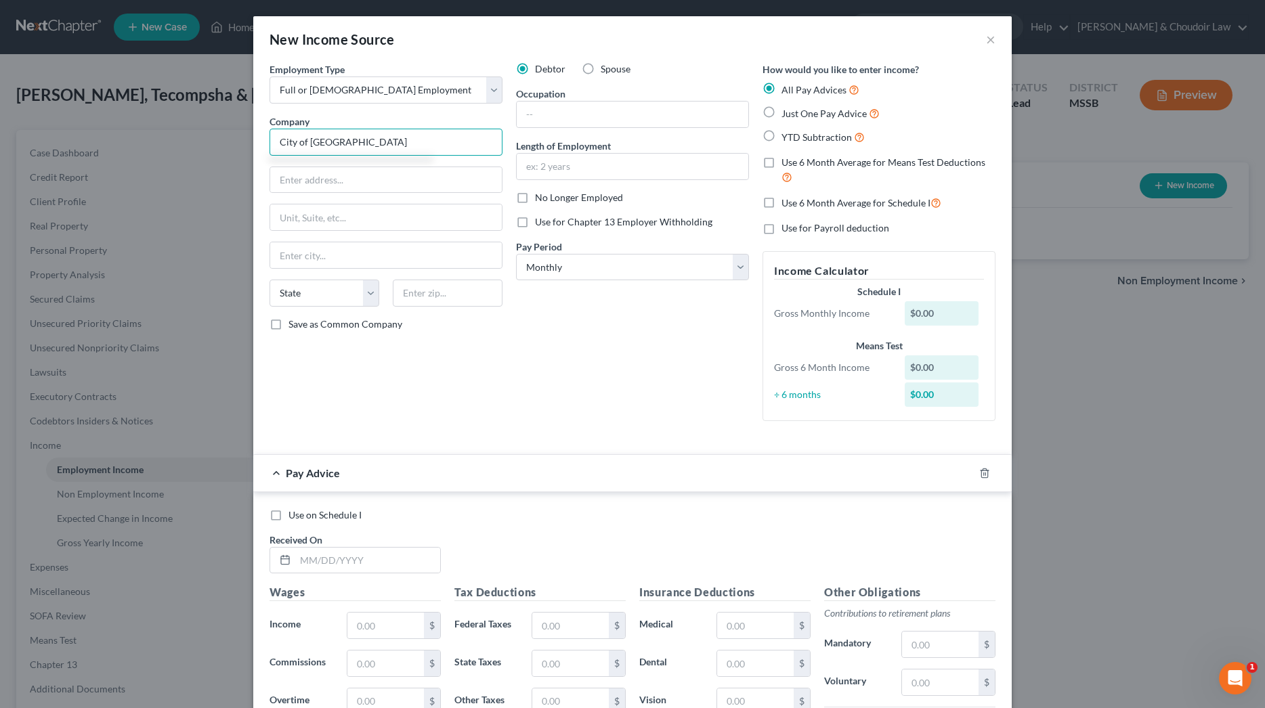
type input "City of [GEOGRAPHIC_DATA]"
type input "Police Captain"
type input "25 years"
select select "1"
click at [823, 158] on span "Use 6 Month Average for Means Test Deductions" at bounding box center [883, 162] width 204 height 12
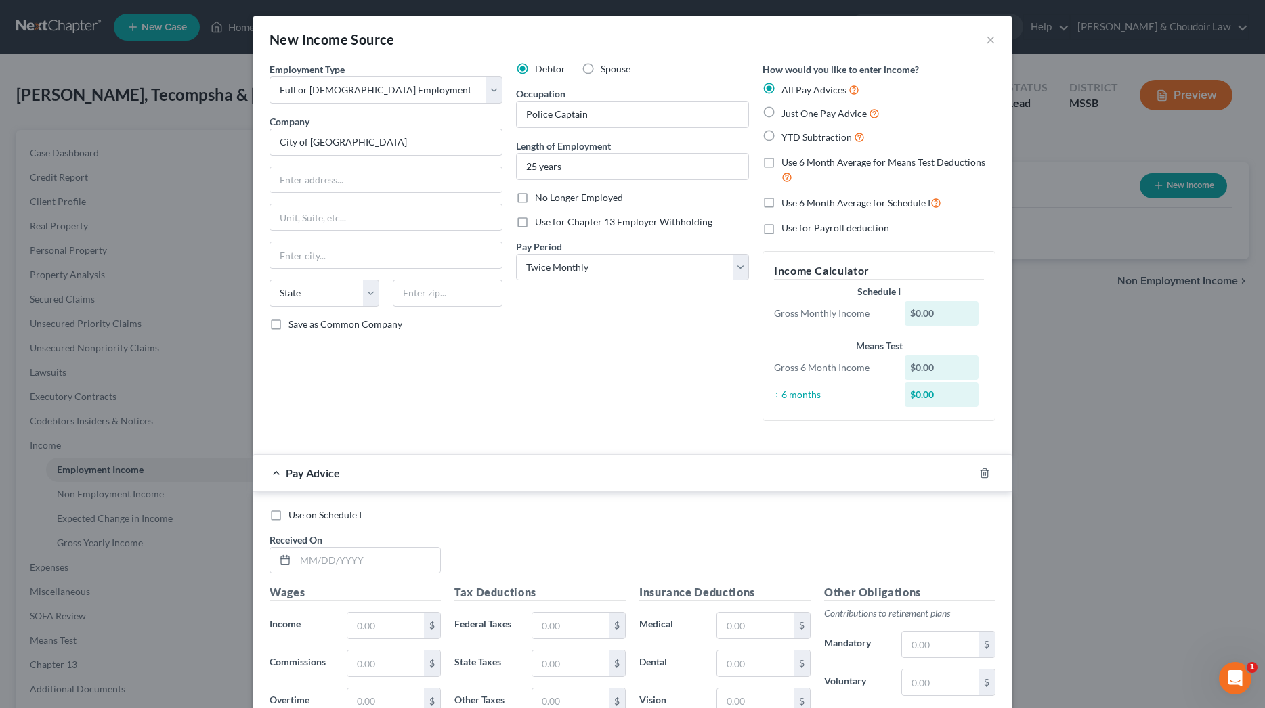
click at [796, 158] on input "Use 6 Month Average for Means Test Deductions" at bounding box center [791, 160] width 9 height 9
checkbox input "true"
click at [823, 197] on span "Use 6 Month Average for Schedule I" at bounding box center [855, 203] width 149 height 12
click at [796, 195] on input "Use 6 Month Average for Schedule I" at bounding box center [791, 199] width 9 height 9
checkbox input "true"
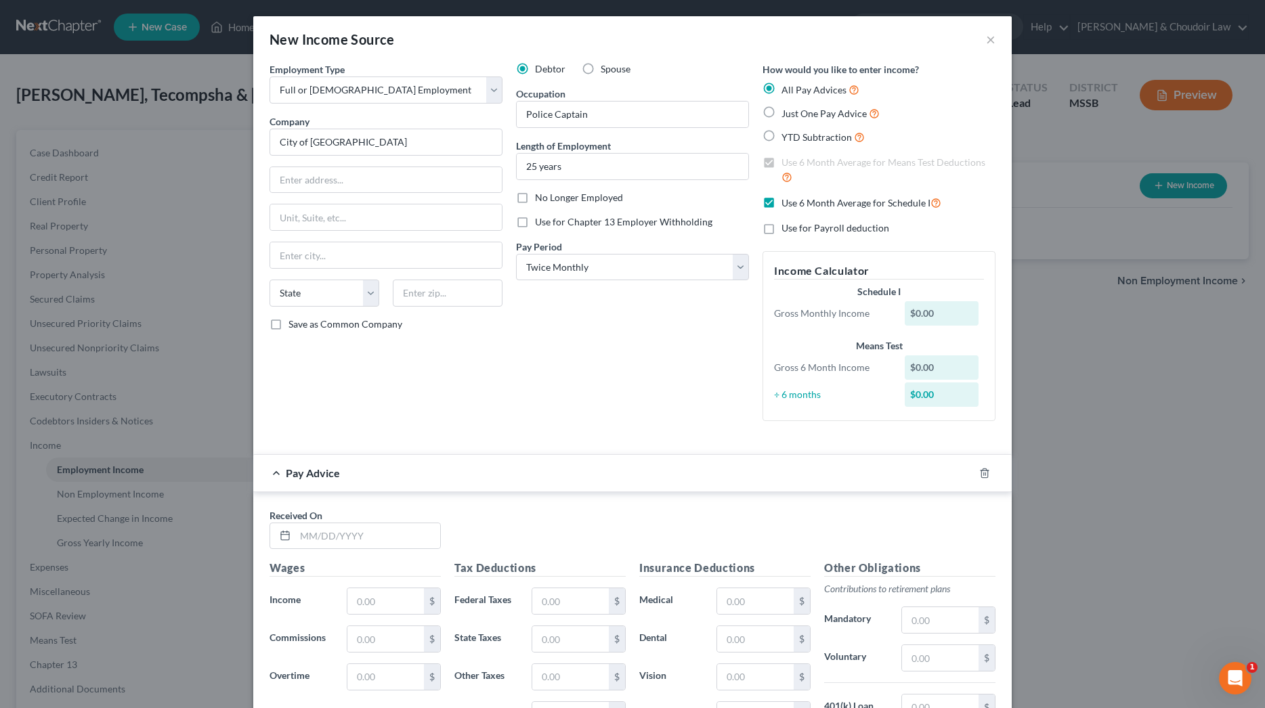
scroll to position [139, 0]
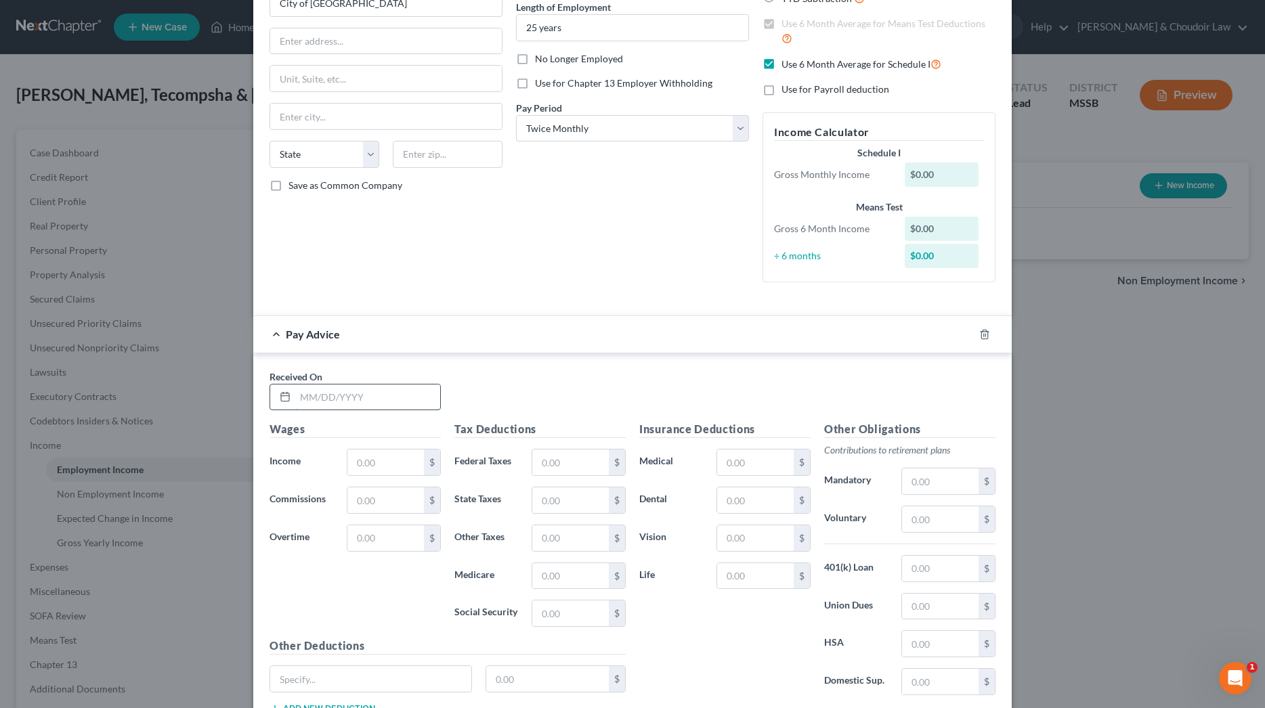
click at [380, 389] on input "text" at bounding box center [367, 398] width 145 height 26
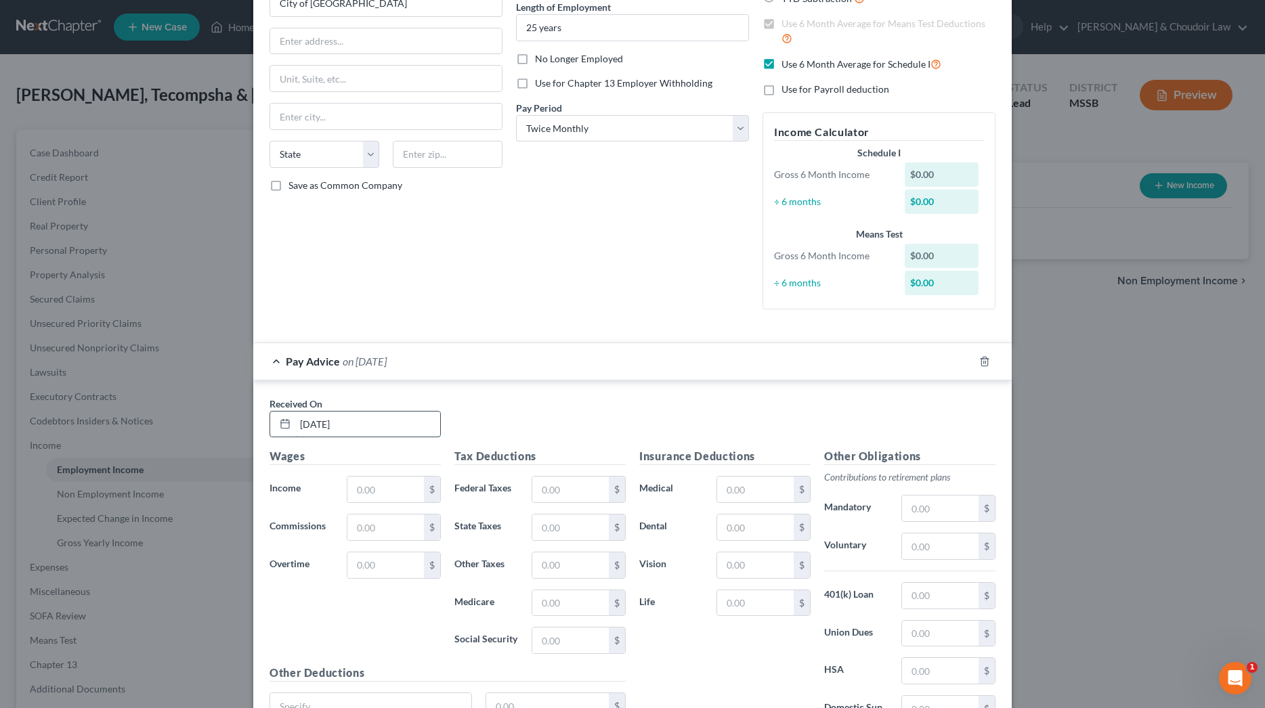
type input "[DATE]"
type input "3,342.68"
type input "203.12"
type input "95.00"
type input "46.84"
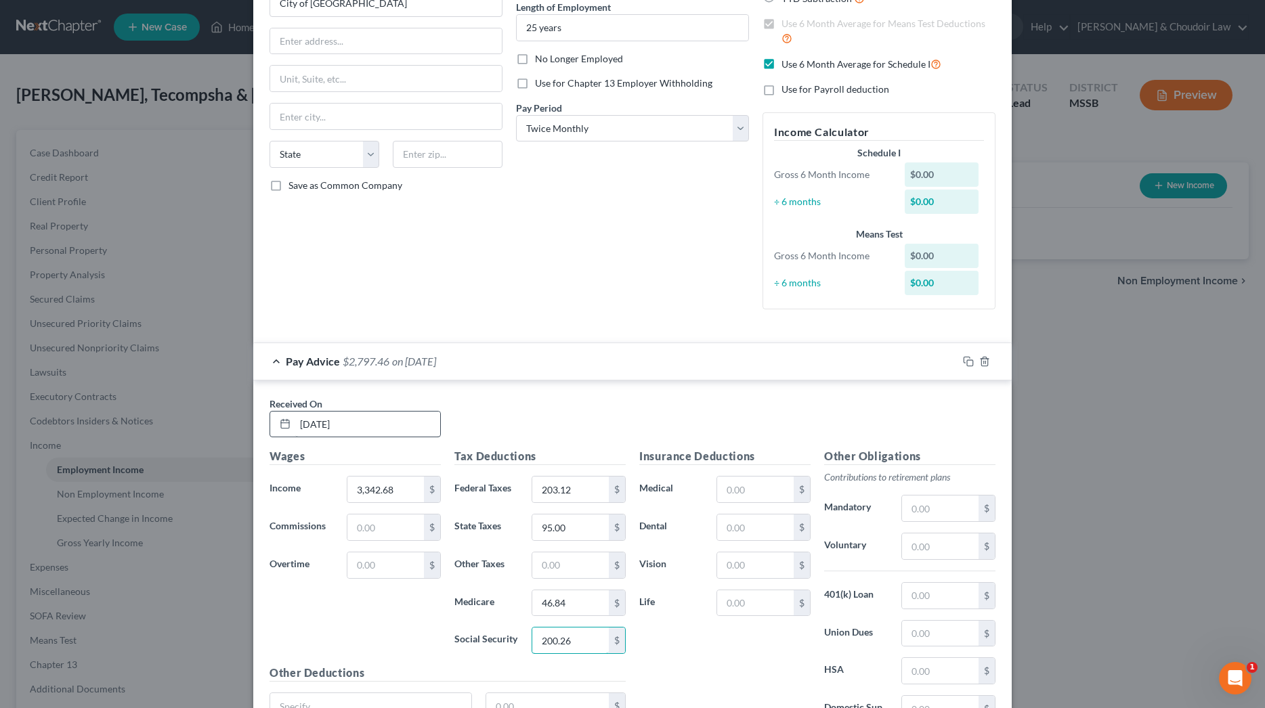
type input "200.26"
click at [931, 511] on input "text" at bounding box center [940, 508] width 77 height 26
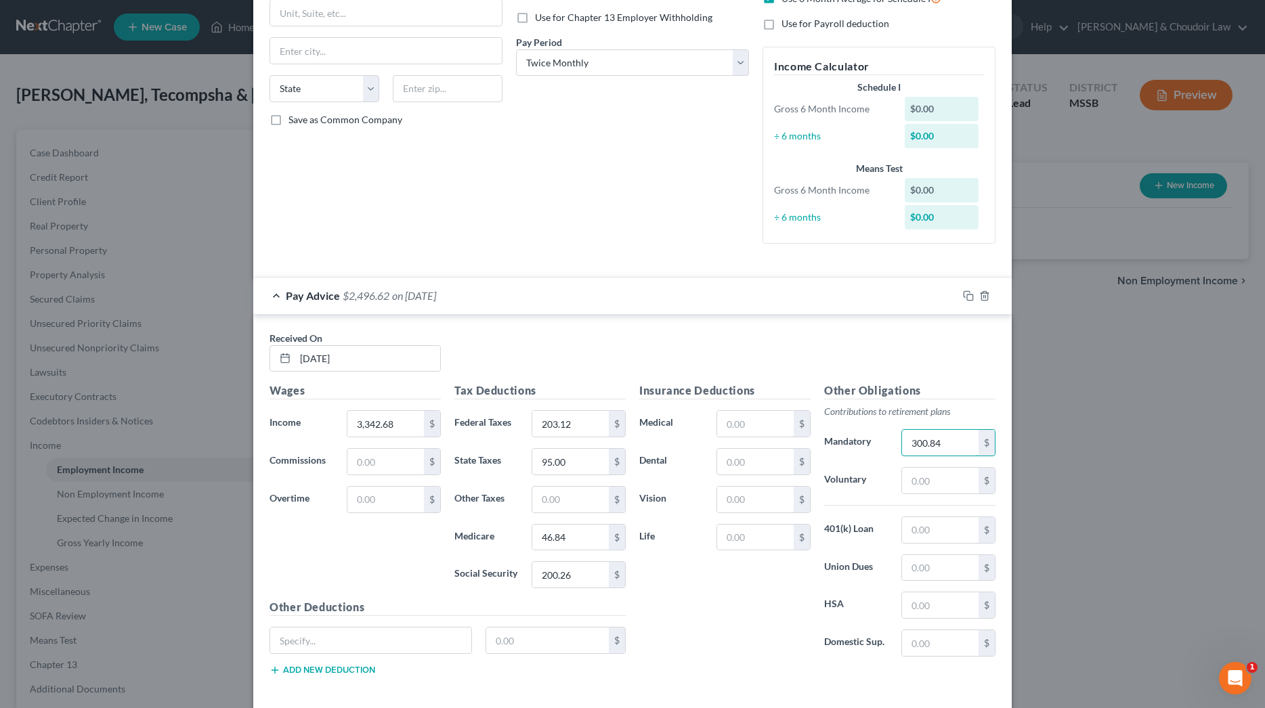
scroll to position [230, 0]
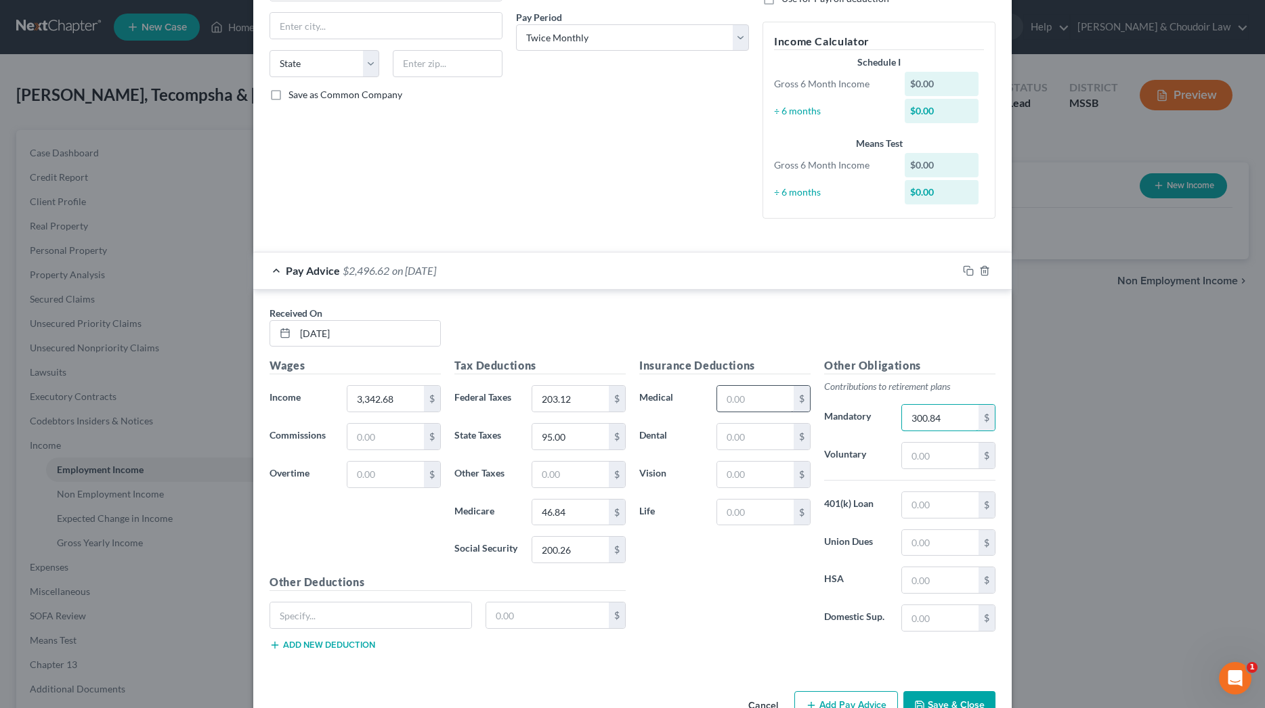
type input "300.84"
click at [752, 401] on input "text" at bounding box center [755, 399] width 77 height 26
type input "30.75"
type input "29.54"
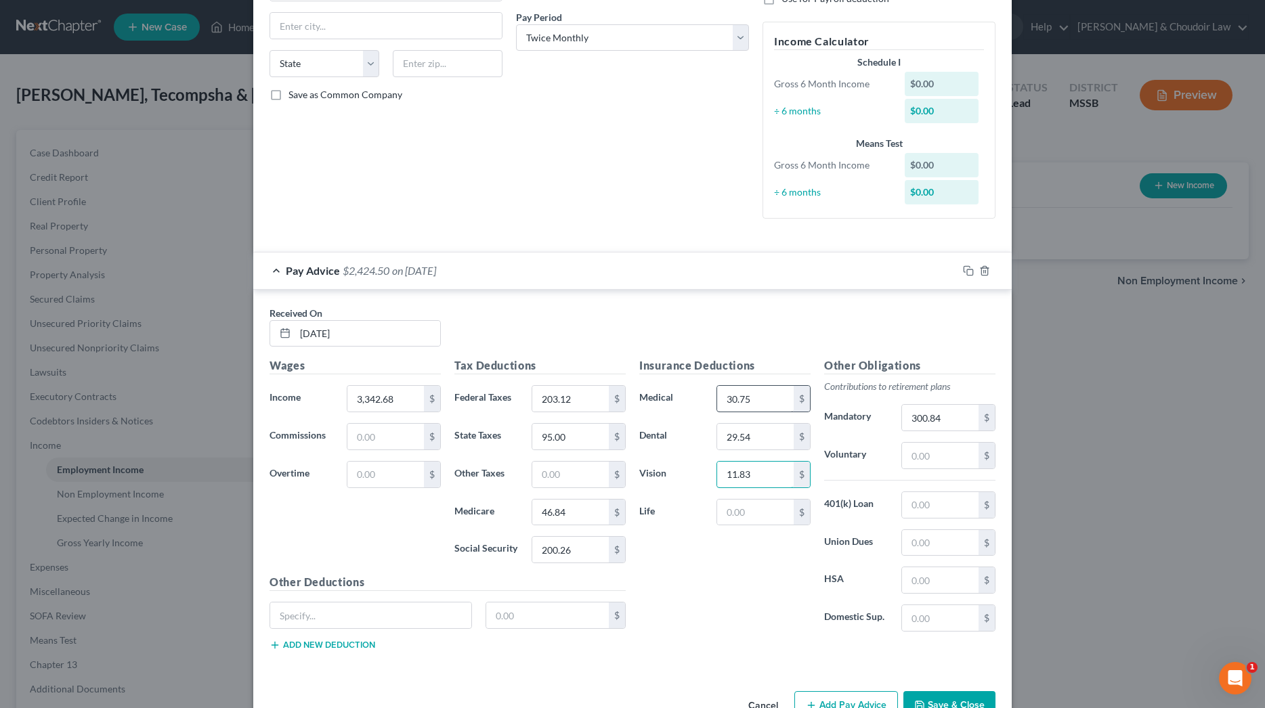
type input "11.83"
click at [933, 618] on input "text" at bounding box center [940, 618] width 77 height 26
type input "358"
click at [422, 612] on input "text" at bounding box center [370, 616] width 201 height 26
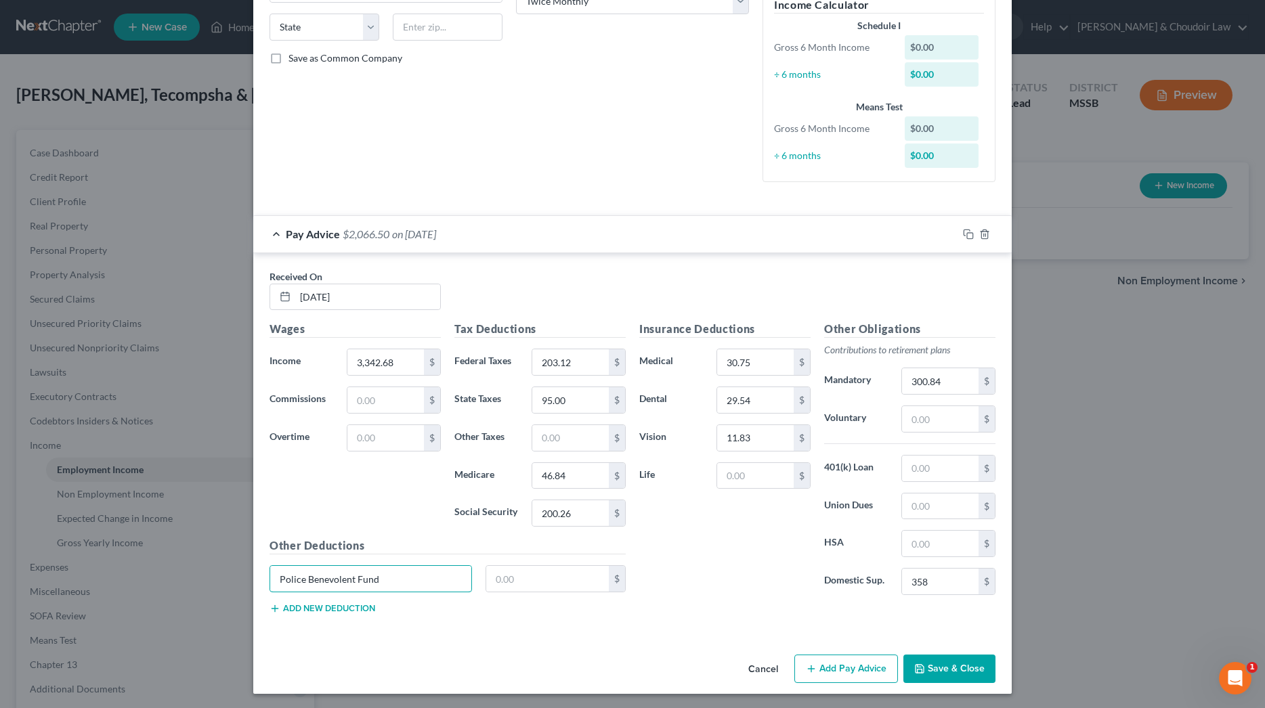
scroll to position [265, 0]
type input "Police Benevolent Fund"
click at [554, 581] on input "text" at bounding box center [547, 580] width 123 height 26
type input "15.75"
click at [345, 605] on button "Add new deduction" at bounding box center [323, 610] width 106 height 11
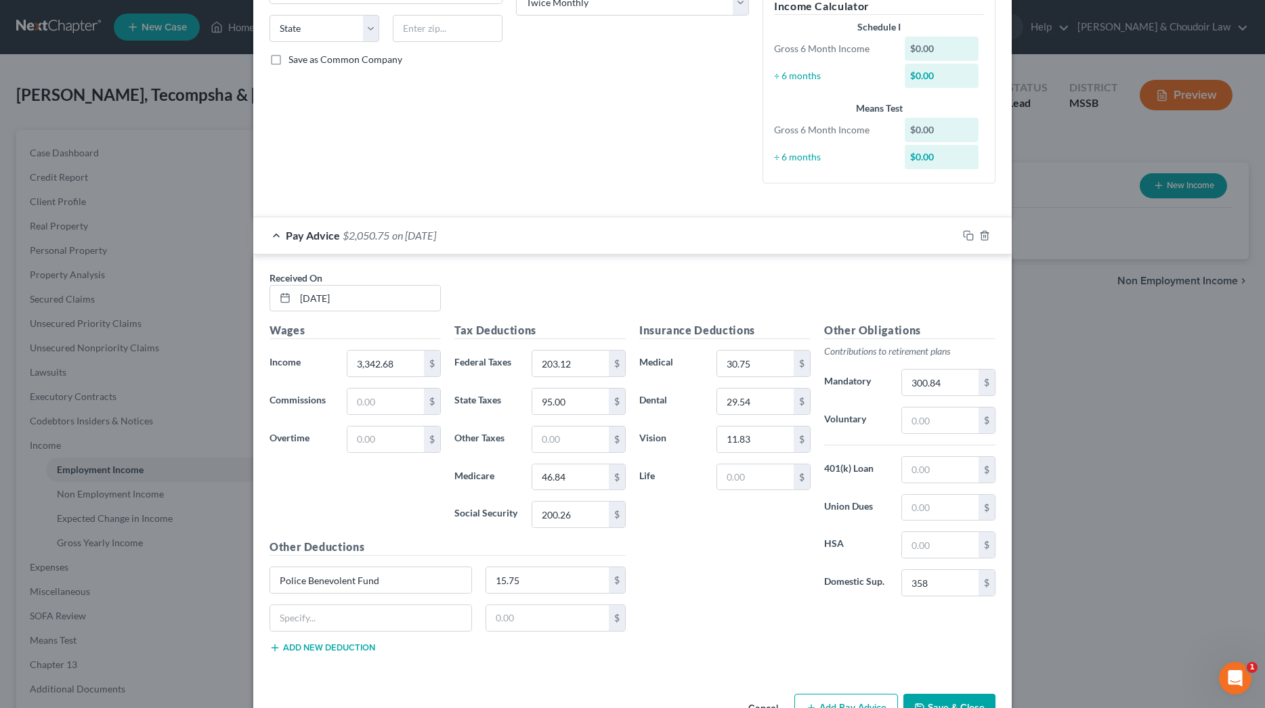
click at [335, 650] on button "Add new deduction" at bounding box center [323, 648] width 106 height 11
click at [337, 682] on button "Add new deduction" at bounding box center [323, 686] width 106 height 11
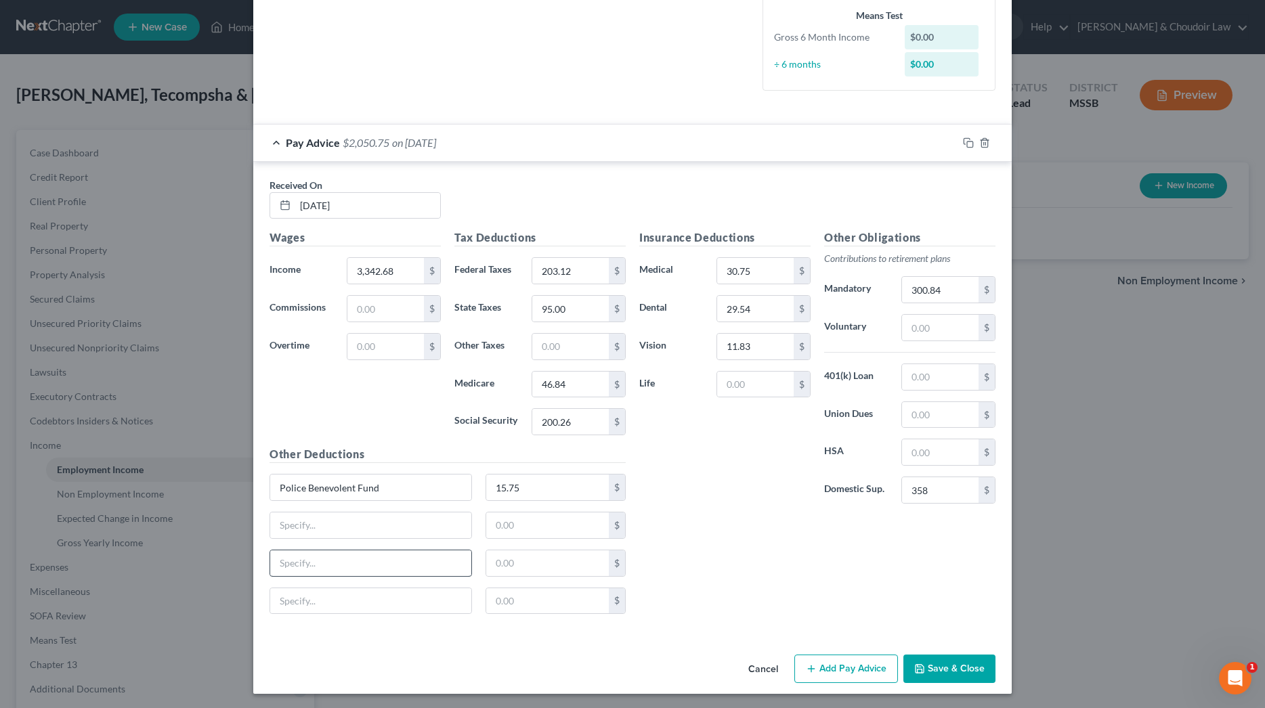
scroll to position [356, 0]
type input "PP Legal"
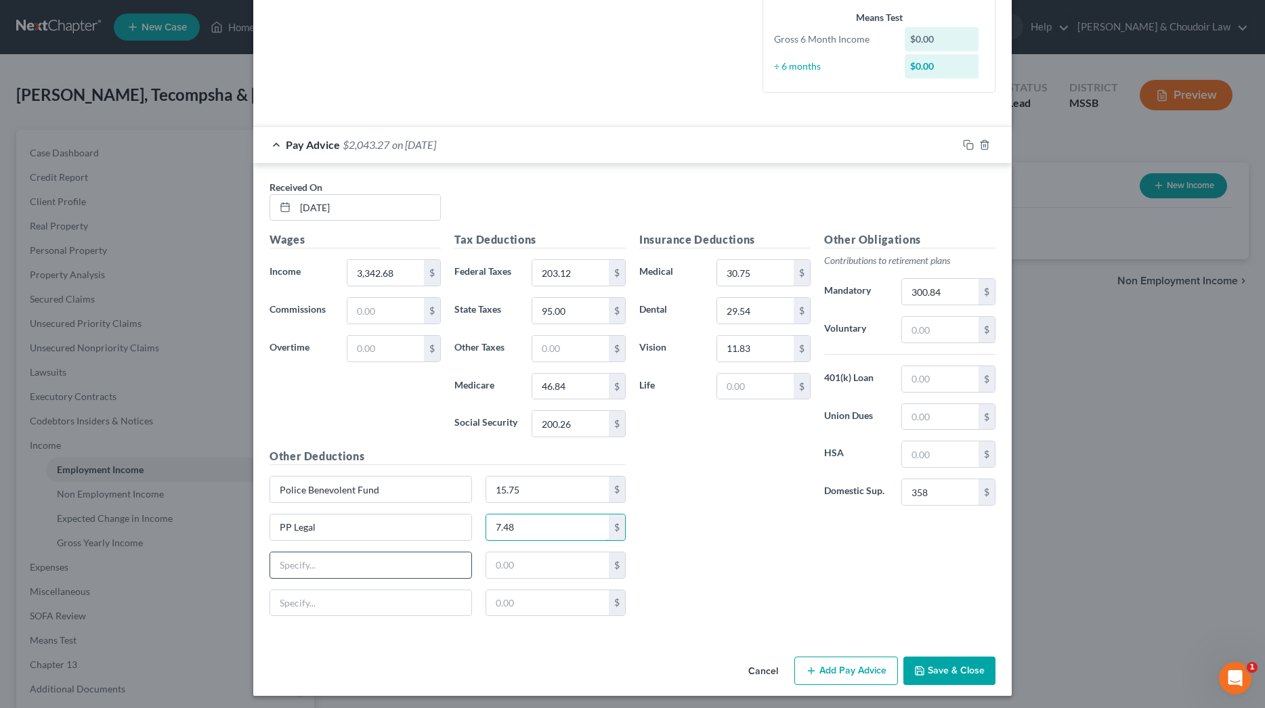
type input "7.48"
type input "Cafe"
type input "25.08"
click at [741, 384] on input "text" at bounding box center [755, 386] width 77 height 26
click at [772, 379] on input "56.51" at bounding box center [755, 386] width 77 height 26
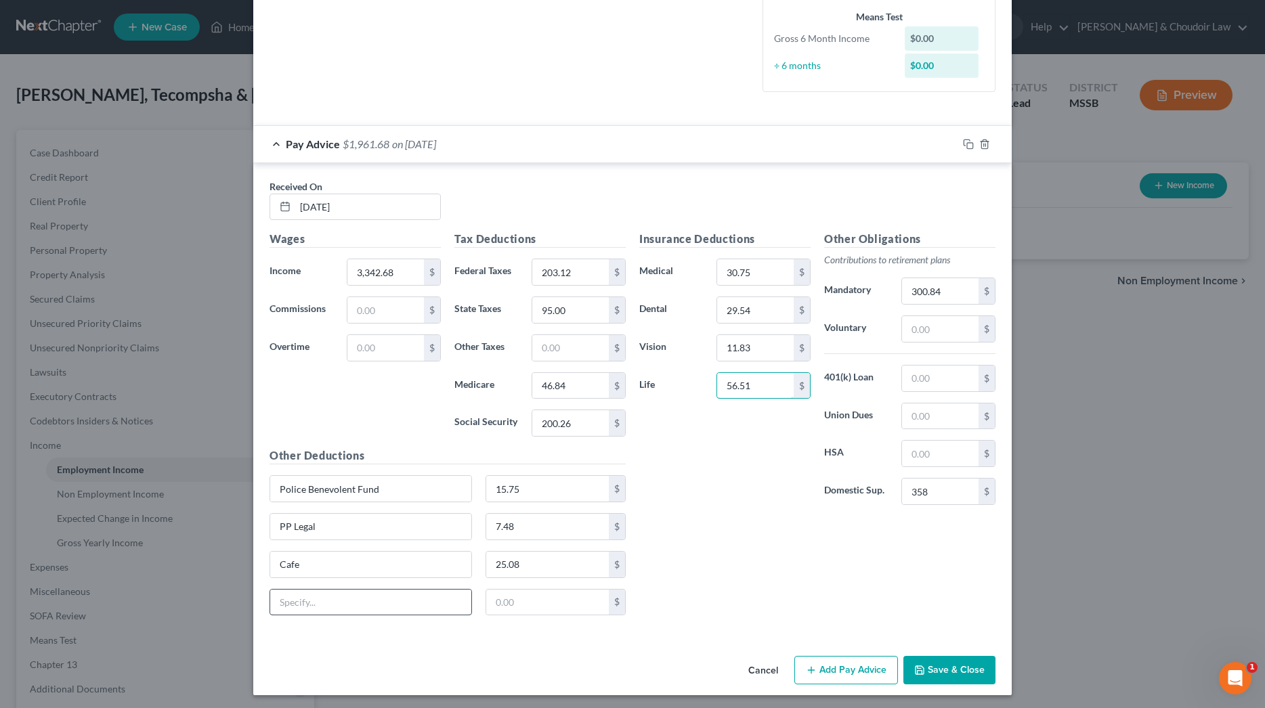
type input "56.51"
click at [425, 602] on input "text" at bounding box center [370, 603] width 201 height 26
type input "c/s city"
type input "1.00"
click at [596, 270] on input "203.12" at bounding box center [570, 272] width 77 height 26
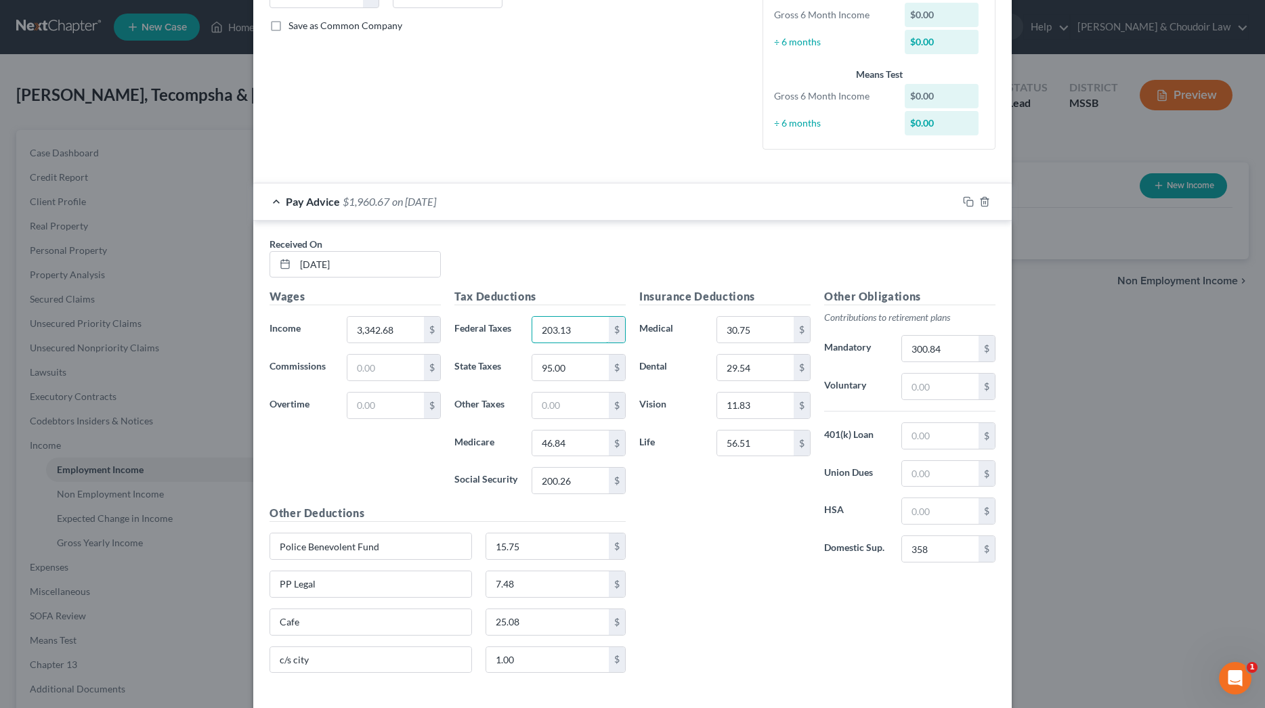
scroll to position [295, 0]
type input "203.13"
click at [970, 204] on rect "button" at bounding box center [970, 207] width 6 height 6
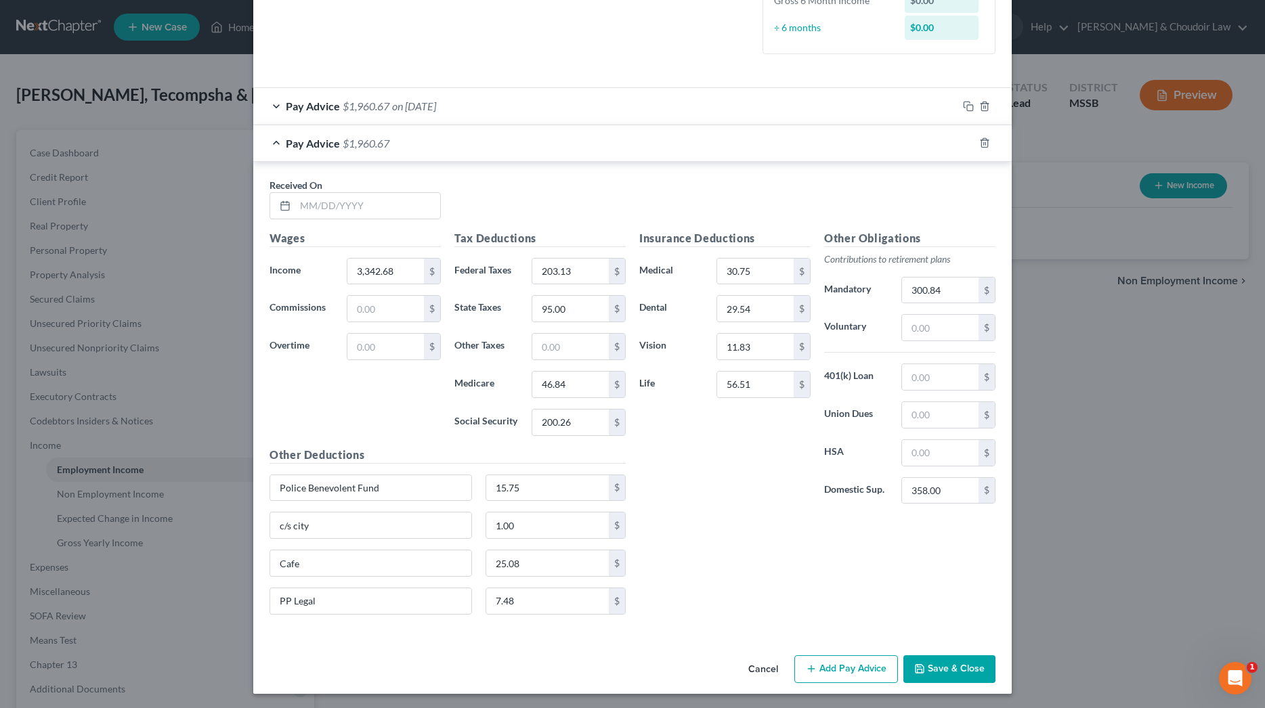
scroll to position [393, 0]
click at [392, 207] on input "text" at bounding box center [367, 207] width 145 height 26
click at [969, 142] on icon "button" at bounding box center [968, 144] width 11 height 11
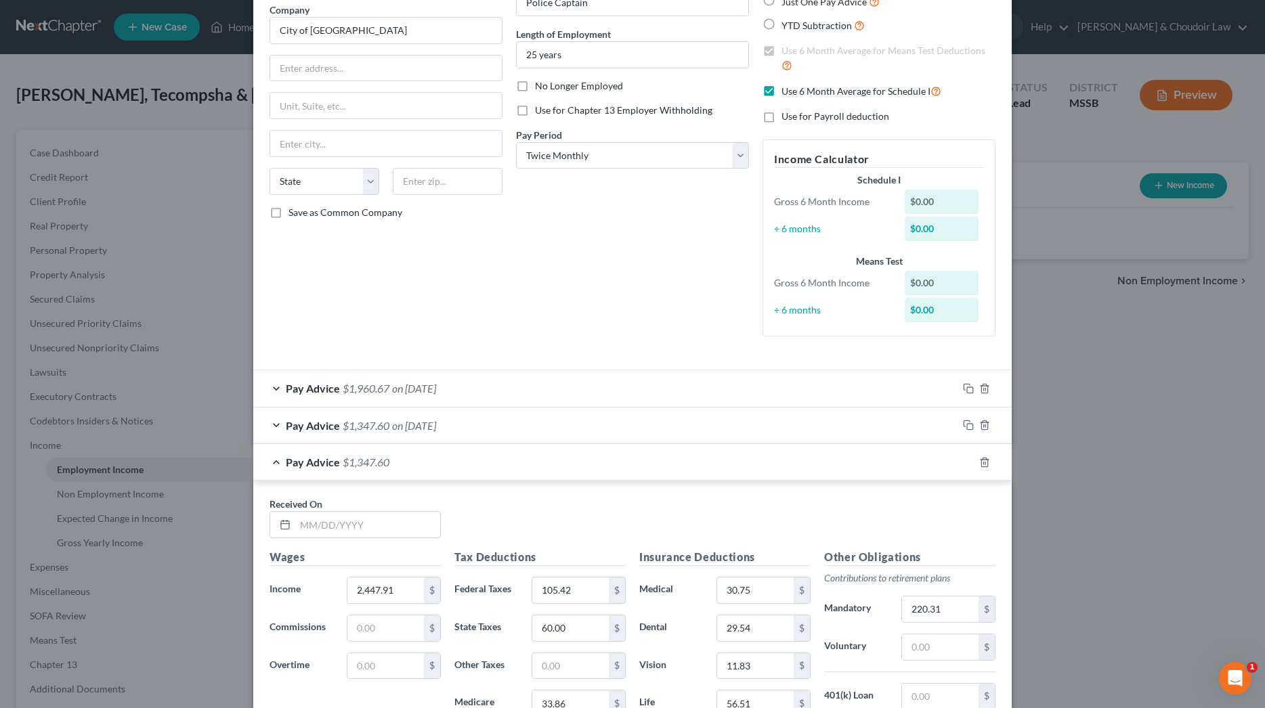
scroll to position [116, 0]
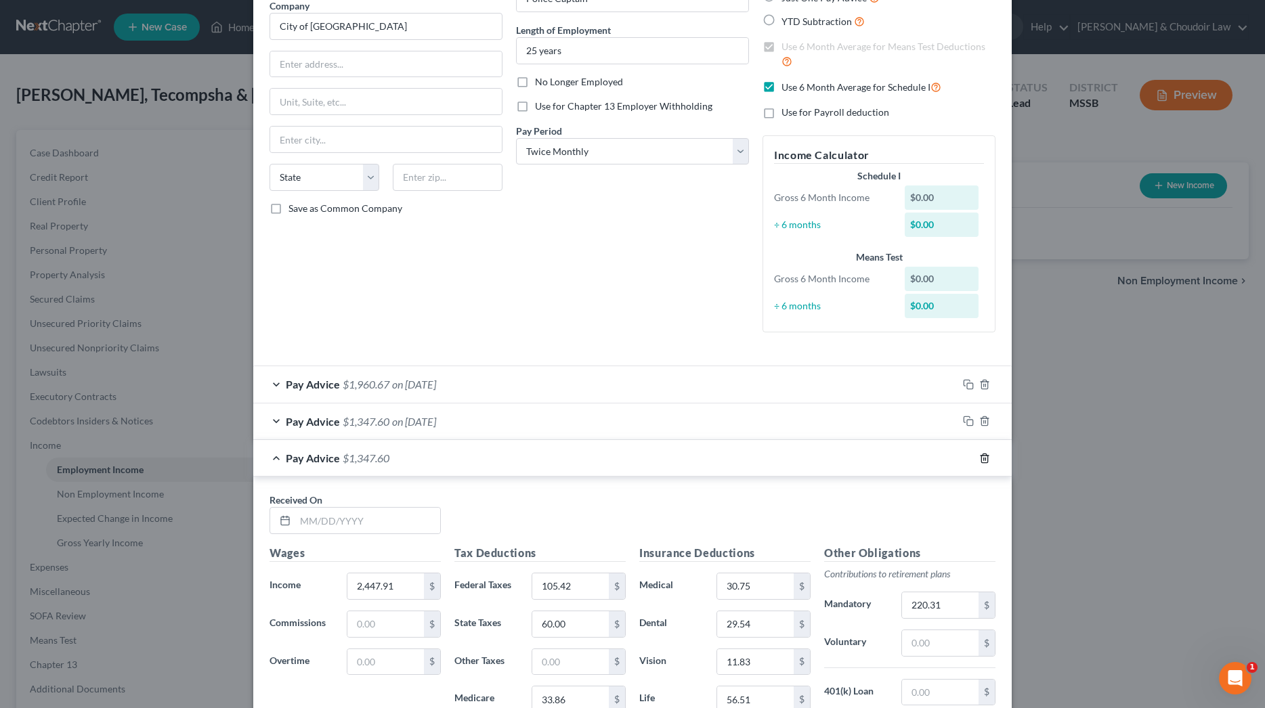
click at [989, 417] on icon "button" at bounding box center [984, 421] width 11 height 11
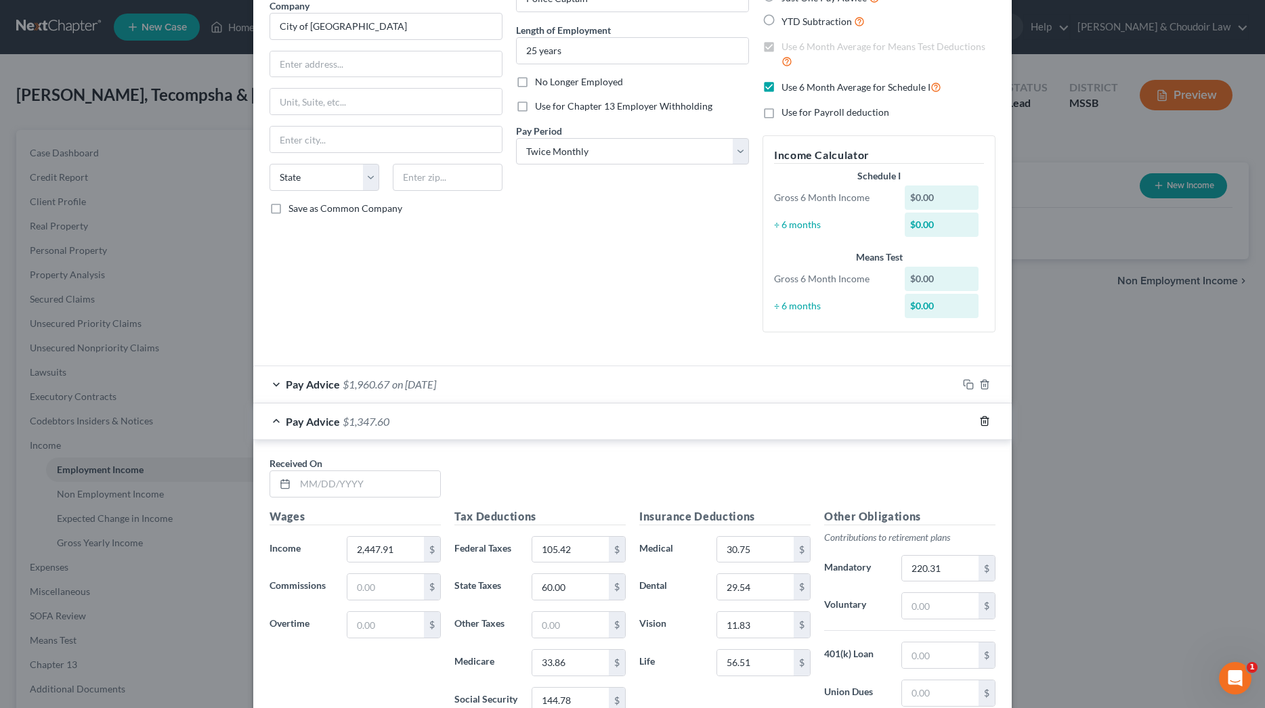
click at [987, 385] on icon "button" at bounding box center [984, 384] width 11 height 11
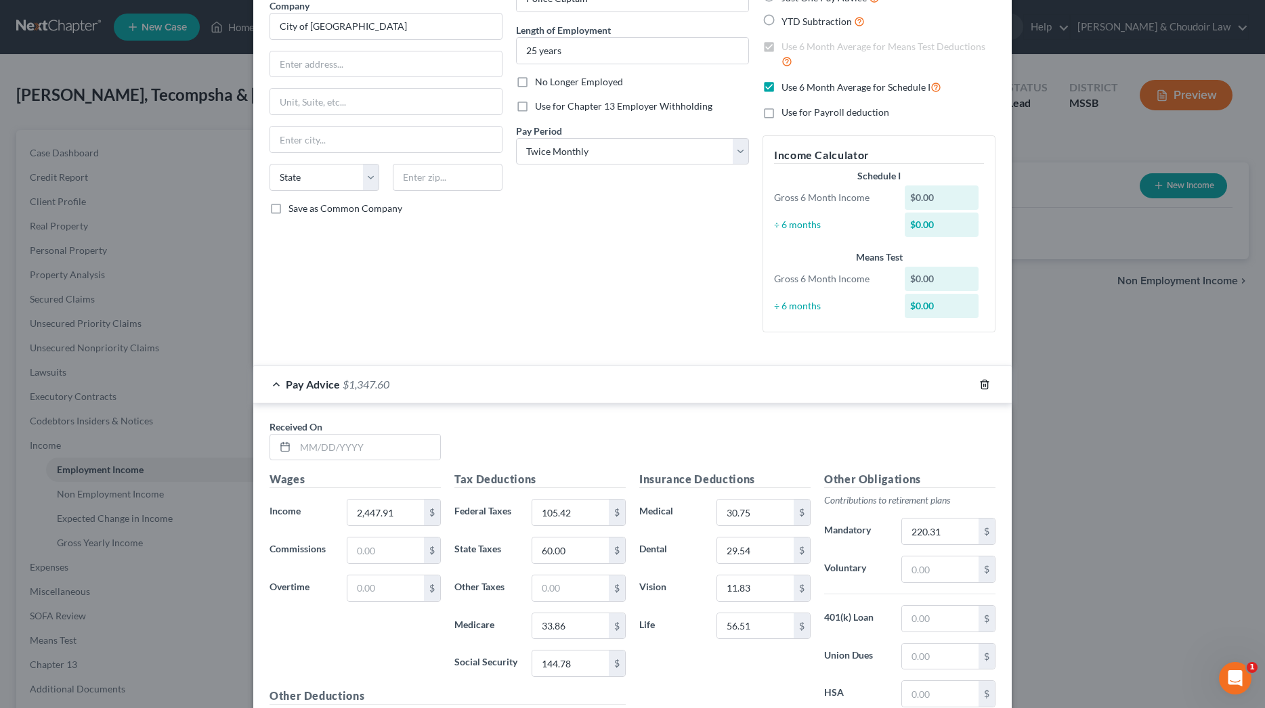
click at [987, 383] on icon "button" at bounding box center [984, 384] width 11 height 11
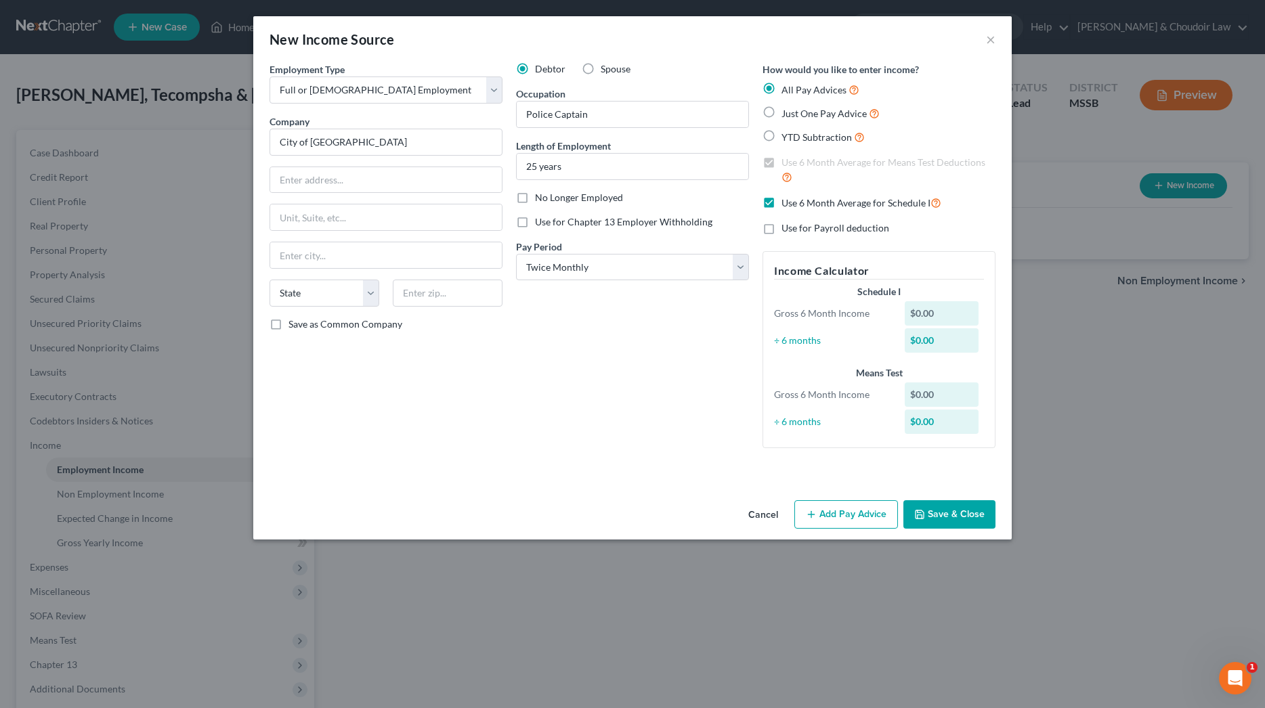
click at [758, 517] on button "Cancel" at bounding box center [762, 515] width 51 height 27
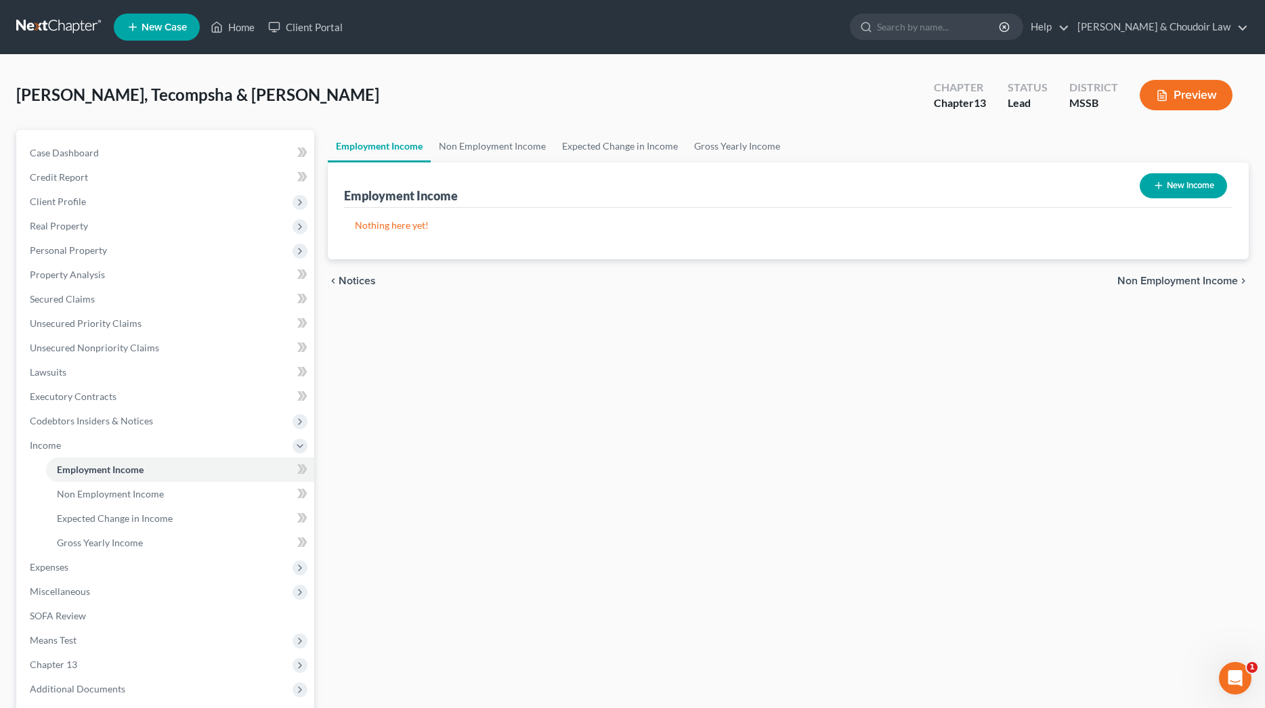
scroll to position [3, 0]
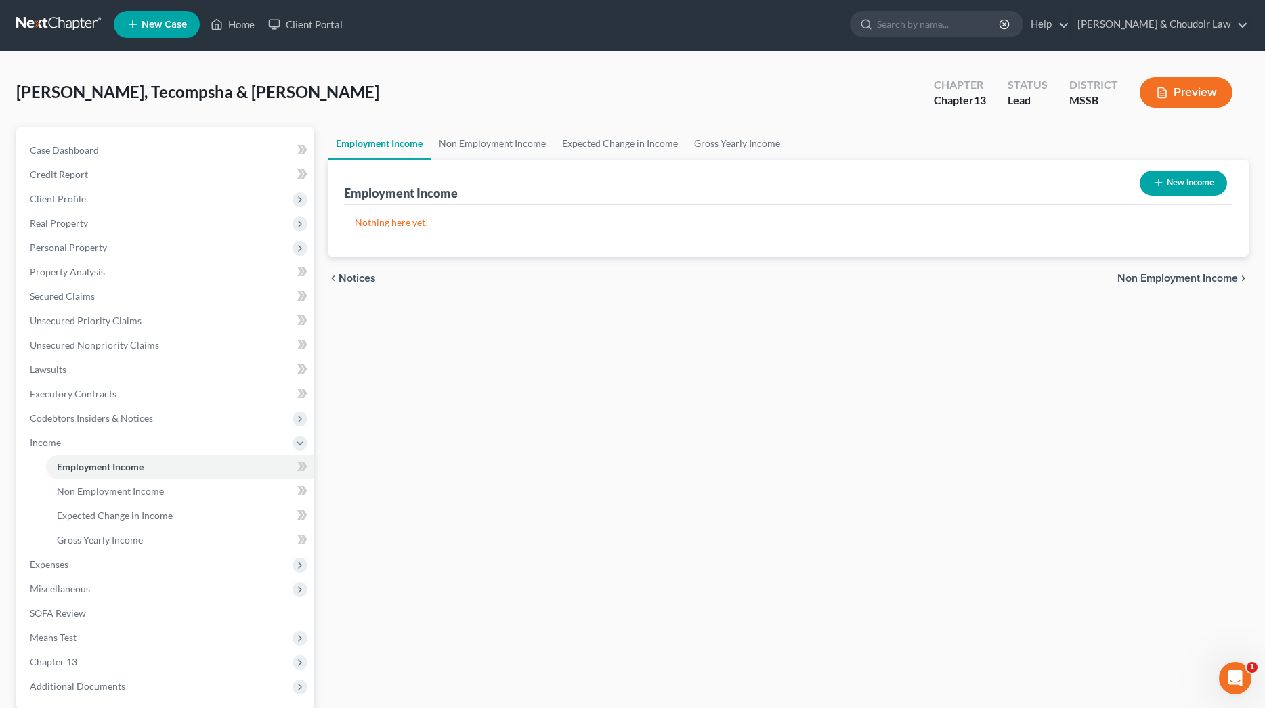
click at [1174, 190] on button "New Income" at bounding box center [1183, 183] width 87 height 25
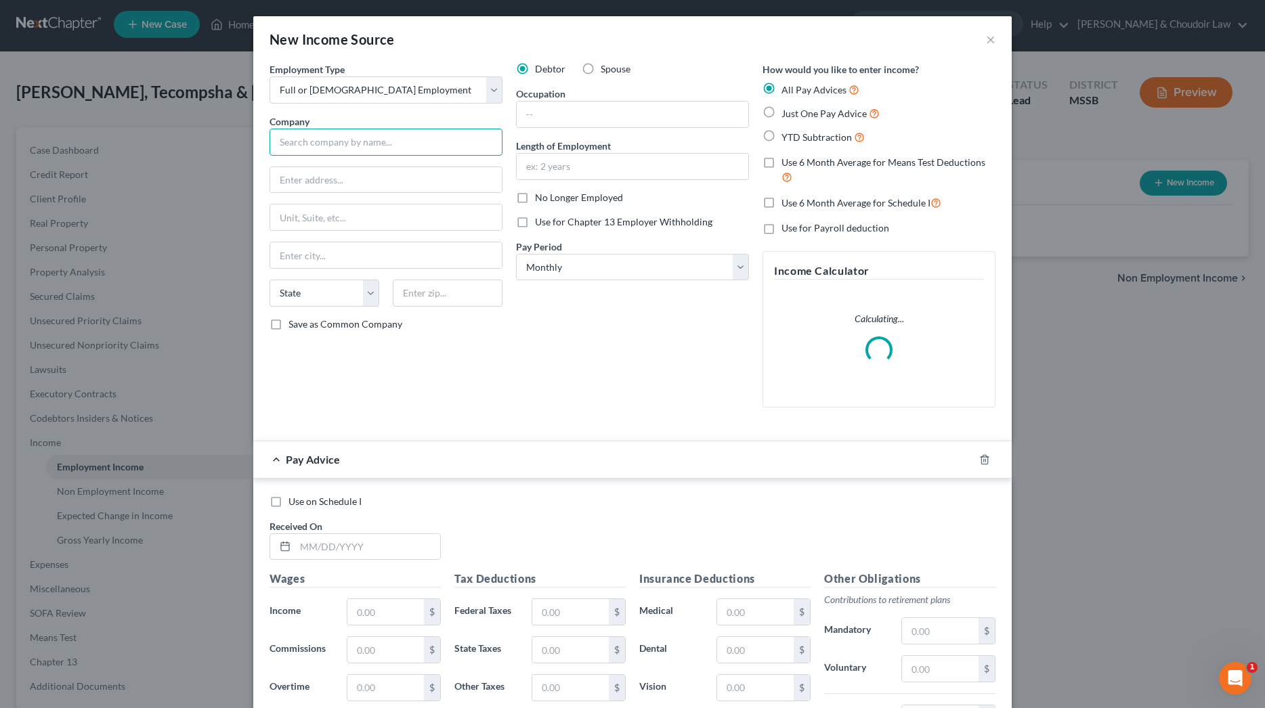
click at [362, 134] on input "text" at bounding box center [386, 142] width 233 height 27
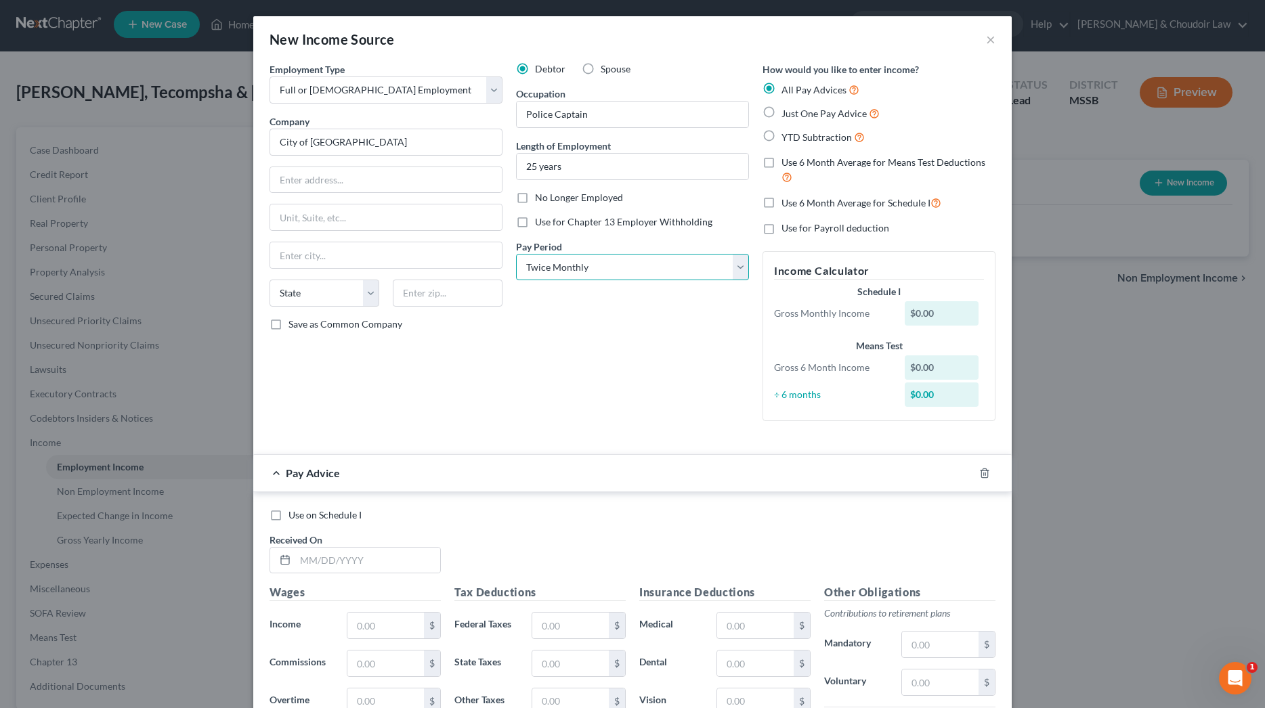
scroll to position [5, 0]
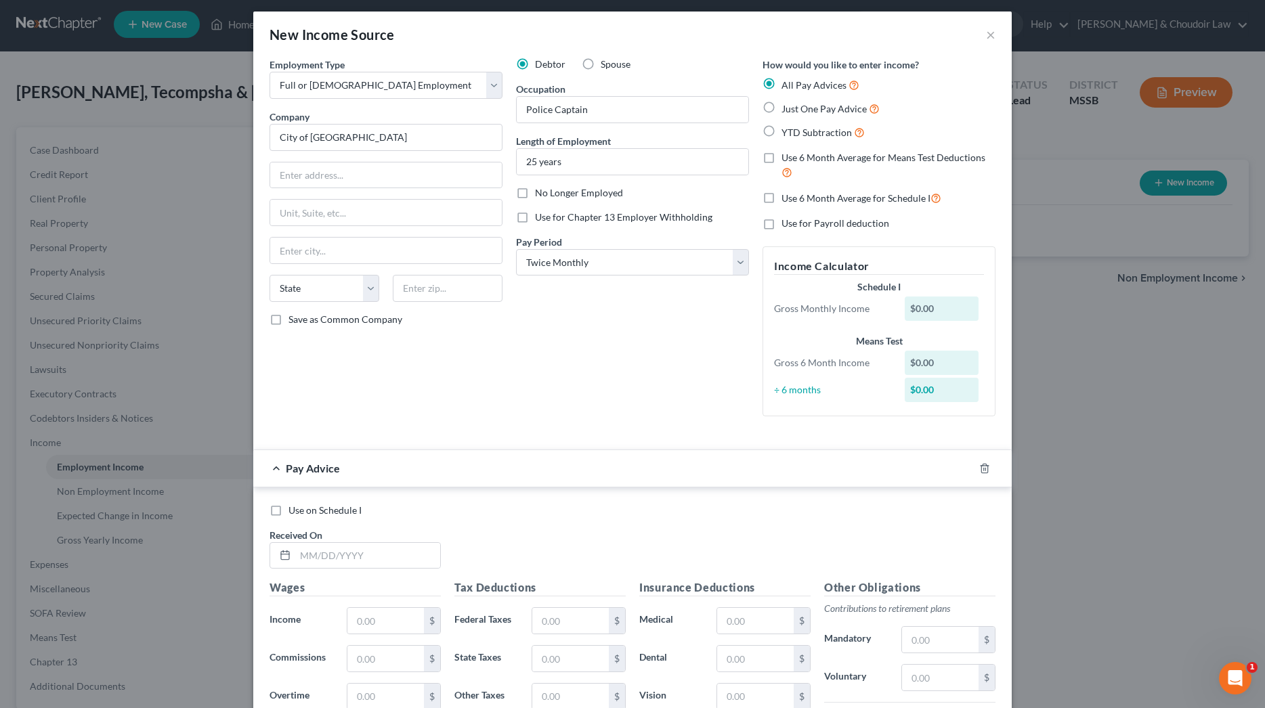
click at [815, 156] on span "Use 6 Month Average for Means Test Deductions" at bounding box center [883, 158] width 204 height 12
click at [796, 156] on input "Use 6 Month Average for Means Test Deductions" at bounding box center [791, 155] width 9 height 9
click at [816, 192] on span "Use 6 Month Average for Schedule I" at bounding box center [855, 198] width 149 height 12
click at [796, 192] on input "Use 6 Month Average for Schedule I" at bounding box center [791, 194] width 9 height 9
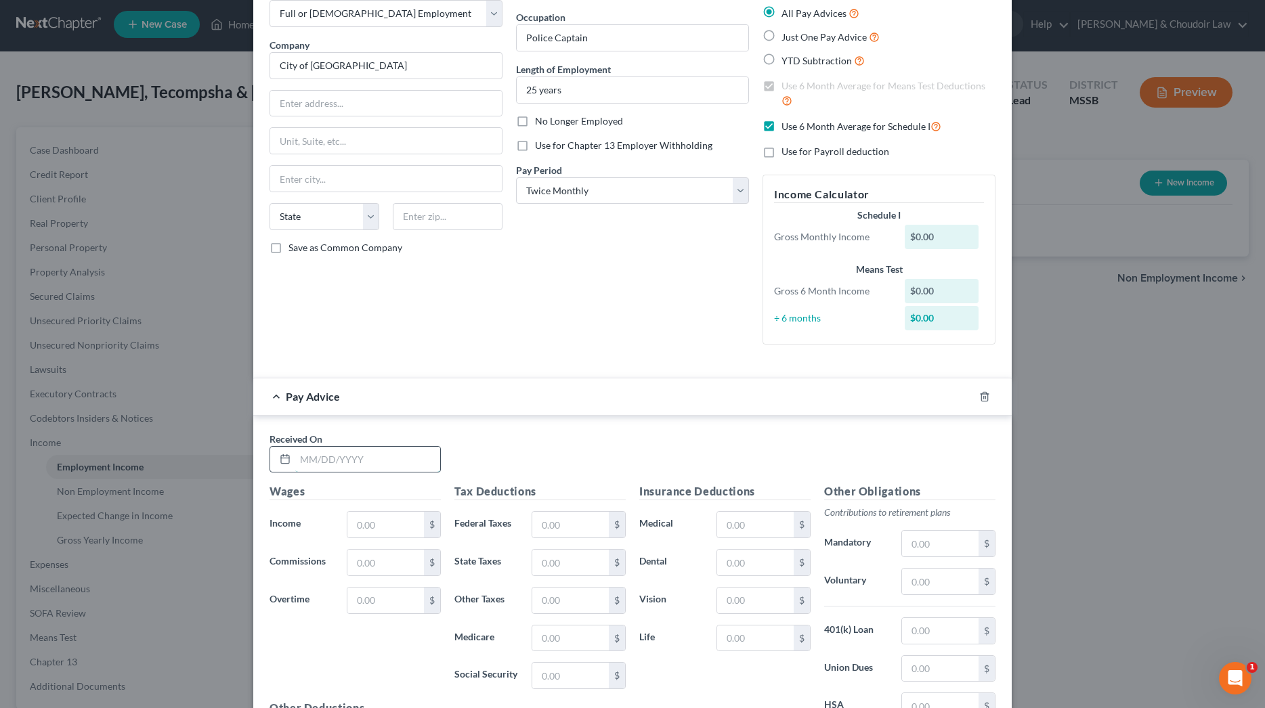
click at [403, 458] on input "text" at bounding box center [367, 460] width 145 height 26
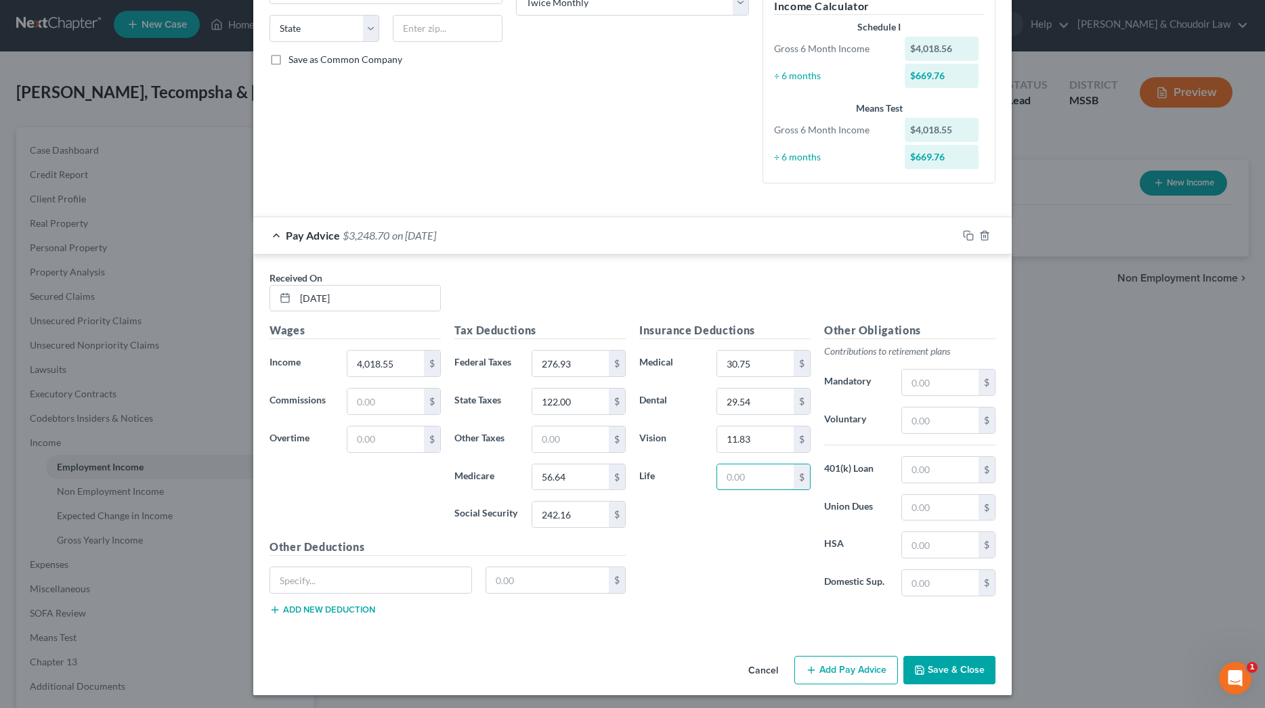
scroll to position [263, 0]
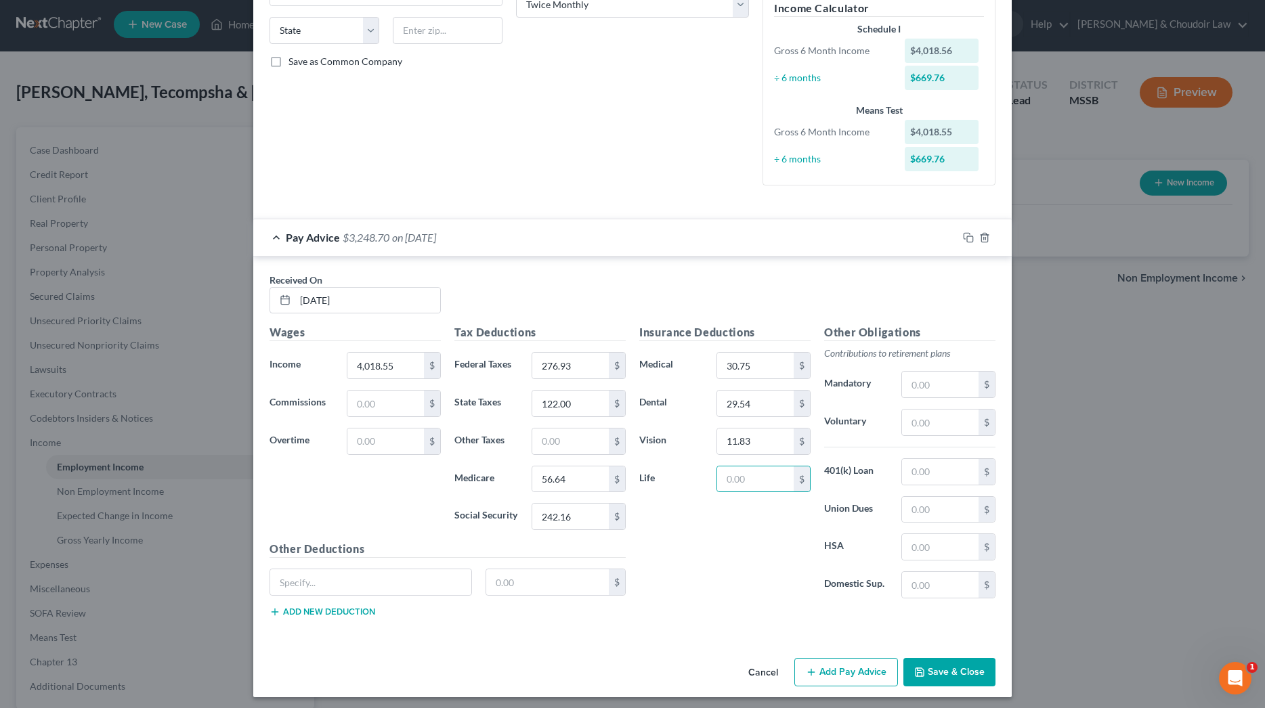
click at [308, 609] on button "Add new deduction" at bounding box center [323, 612] width 106 height 11
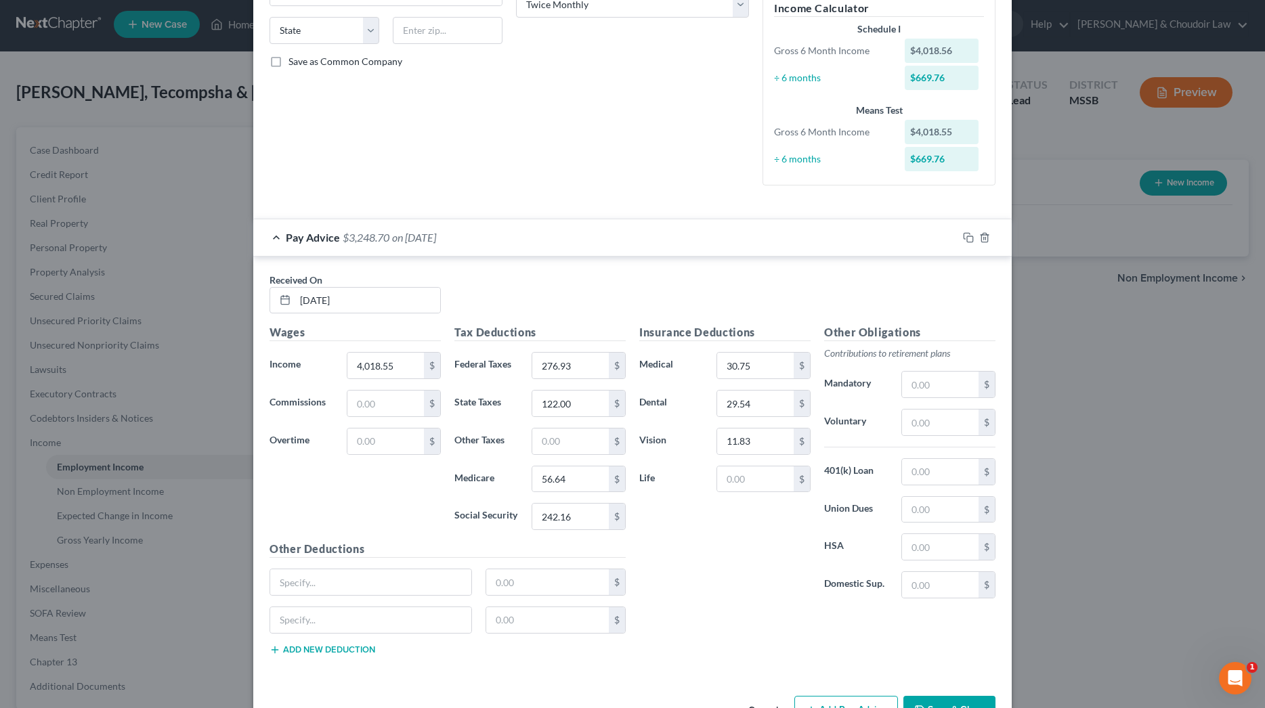
click at [307, 645] on button "Add new deduction" at bounding box center [323, 650] width 106 height 11
click at [309, 683] on button "Add new deduction" at bounding box center [323, 688] width 106 height 11
click at [955, 385] on input "text" at bounding box center [940, 385] width 77 height 26
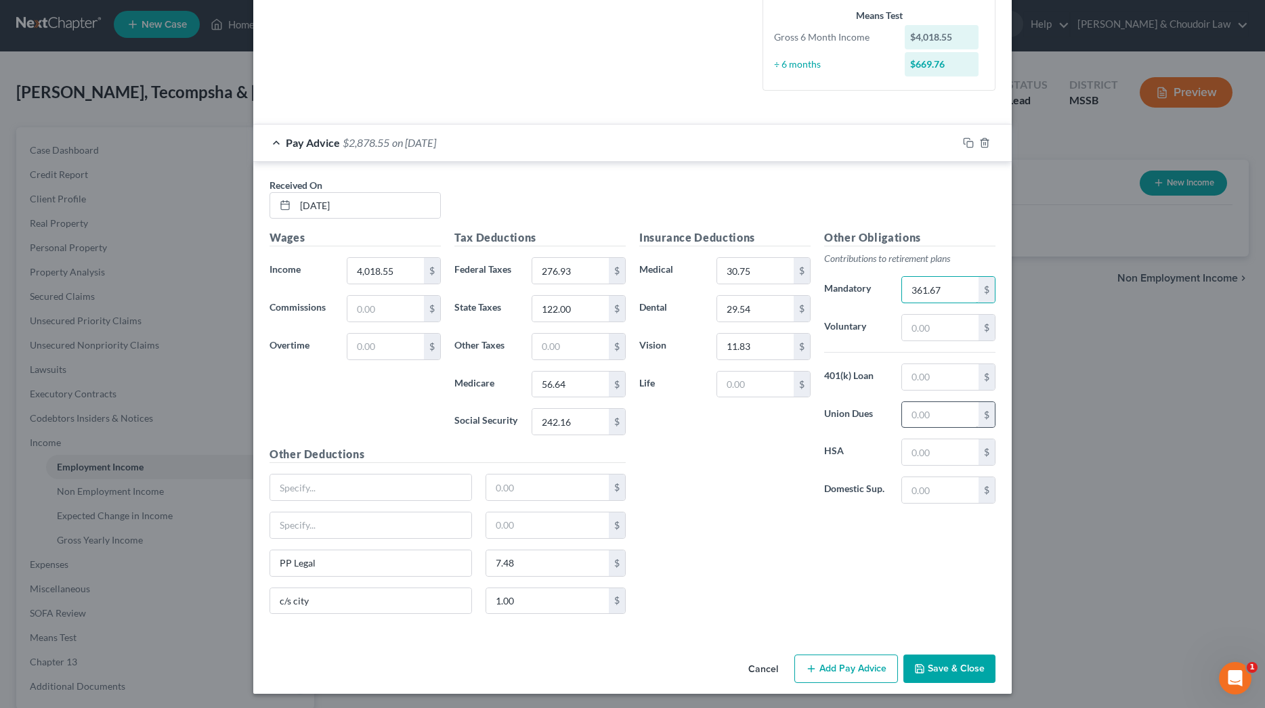
scroll to position [356, 0]
click at [941, 491] on input "text" at bounding box center [940, 492] width 77 height 26
click at [408, 486] on input "text" at bounding box center [370, 489] width 201 height 26
click at [735, 504] on div "Insurance Deductions Medical 30.75 $ Dental 29.54 $ Vision 11.83 $ Life $" at bounding box center [725, 373] width 185 height 285
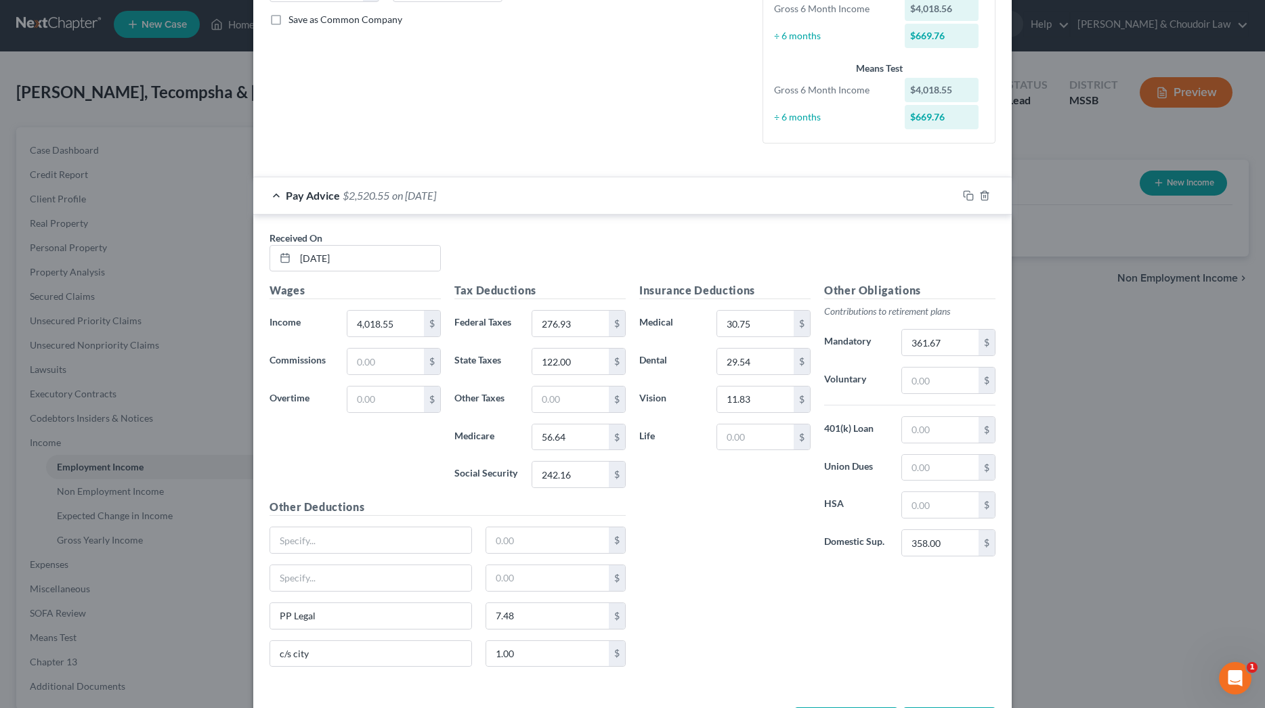
scroll to position [301, 0]
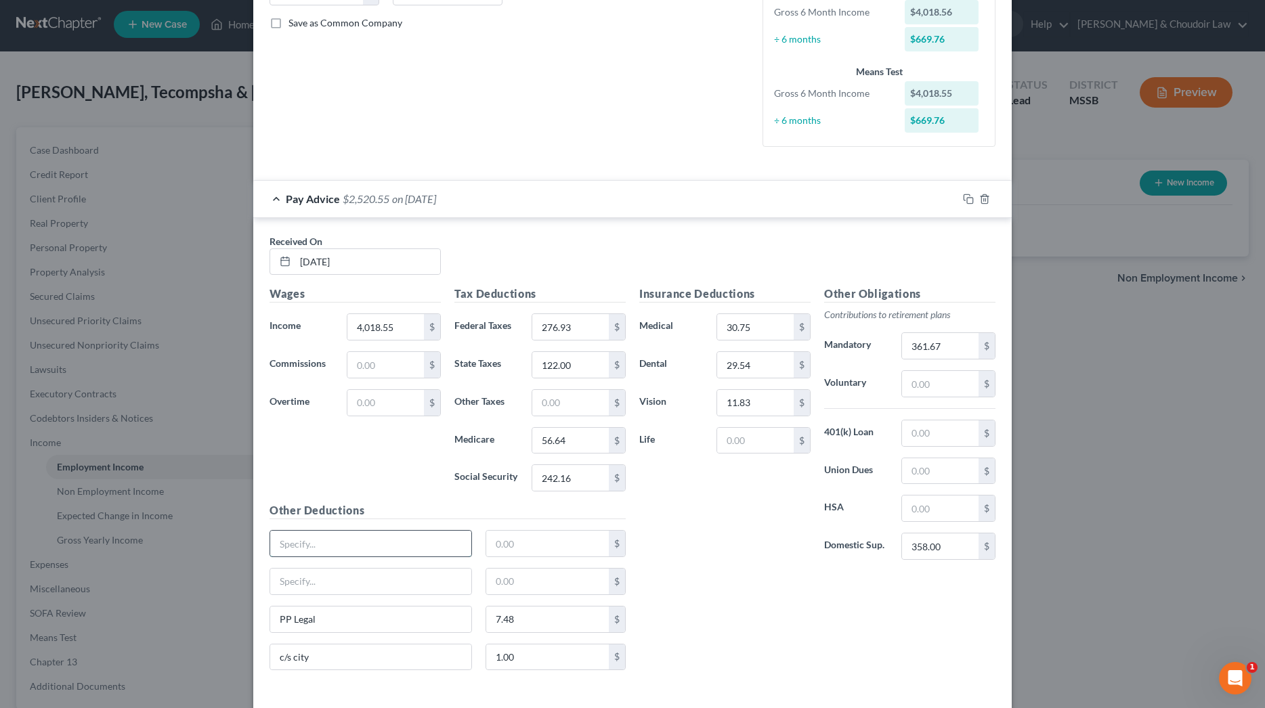
click at [355, 541] on input "text" at bounding box center [370, 544] width 201 height 26
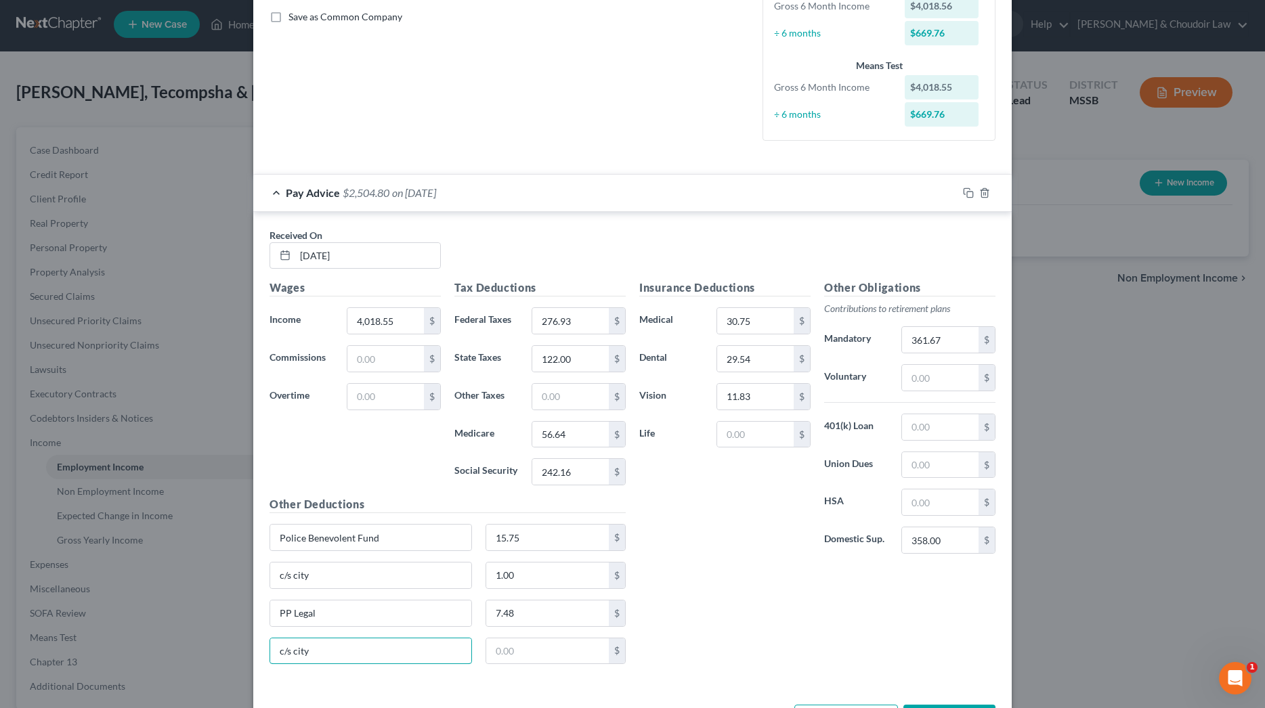
drag, startPoint x: 339, startPoint y: 651, endPoint x: 263, endPoint y: 648, distance: 76.6
click at [263, 648] on div "c/s city" at bounding box center [371, 651] width 216 height 27
click at [771, 436] on input "text" at bounding box center [755, 435] width 77 height 26
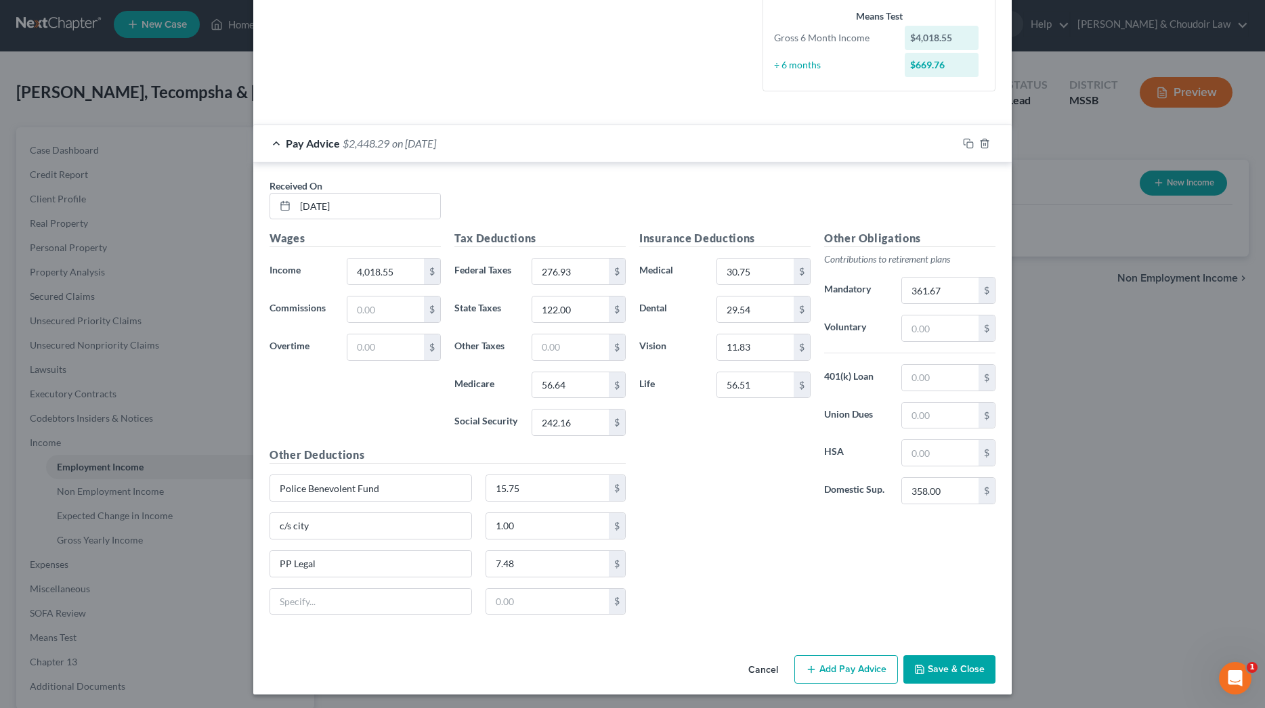
scroll to position [356, 0]
click at [410, 596] on input "text" at bounding box center [370, 603] width 201 height 26
drag, startPoint x: 768, startPoint y: 385, endPoint x: 712, endPoint y: 386, distance: 55.5
click at [712, 386] on div "56.51 $" at bounding box center [764, 386] width 108 height 27
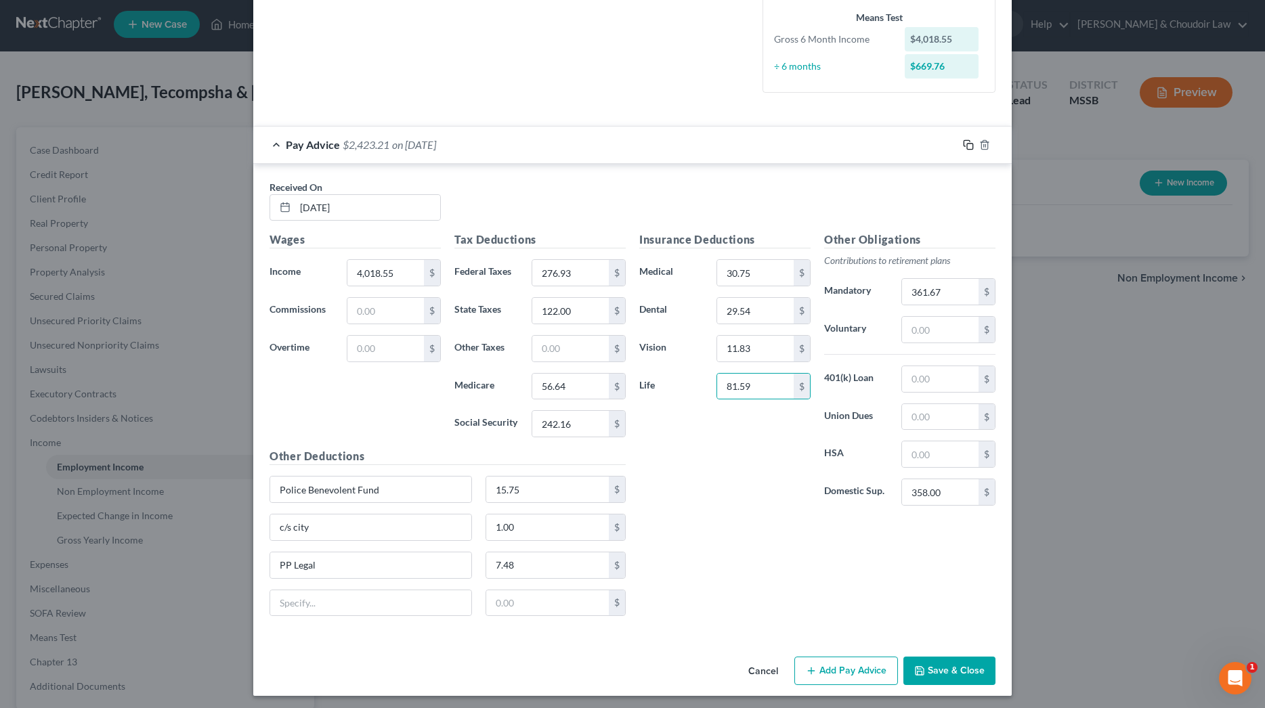
click at [967, 144] on rect "button" at bounding box center [970, 147] width 6 height 6
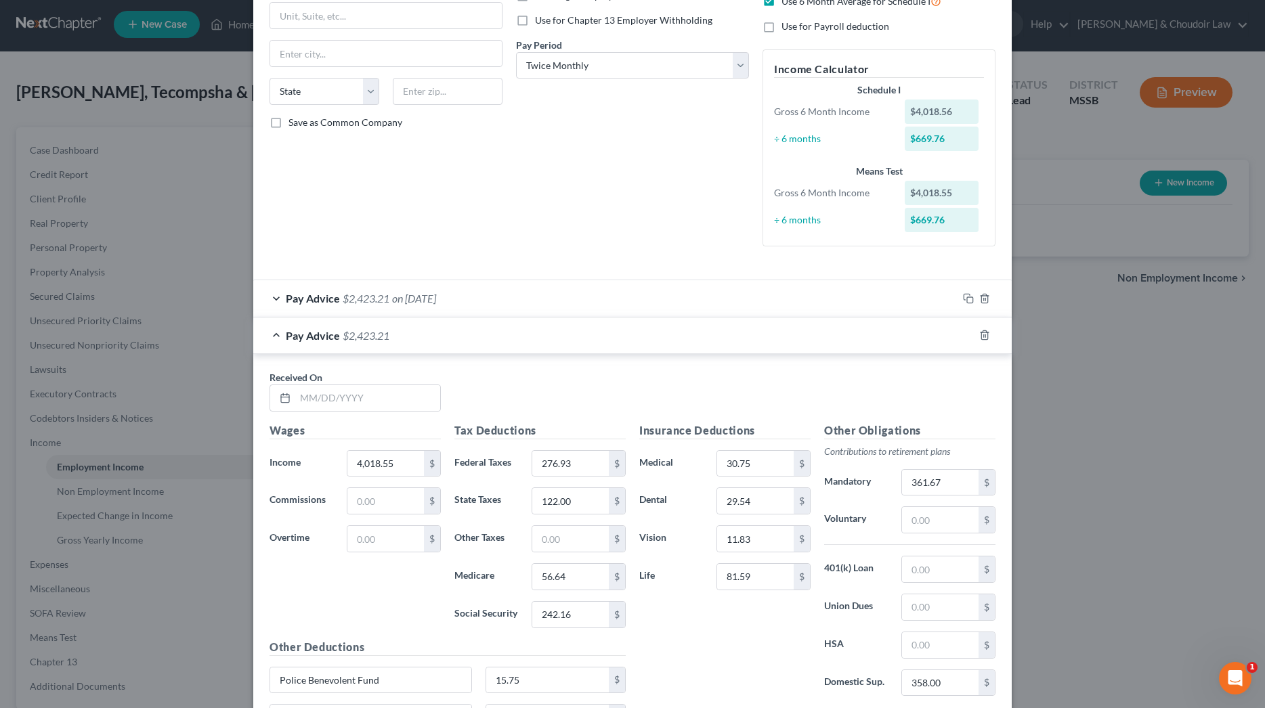
scroll to position [280, 0]
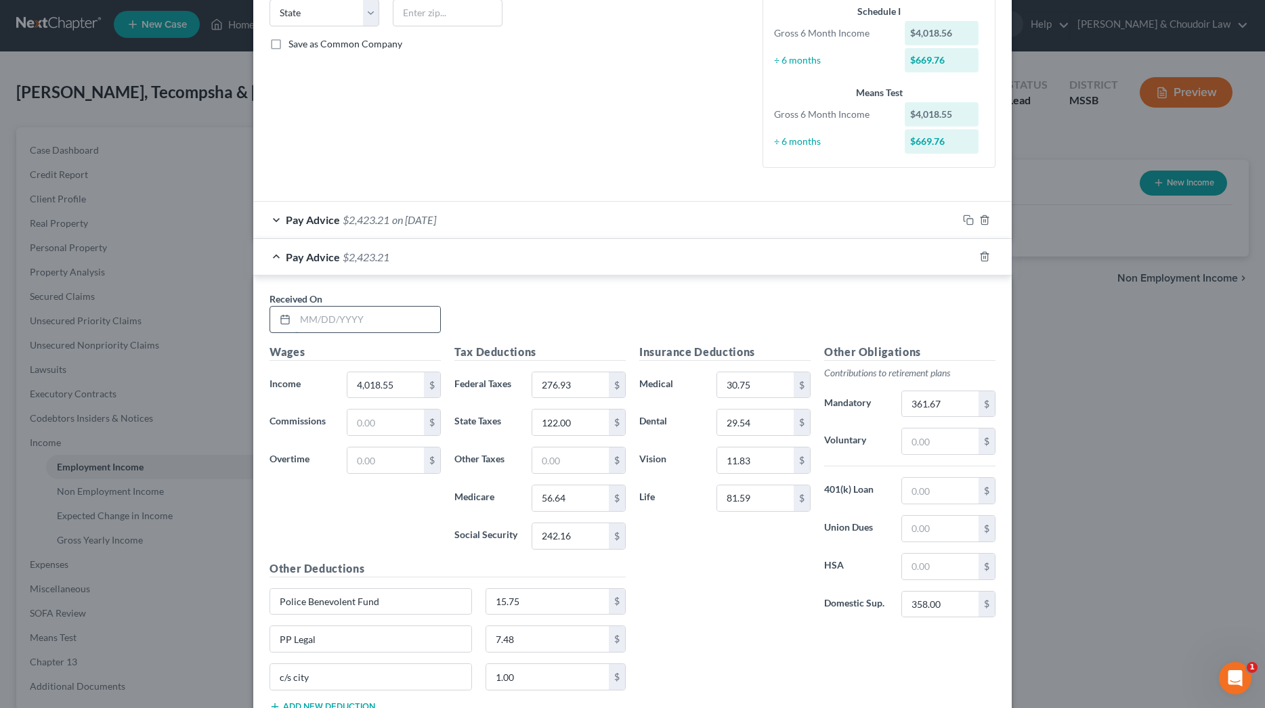
click at [400, 323] on input "text" at bounding box center [367, 320] width 145 height 26
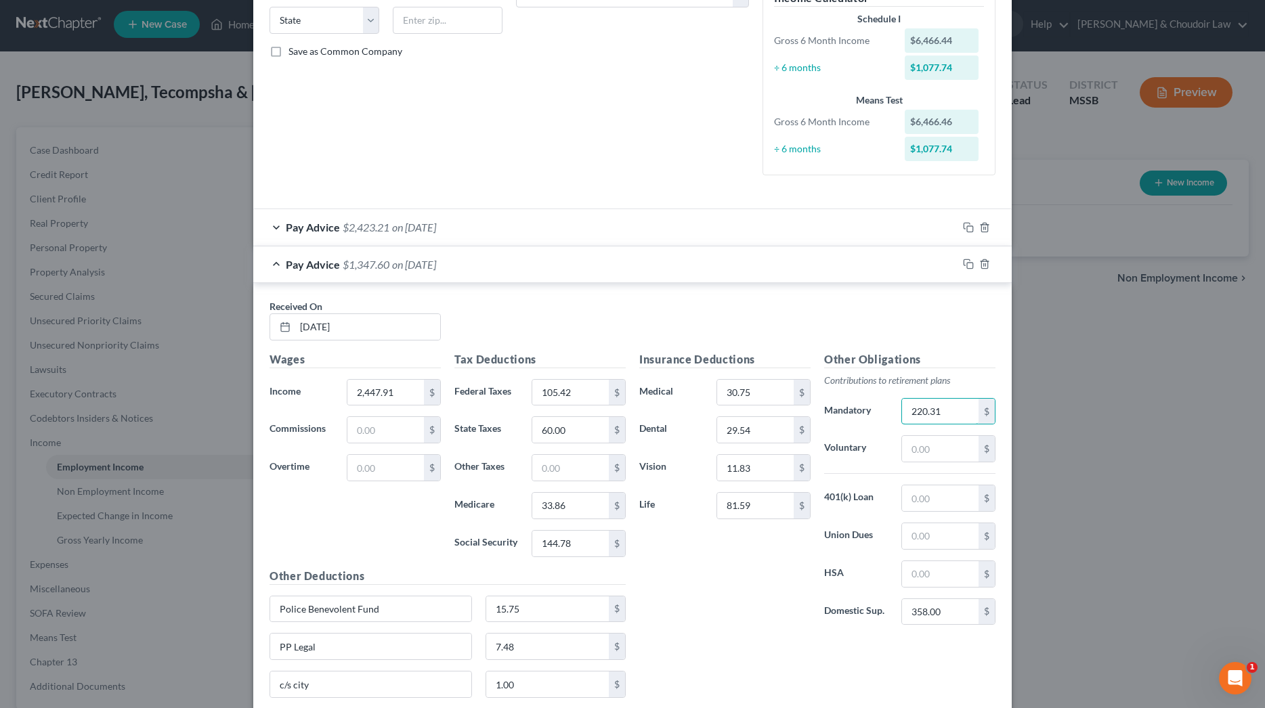
scroll to position [281, 0]
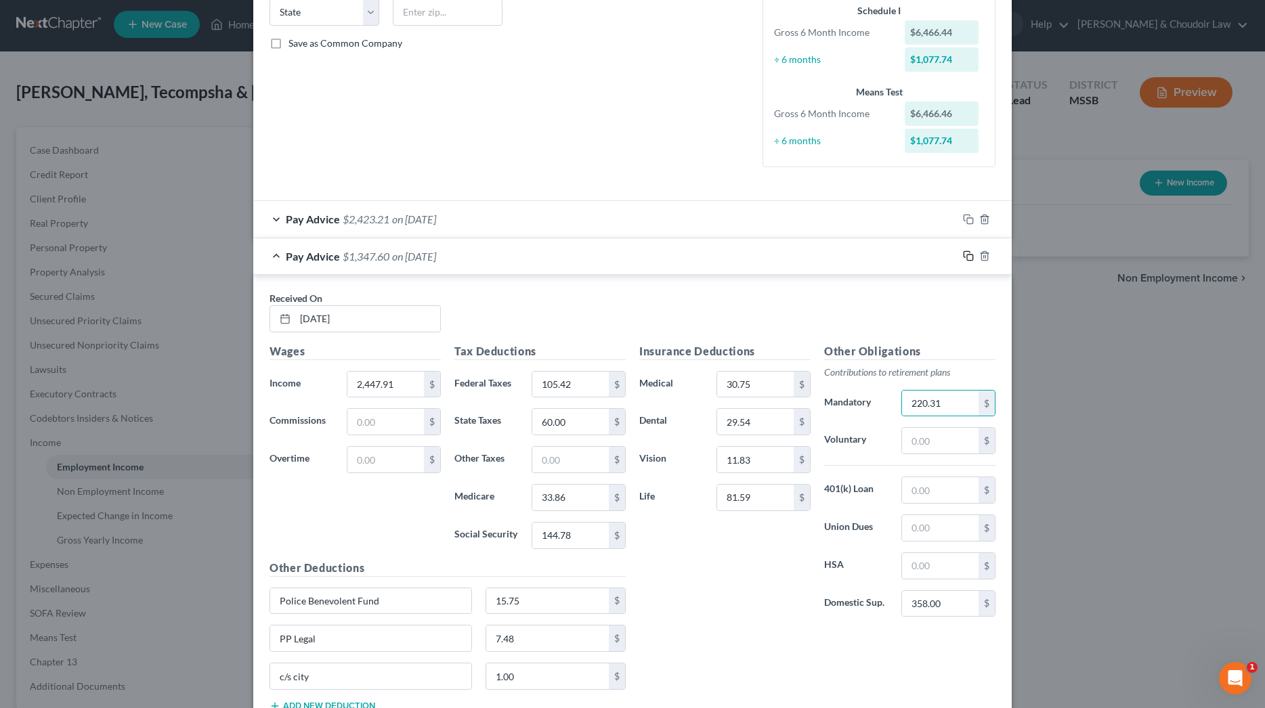
click at [966, 252] on icon "button" at bounding box center [968, 256] width 11 height 11
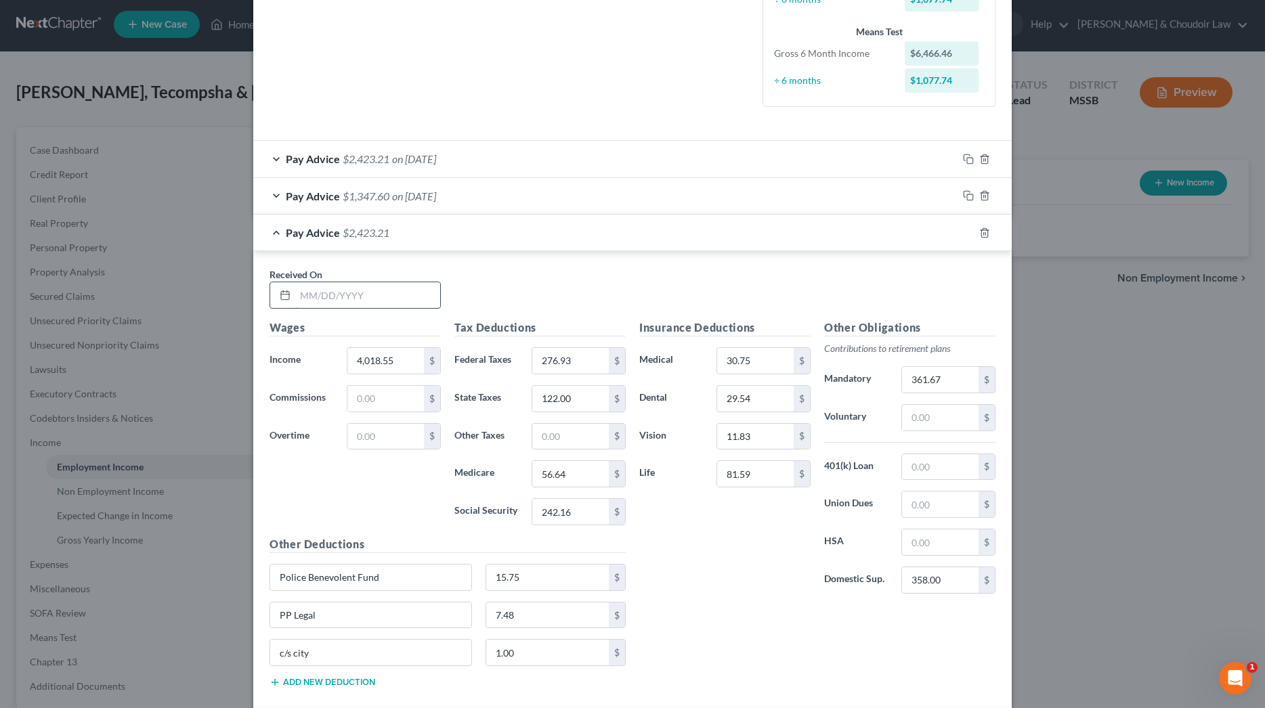
click at [379, 295] on input "text" at bounding box center [367, 295] width 145 height 26
click at [586, 355] on input "359.9" at bounding box center [570, 360] width 77 height 26
drag, startPoint x: 582, startPoint y: 400, endPoint x: 536, endPoint y: 395, distance: 47.0
click at [536, 395] on input "122.00" at bounding box center [570, 398] width 77 height 26
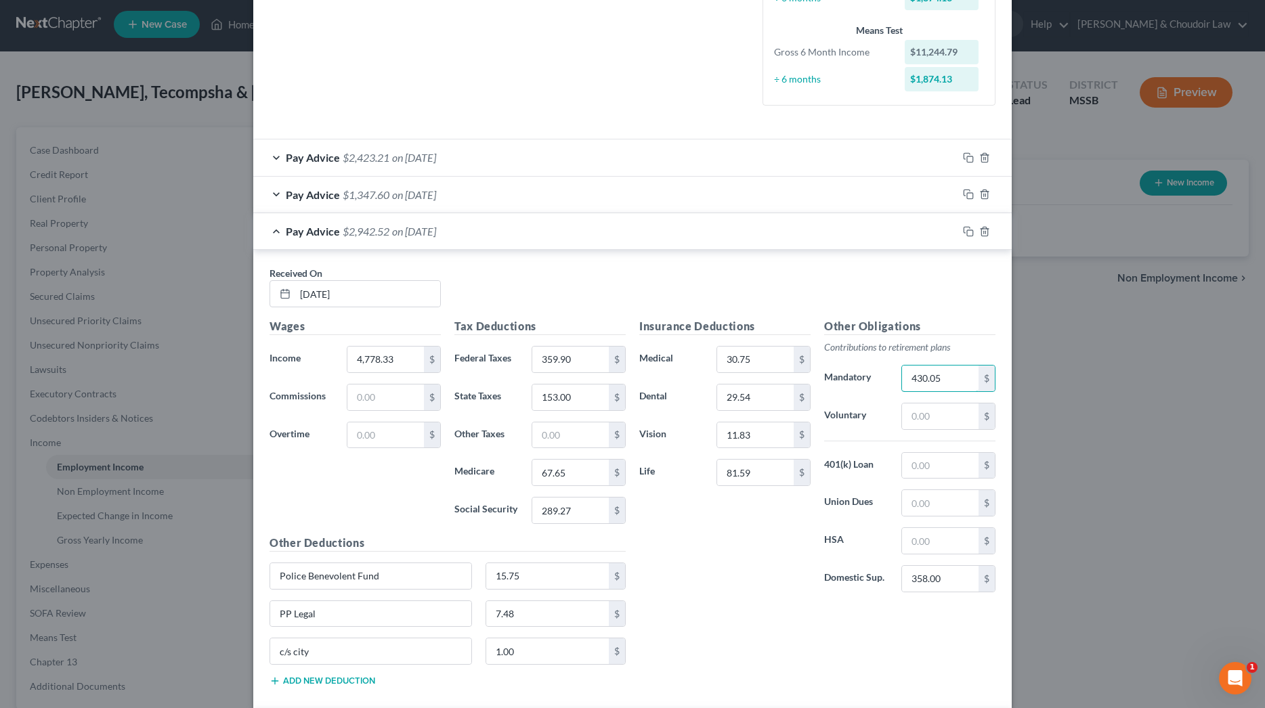
scroll to position [341, 0]
click at [970, 232] on icon "button" at bounding box center [968, 233] width 11 height 11
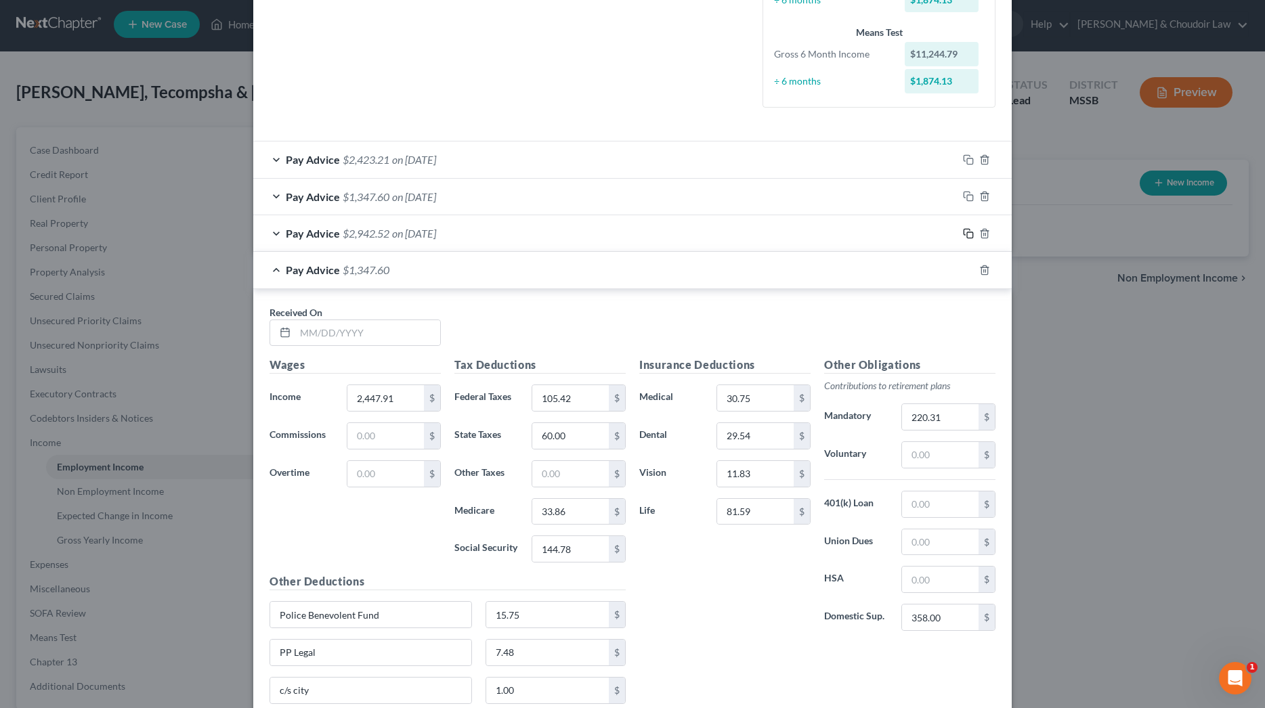
click at [970, 232] on icon "button" at bounding box center [968, 233] width 11 height 11
click at [383, 321] on input "text" at bounding box center [367, 333] width 145 height 26
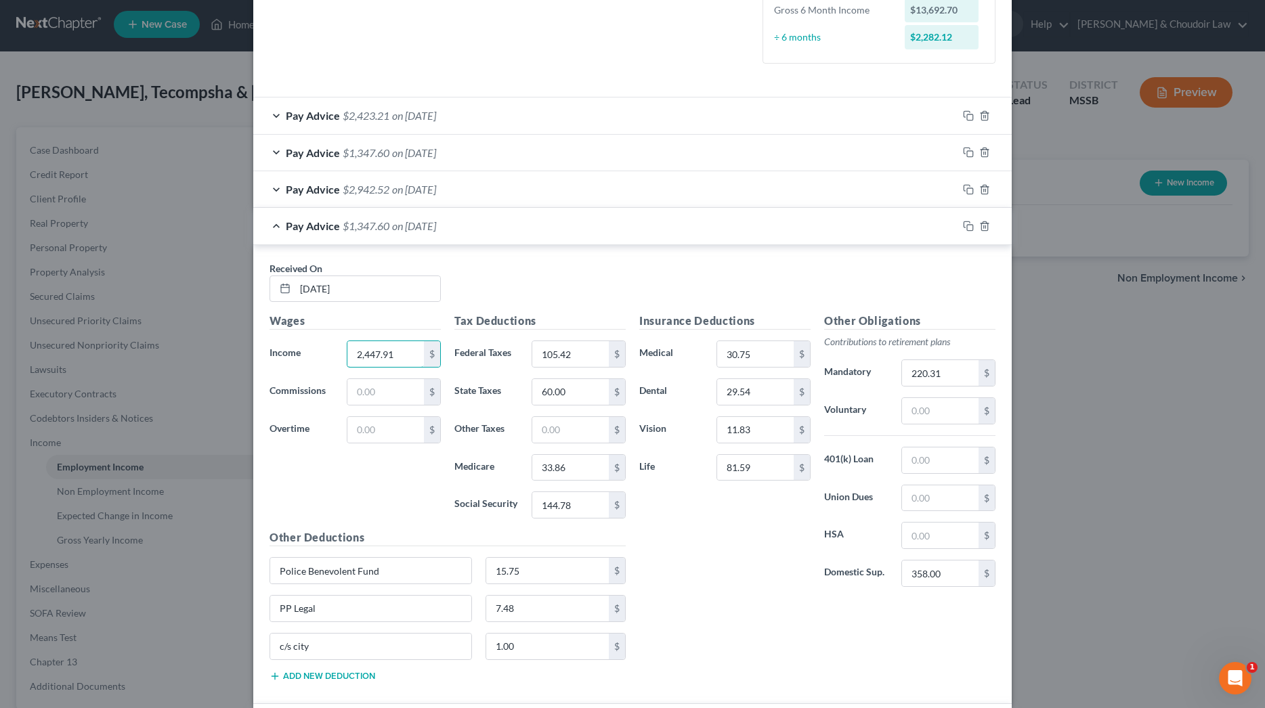
scroll to position [385, 0]
click at [436, 187] on span "on [DATE]" at bounding box center [414, 188] width 44 height 13
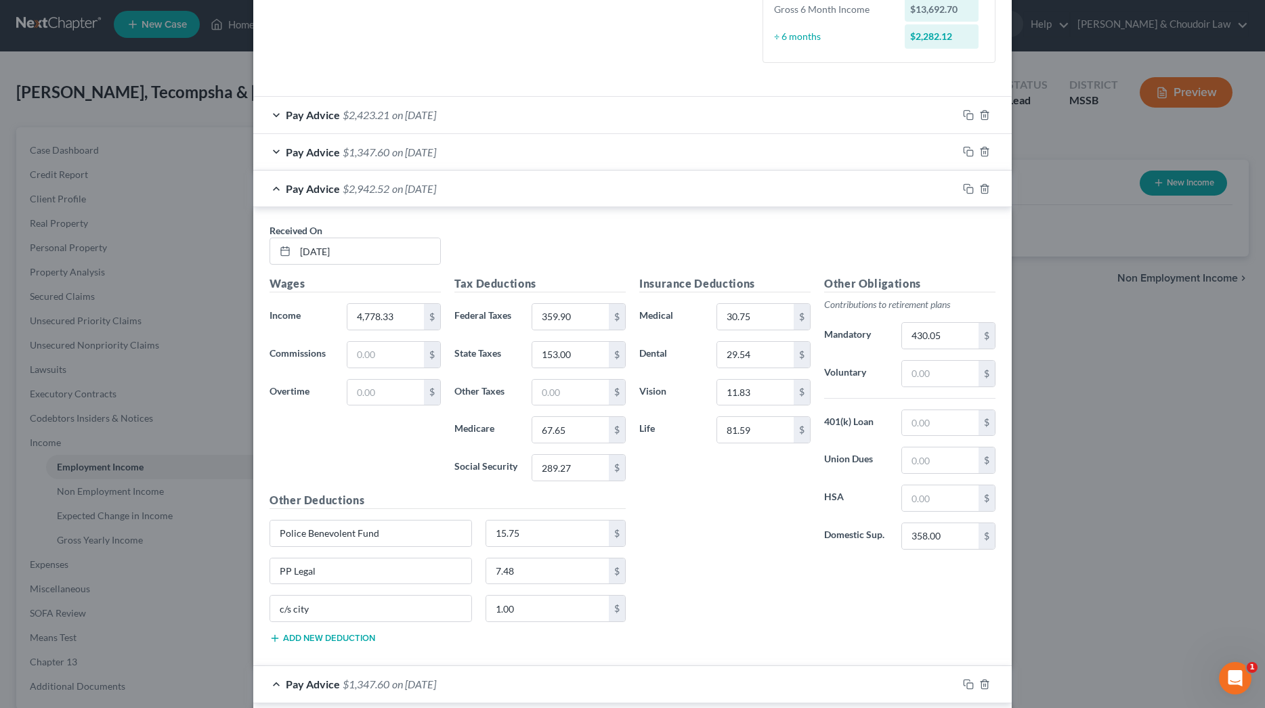
click at [436, 187] on span "on [DATE]" at bounding box center [414, 188] width 44 height 13
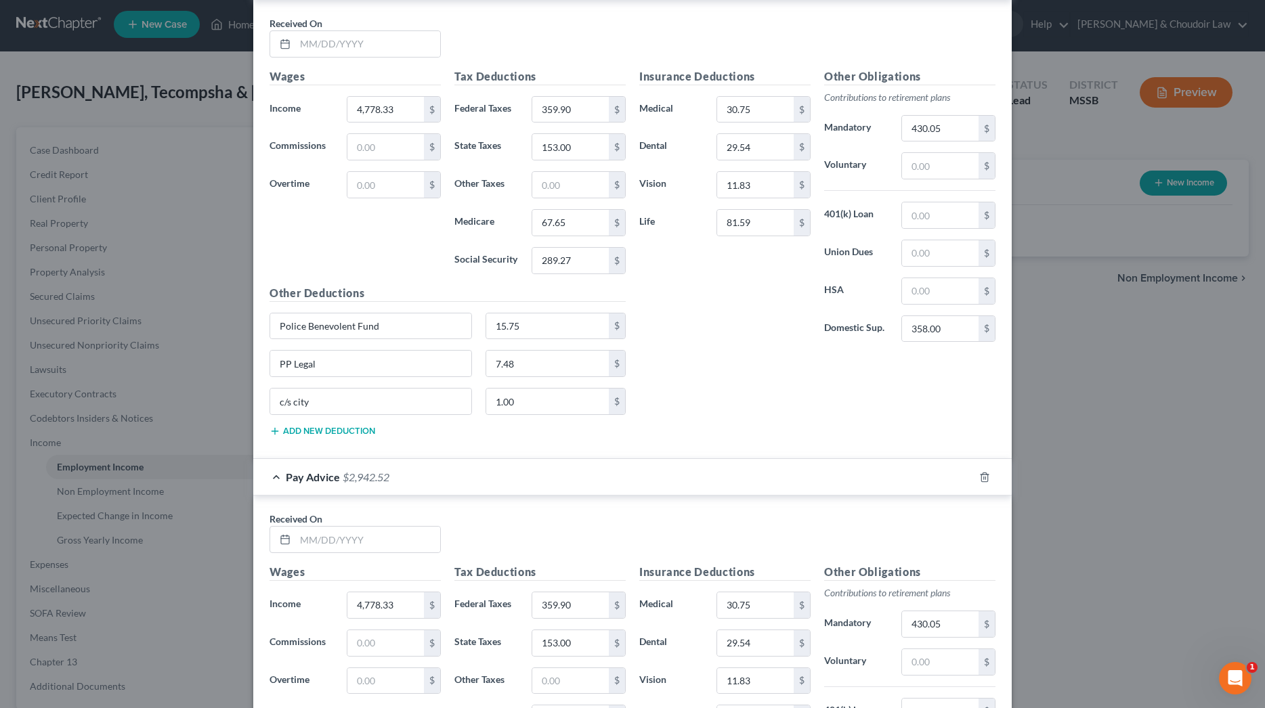
scroll to position [1291, 0]
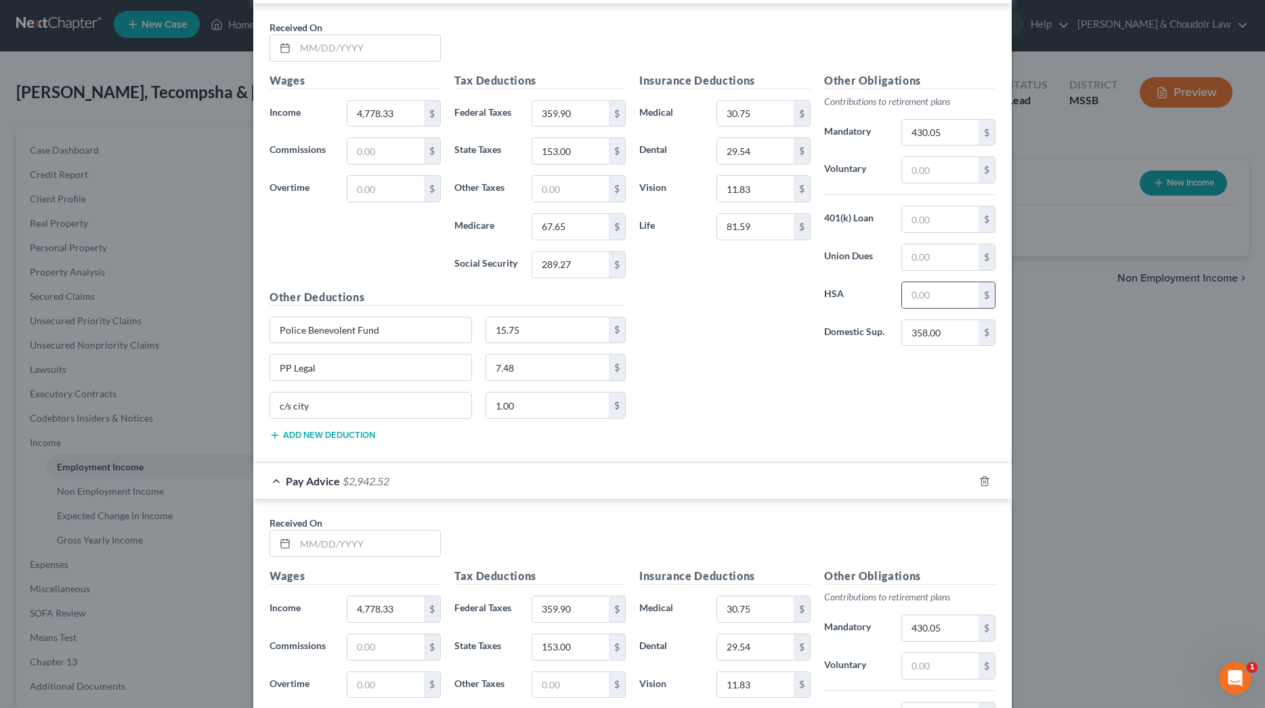
click at [987, 477] on icon "button" at bounding box center [984, 481] width 6 height 9
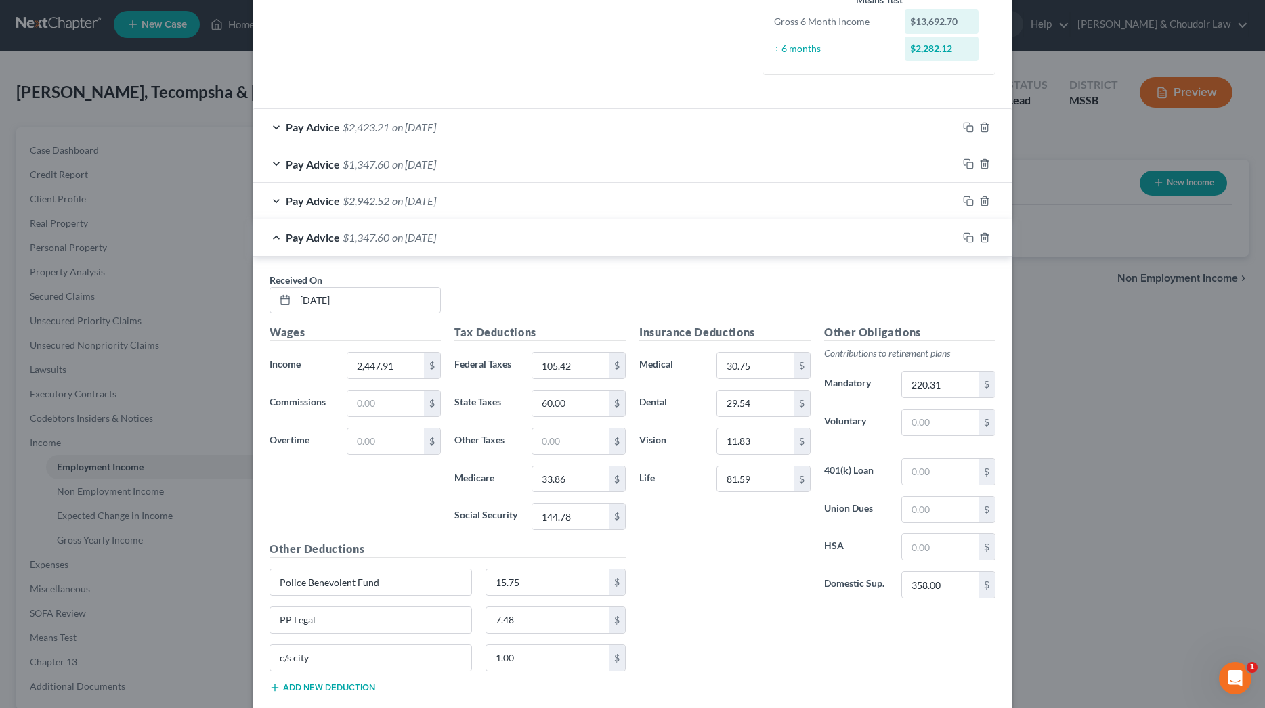
scroll to position [353, 0]
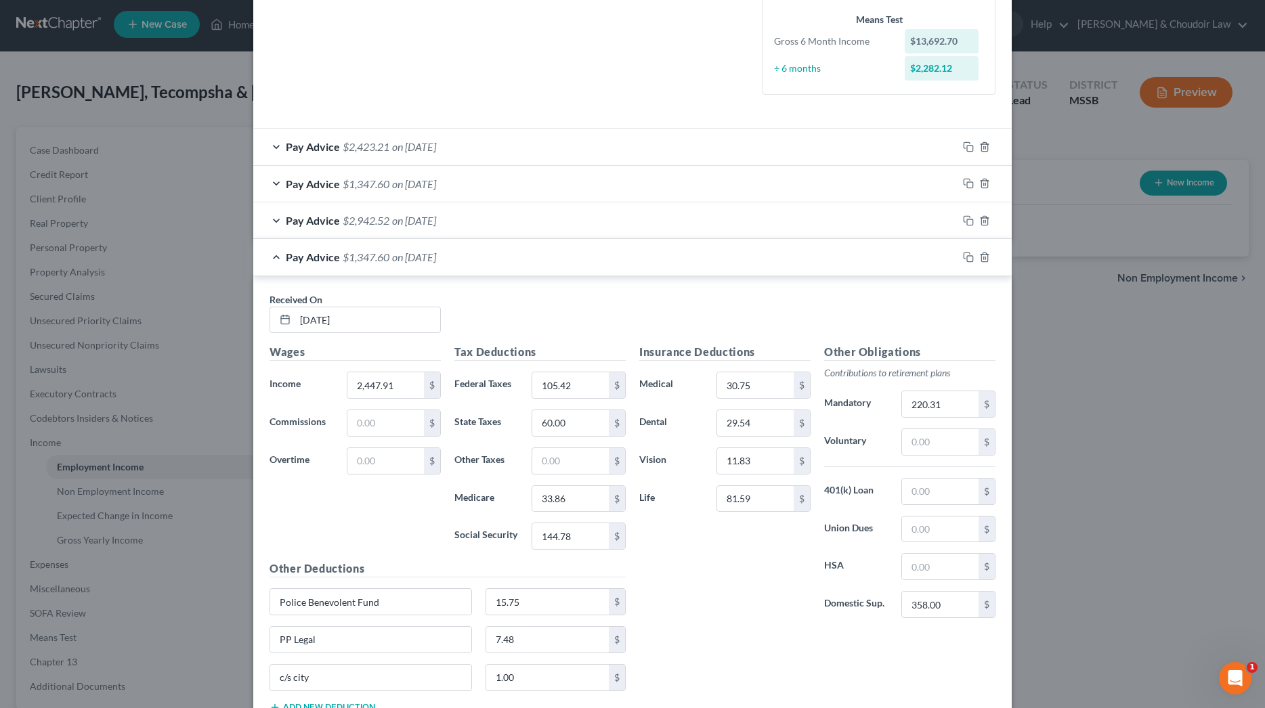
click at [273, 251] on div "Pay Advice $1,347.60 on [DATE]" at bounding box center [605, 257] width 704 height 36
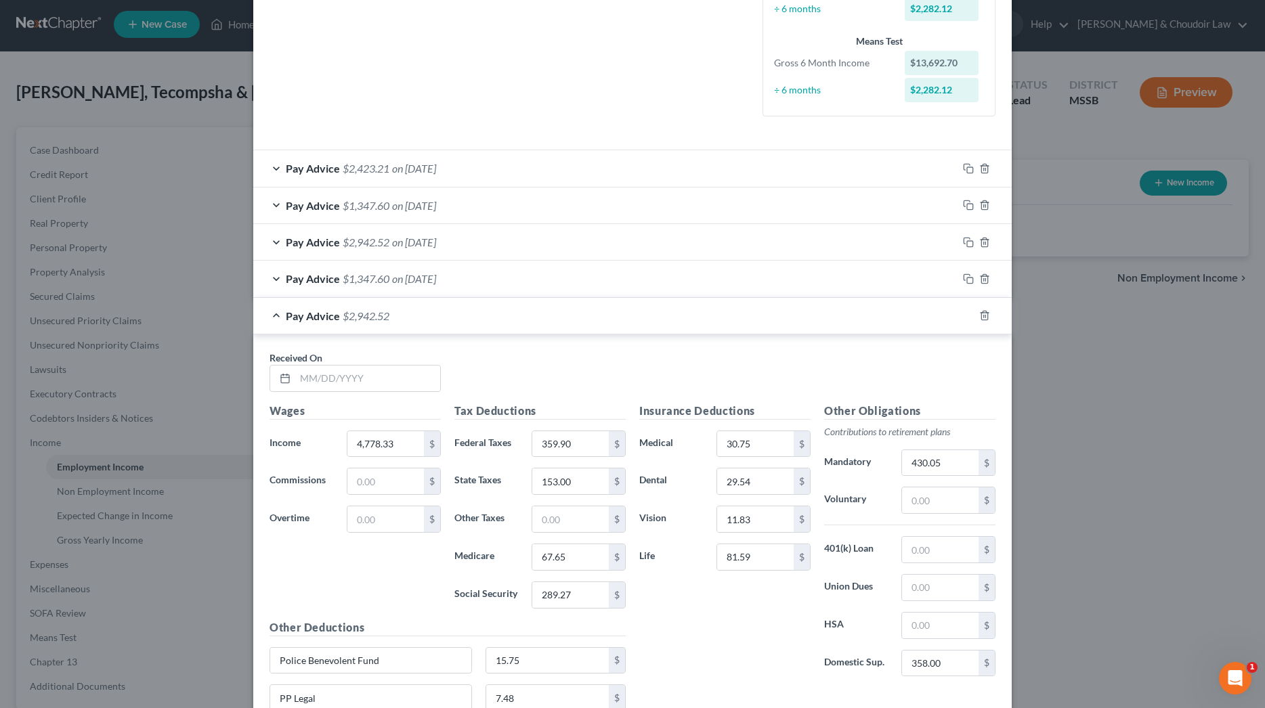
scroll to position [326, 0]
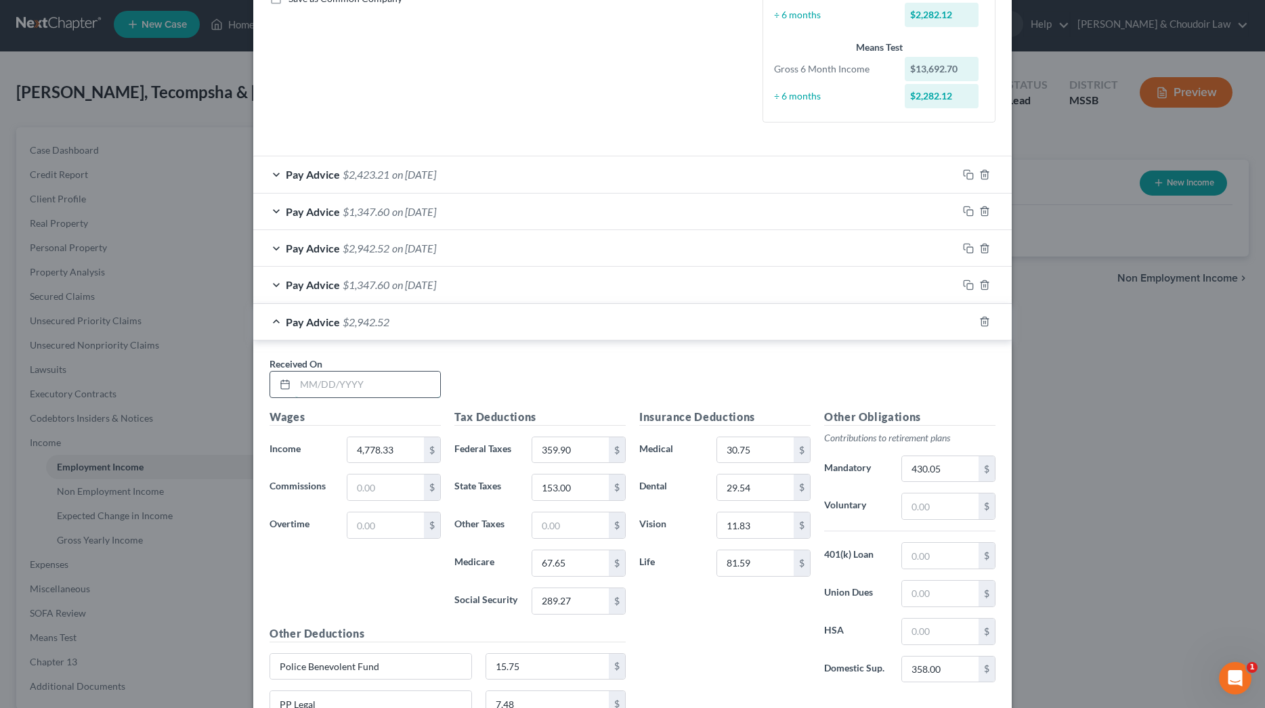
click at [359, 381] on input "text" at bounding box center [367, 385] width 145 height 26
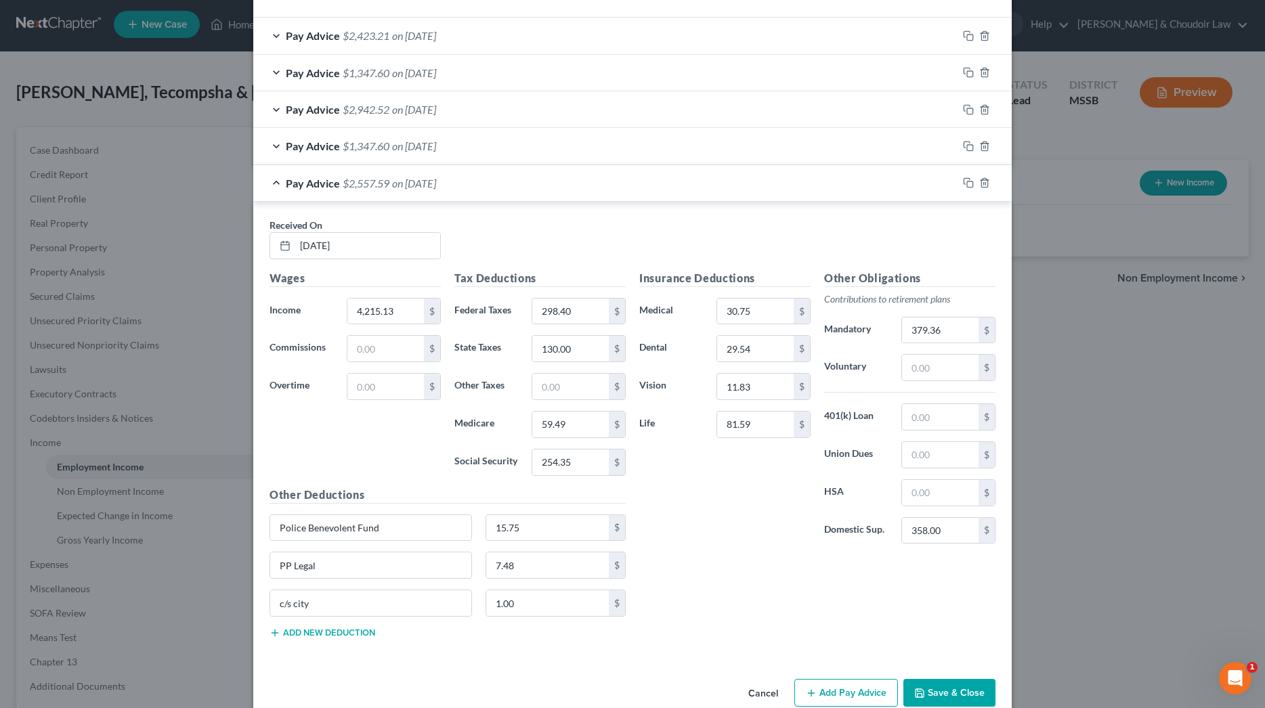
scroll to position [465, 0]
click at [967, 144] on rect "button" at bounding box center [970, 147] width 6 height 6
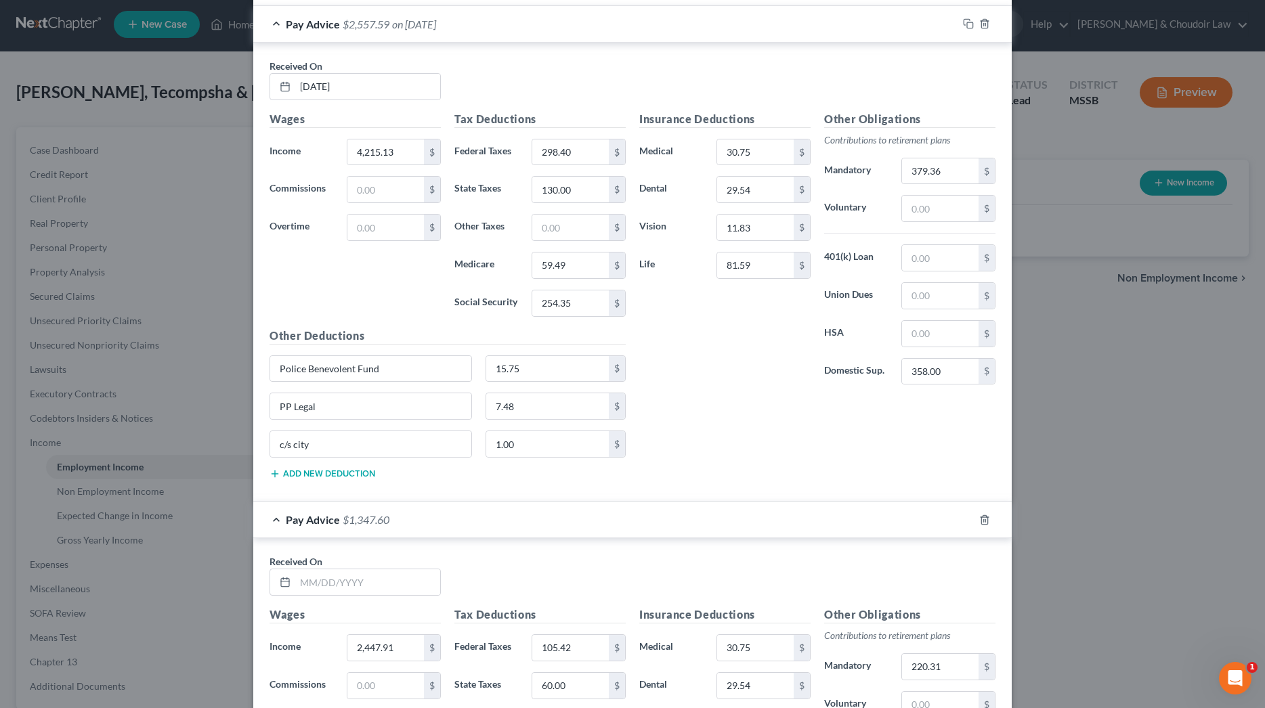
scroll to position [622, 0]
click at [276, 21] on div "Pay Advice $2,557.59 on [DATE]" at bounding box center [605, 25] width 704 height 36
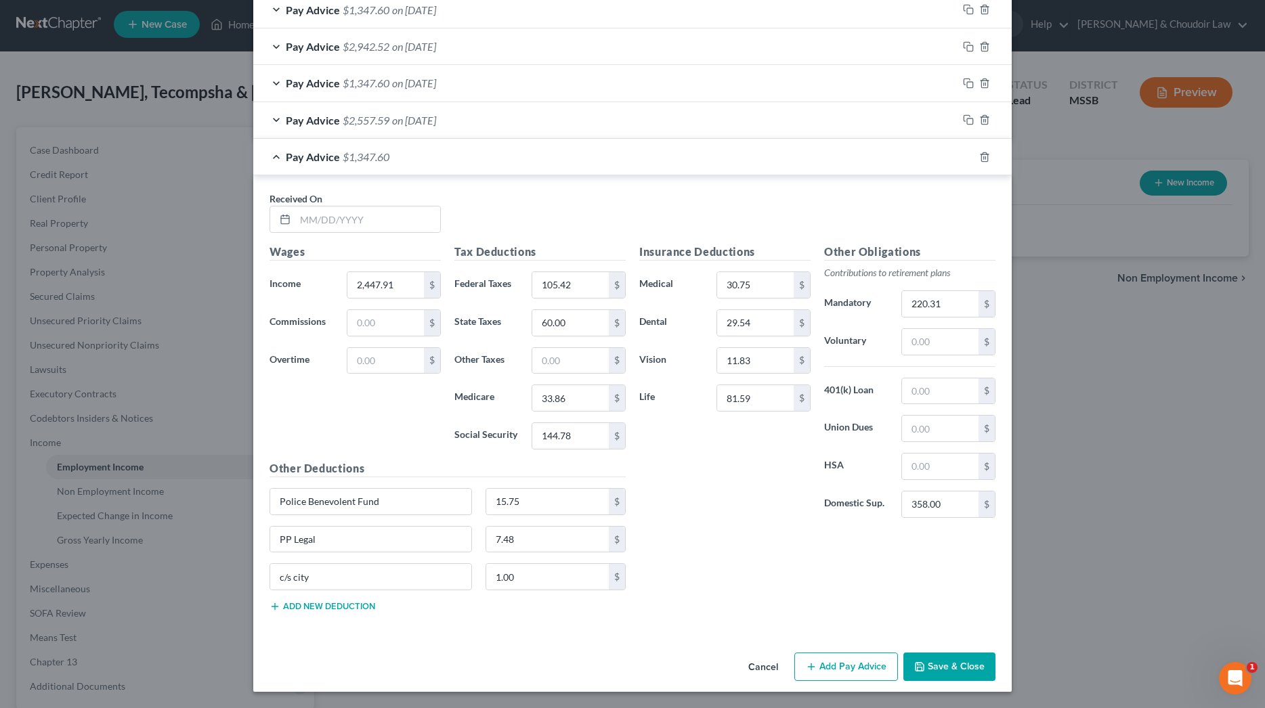
scroll to position [523, 0]
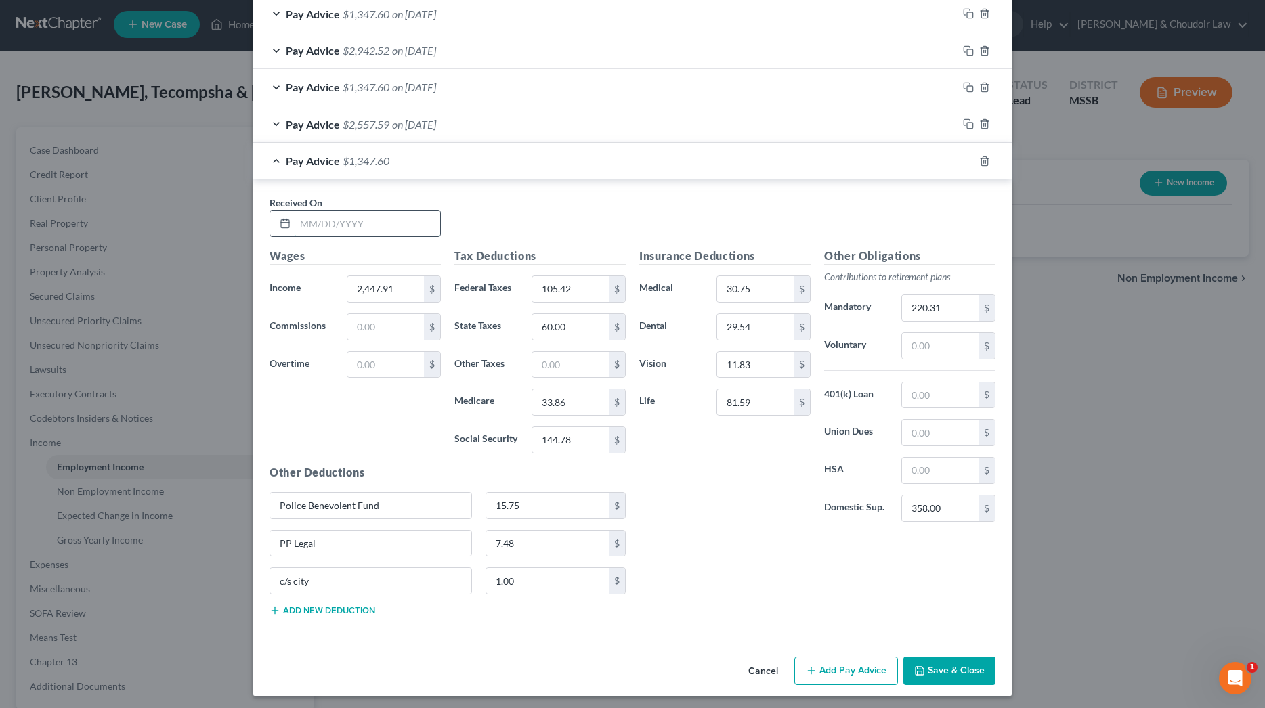
click at [386, 213] on input "text" at bounding box center [367, 224] width 145 height 26
click at [968, 121] on icon "button" at bounding box center [968, 124] width 11 height 11
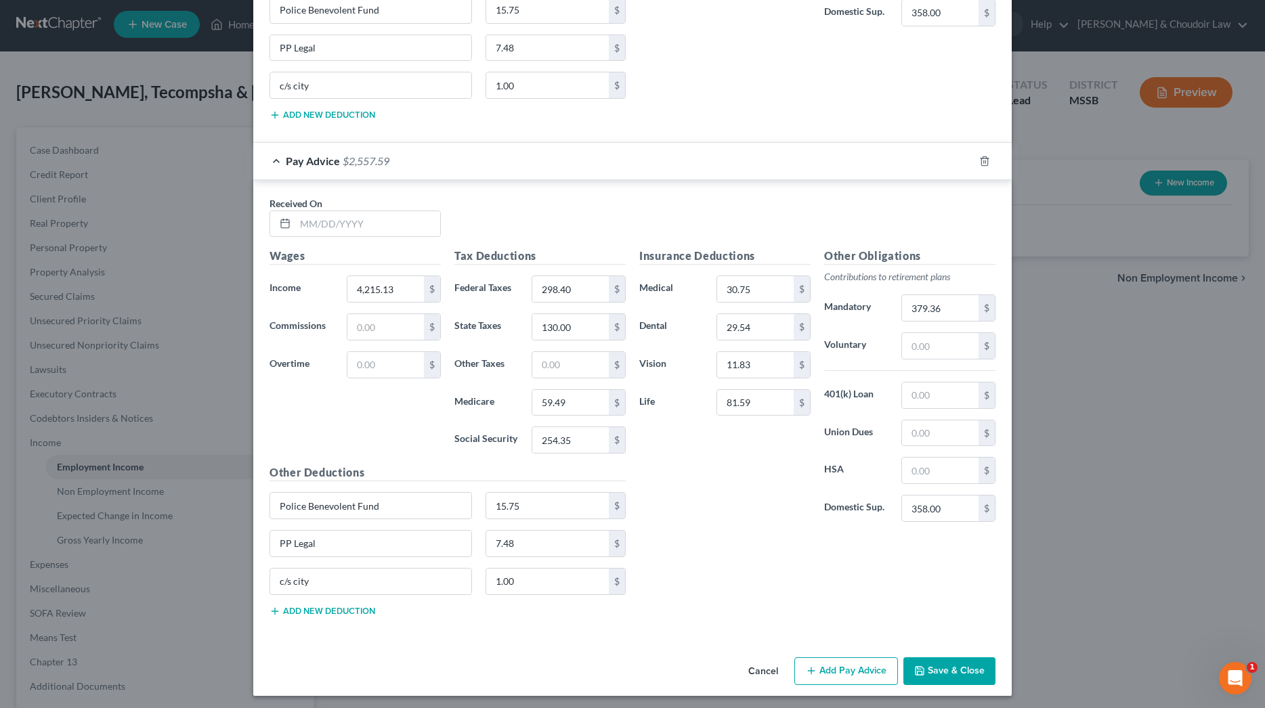
scroll to position [1019, 0]
click at [365, 223] on input "text" at bounding box center [367, 224] width 145 height 26
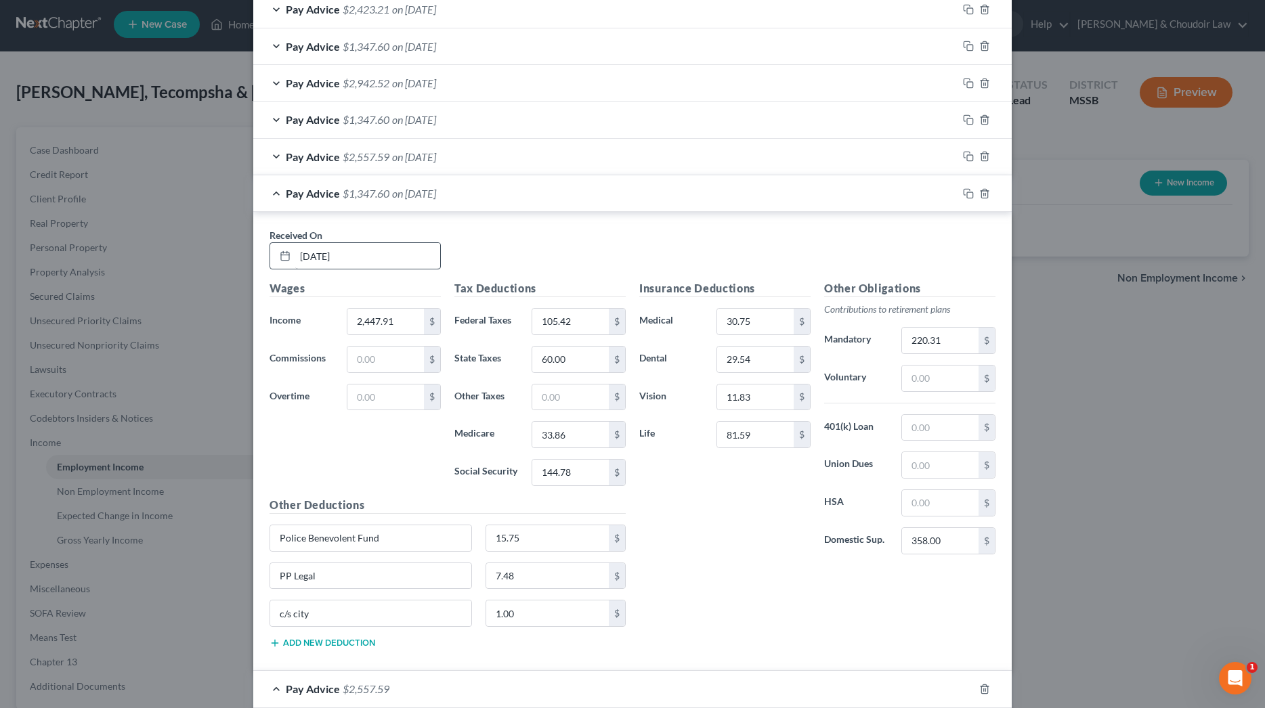
scroll to position [483, 0]
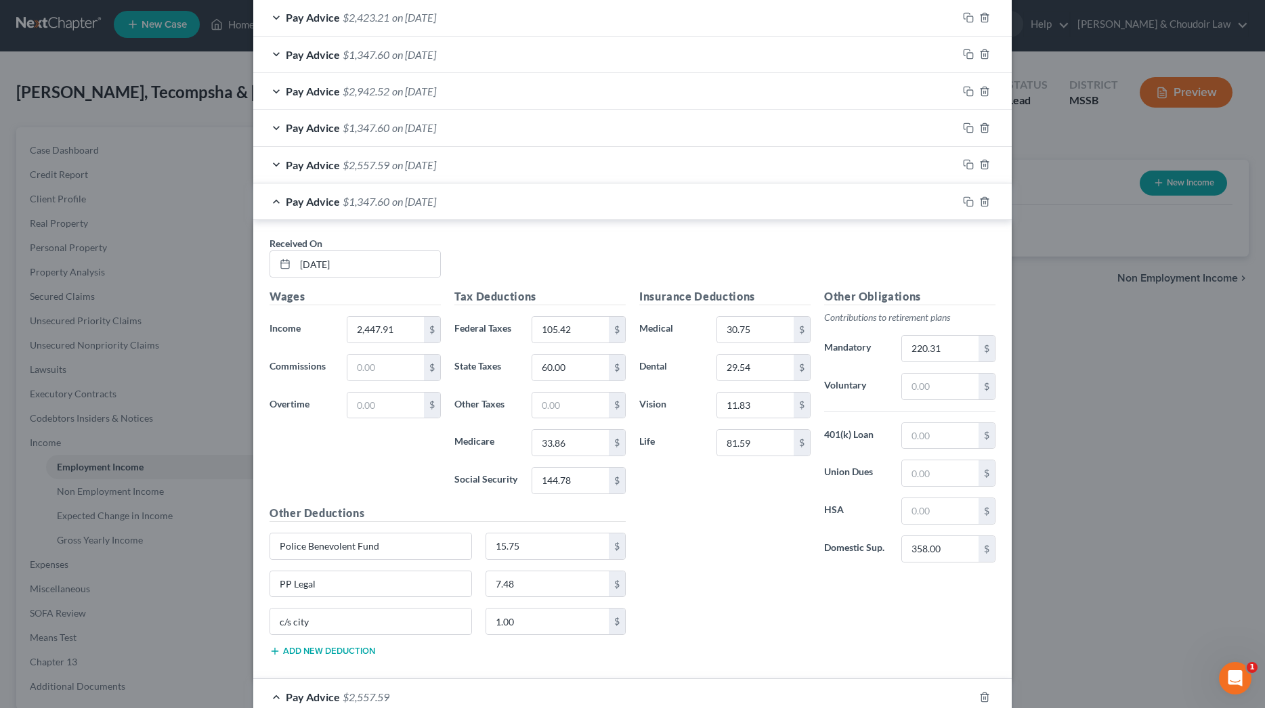
click at [278, 192] on div "Pay Advice $1,347.60 on [DATE]" at bounding box center [605, 202] width 704 height 36
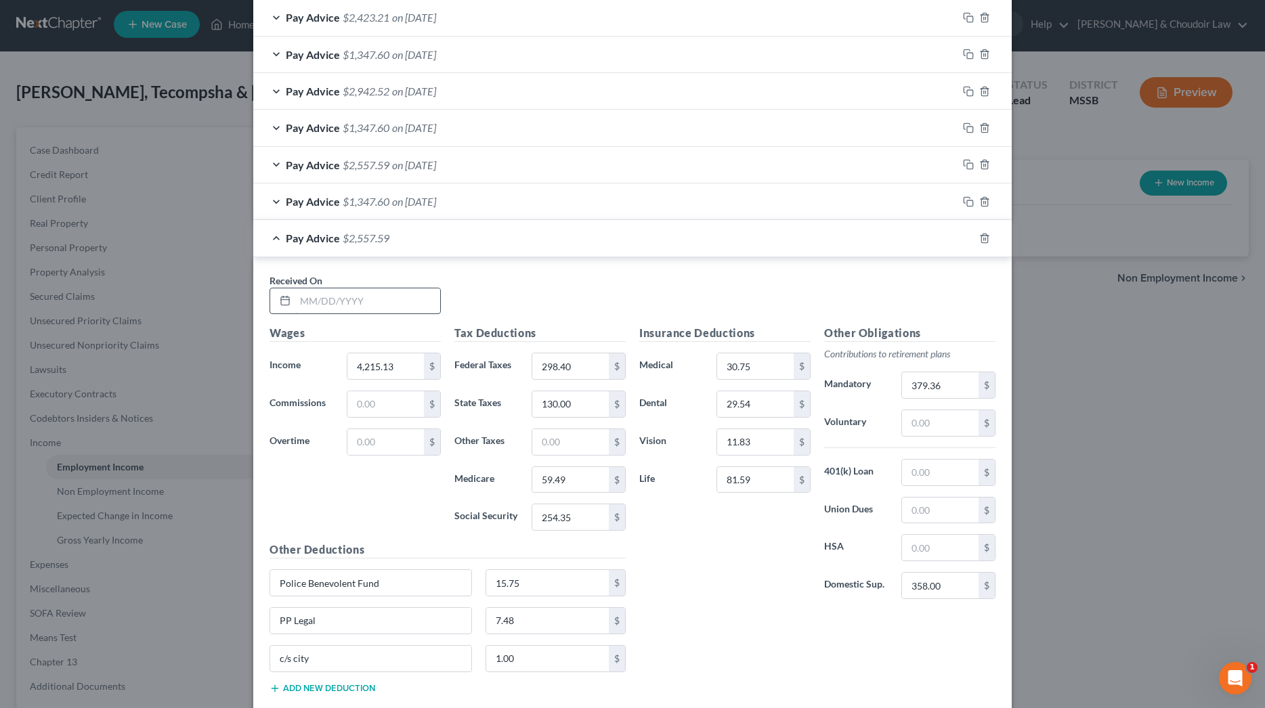
click at [376, 291] on input "text" at bounding box center [367, 301] width 145 height 26
click at [972, 198] on icon "button" at bounding box center [968, 202] width 11 height 11
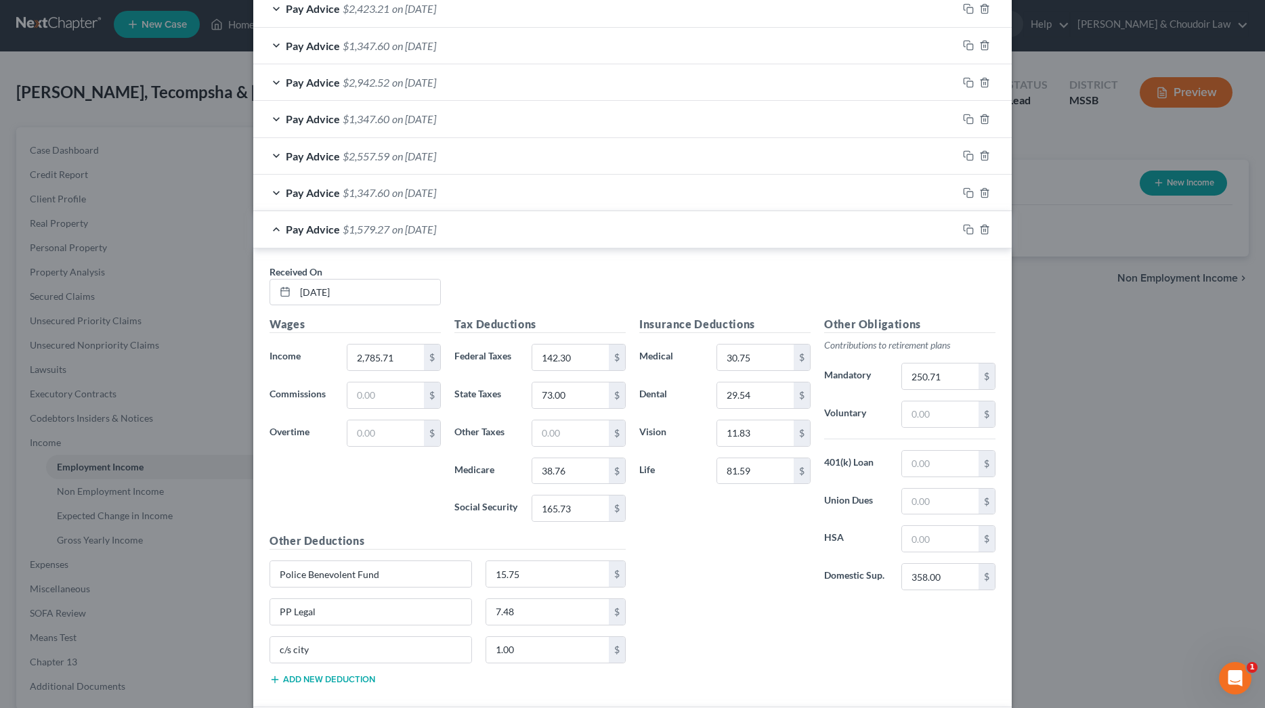
click at [277, 222] on div "Pay Advice $1,579.27 on [DATE]" at bounding box center [605, 229] width 704 height 36
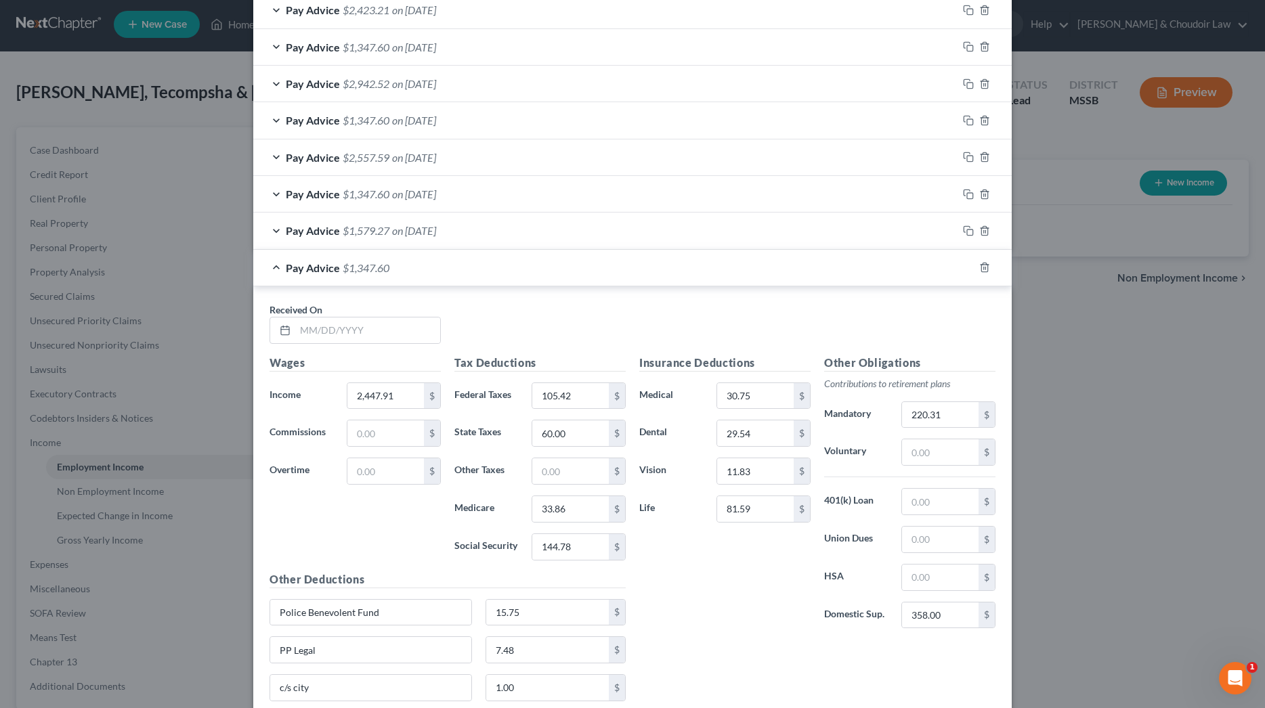
scroll to position [497, 0]
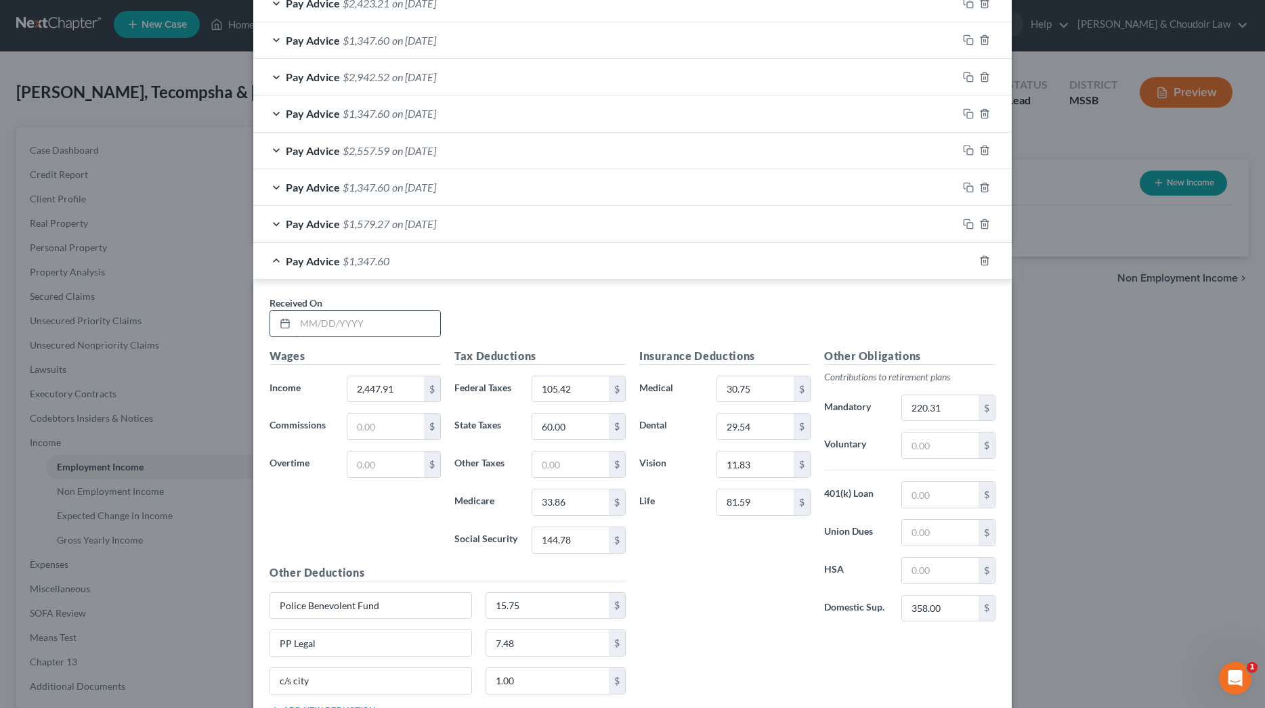
click at [325, 316] on input "text" at bounding box center [367, 324] width 145 height 26
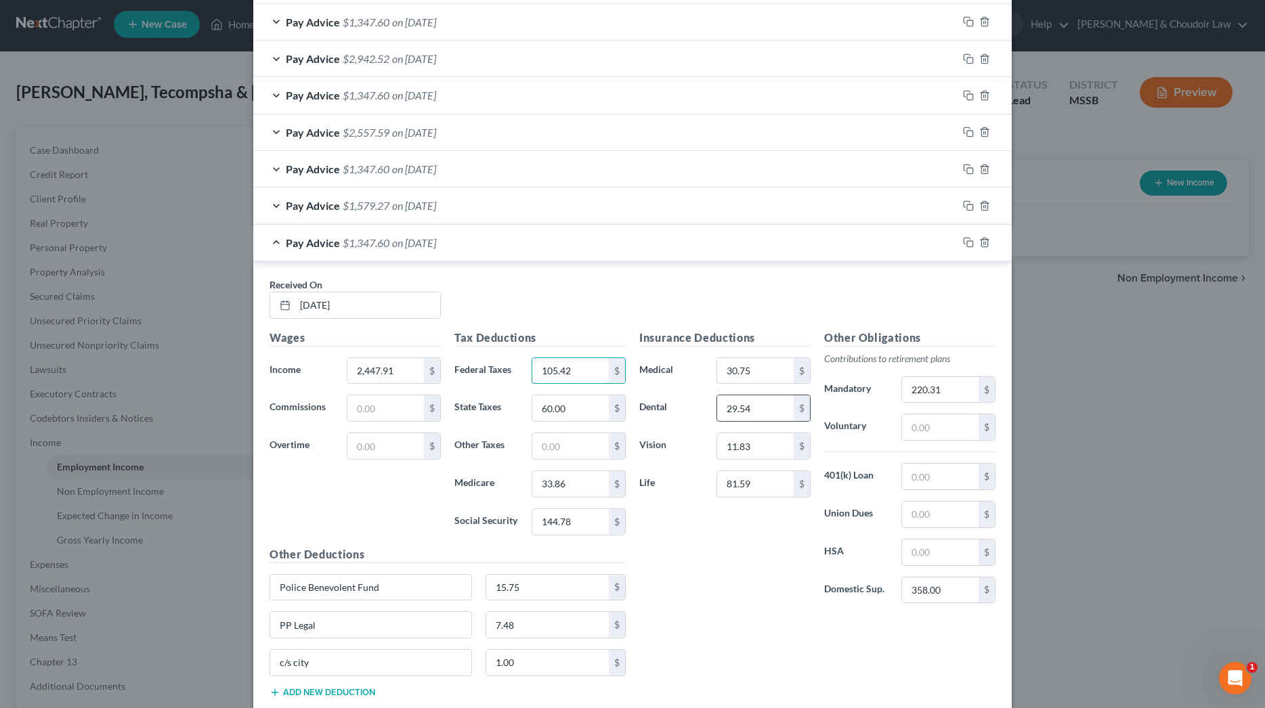
scroll to position [523, 0]
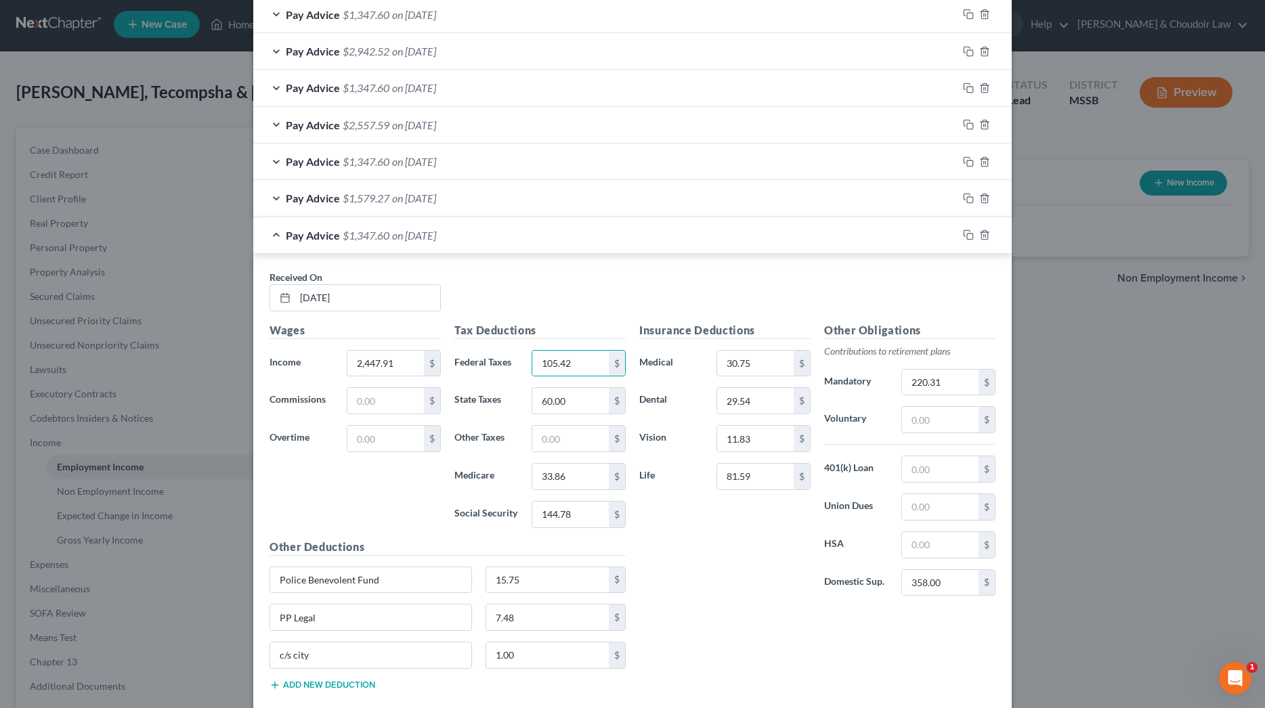
click at [277, 230] on div "Pay Advice $1,347.60 on [DATE]" at bounding box center [605, 235] width 704 height 36
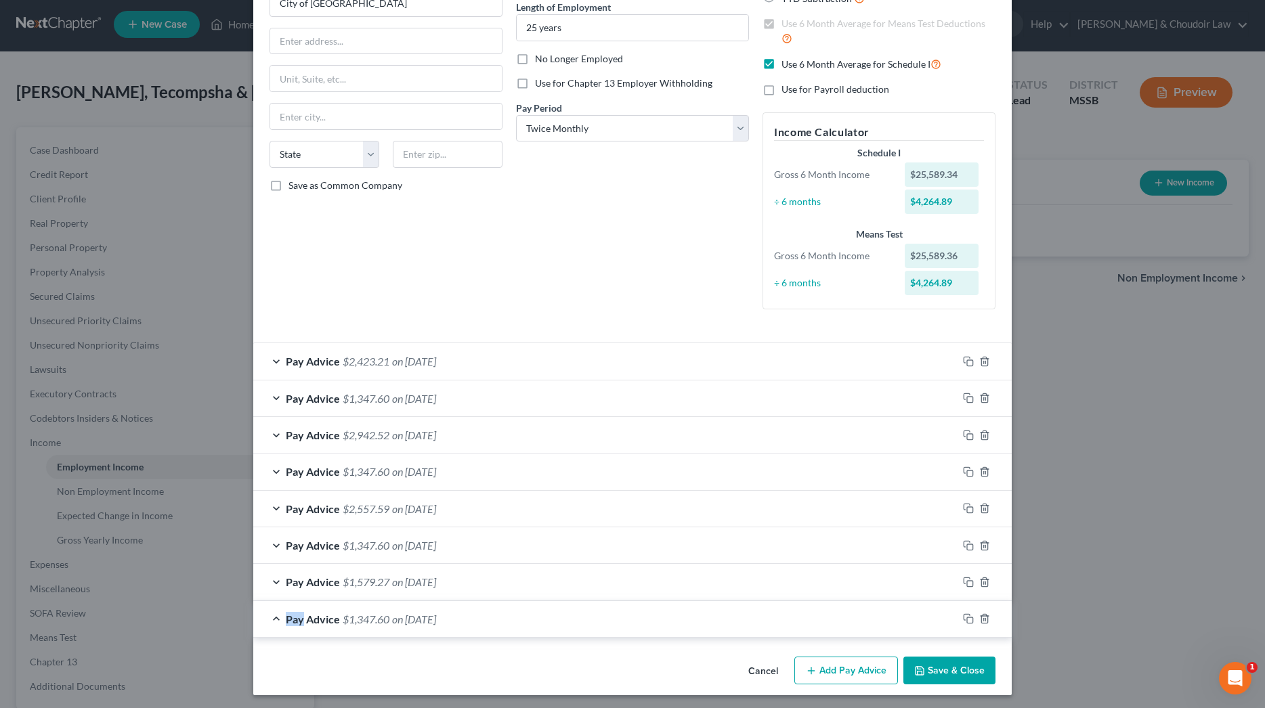
scroll to position [138, 0]
click at [967, 578] on icon "button" at bounding box center [968, 583] width 11 height 11
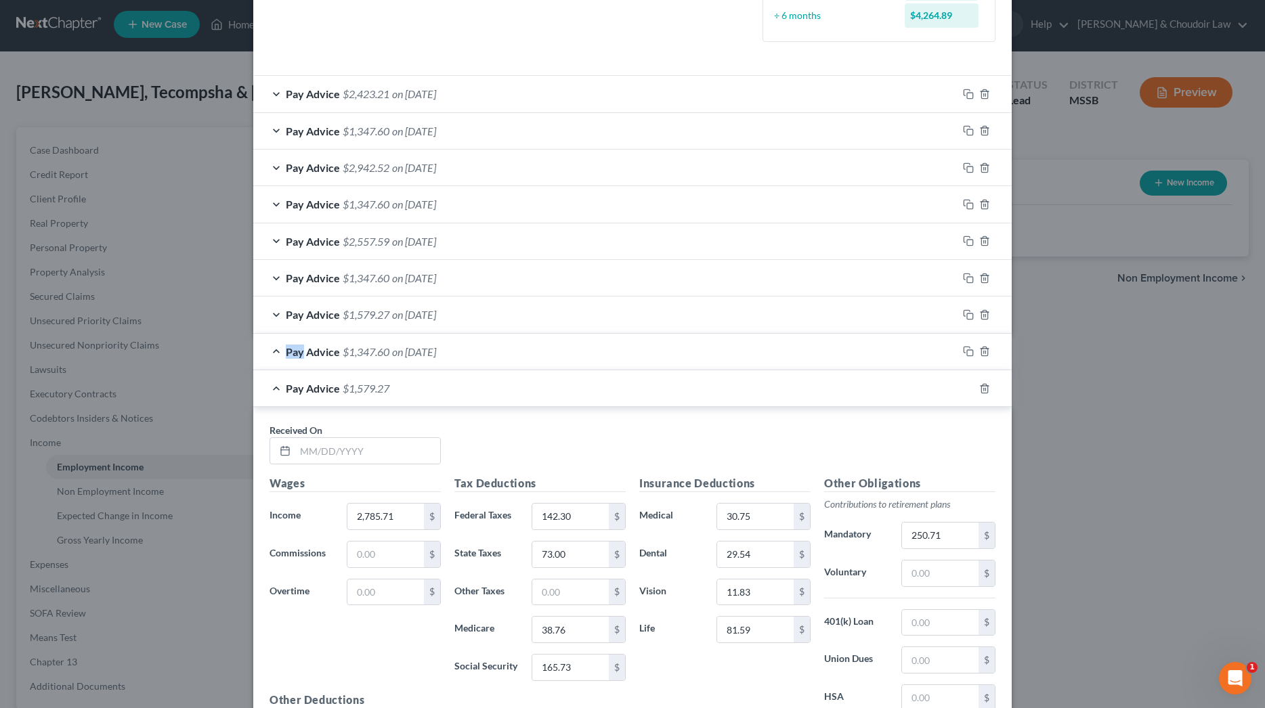
scroll to position [422, 0]
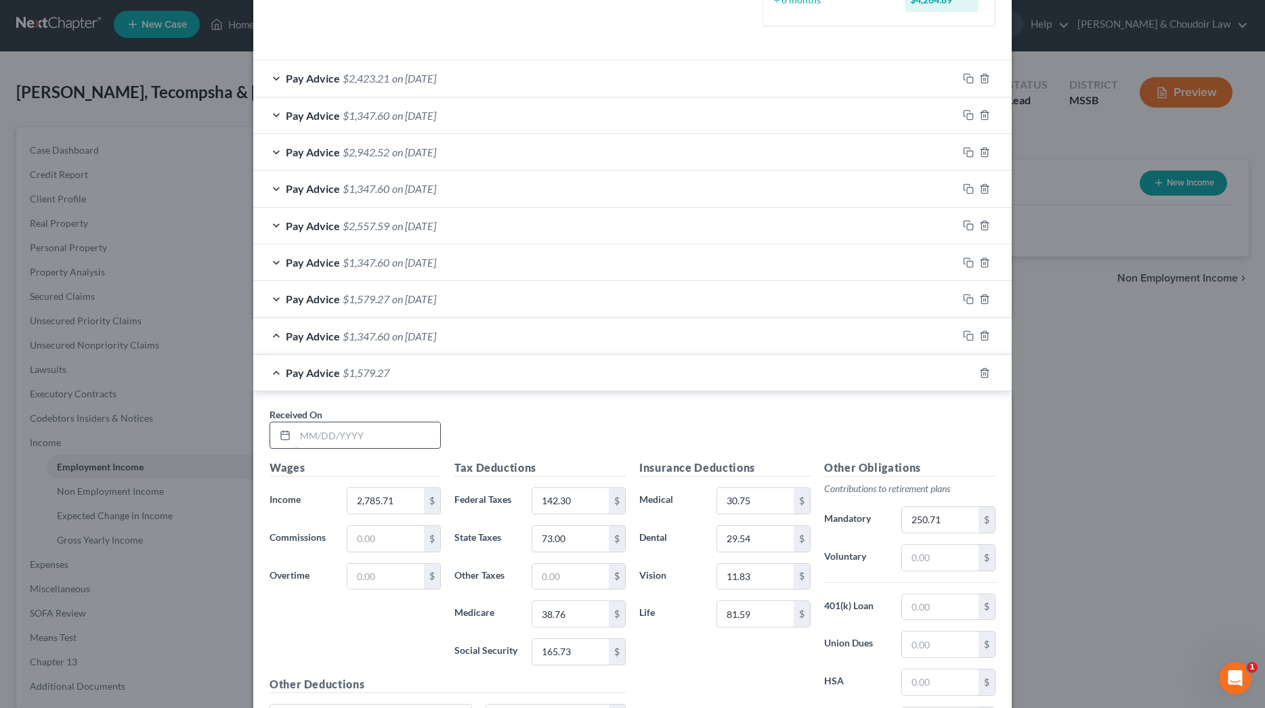
click at [368, 434] on input "text" at bounding box center [367, 436] width 145 height 26
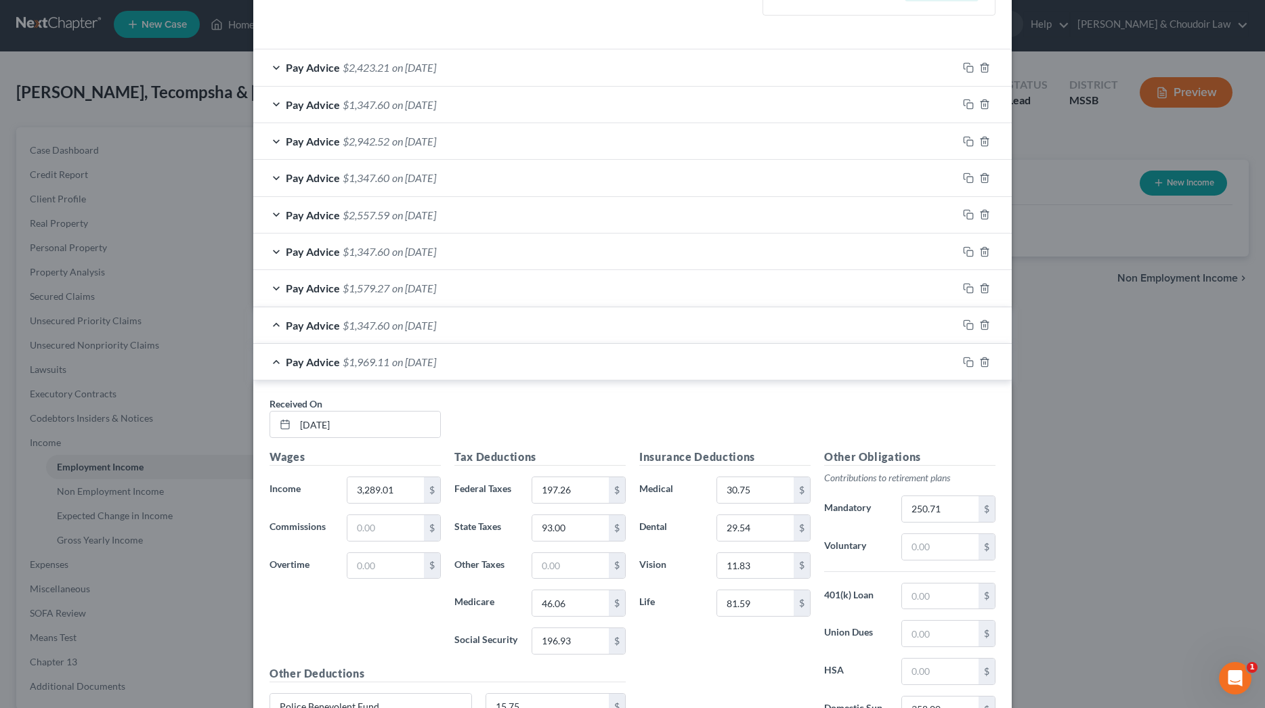
scroll to position [633, 0]
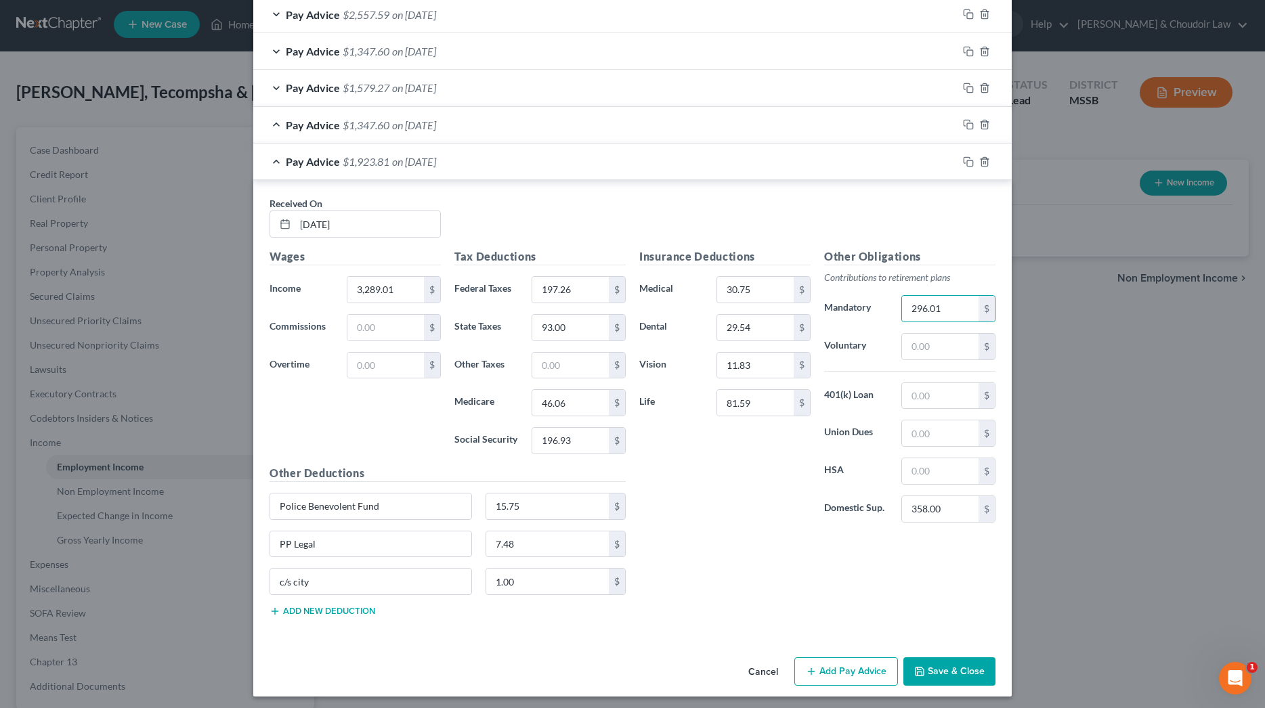
click at [275, 156] on div "Pay Advice $1,923.81 on [DATE]" at bounding box center [605, 162] width 704 height 36
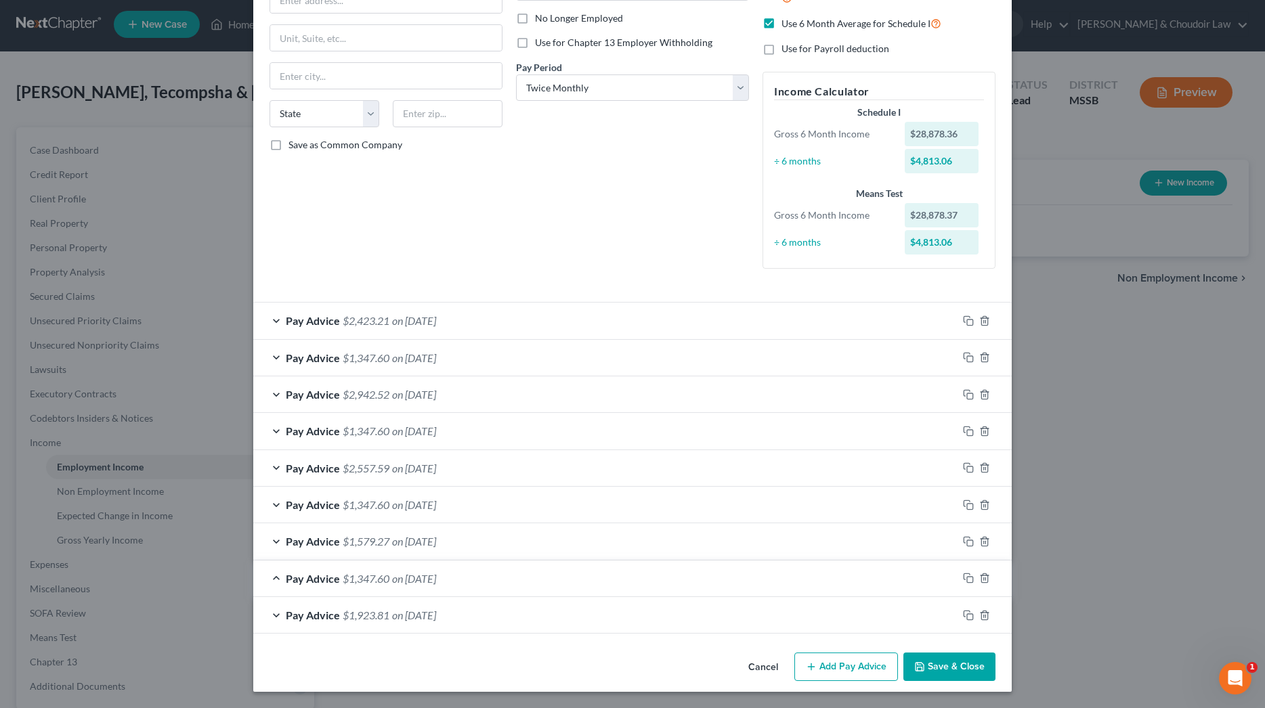
scroll to position [175, 0]
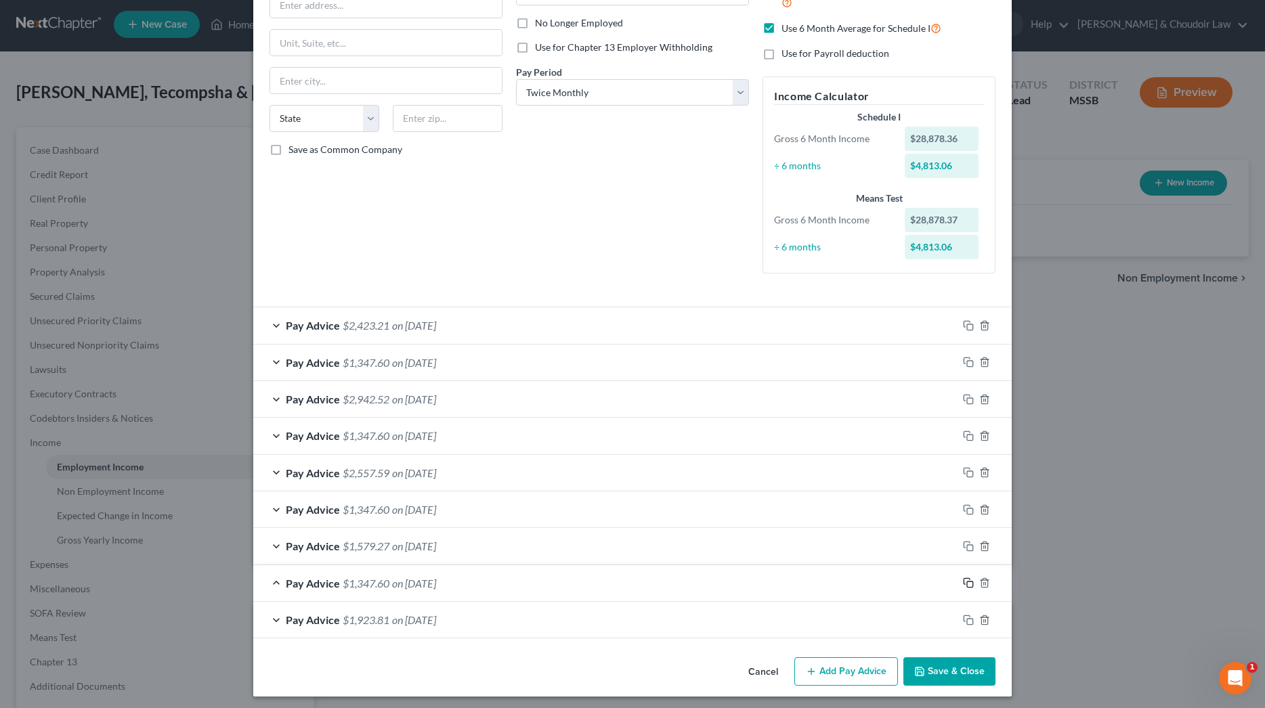
click at [972, 580] on icon "button" at bounding box center [968, 583] width 11 height 11
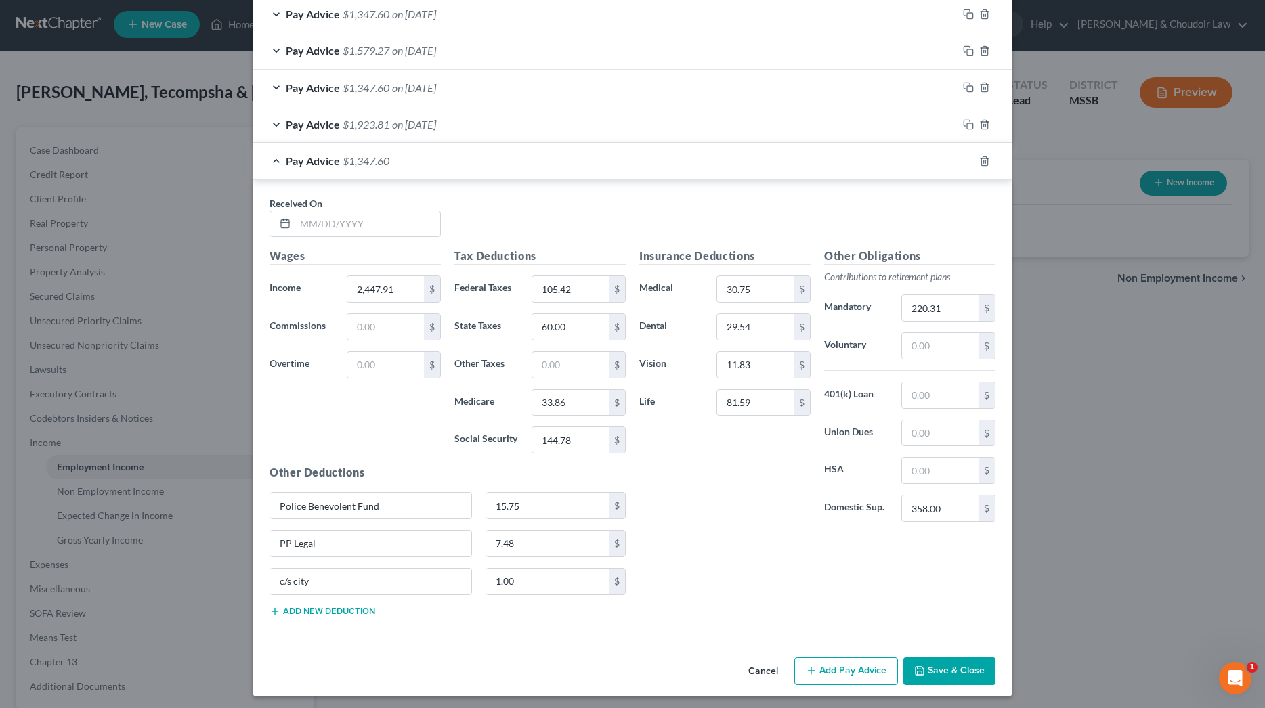
scroll to position [670, 0]
click at [397, 229] on input "text" at bounding box center [367, 225] width 145 height 26
click at [968, 124] on rect "button" at bounding box center [970, 127] width 6 height 6
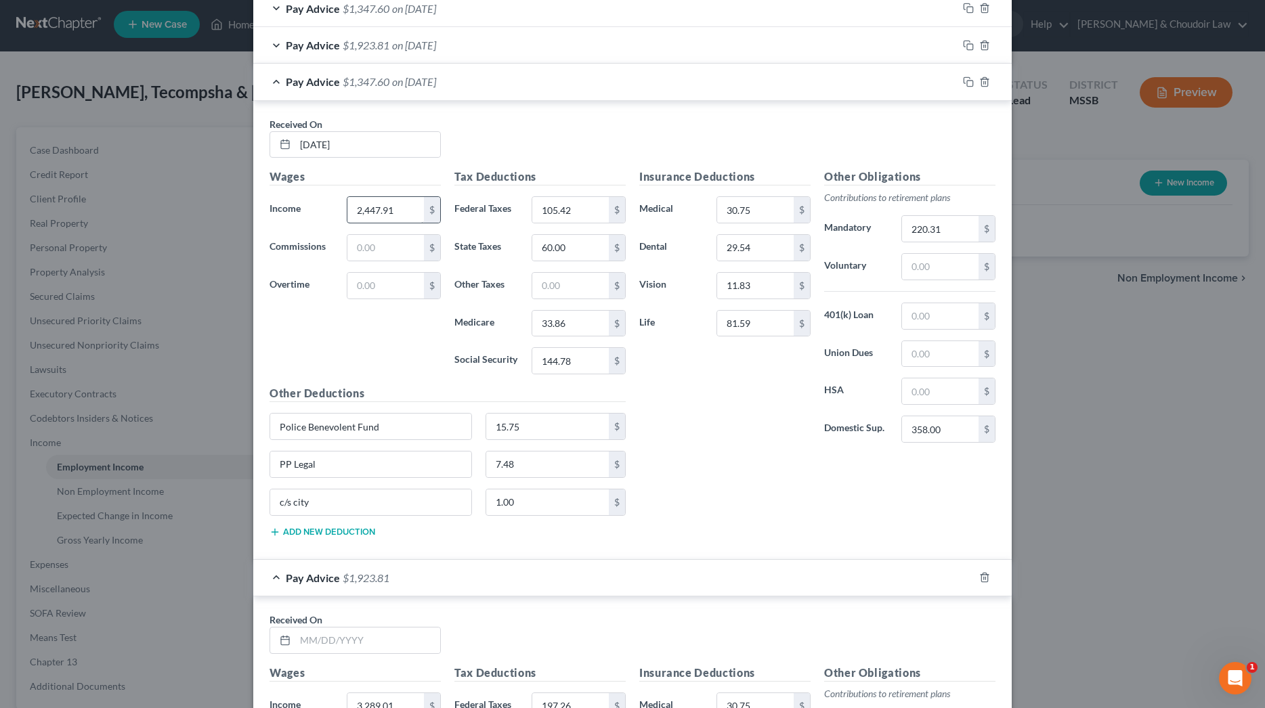
scroll to position [735, 0]
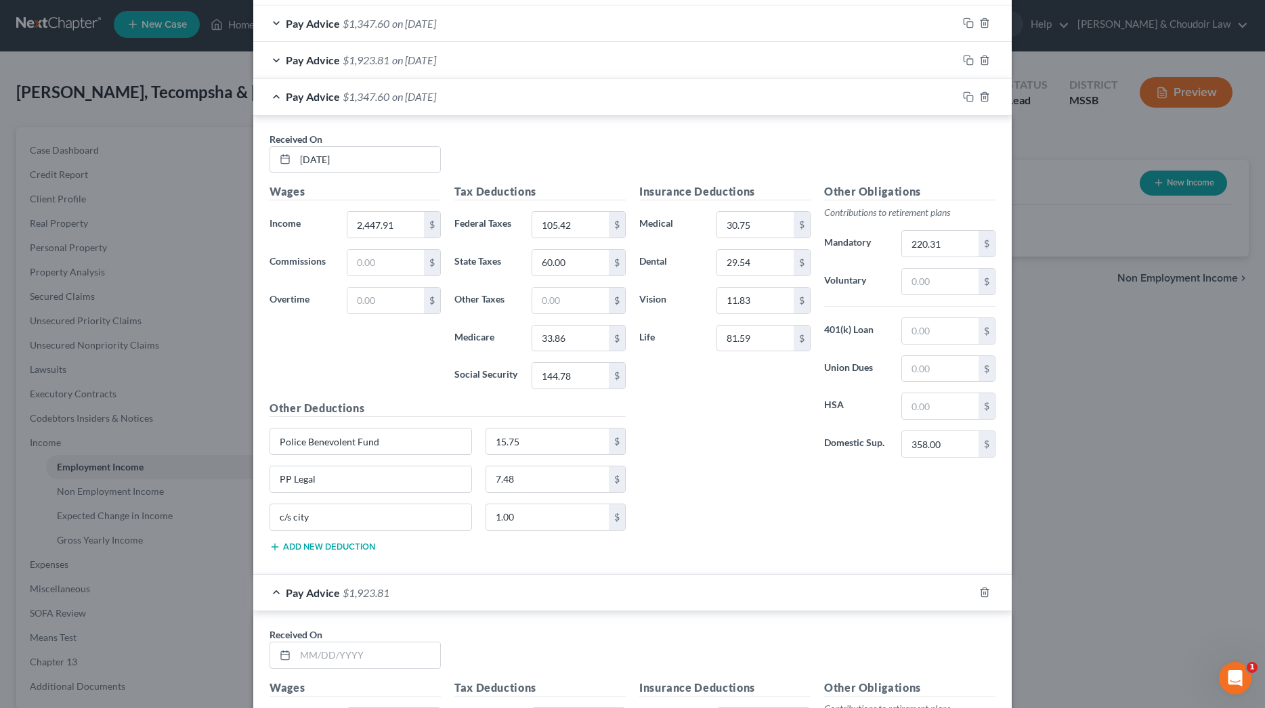
click at [278, 89] on div "Pay Advice $1,347.60 on [DATE]" at bounding box center [605, 97] width 704 height 36
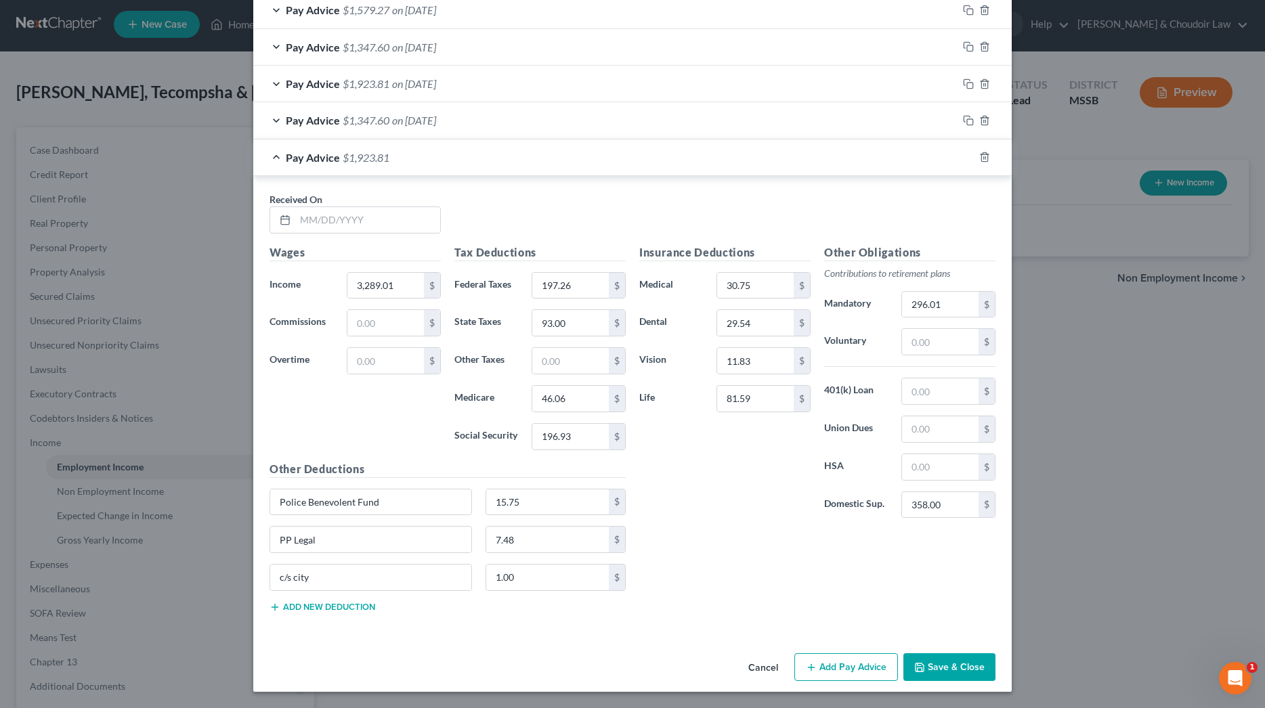
scroll to position [706, 0]
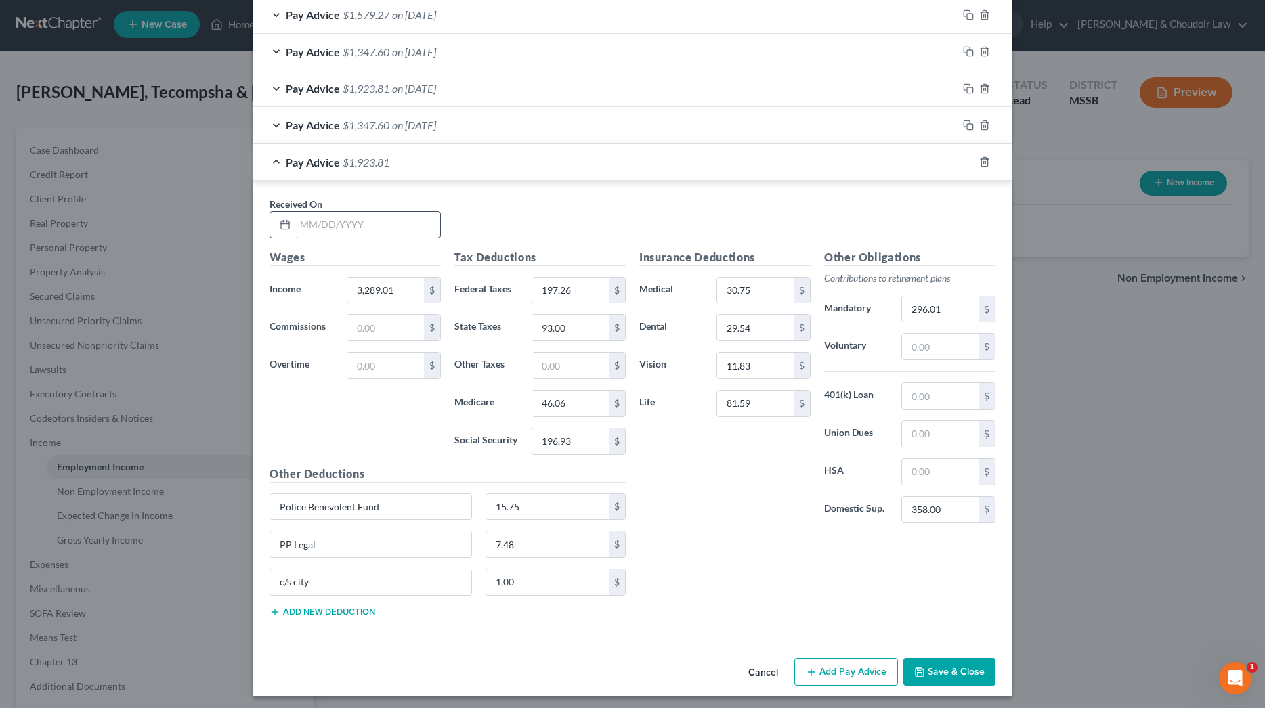
click at [387, 228] on input "text" at bounding box center [367, 225] width 145 height 26
click at [277, 155] on div "Pay Advice $1,700.12 on [DATE]" at bounding box center [605, 162] width 704 height 36
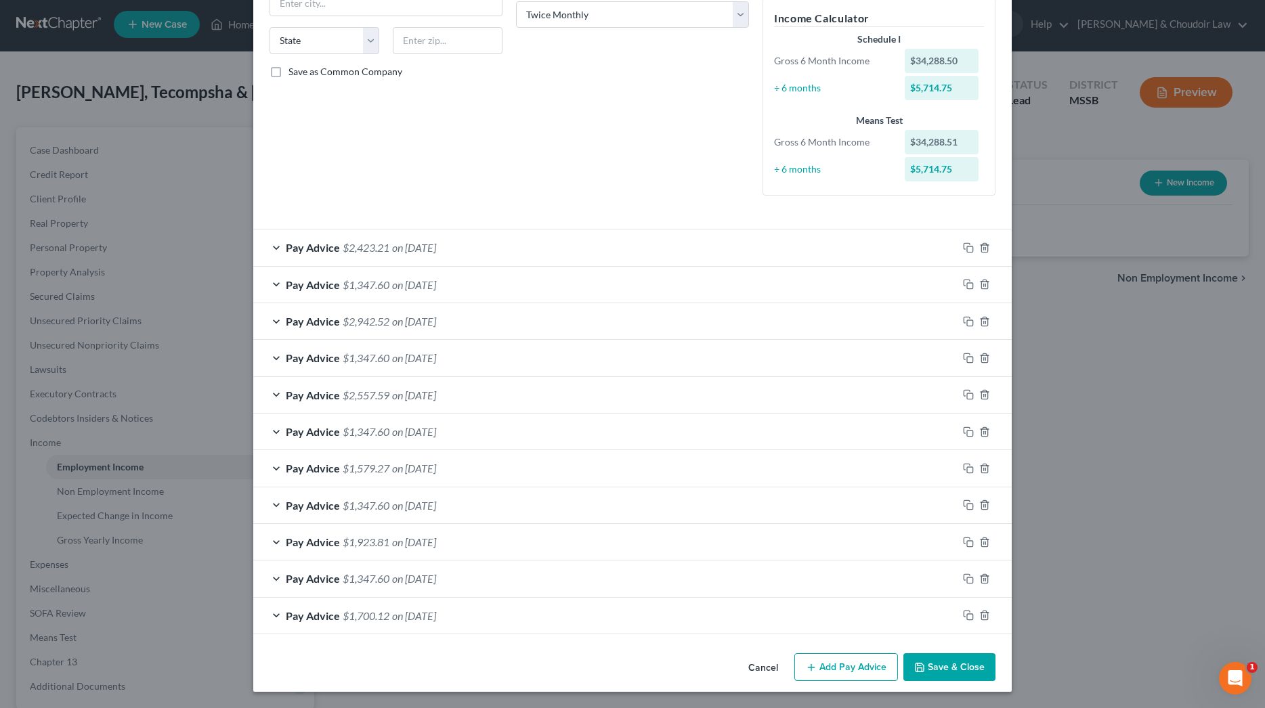
scroll to position [248, 0]
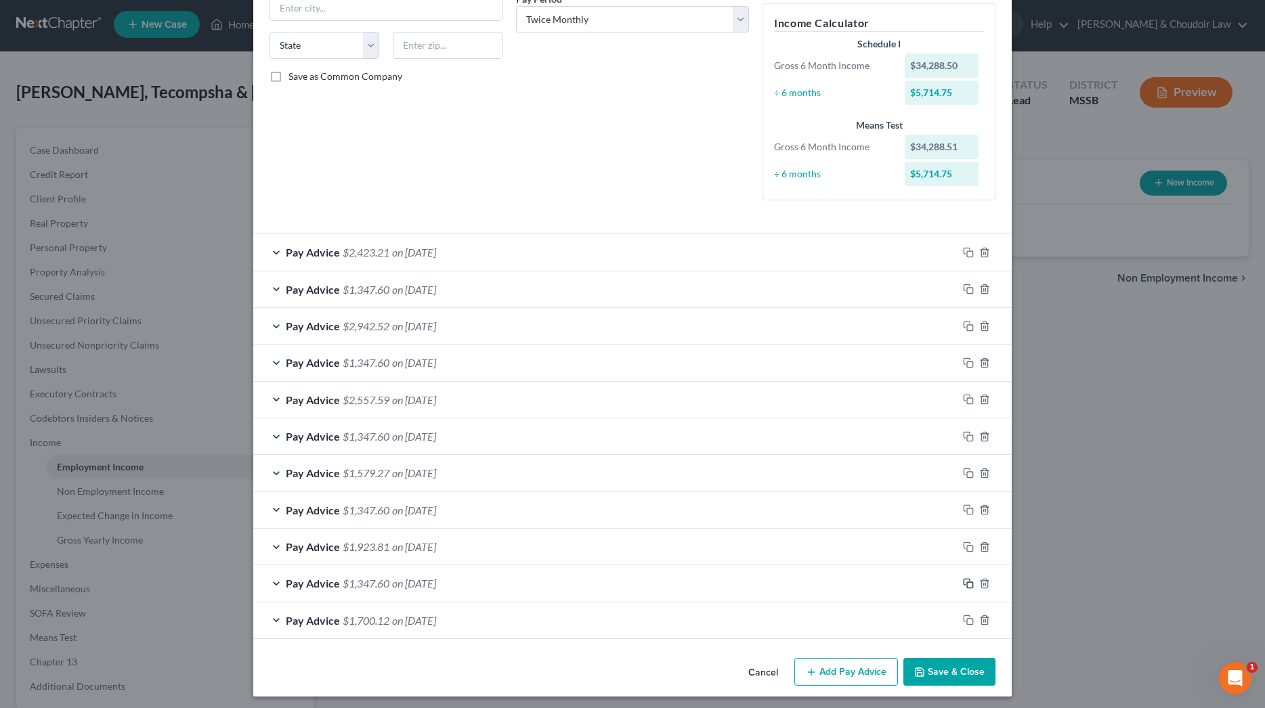
click at [970, 578] on icon "button" at bounding box center [968, 583] width 11 height 11
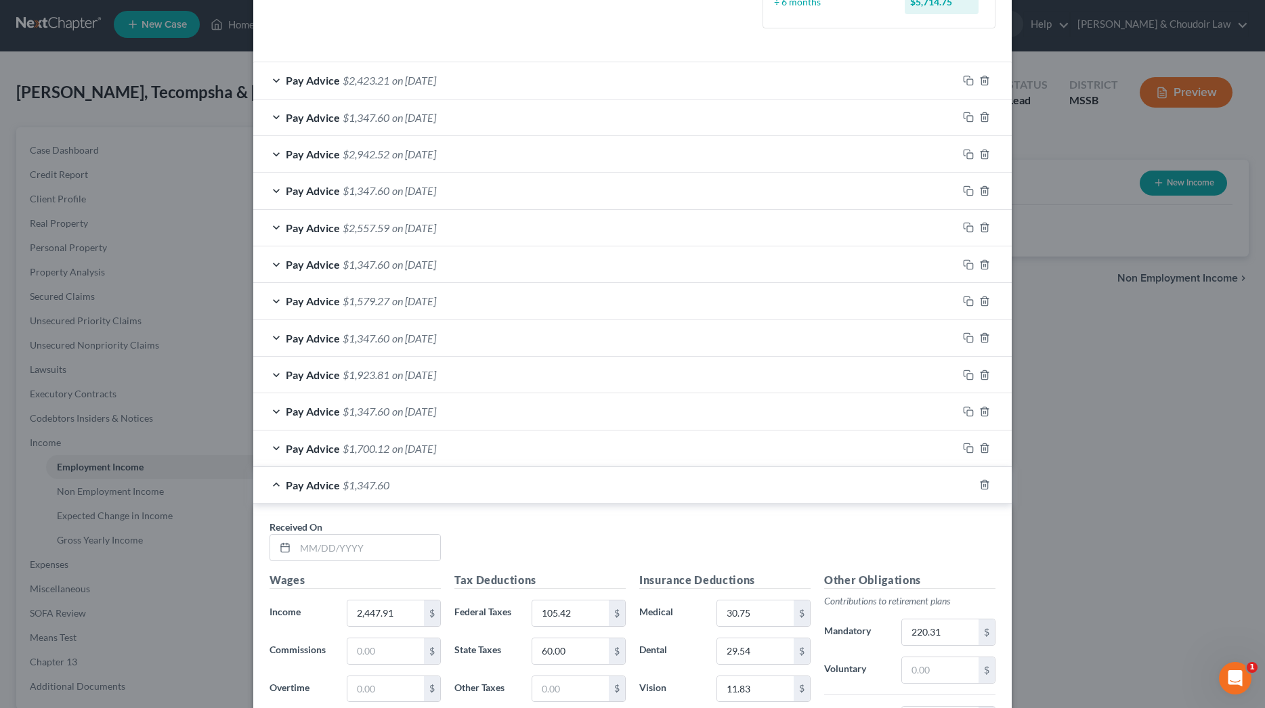
scroll to position [546, 0]
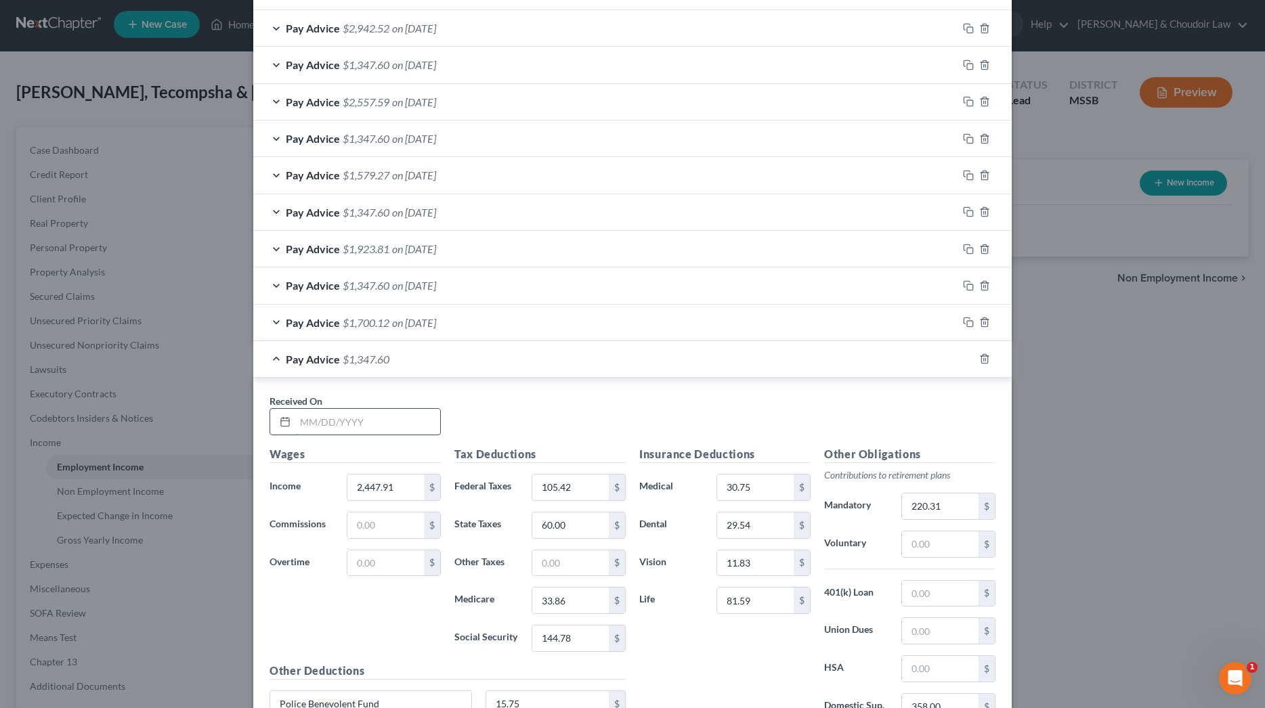
click at [389, 414] on input "text" at bounding box center [367, 422] width 145 height 26
click at [987, 354] on icon "button" at bounding box center [984, 358] width 11 height 11
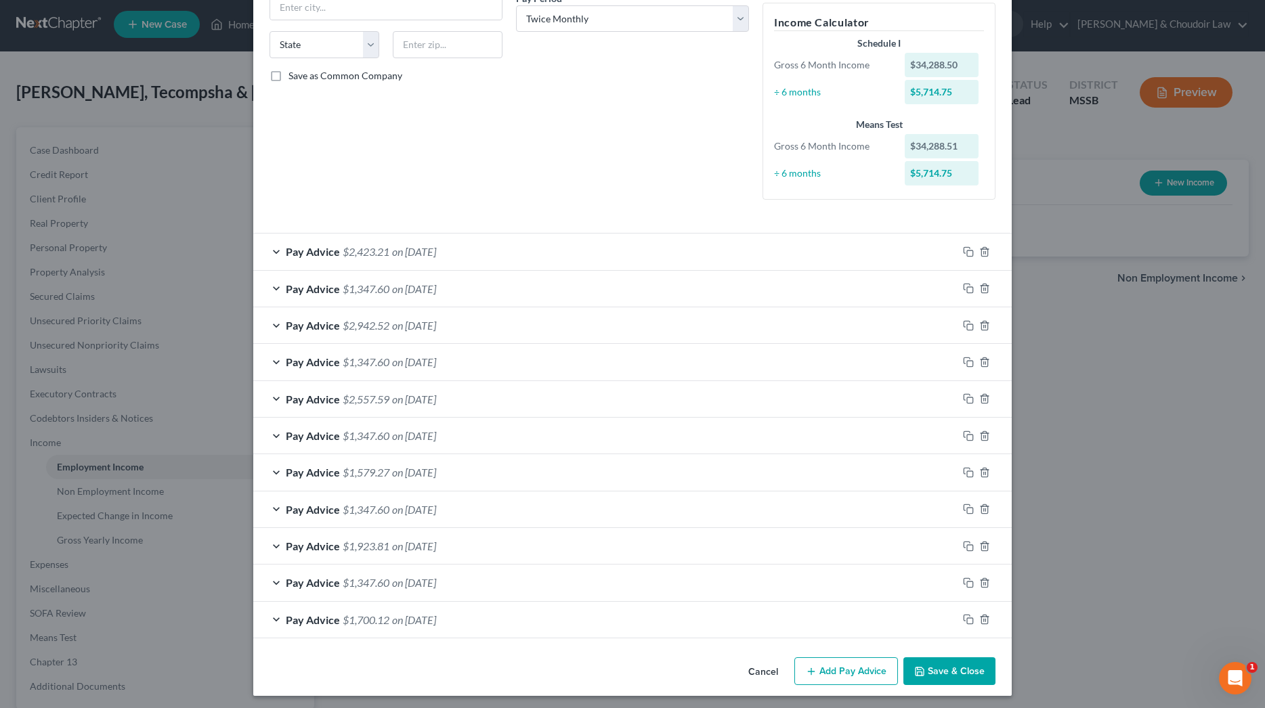
scroll to position [248, 0]
click at [968, 579] on icon "button" at bounding box center [968, 583] width 11 height 11
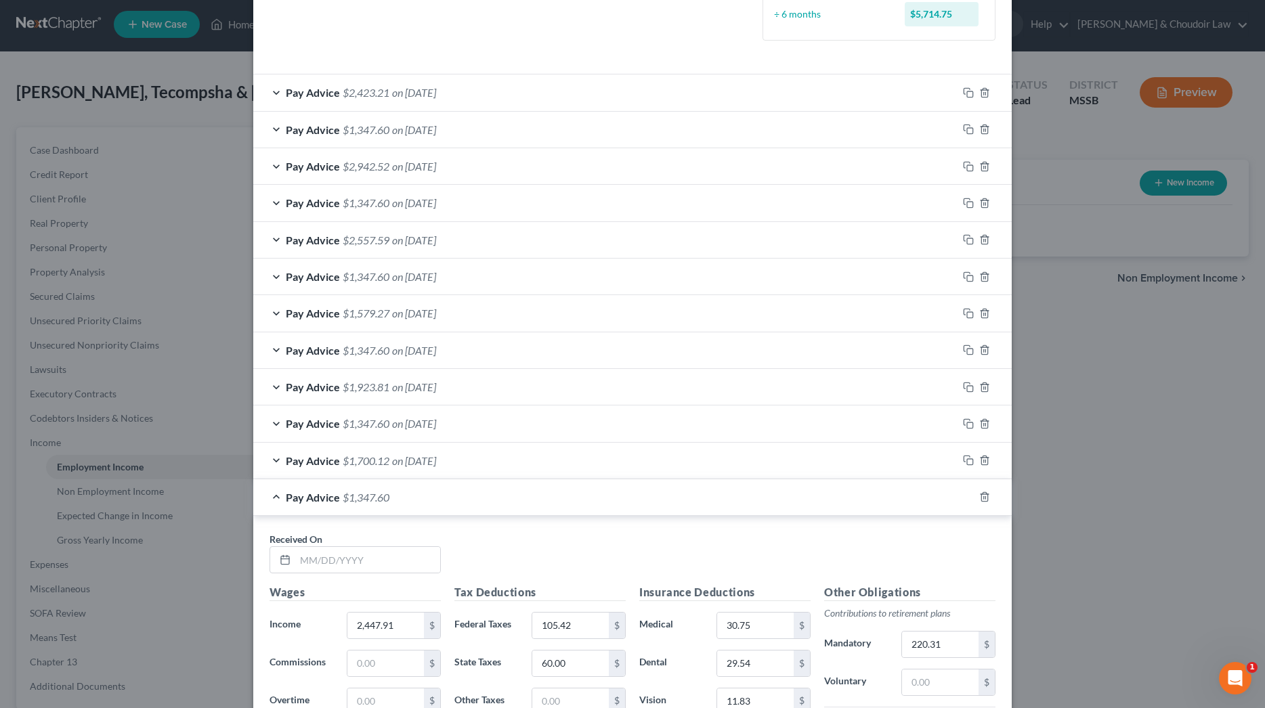
scroll to position [448, 0]
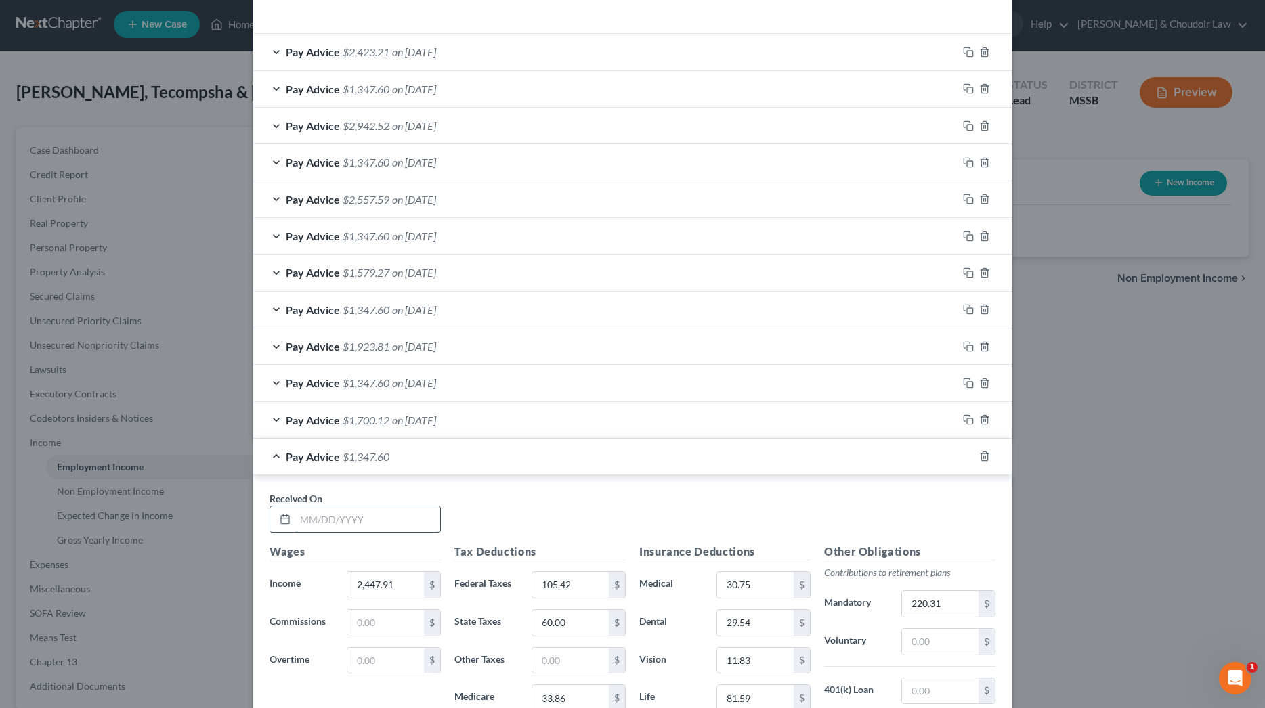
click at [387, 518] on input "text" at bounding box center [367, 520] width 145 height 26
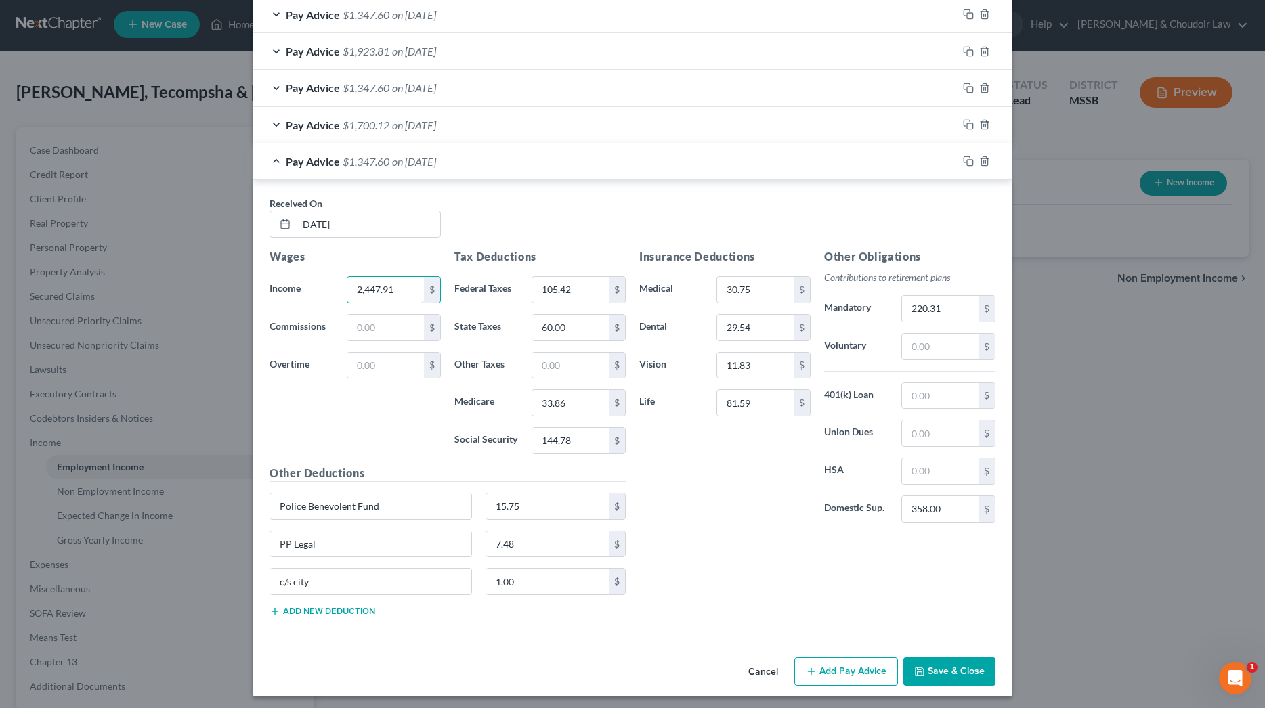
scroll to position [743, 0]
click at [947, 665] on button "Save & Close" at bounding box center [949, 672] width 92 height 28
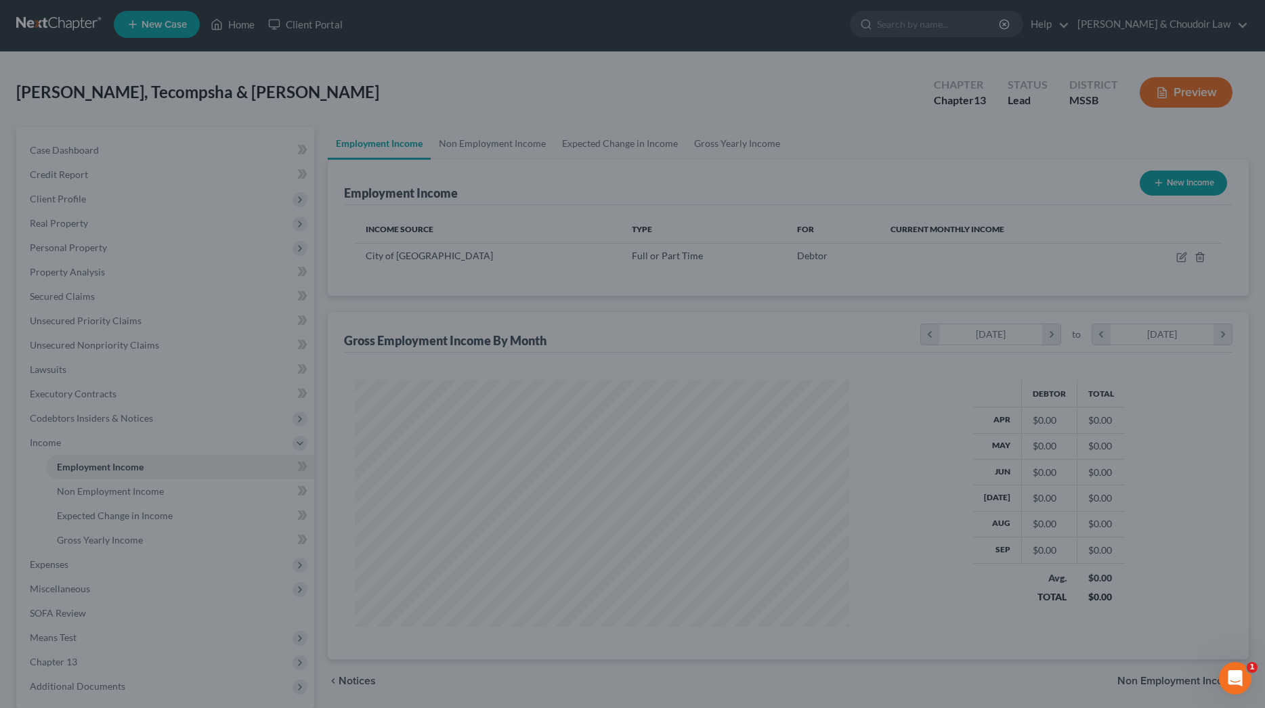
scroll to position [247, 521]
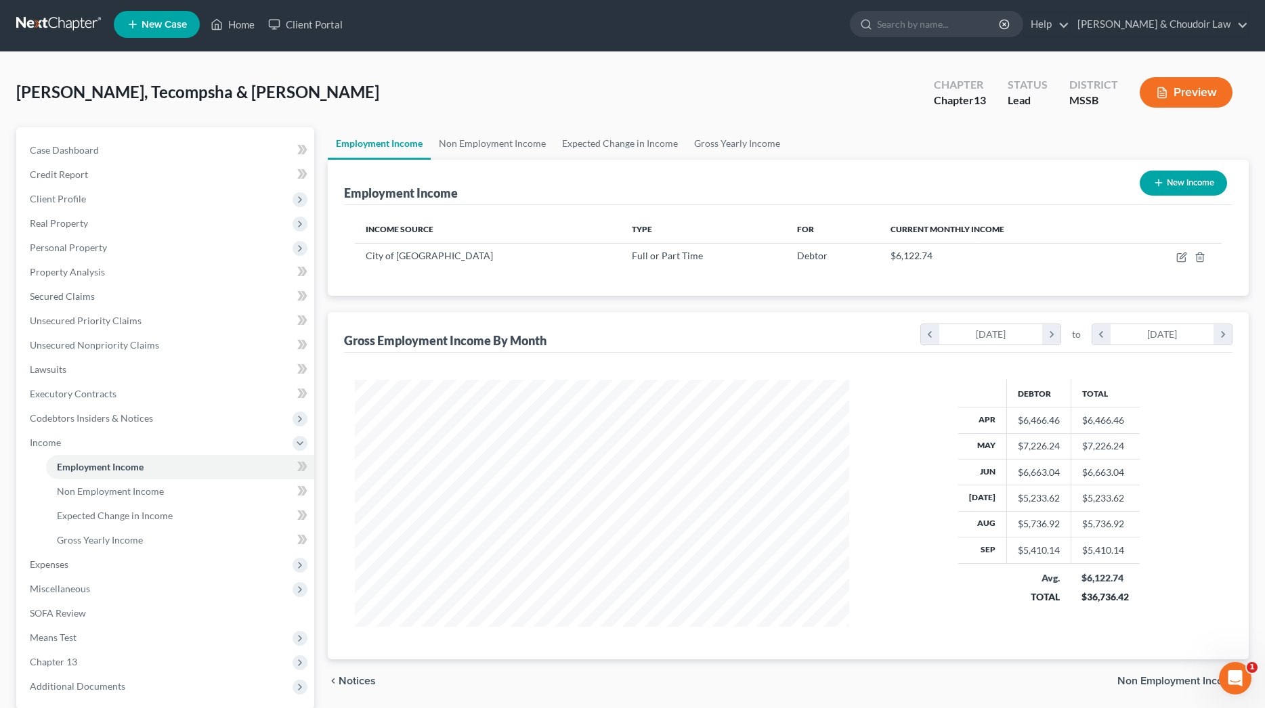
click at [1167, 186] on button "New Income" at bounding box center [1183, 183] width 87 height 25
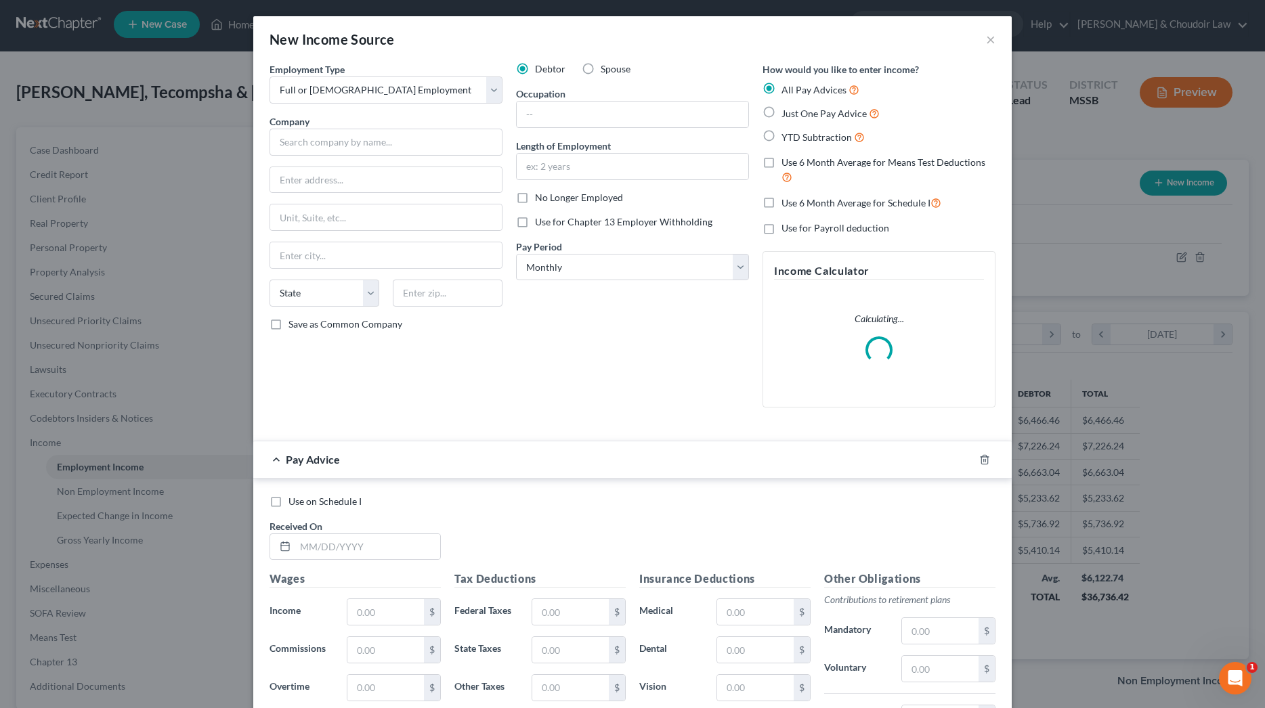
click at [609, 66] on span "Spouse" at bounding box center [616, 69] width 30 height 12
click at [609, 66] on input "Spouse" at bounding box center [610, 66] width 9 height 9
click at [405, 135] on input "text" at bounding box center [386, 142] width 233 height 27
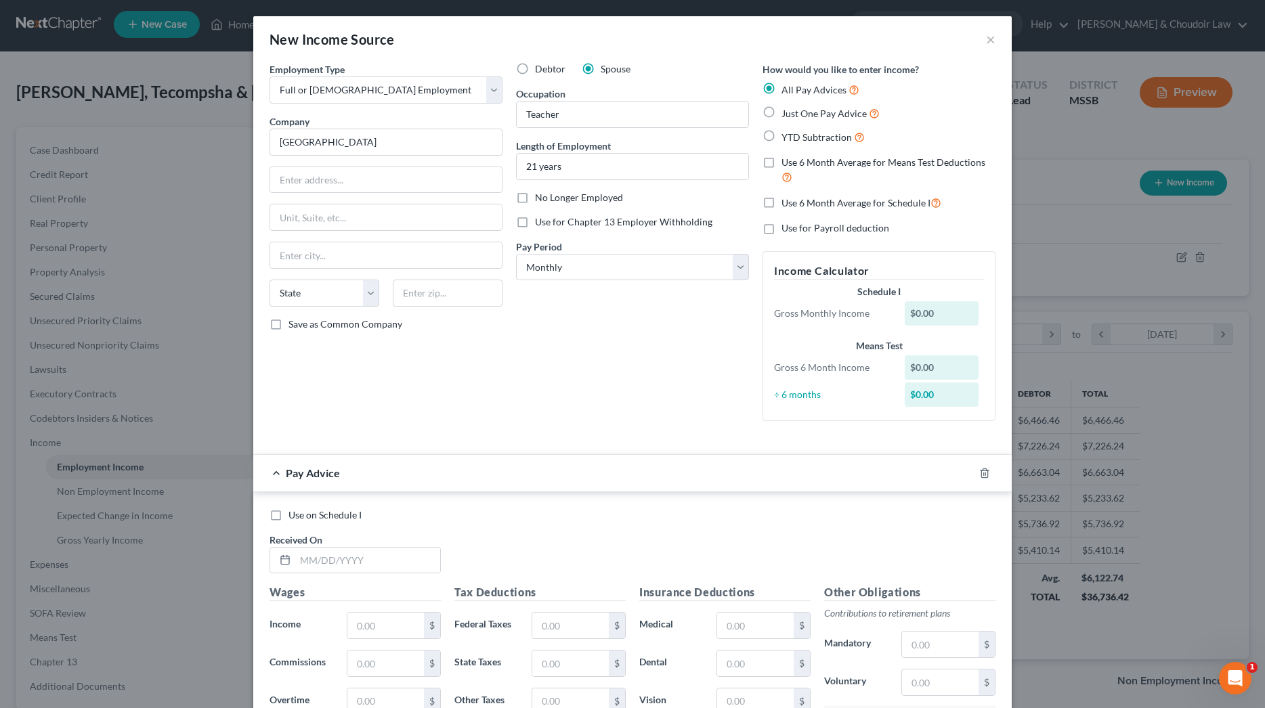
click at [790, 153] on div "How would you like to enter income? All Pay Advices Just One Pay Advice YTD Sub…" at bounding box center [879, 247] width 247 height 370
drag, startPoint x: 799, startPoint y: 169, endPoint x: 800, endPoint y: 175, distance: 6.8
click at [799, 169] on label "Use 6 Month Average for Means Test Deductions" at bounding box center [888, 170] width 214 height 29
click at [796, 165] on input "Use 6 Month Average for Means Test Deductions" at bounding box center [791, 160] width 9 height 9
click at [802, 198] on span "Use 6 Month Average for Schedule I" at bounding box center [855, 203] width 149 height 12
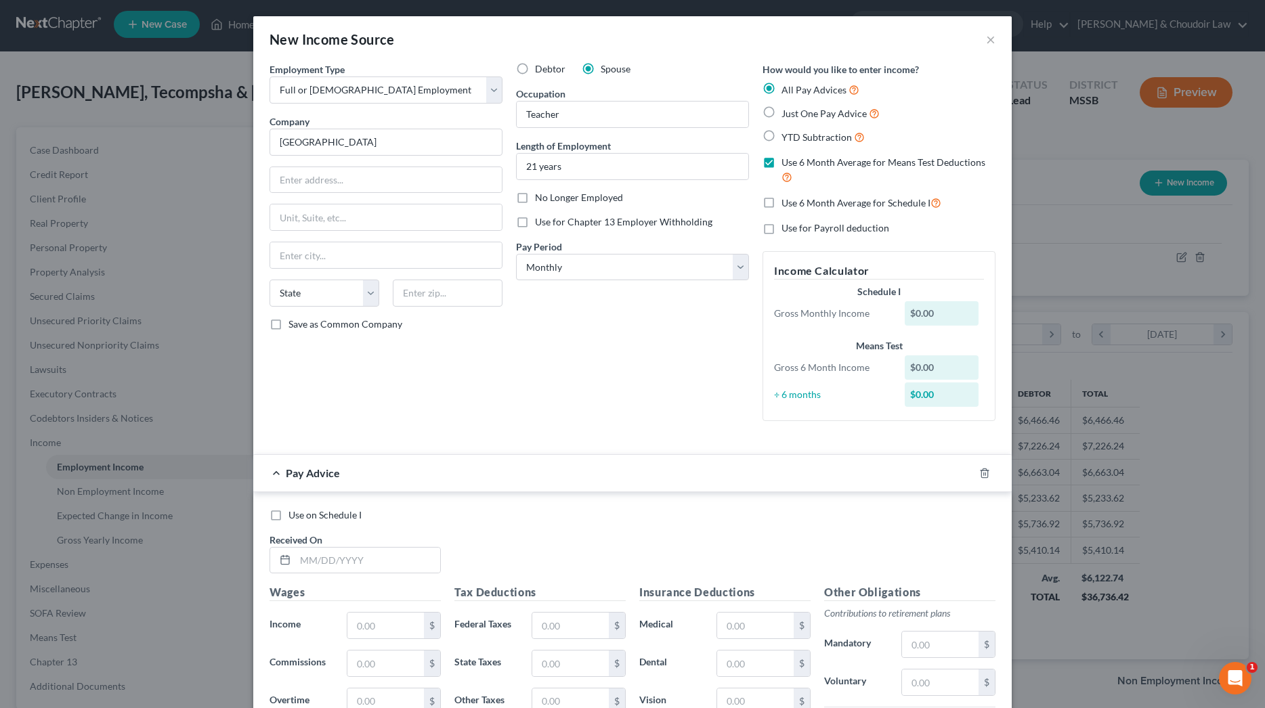
click at [796, 198] on input "Use 6 Month Average for Schedule I" at bounding box center [791, 199] width 9 height 9
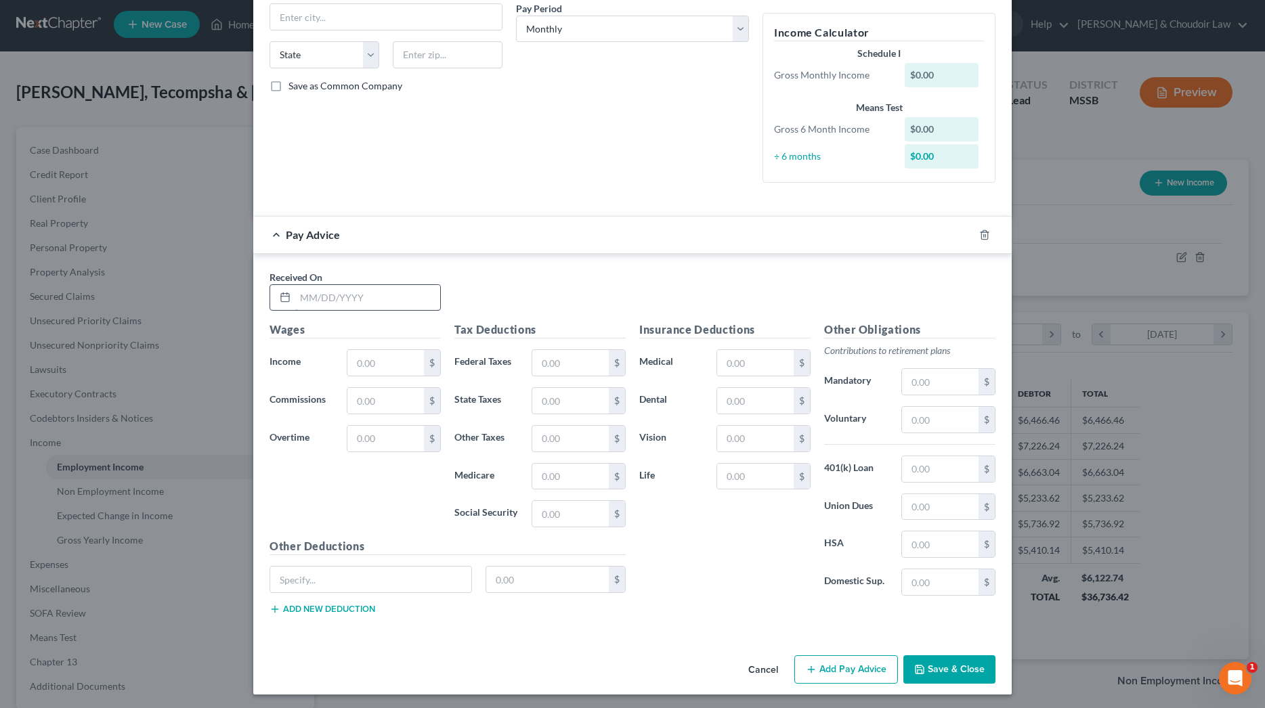
scroll to position [238, 0]
click at [425, 296] on input "text" at bounding box center [367, 299] width 145 height 26
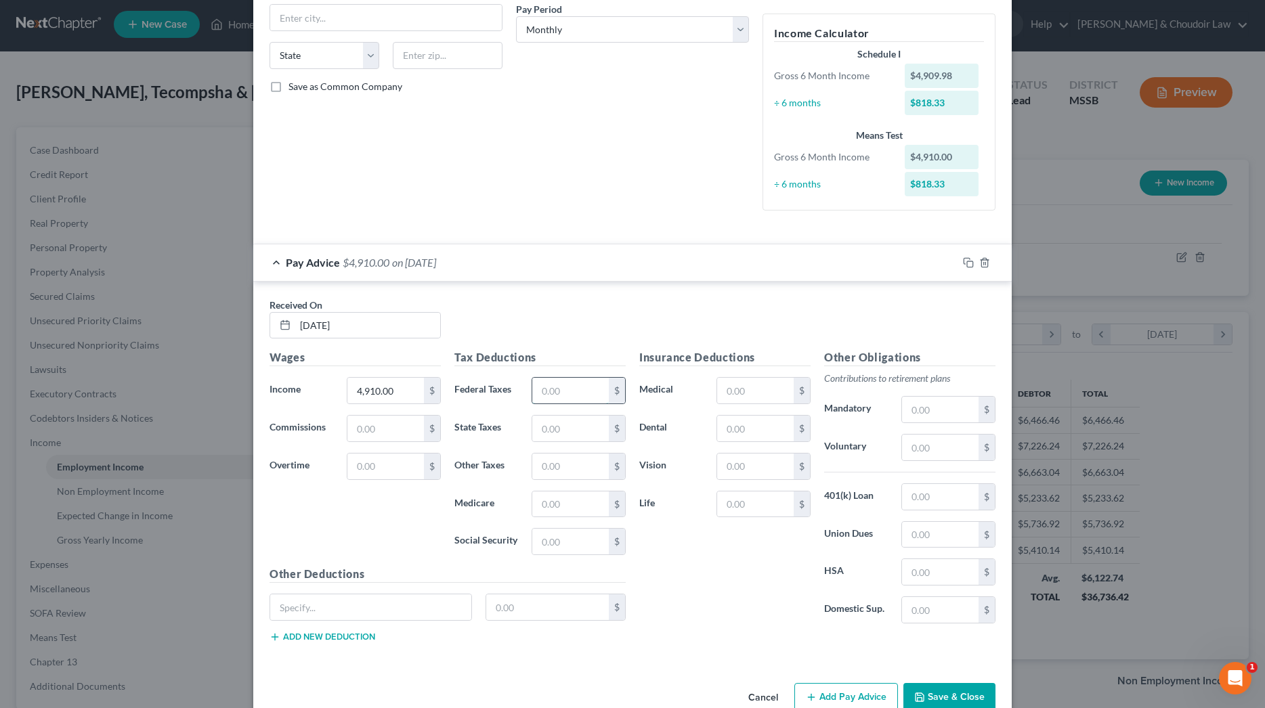
click at [575, 392] on input "text" at bounding box center [570, 391] width 77 height 26
click at [569, 538] on input "text" at bounding box center [570, 541] width 77 height 26
click at [945, 442] on input "text" at bounding box center [940, 446] width 77 height 26
click at [939, 409] on input "text" at bounding box center [940, 408] width 77 height 26
